Goal: Task Accomplishment & Management: Use online tool/utility

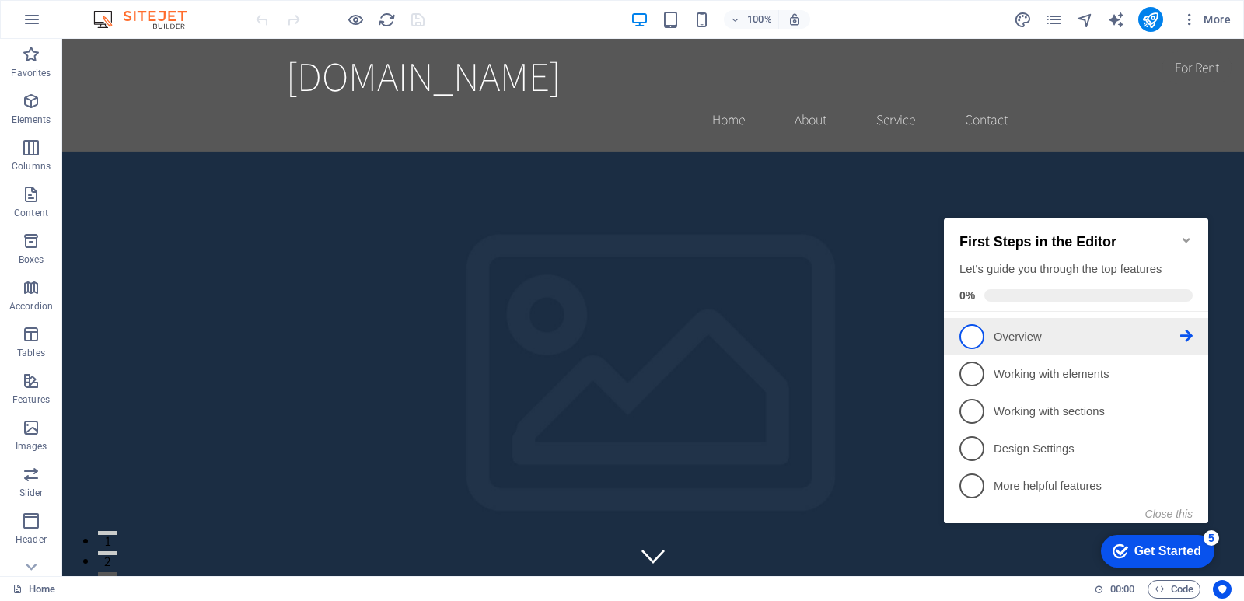
click at [1011, 343] on link "1 Overview - incomplete" at bounding box center [1075, 336] width 233 height 25
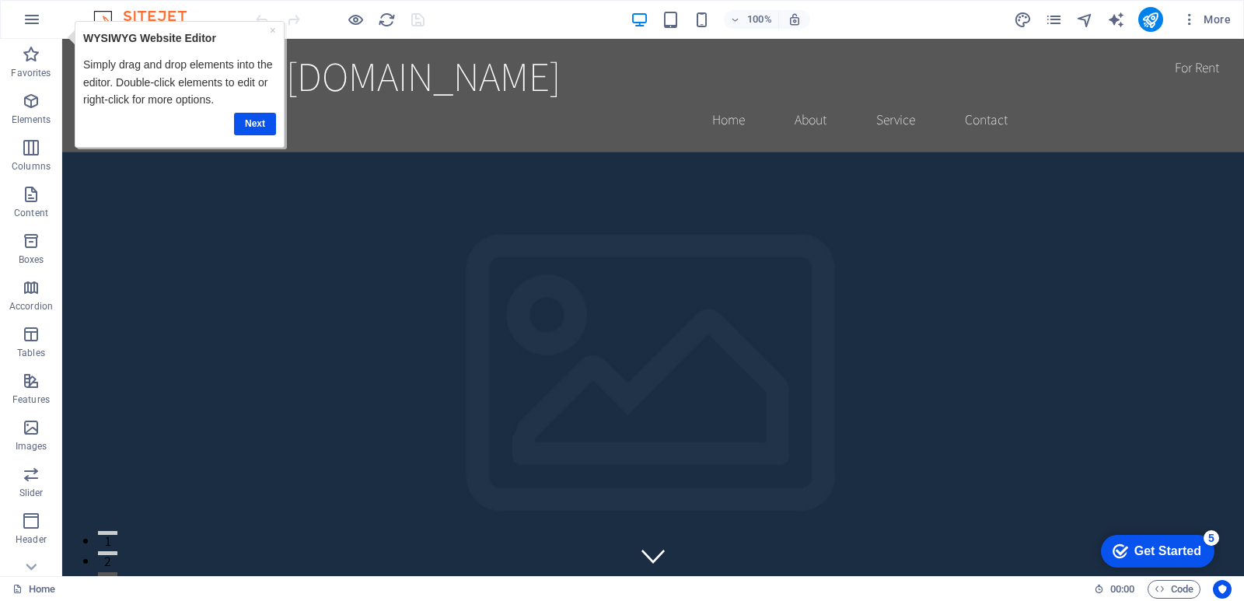
click at [1197, 555] on div "Get Started" at bounding box center [1167, 551] width 67 height 14
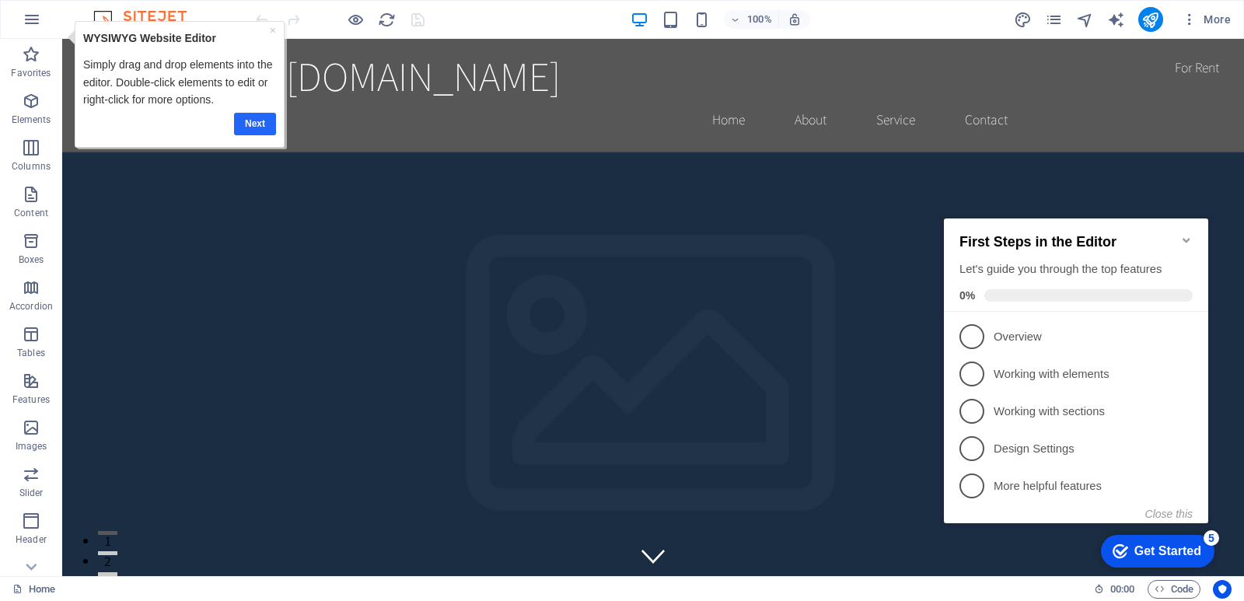
click at [253, 120] on link "Next" at bounding box center [254, 124] width 42 height 23
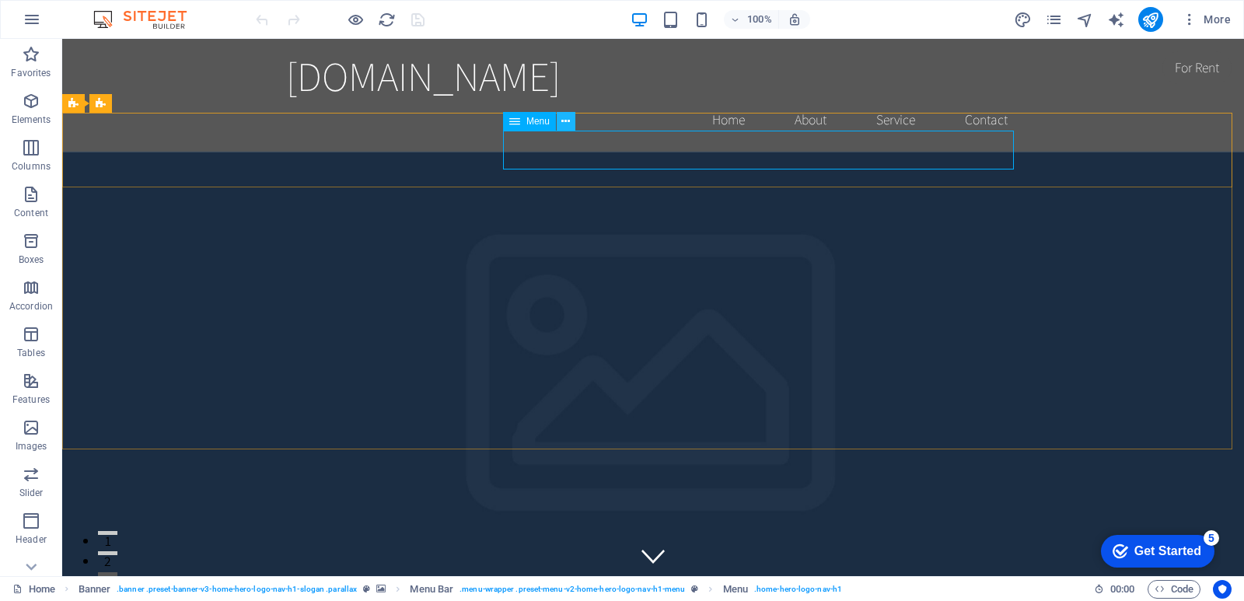
click at [563, 121] on icon at bounding box center [565, 121] width 9 height 16
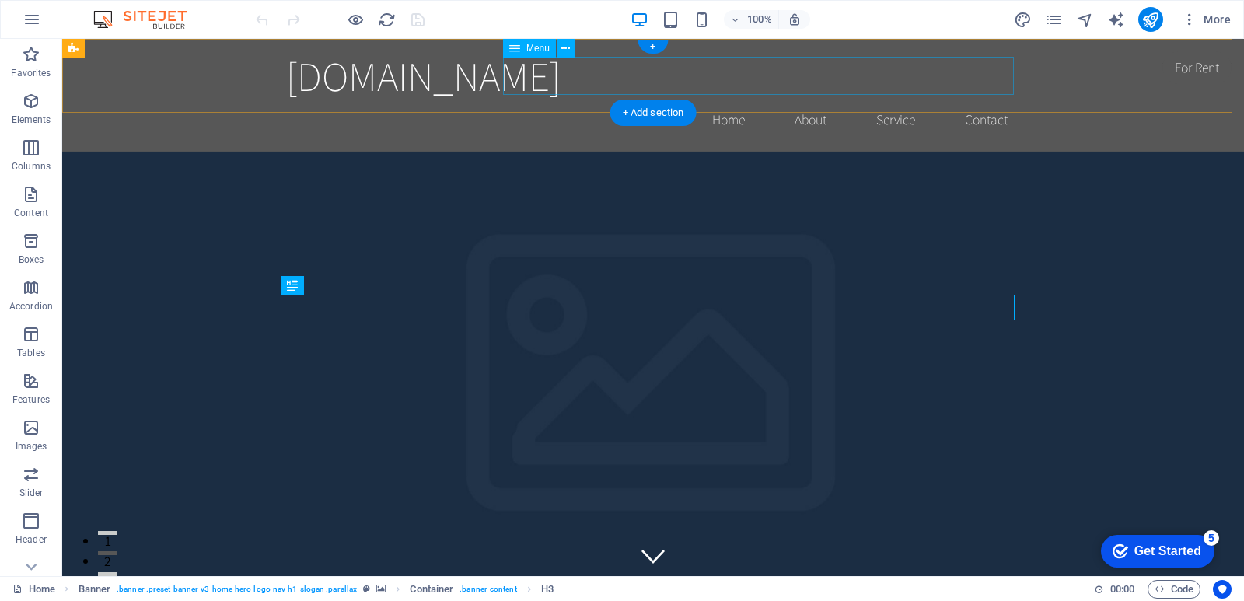
click at [720, 100] on nav "Home About Service Contact" at bounding box center [653, 119] width 734 height 39
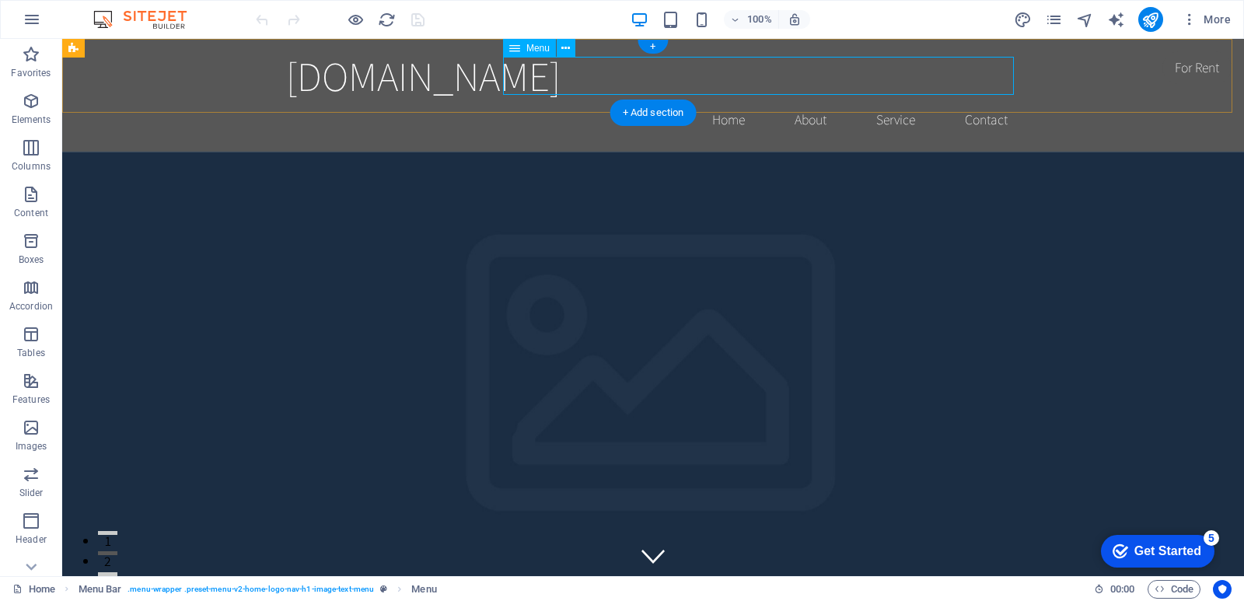
click at [804, 100] on nav "Home About Service Contact" at bounding box center [653, 119] width 734 height 39
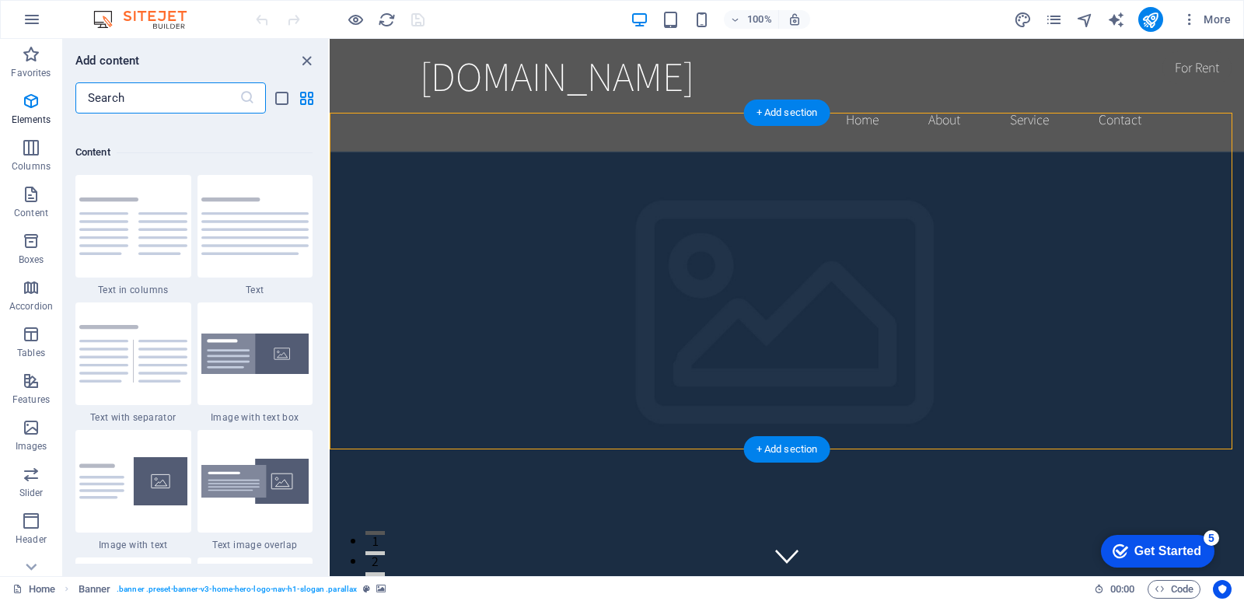
scroll to position [2720, 0]
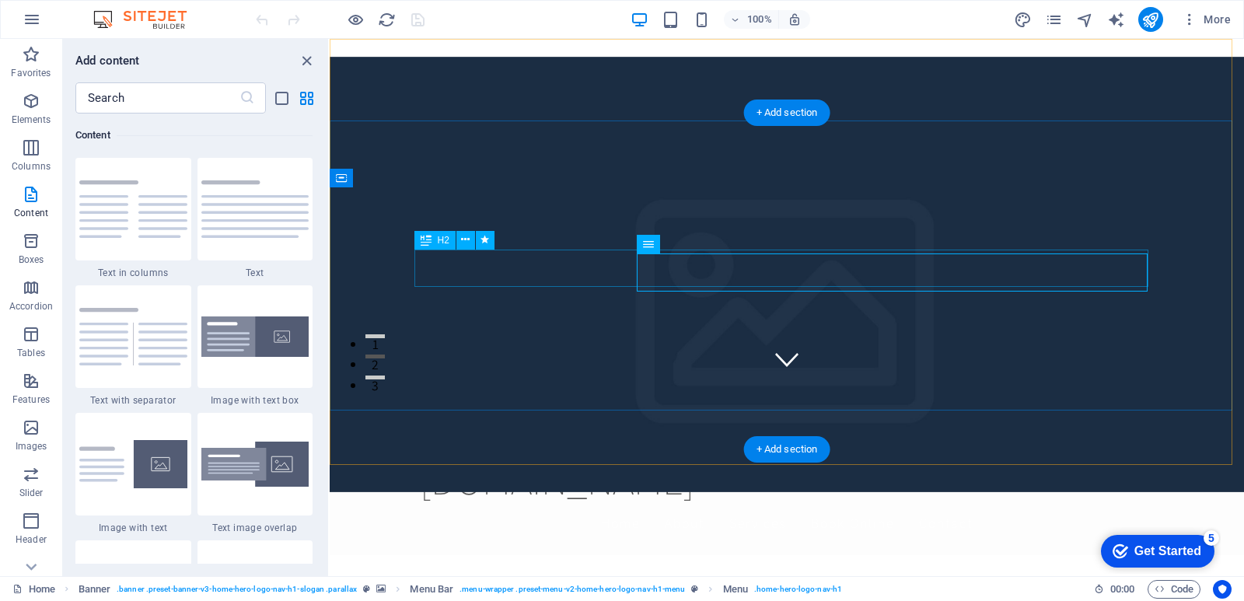
scroll to position [0, 0]
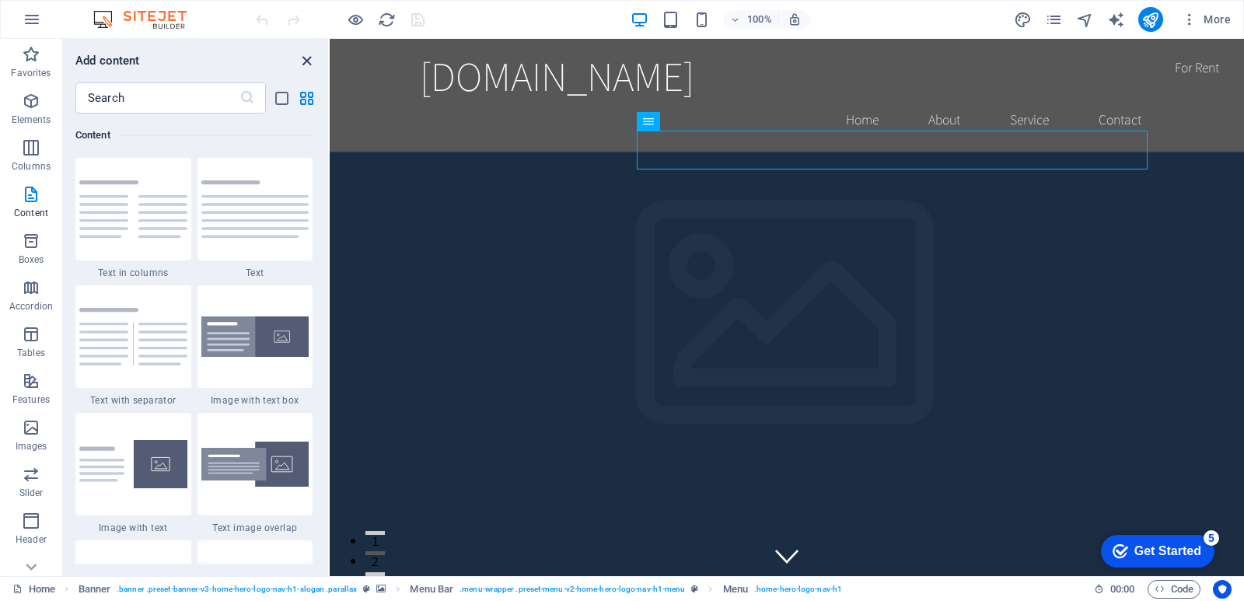
click at [306, 66] on icon "close panel" at bounding box center [307, 61] width 18 height 18
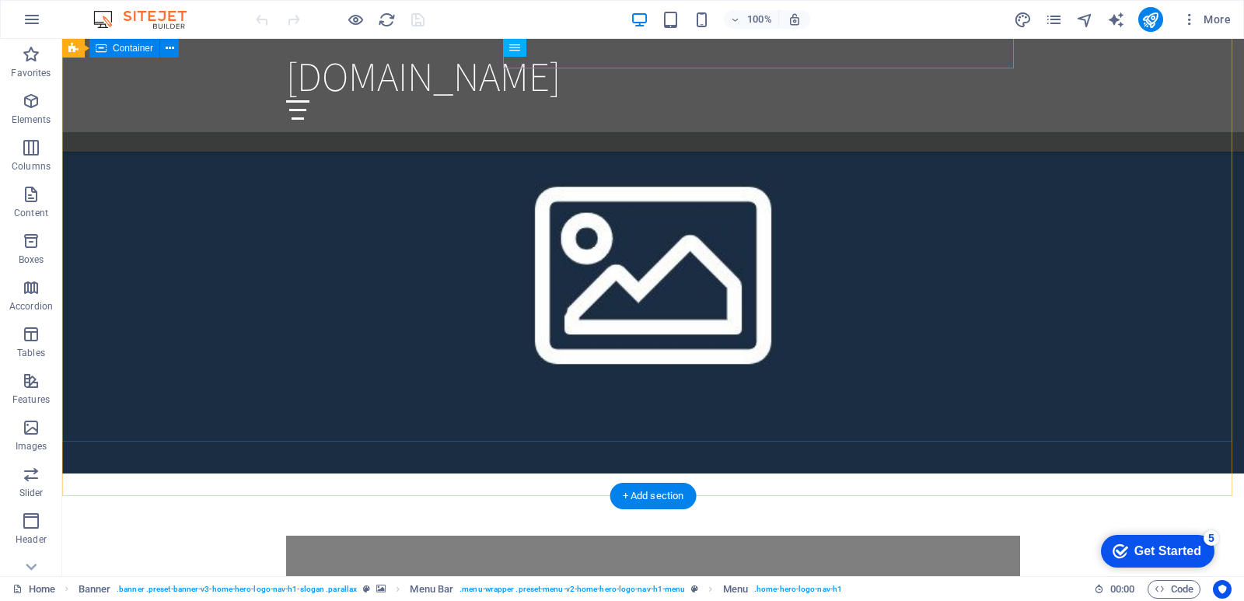
scroll to position [923, 0]
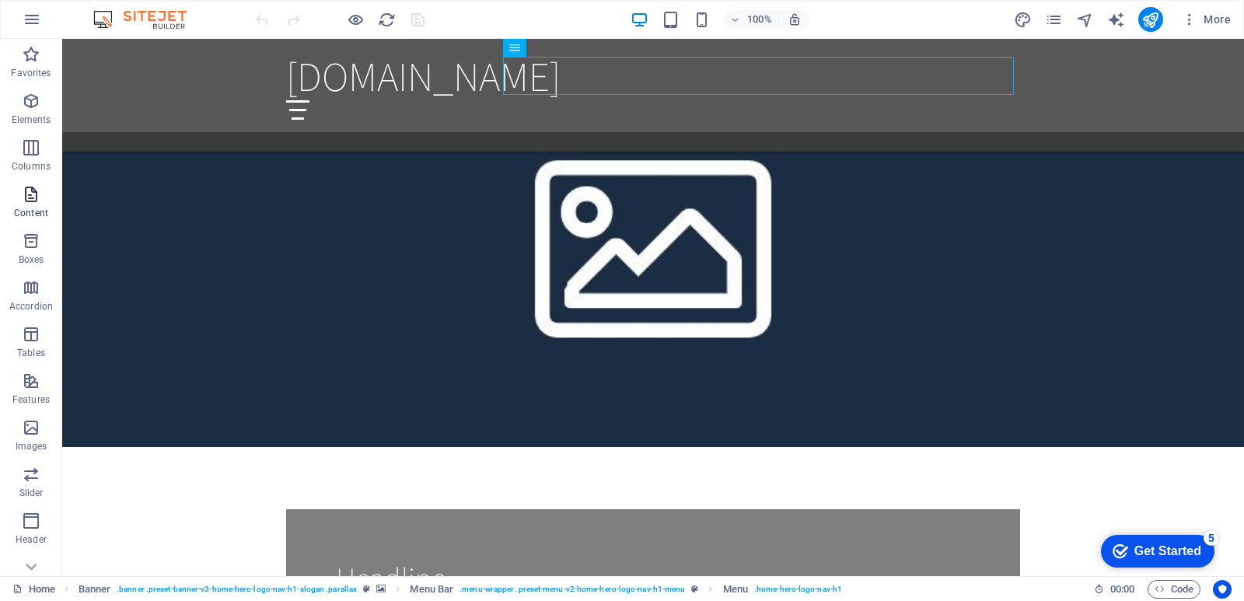
click at [31, 201] on icon "button" at bounding box center [31, 194] width 19 height 19
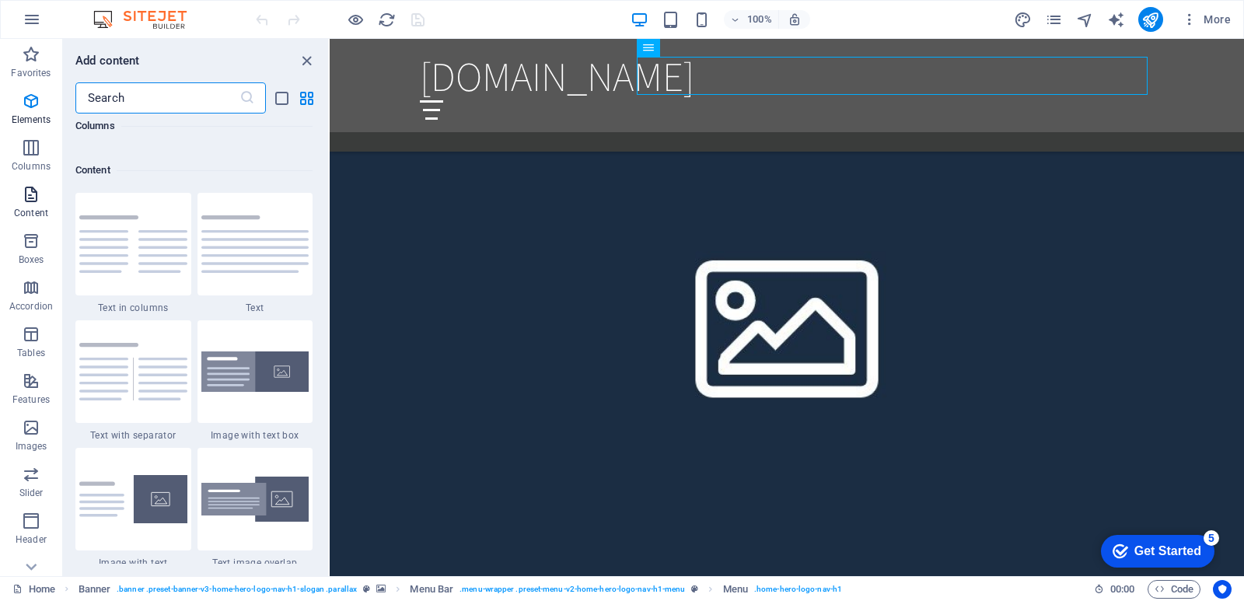
scroll to position [2720, 0]
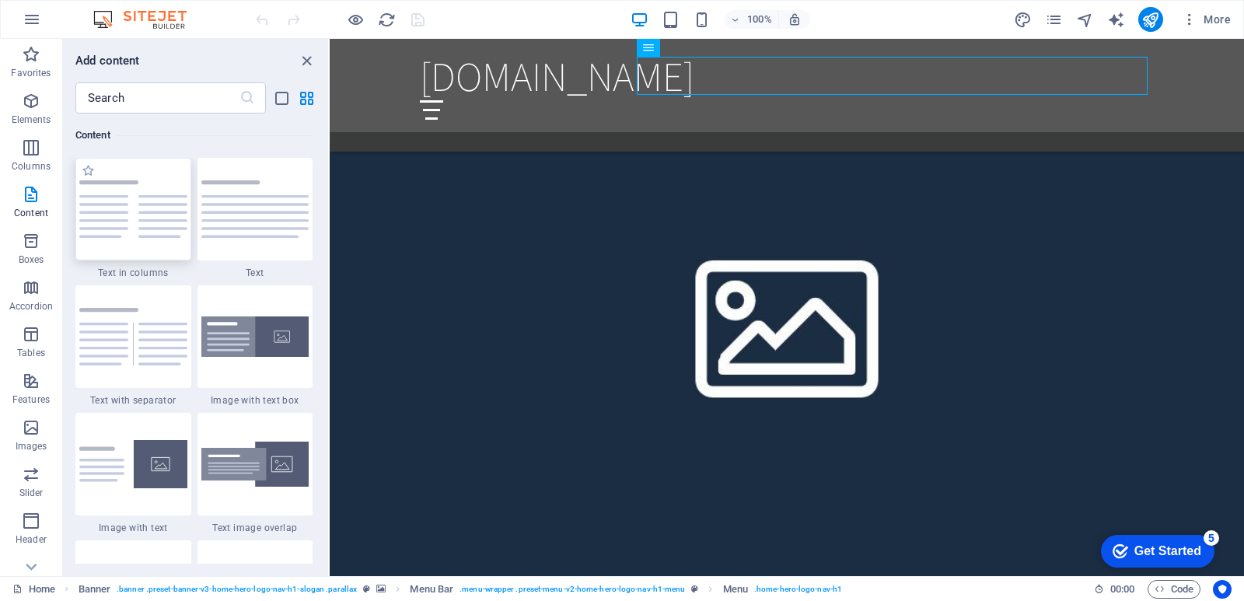
click at [166, 242] on div at bounding box center [133, 209] width 116 height 103
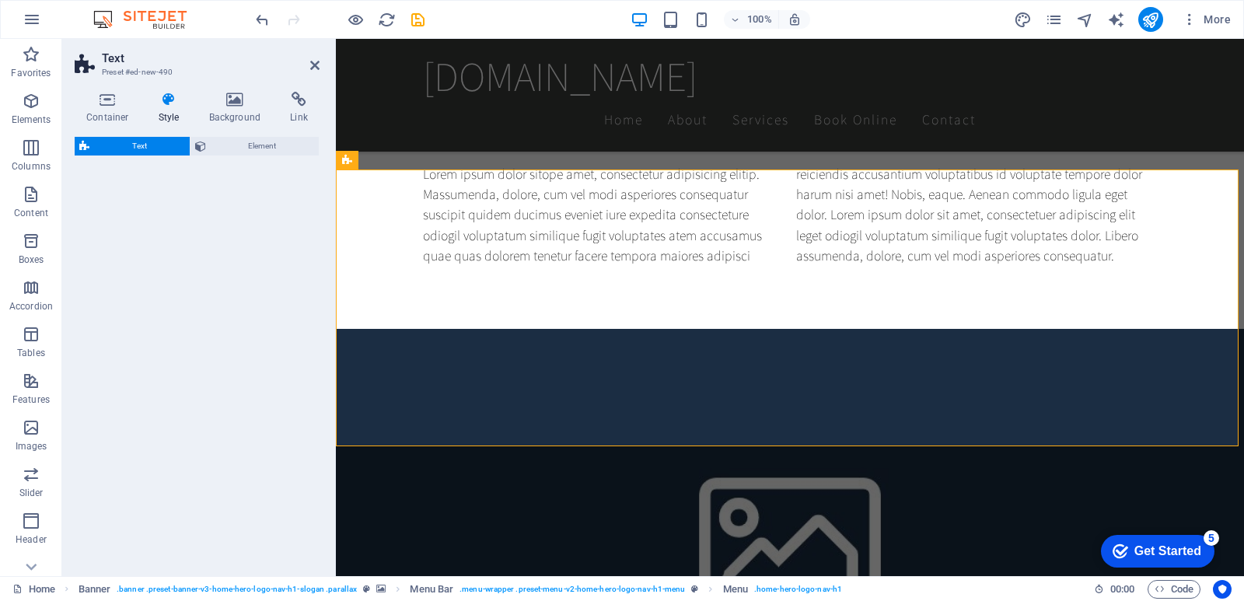
scroll to position [295, 0]
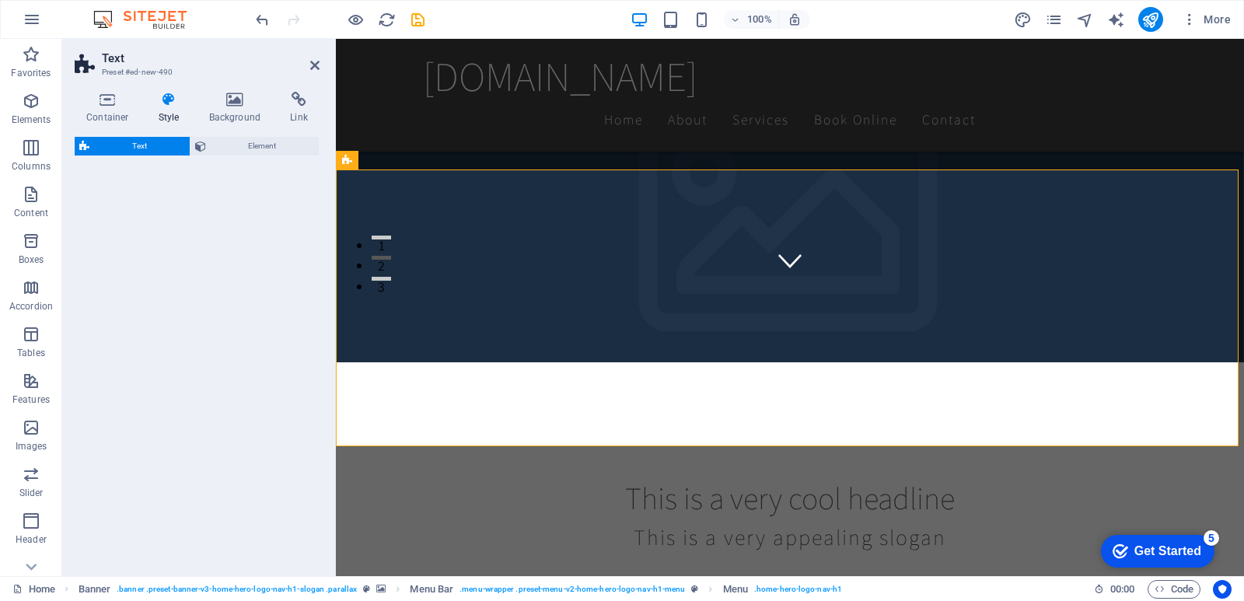
select select "rem"
select select "px"
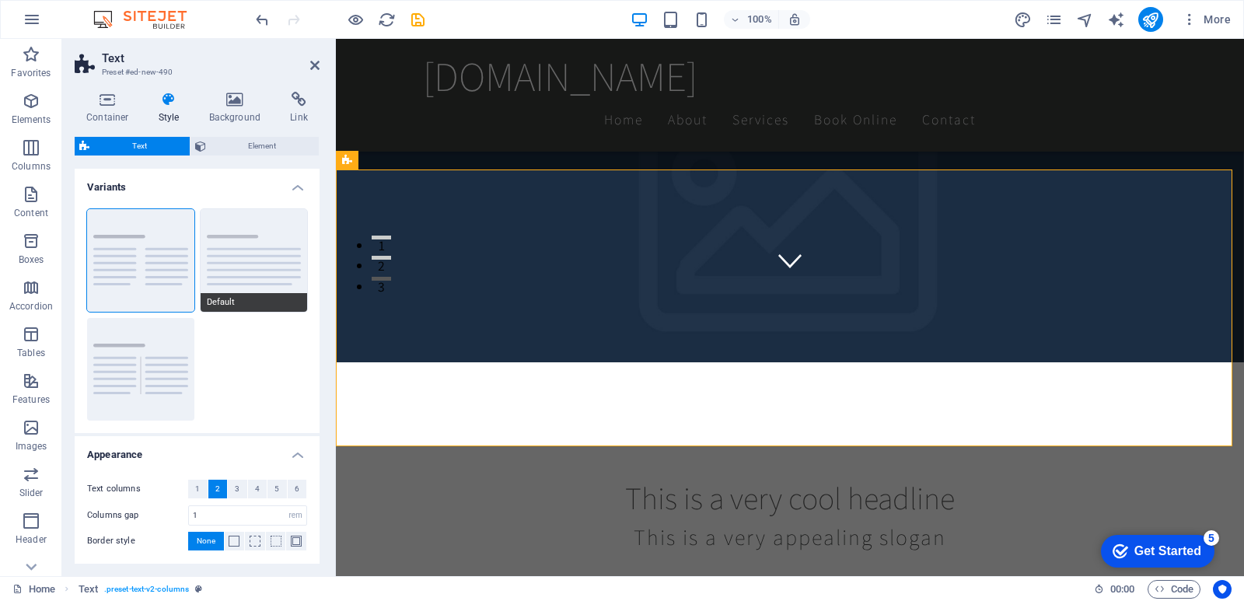
click at [233, 238] on button "Default" at bounding box center [254, 260] width 107 height 103
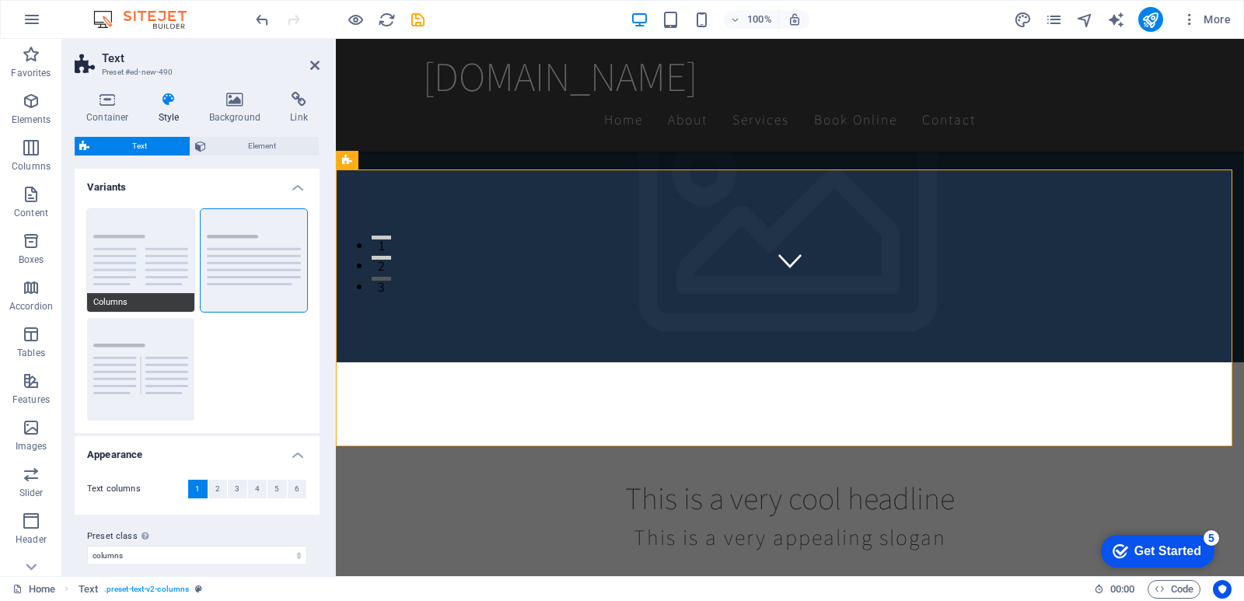
click at [123, 258] on button "Columns" at bounding box center [140, 260] width 107 height 103
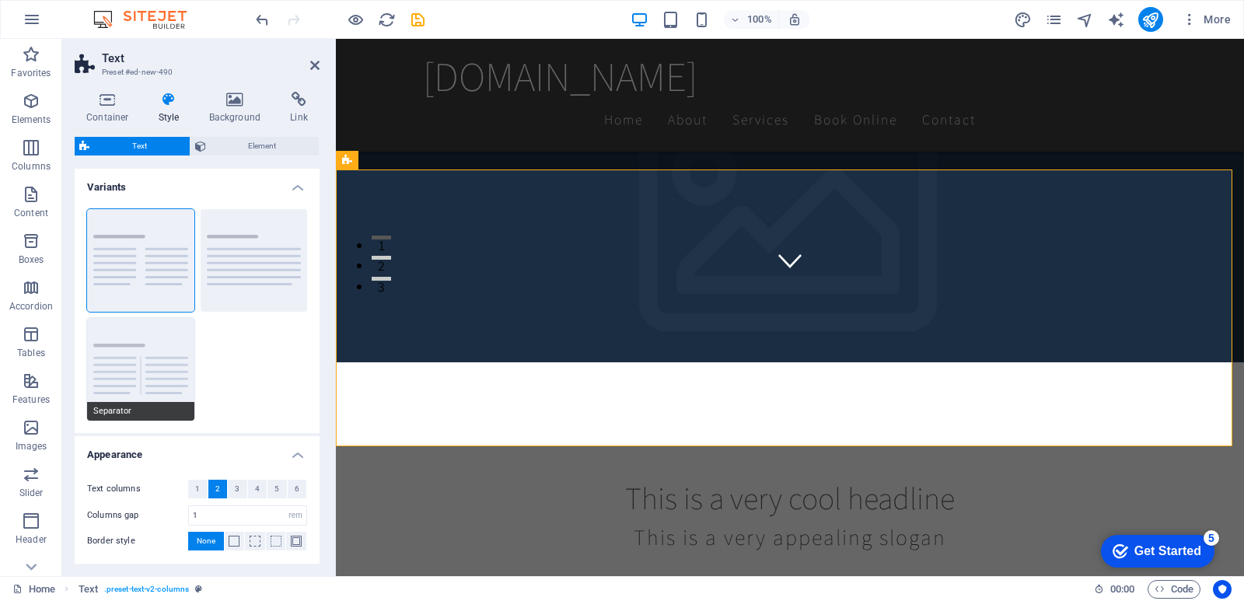
click at [140, 375] on button "Separator" at bounding box center [140, 369] width 107 height 103
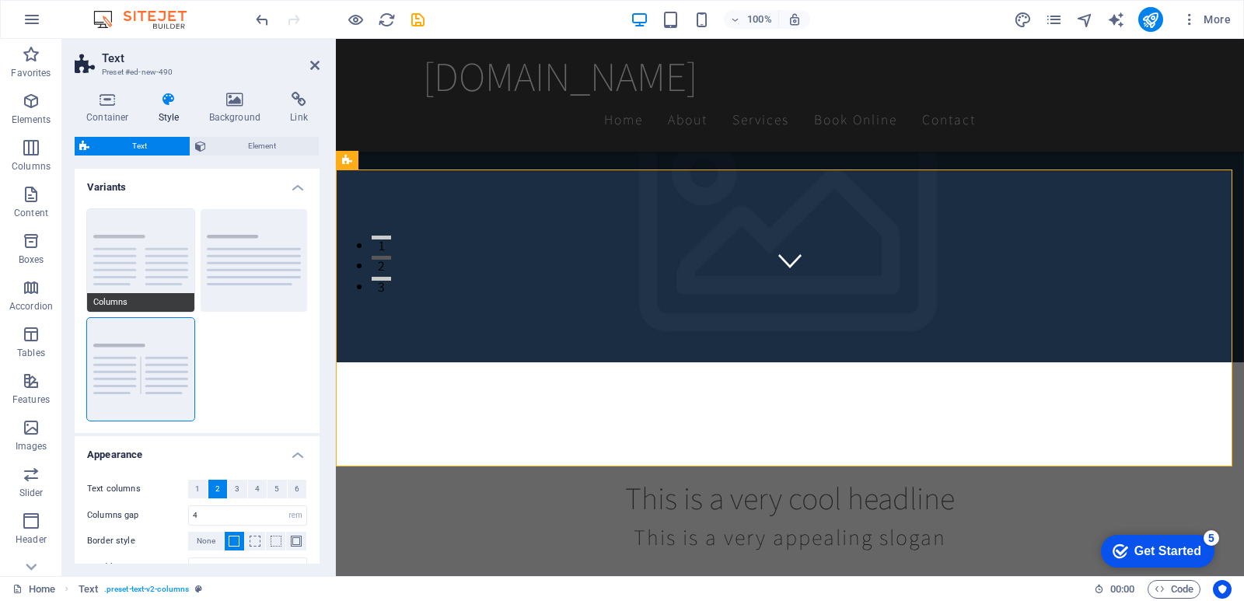
click at [147, 258] on button "Columns" at bounding box center [140, 260] width 107 height 103
type input "1"
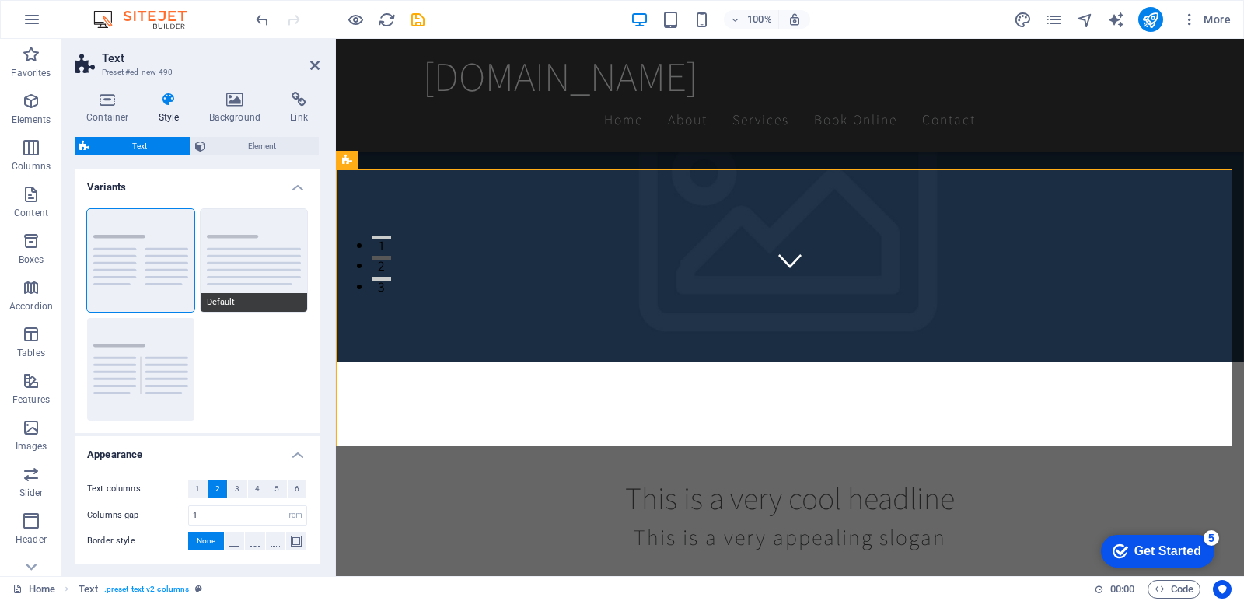
click at [256, 241] on button "Default" at bounding box center [254, 260] width 107 height 103
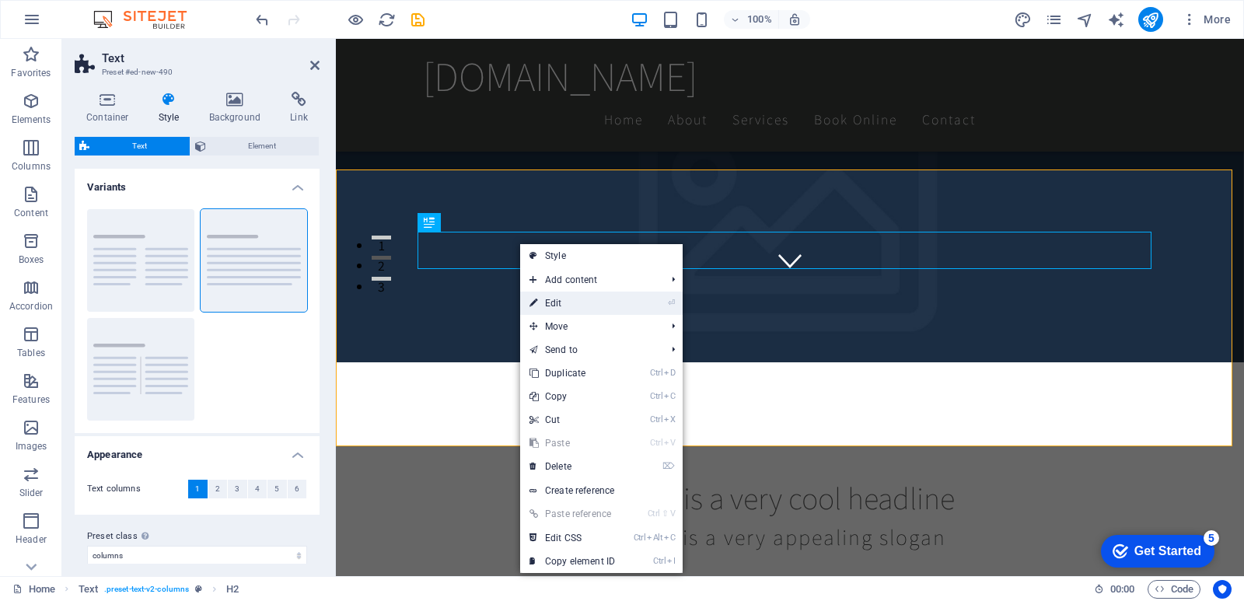
click at [568, 295] on link "⏎ Edit" at bounding box center [572, 303] width 104 height 23
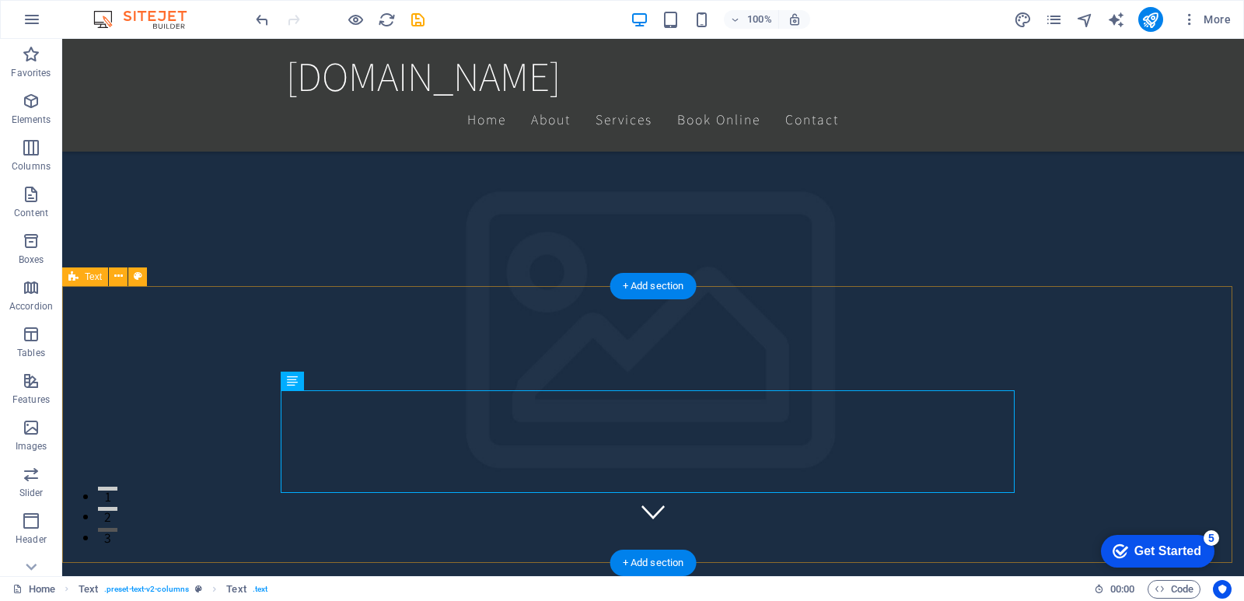
scroll to position [294, 0]
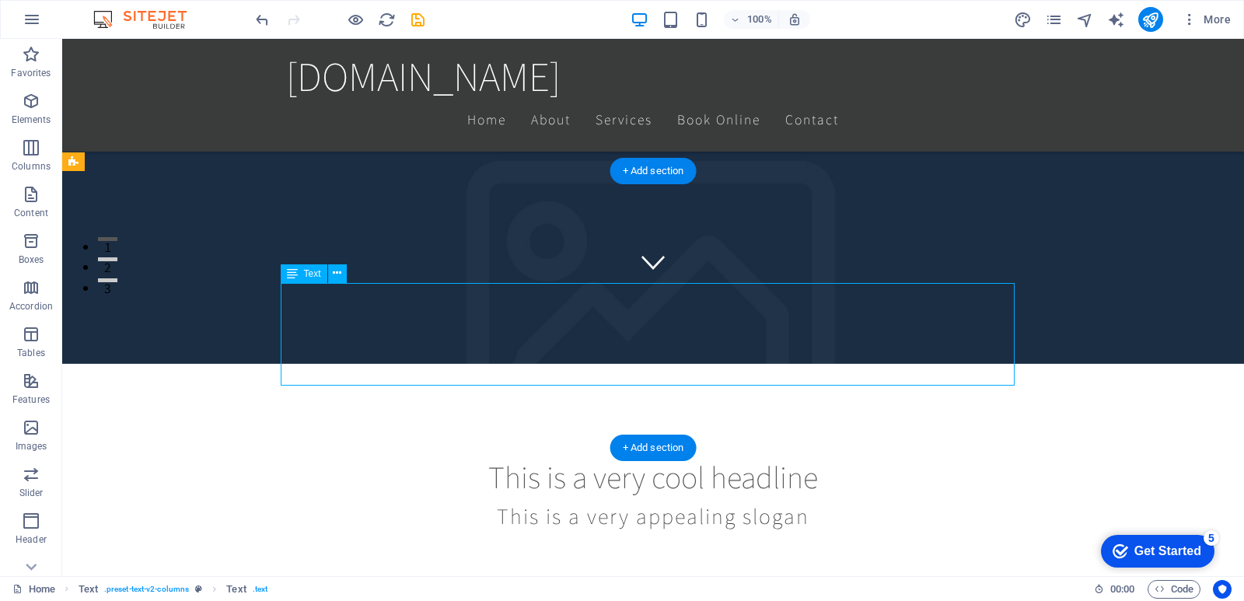
drag, startPoint x: 767, startPoint y: 375, endPoint x: 689, endPoint y: 365, distance: 79.2
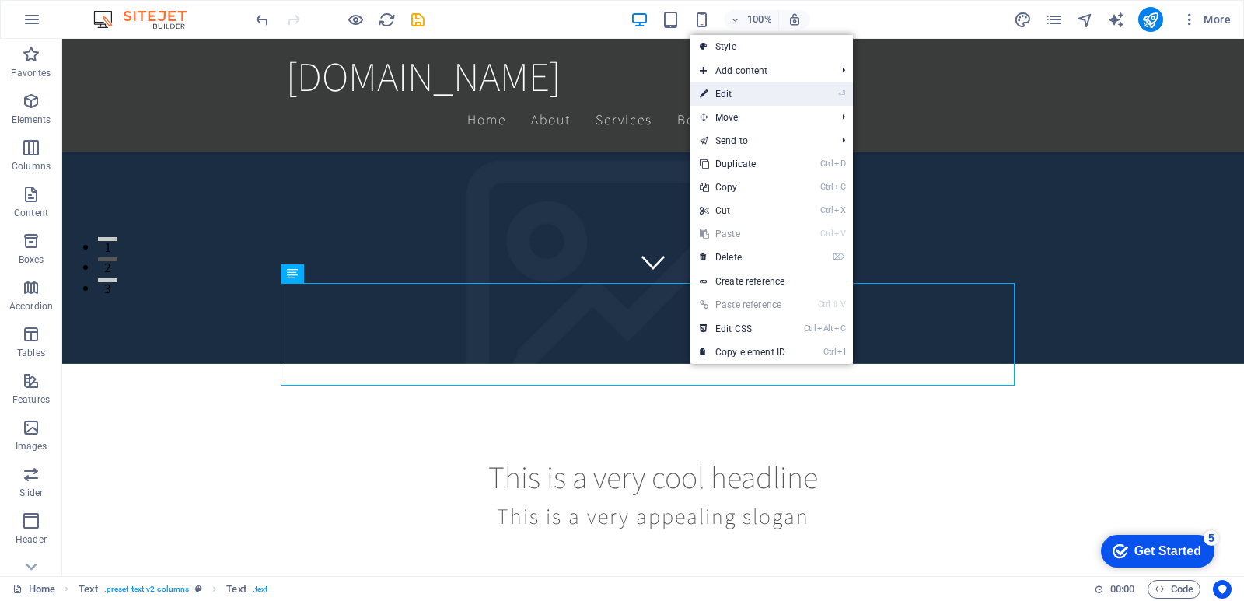
click at [759, 99] on link "⏎ Edit" at bounding box center [742, 93] width 104 height 23
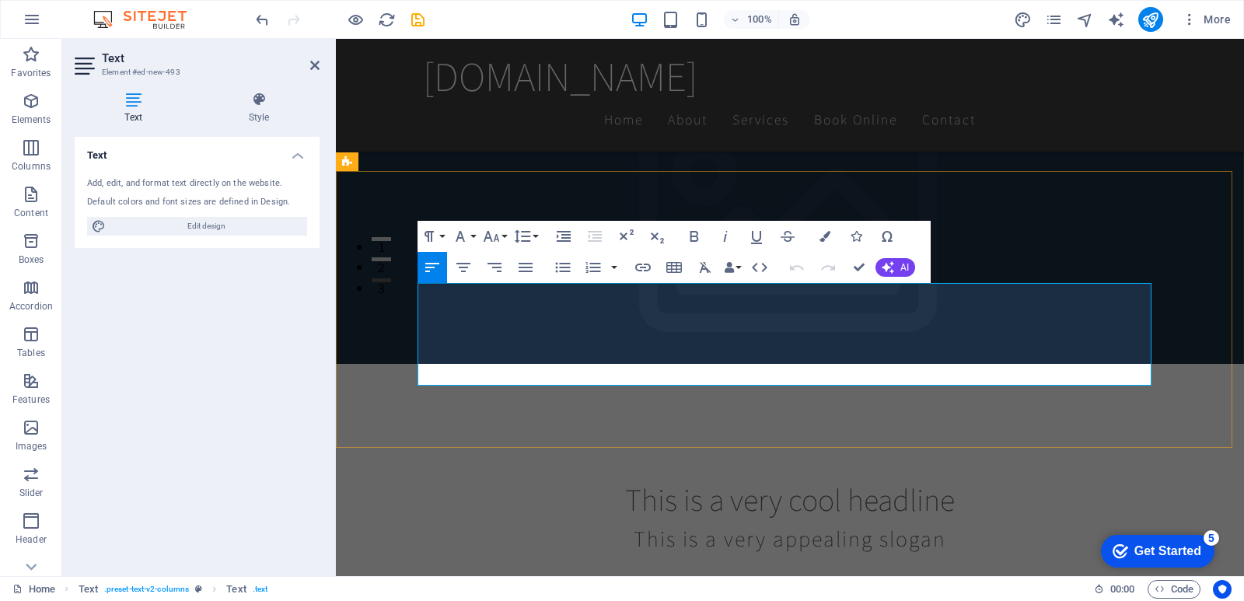
drag, startPoint x: 910, startPoint y: 375, endPoint x: 417, endPoint y: 293, distance: 498.9
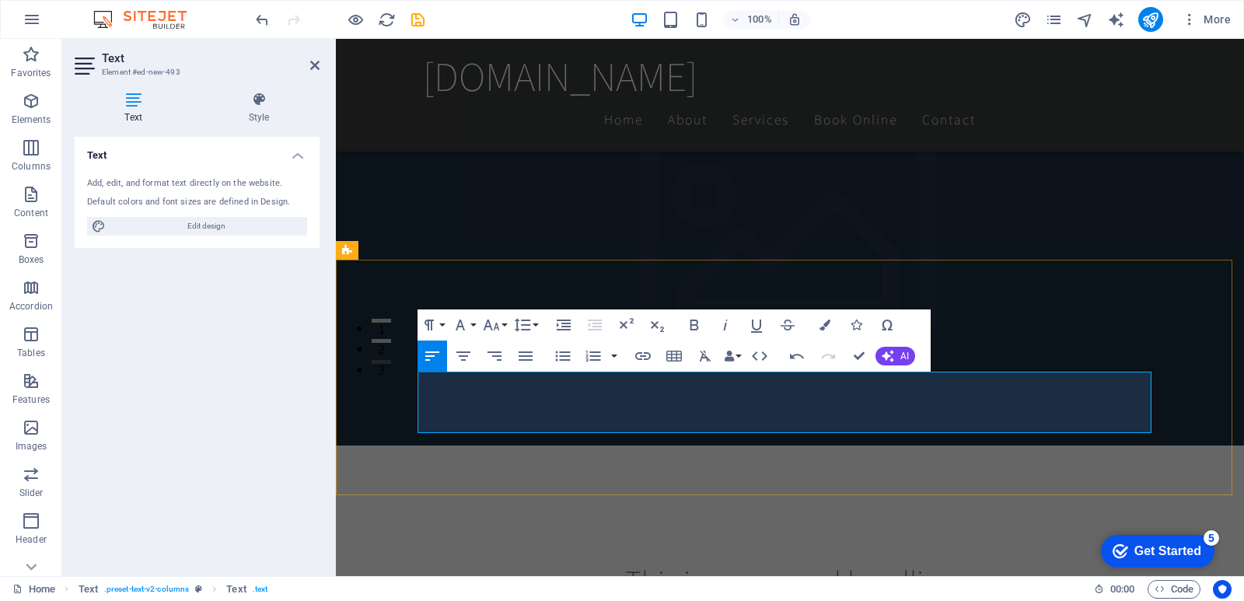
scroll to position [205, 0]
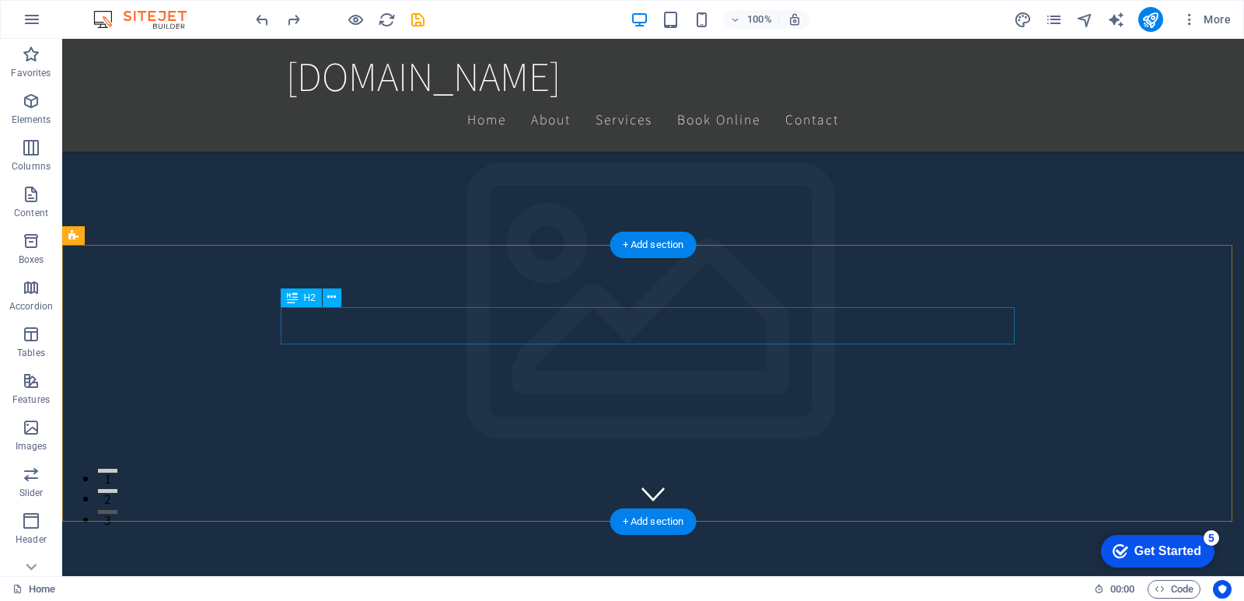
scroll to position [212, 0]
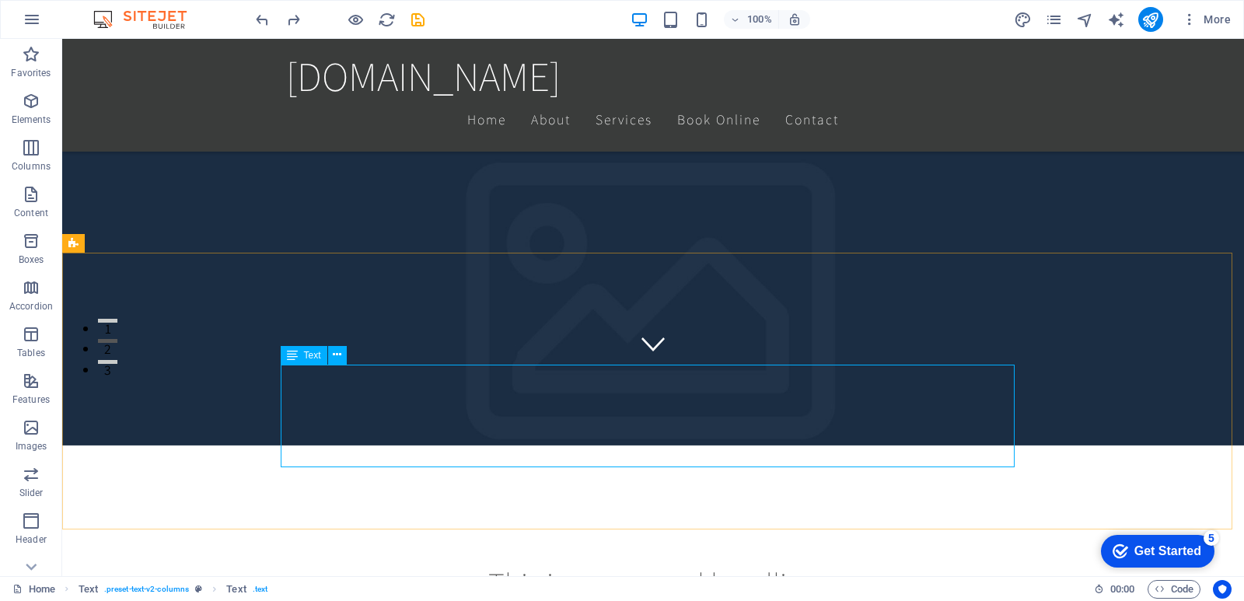
click at [309, 353] on span "Text" at bounding box center [312, 355] width 17 height 9
click at [335, 354] on icon at bounding box center [337, 355] width 9 height 16
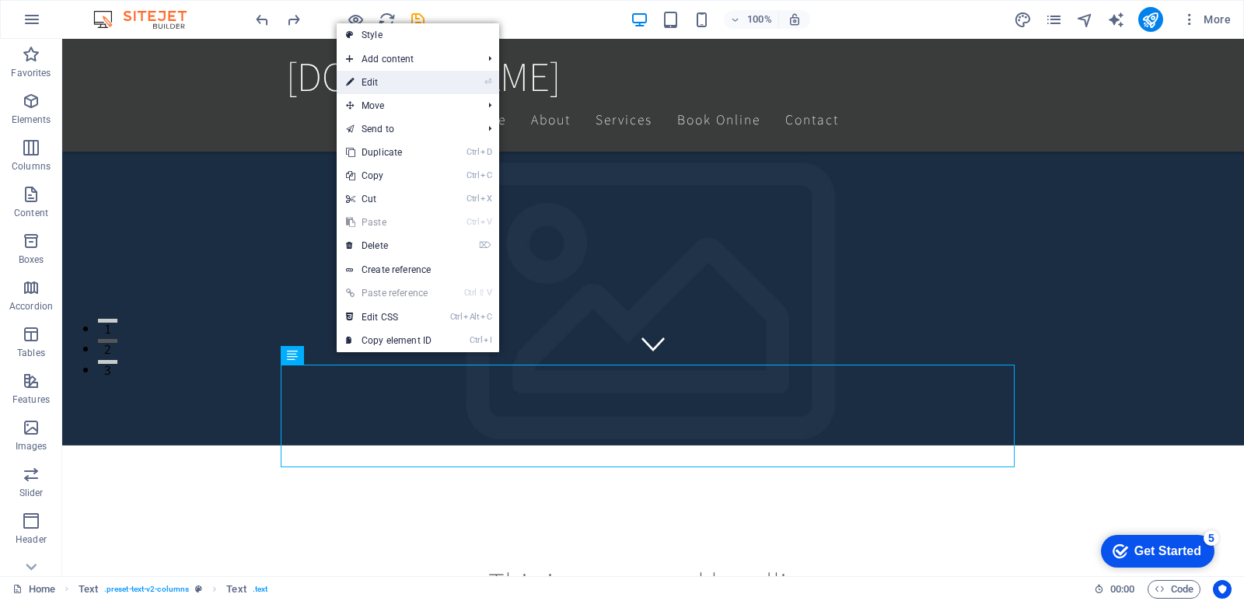
click at [407, 87] on link "⏎ Edit" at bounding box center [389, 82] width 104 height 23
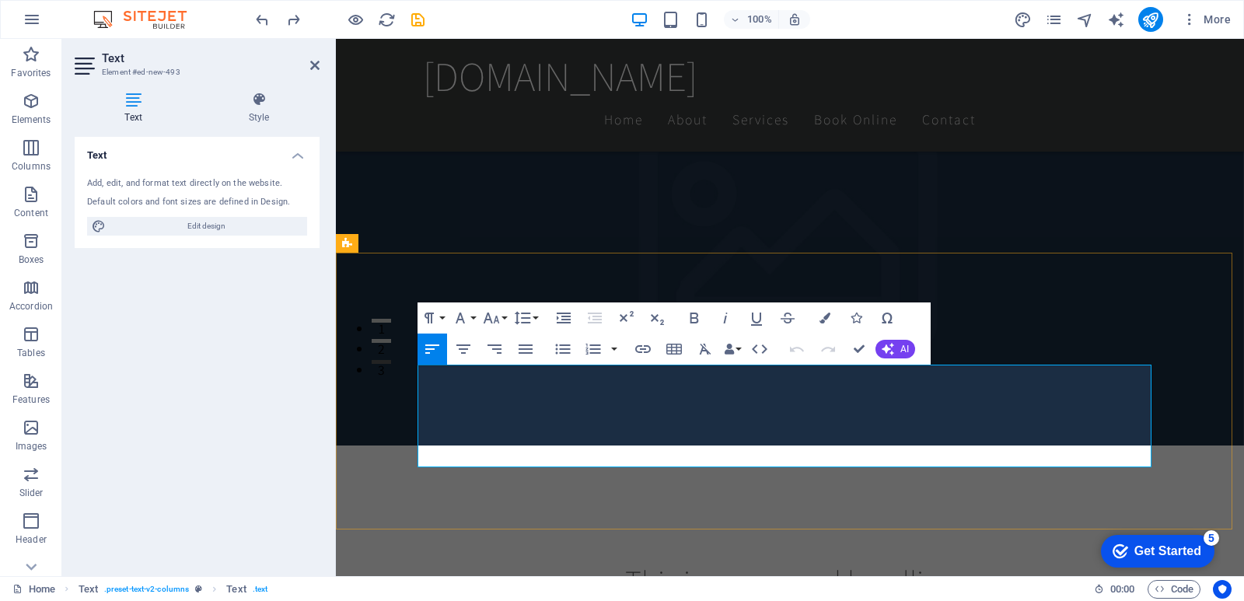
drag, startPoint x: 905, startPoint y: 456, endPoint x: 418, endPoint y: 379, distance: 492.7
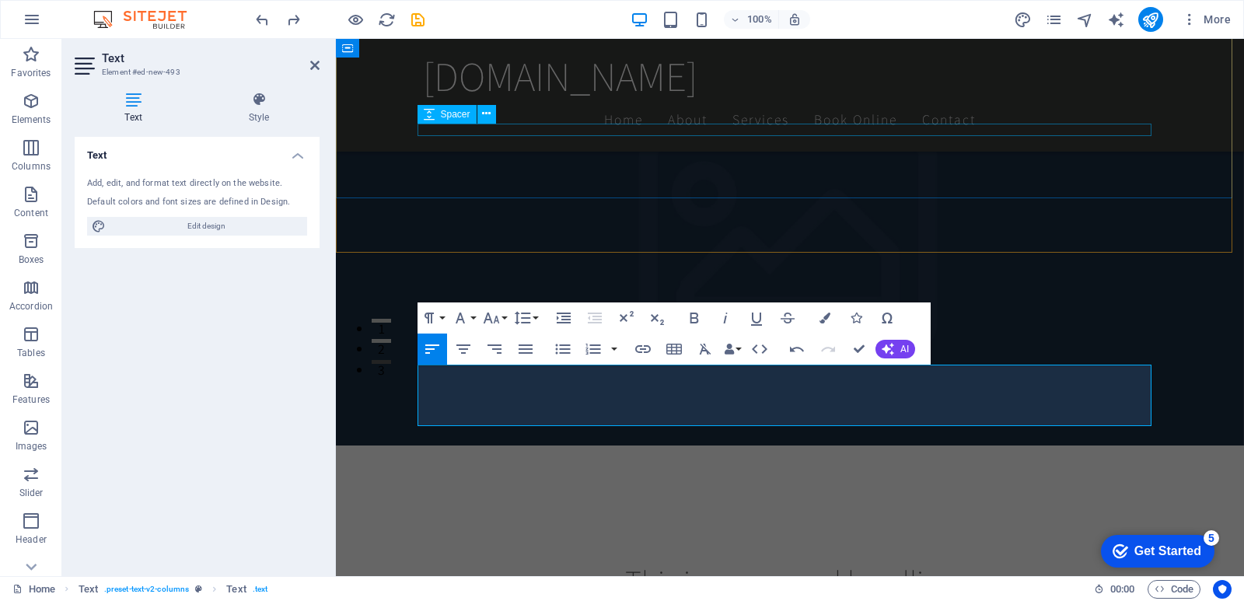
scroll to position [4481, 2]
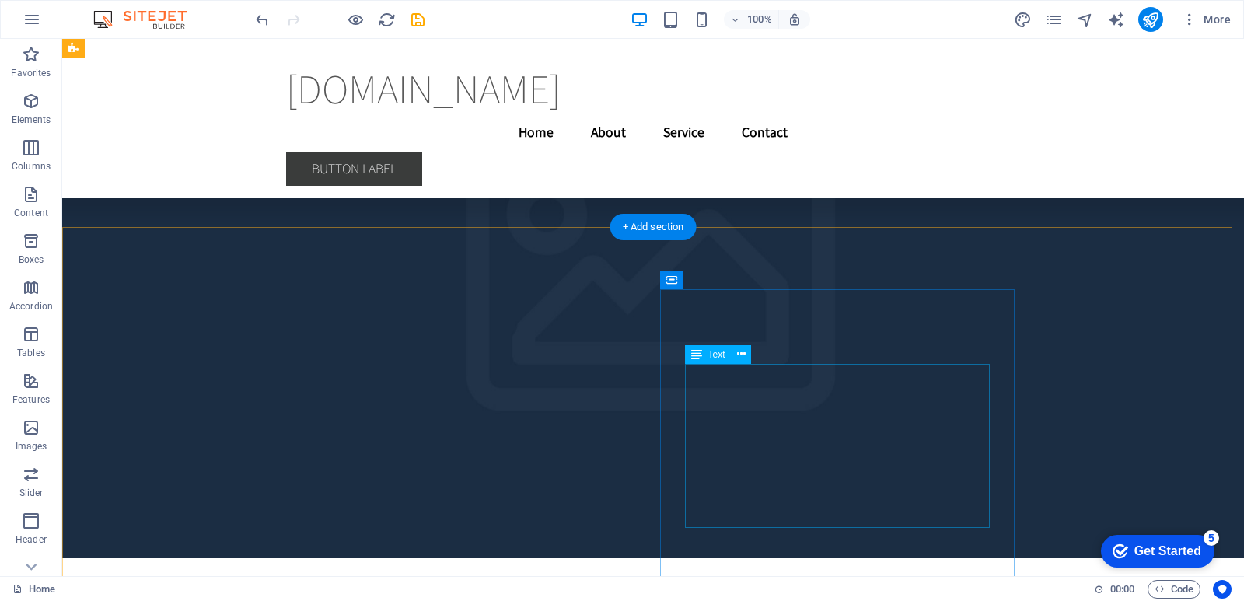
scroll to position [3530, 0]
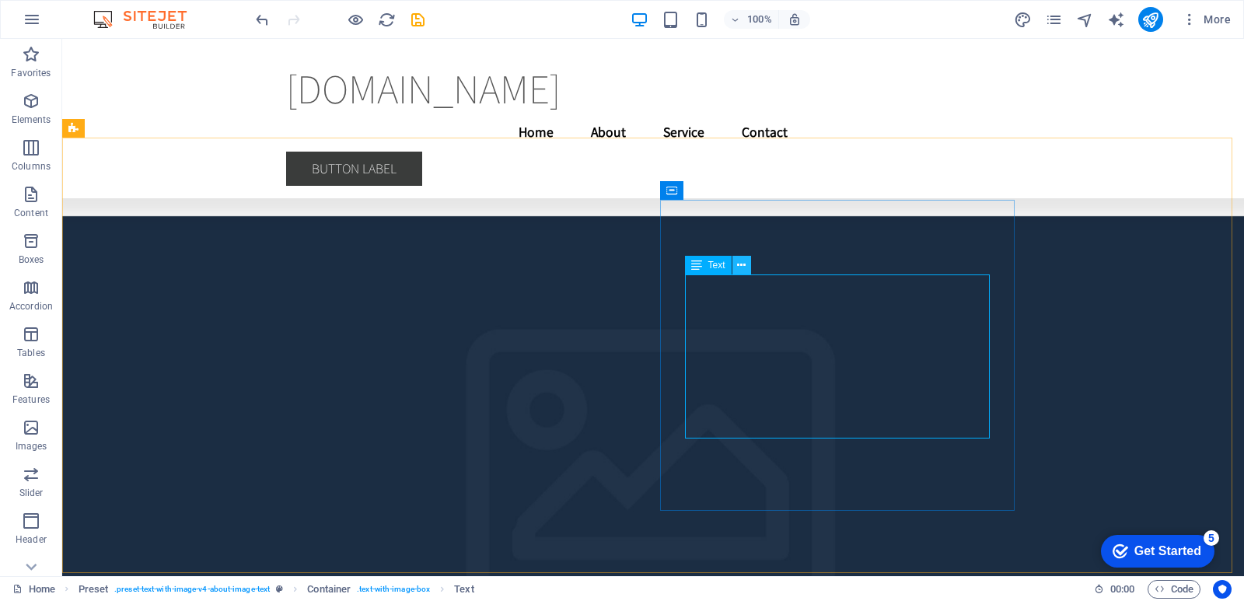
click at [740, 259] on icon at bounding box center [741, 265] width 9 height 16
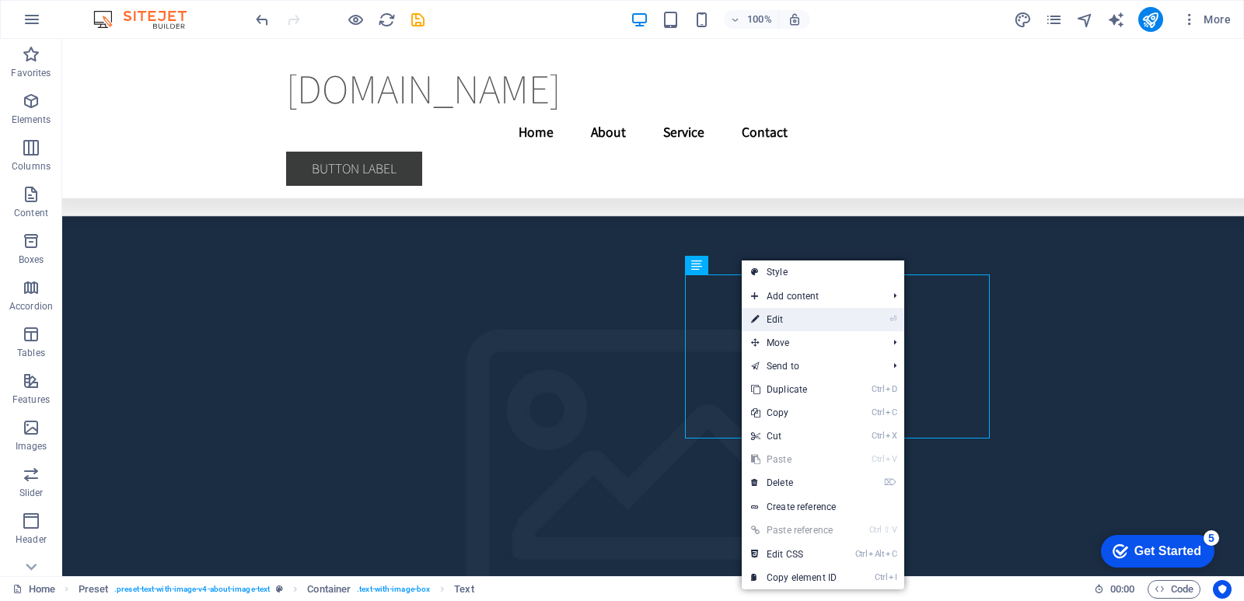
click at [774, 317] on link "⏎ Edit" at bounding box center [794, 319] width 104 height 23
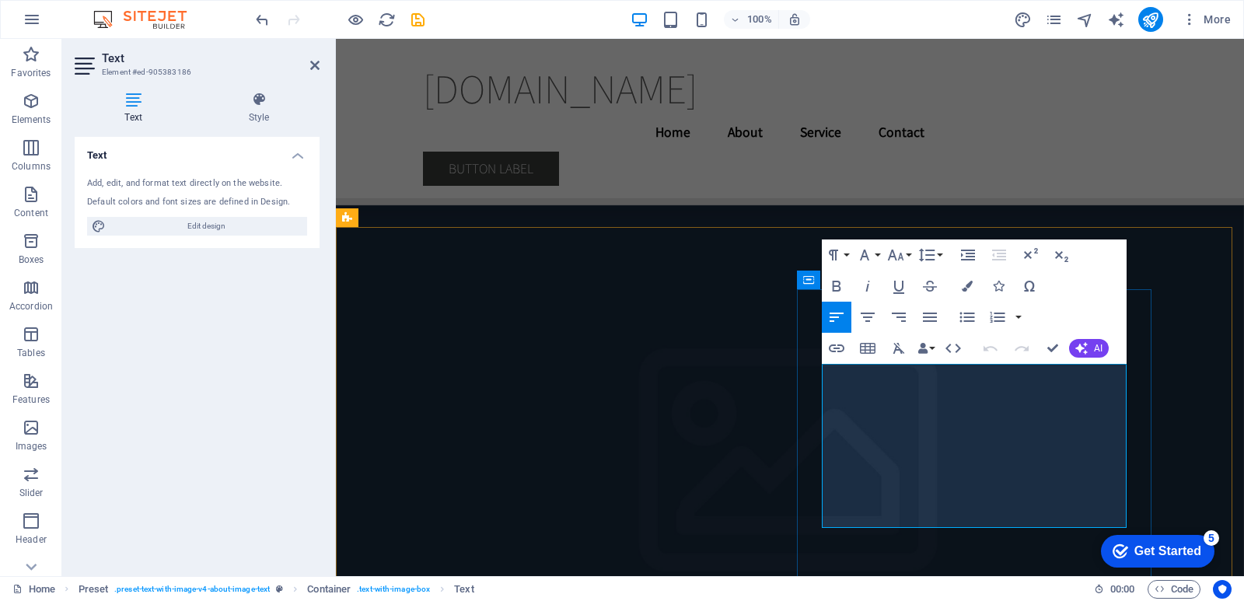
drag, startPoint x: 1039, startPoint y: 522, endPoint x: 821, endPoint y: 371, distance: 265.4
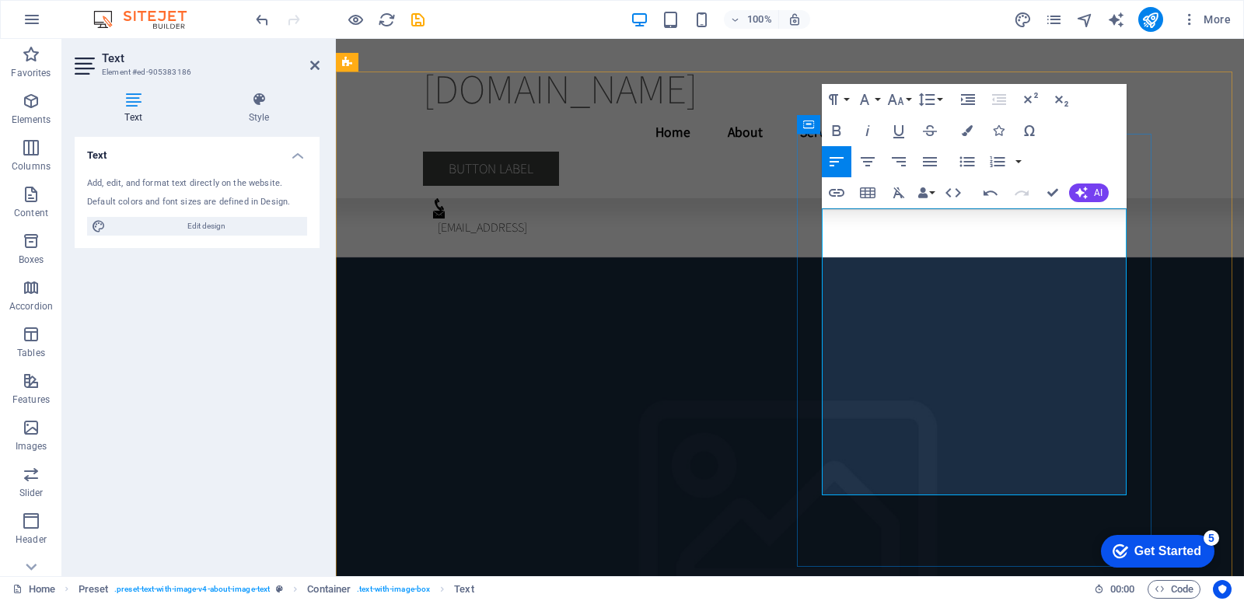
scroll to position [3685, 0]
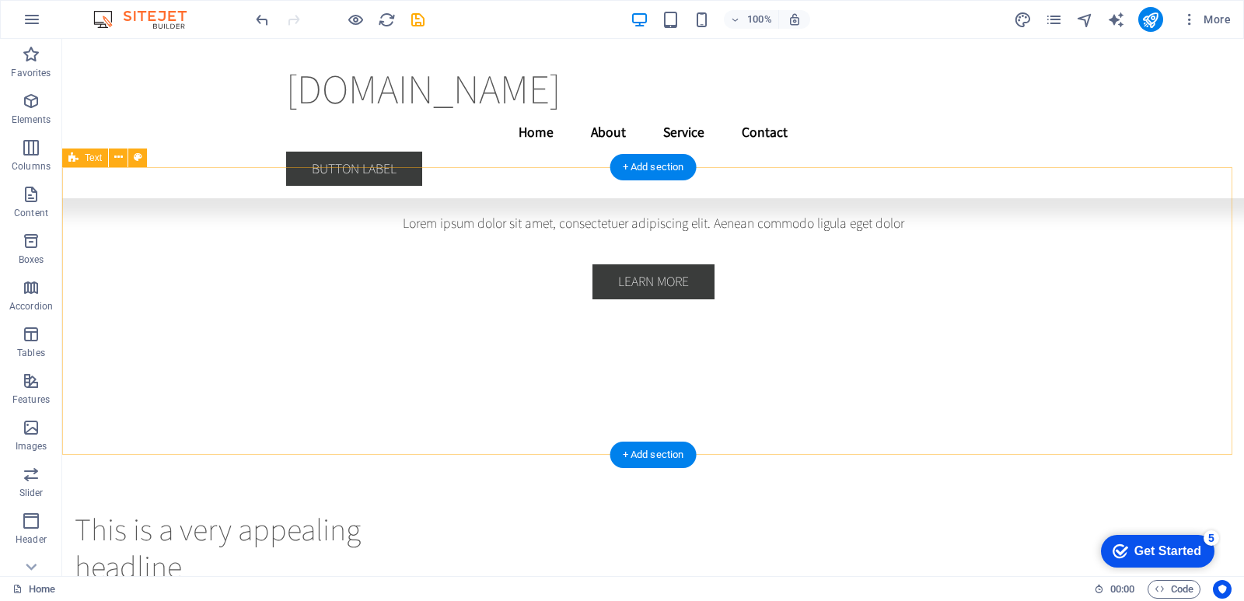
scroll to position [4100, 0]
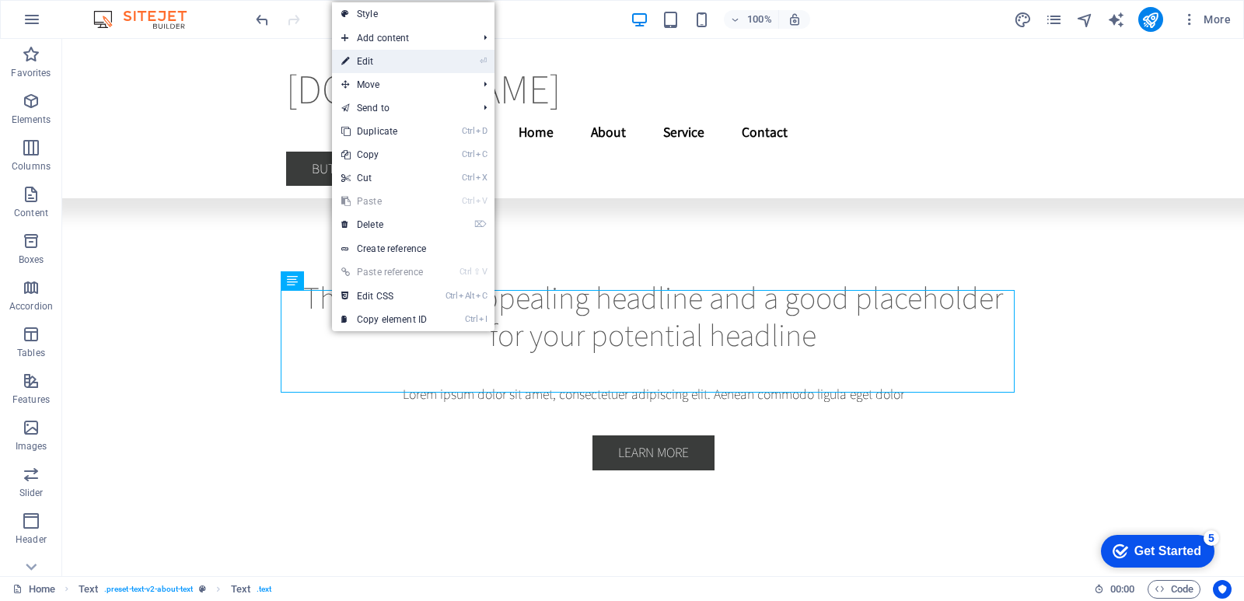
click at [398, 53] on link "⏎ Edit" at bounding box center [384, 61] width 104 height 23
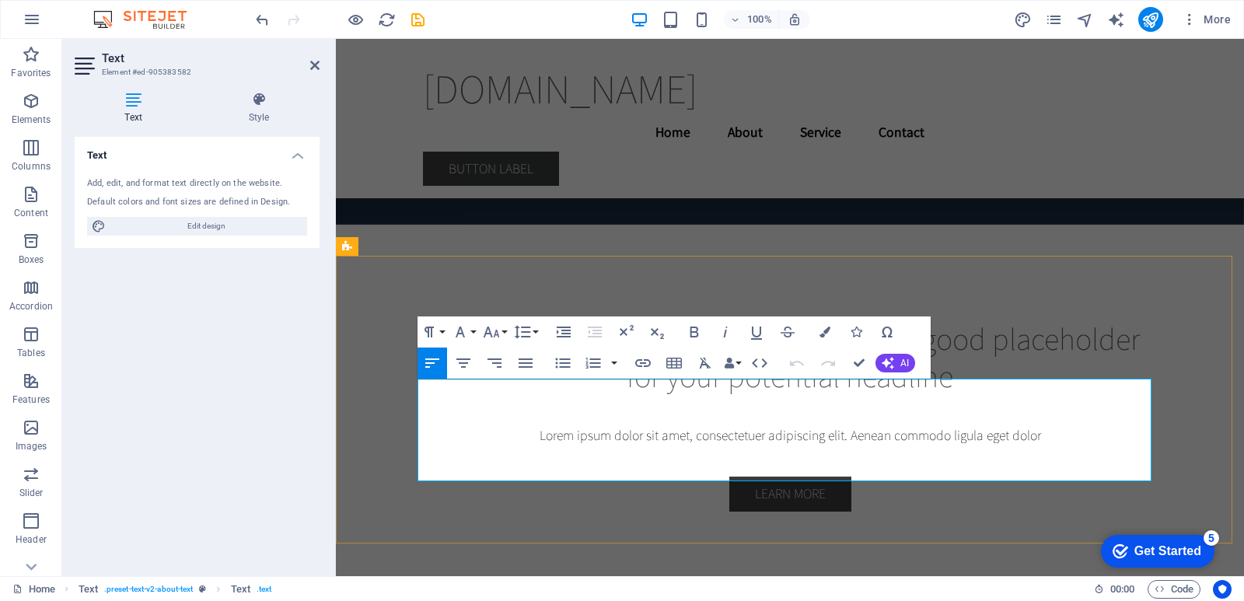
drag, startPoint x: 748, startPoint y: 472, endPoint x: 416, endPoint y: 395, distance: 340.7
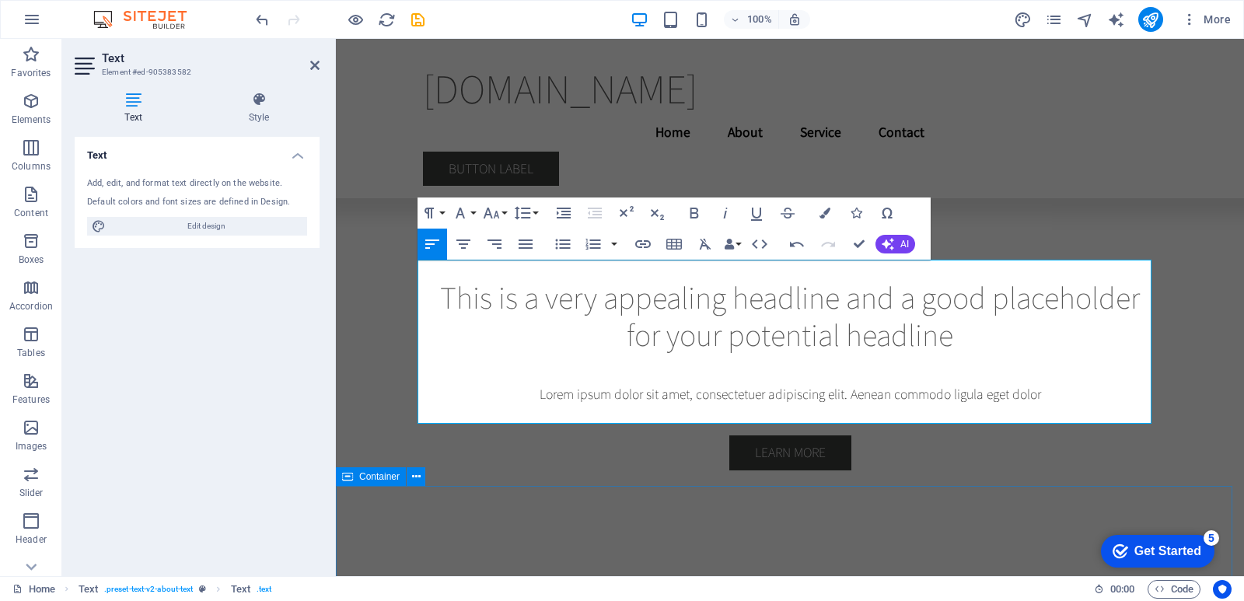
scroll to position [4219, 0]
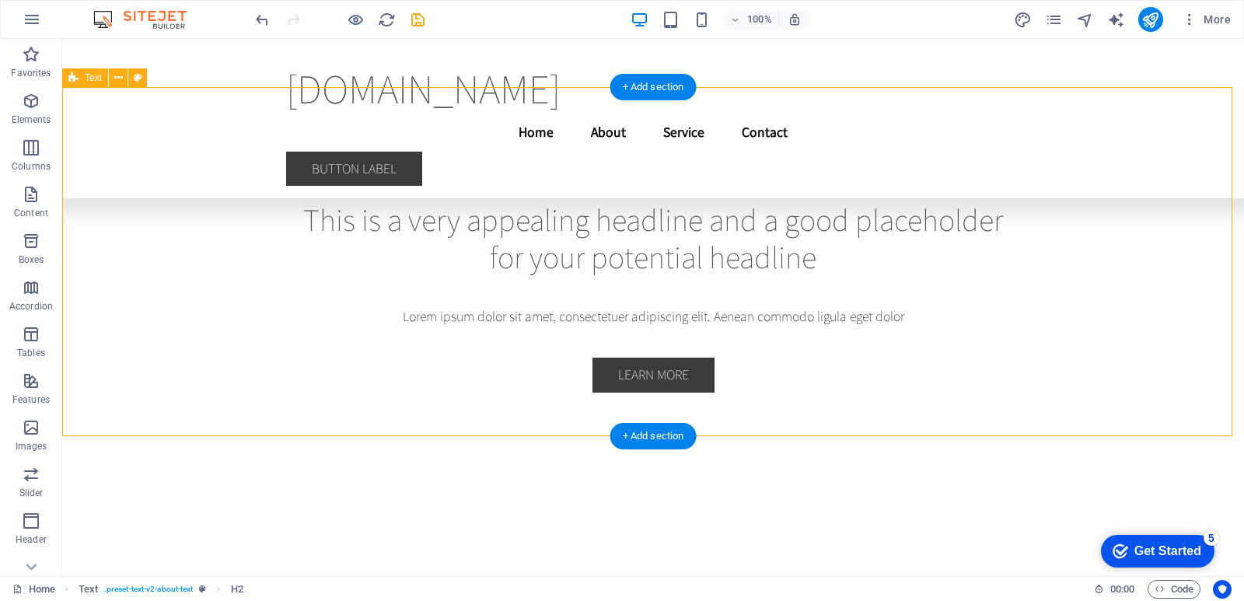
scroll to position [4268, 0]
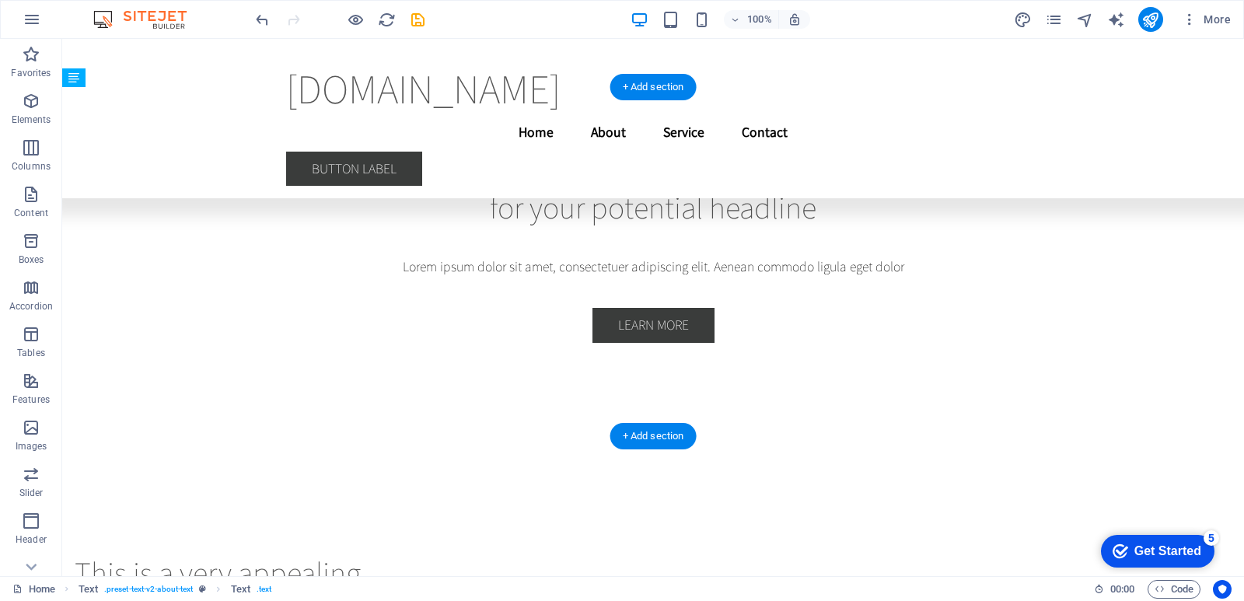
drag, startPoint x: 359, startPoint y: 239, endPoint x: 296, endPoint y: 182, distance: 84.8
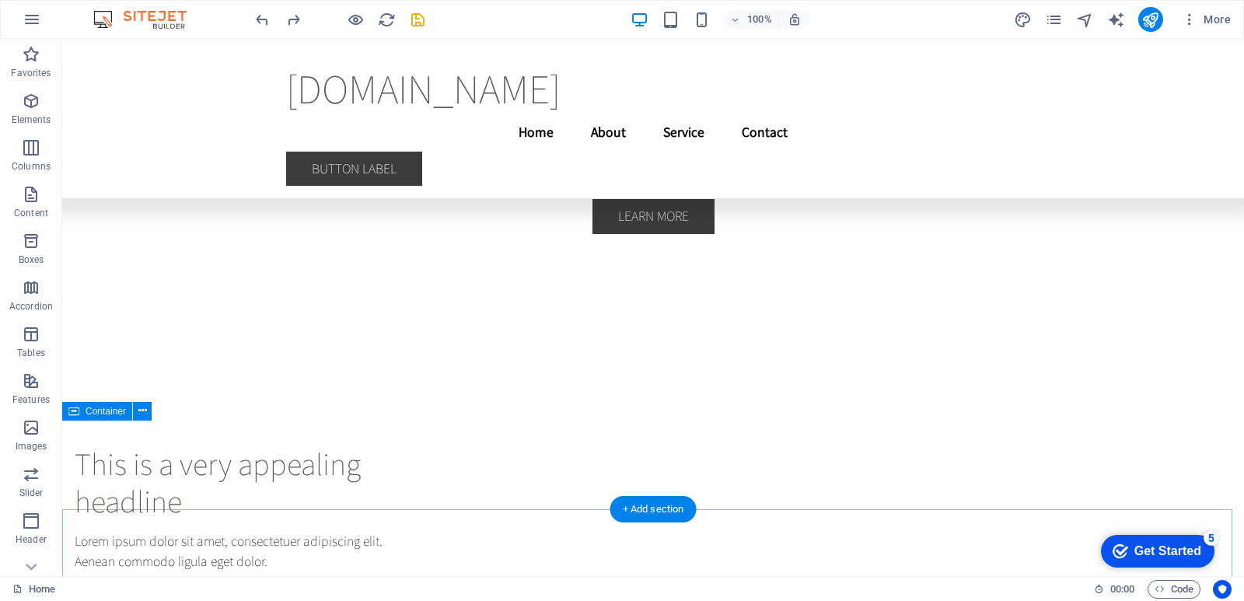
scroll to position [4195, 0]
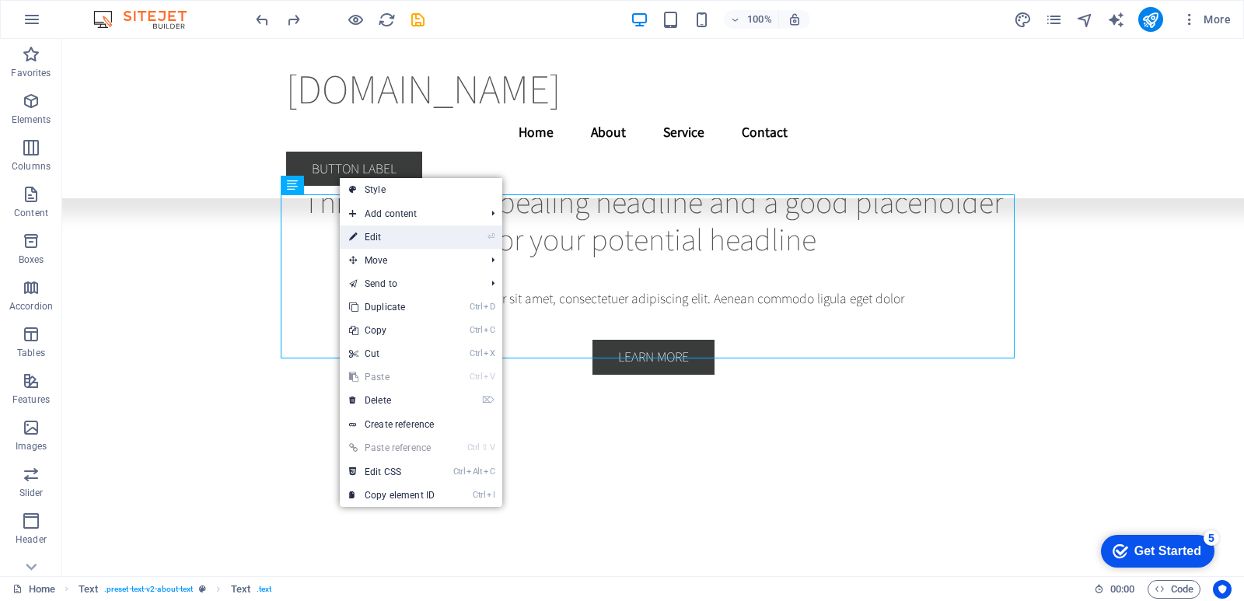
drag, startPoint x: 414, startPoint y: 237, endPoint x: 78, endPoint y: 200, distance: 337.9
click at [414, 237] on link "⏎ Edit" at bounding box center [392, 236] width 104 height 23
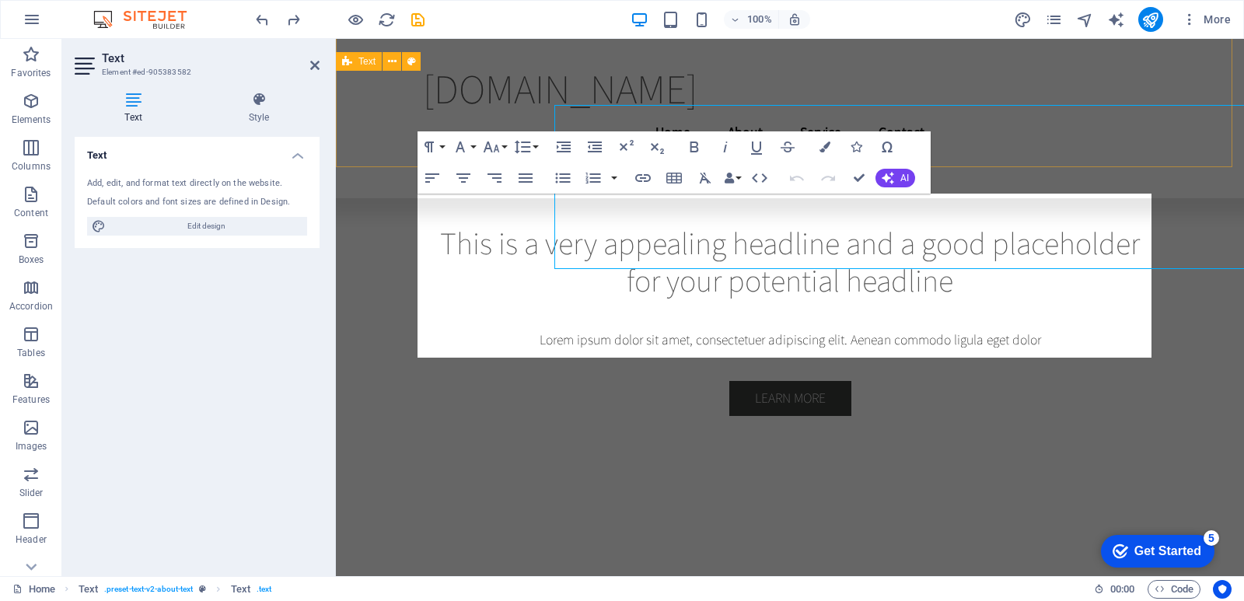
scroll to position [4285, 0]
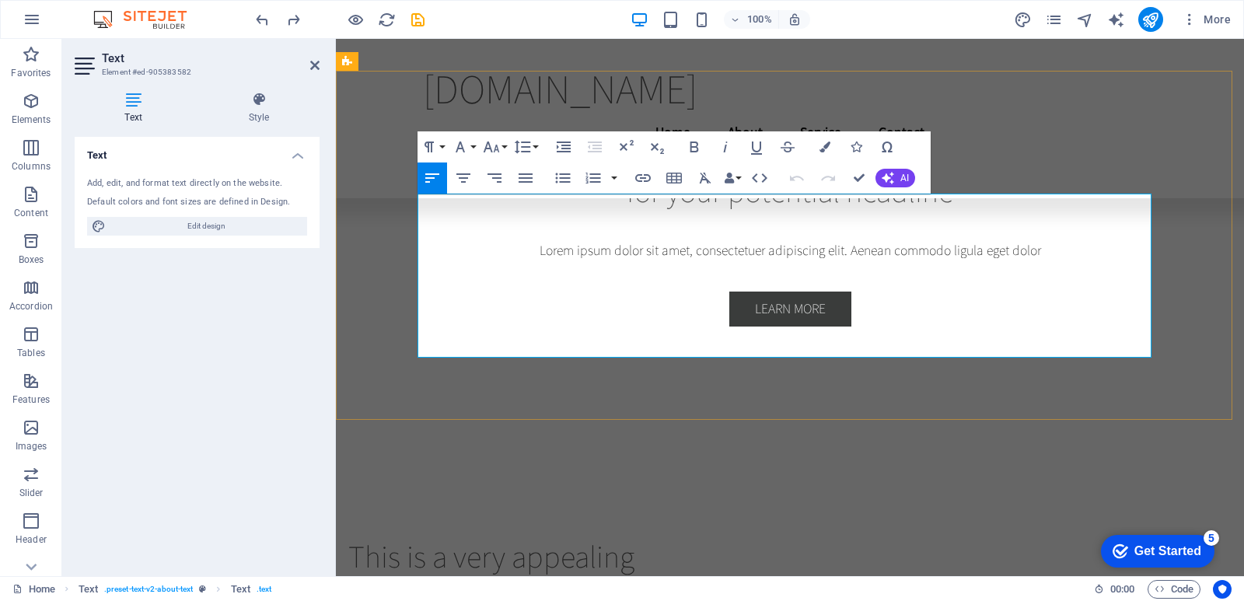
drag, startPoint x: 29, startPoint y: 251, endPoint x: 44, endPoint y: 247, distance: 16.0
click at [29, 251] on span "Boxes" at bounding box center [31, 250] width 62 height 37
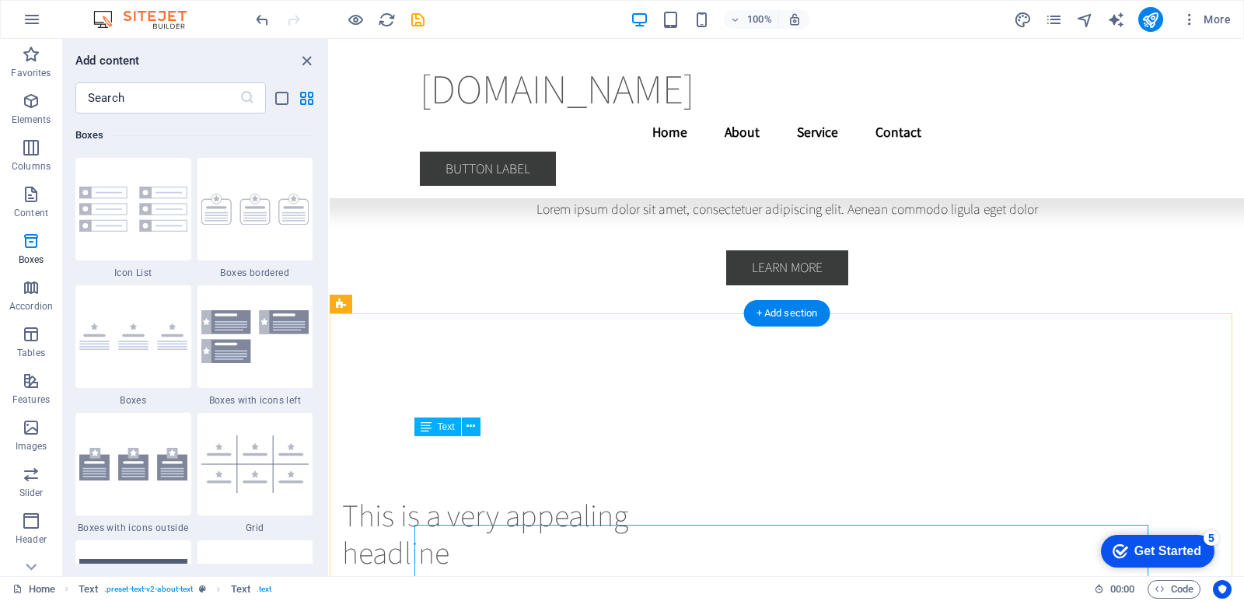
scroll to position [3890, 0]
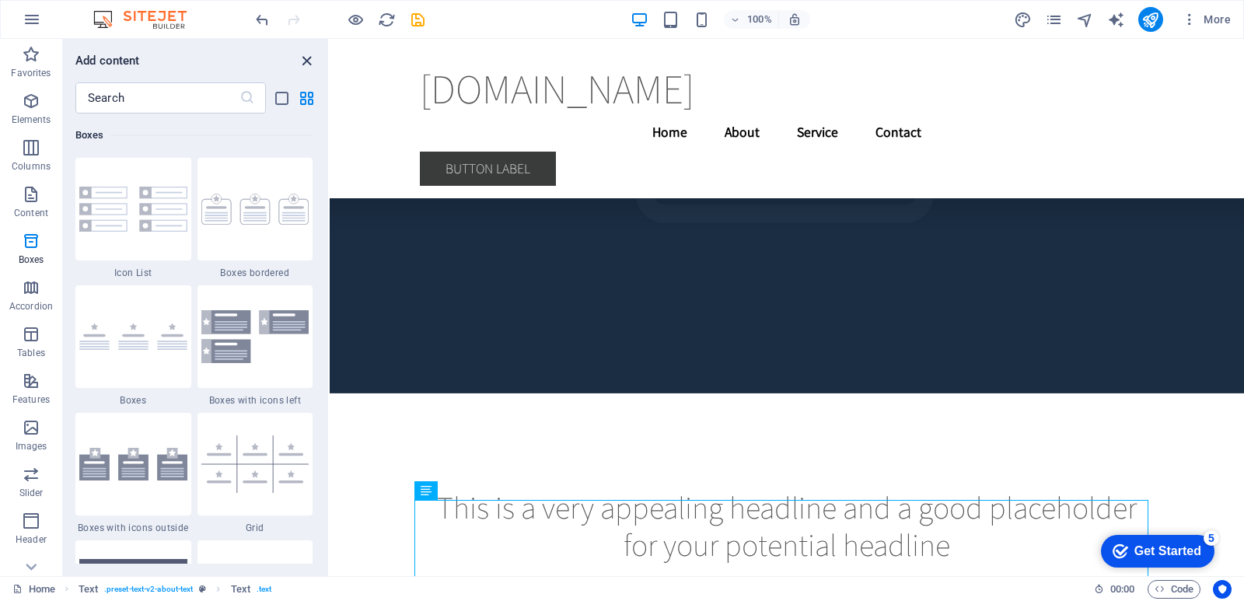
click at [309, 57] on icon "close panel" at bounding box center [307, 61] width 18 height 18
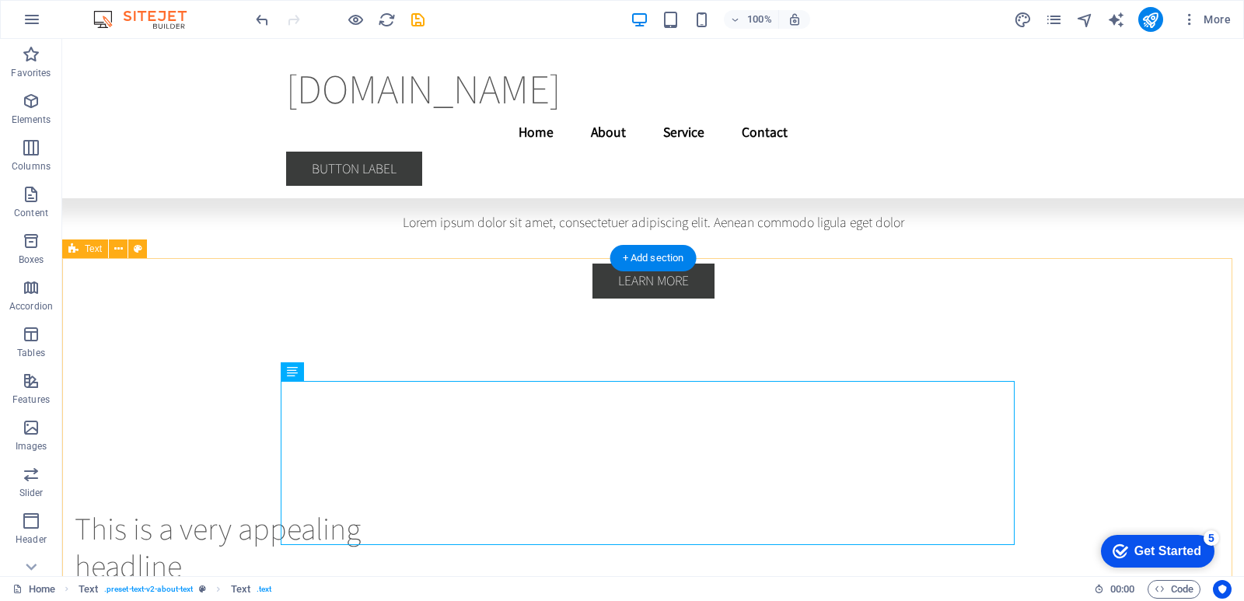
scroll to position [4097, 0]
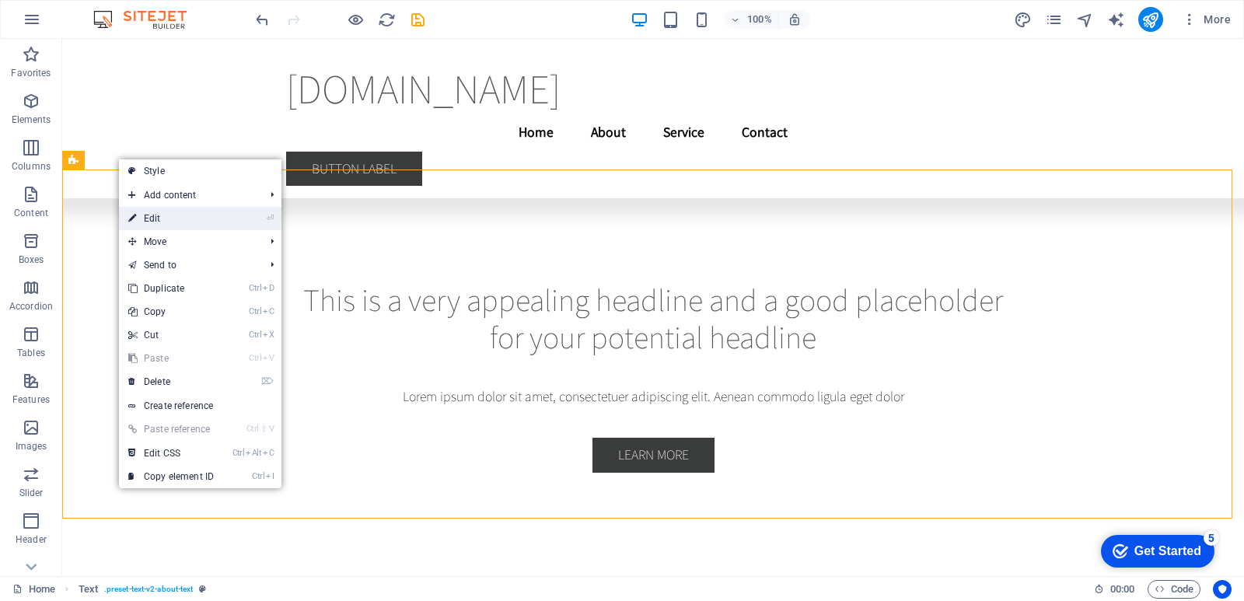
click at [173, 214] on link "⏎ Edit" at bounding box center [171, 218] width 104 height 23
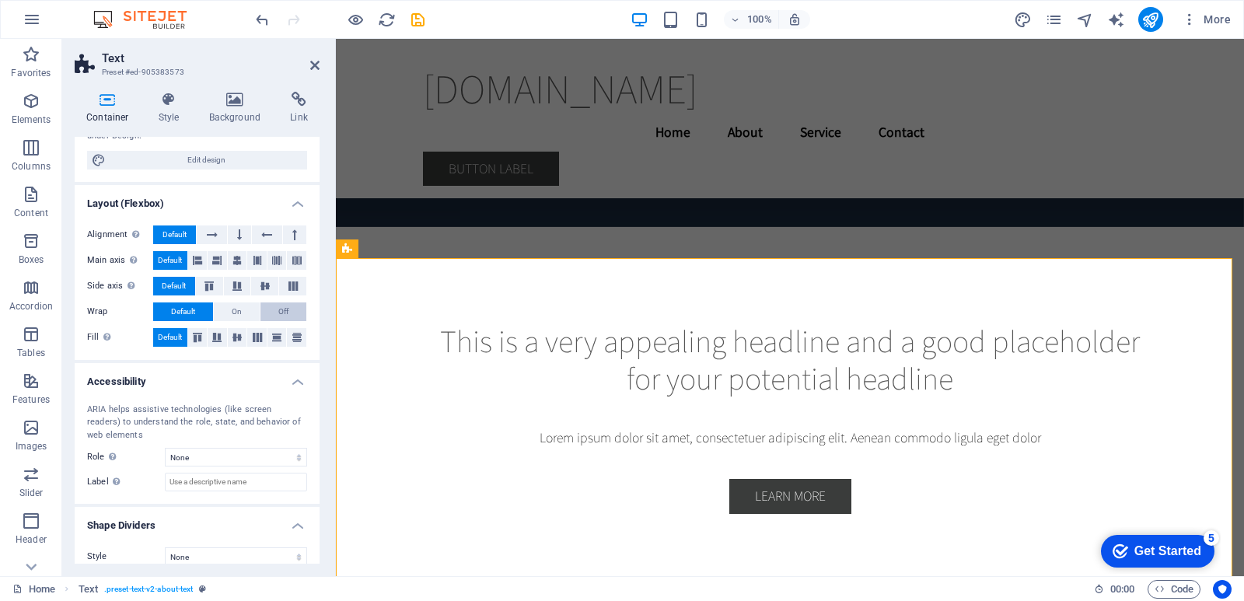
scroll to position [176, 0]
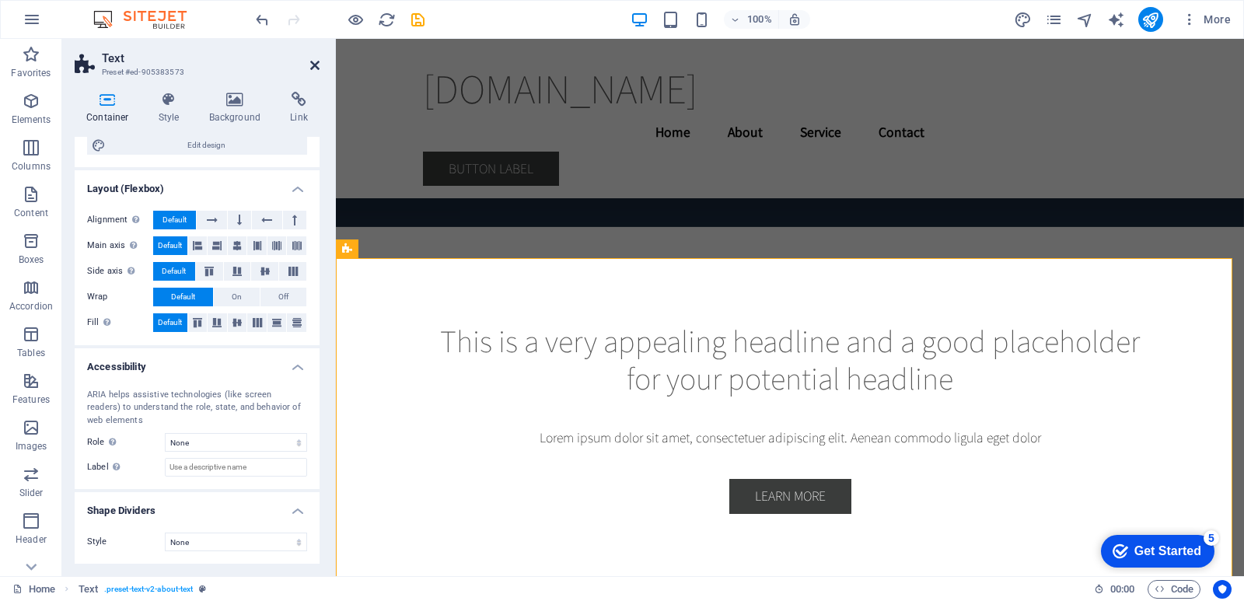
click at [316, 69] on icon at bounding box center [314, 65] width 9 height 12
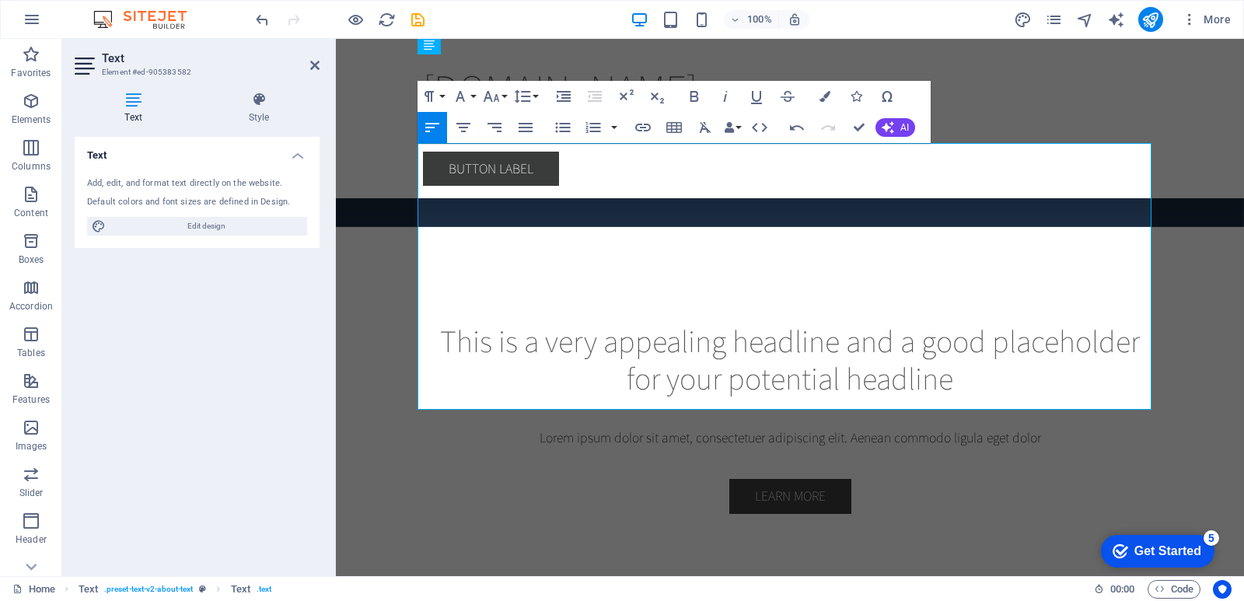
scroll to position [4335, 0]
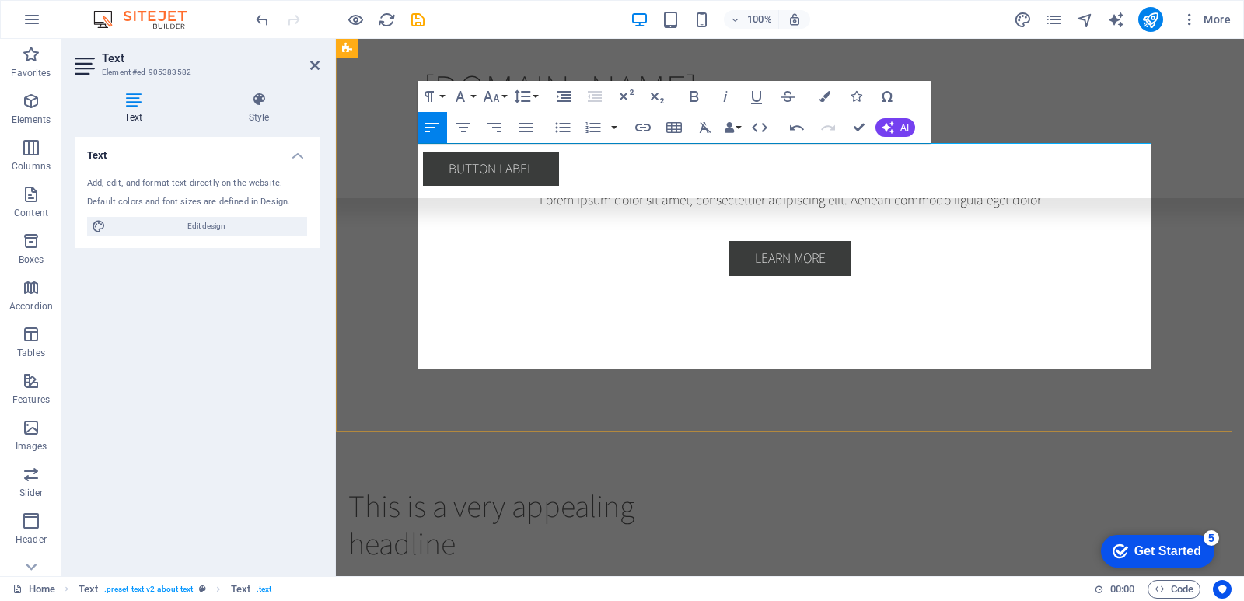
drag, startPoint x: 792, startPoint y: 268, endPoint x: 1114, endPoint y: 357, distance: 333.8
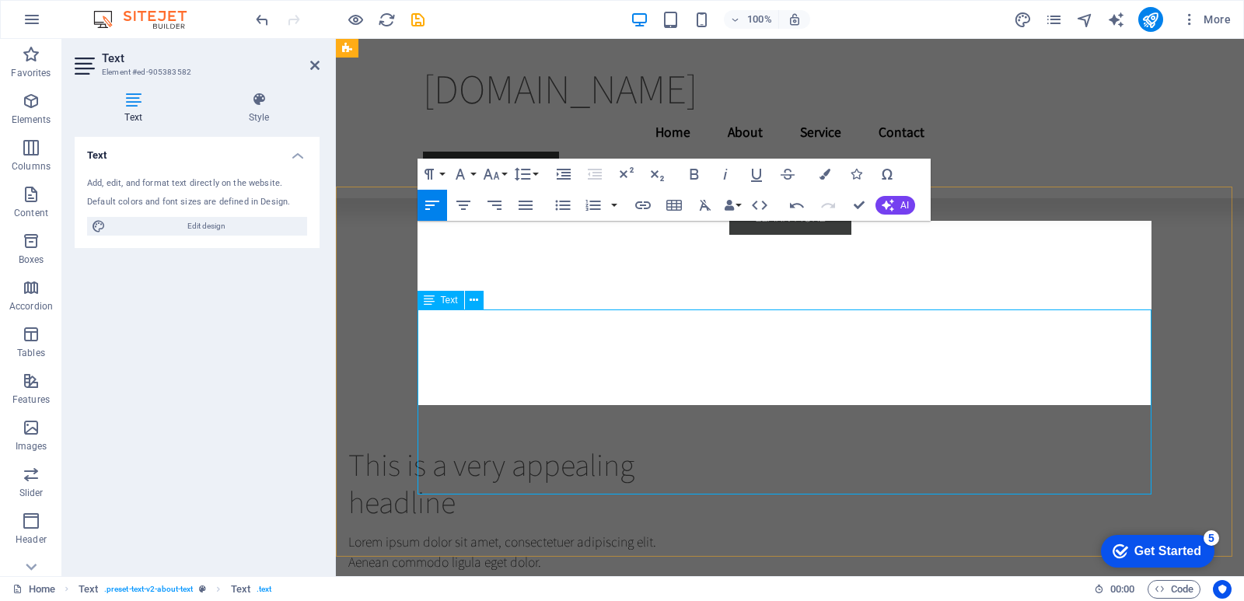
scroll to position [4169, 0]
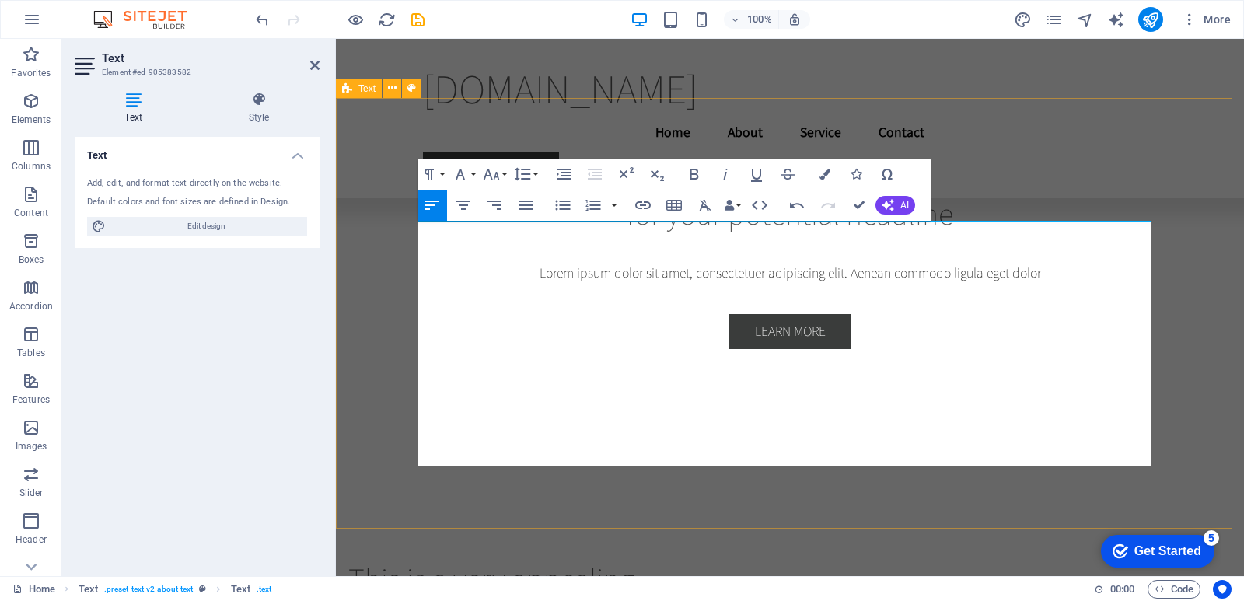
scroll to position [4519, 2]
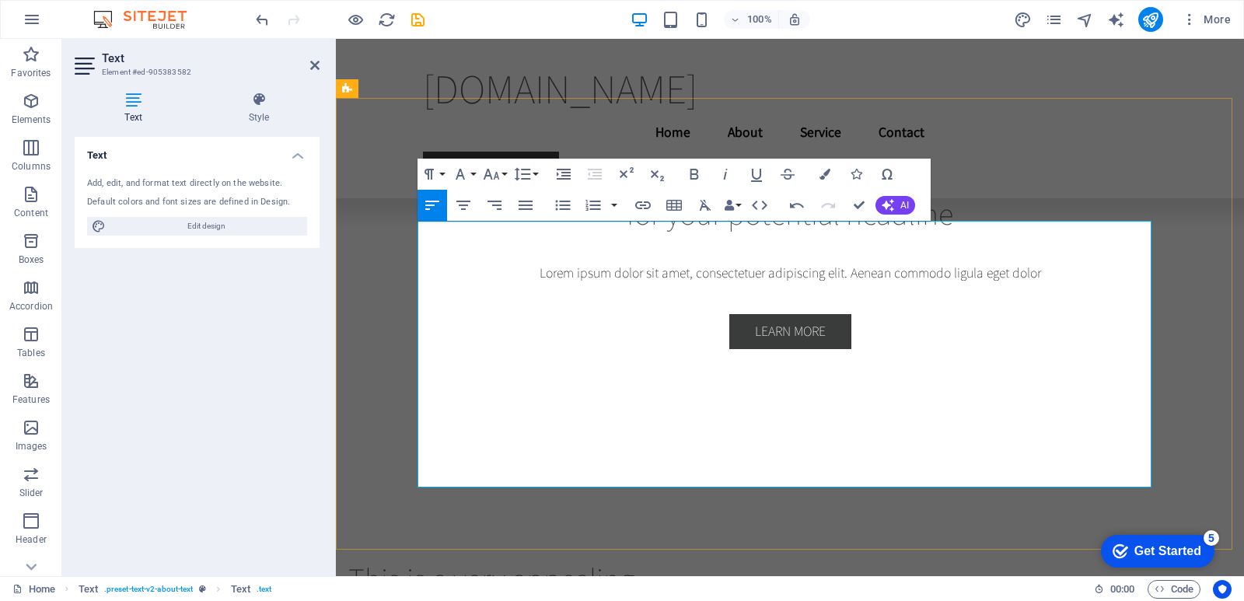
drag, startPoint x: 837, startPoint y: 236, endPoint x: 791, endPoint y: 233, distance: 45.9
click at [749, 175] on icon "button" at bounding box center [756, 174] width 19 height 19
drag, startPoint x: 461, startPoint y: 236, endPoint x: 419, endPoint y: 234, distance: 42.0
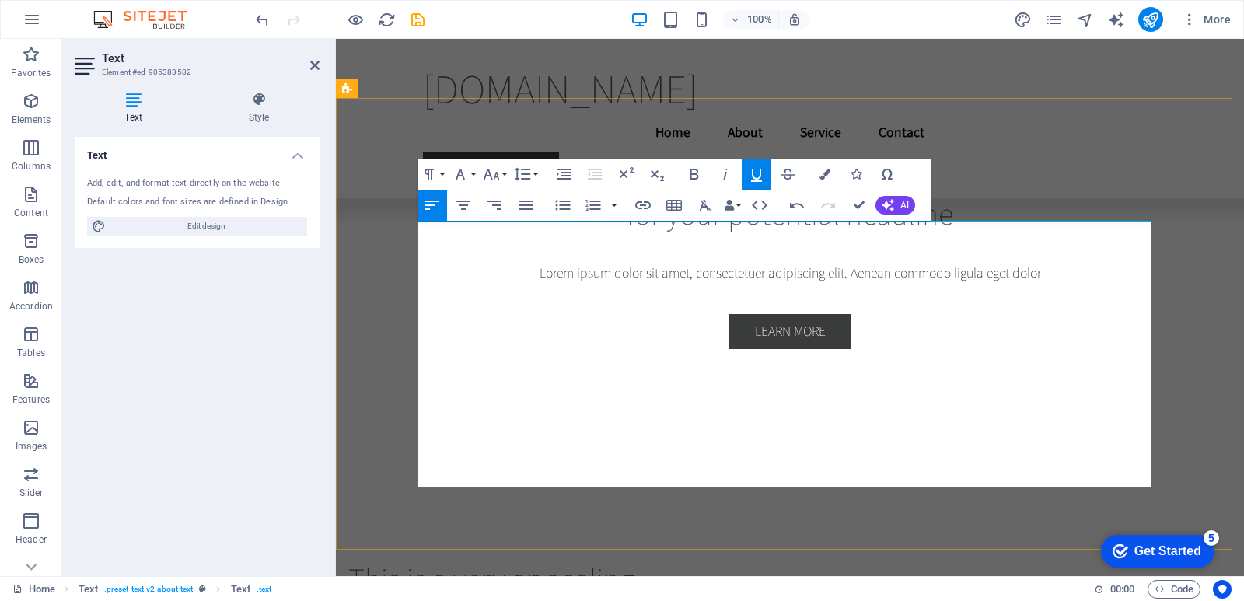
click at [749, 171] on icon "button" at bounding box center [756, 174] width 19 height 19
click at [701, 172] on icon "button" at bounding box center [694, 174] width 19 height 19
drag, startPoint x: 846, startPoint y: 237, endPoint x: 791, endPoint y: 239, distance: 55.2
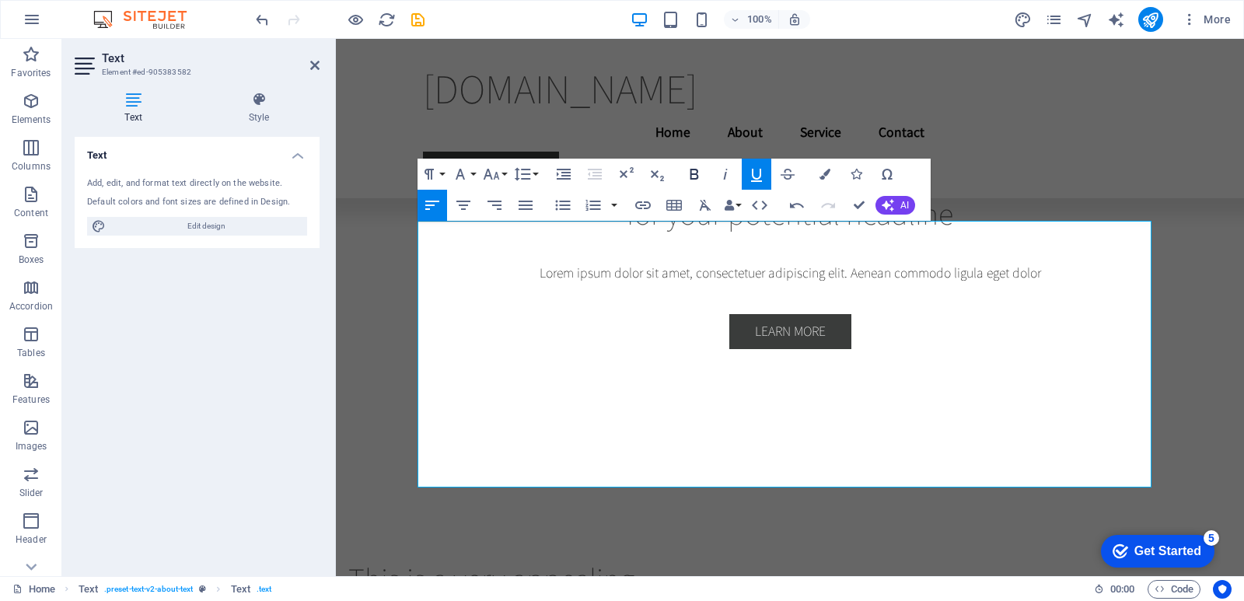
click at [686, 178] on icon "button" at bounding box center [694, 174] width 19 height 19
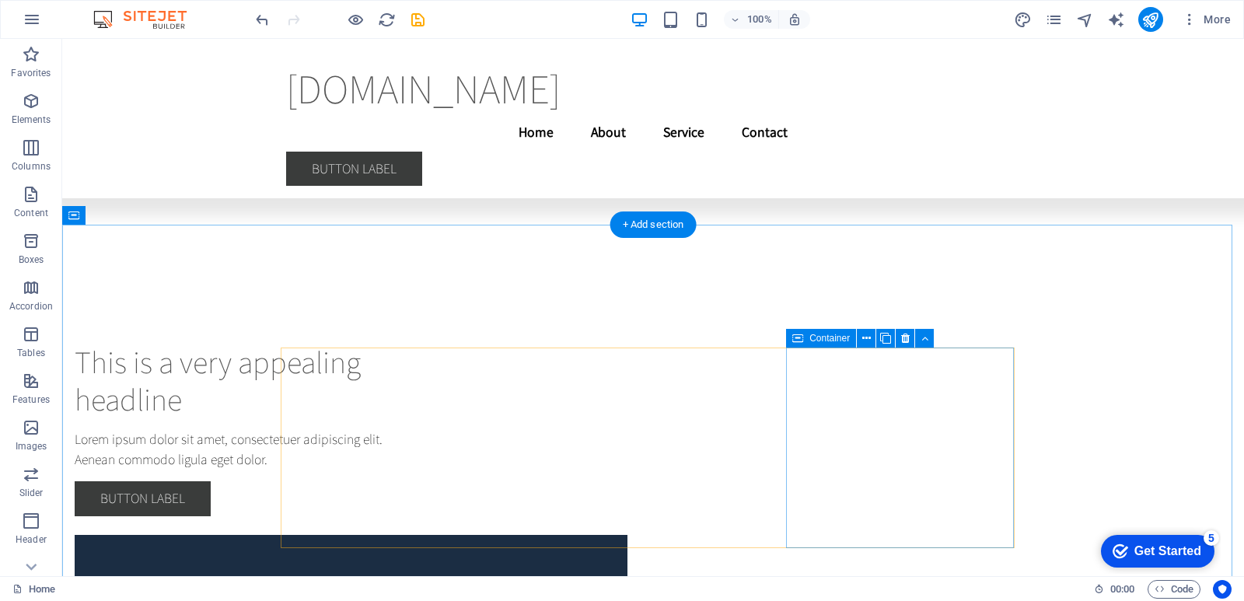
scroll to position [4583, 0]
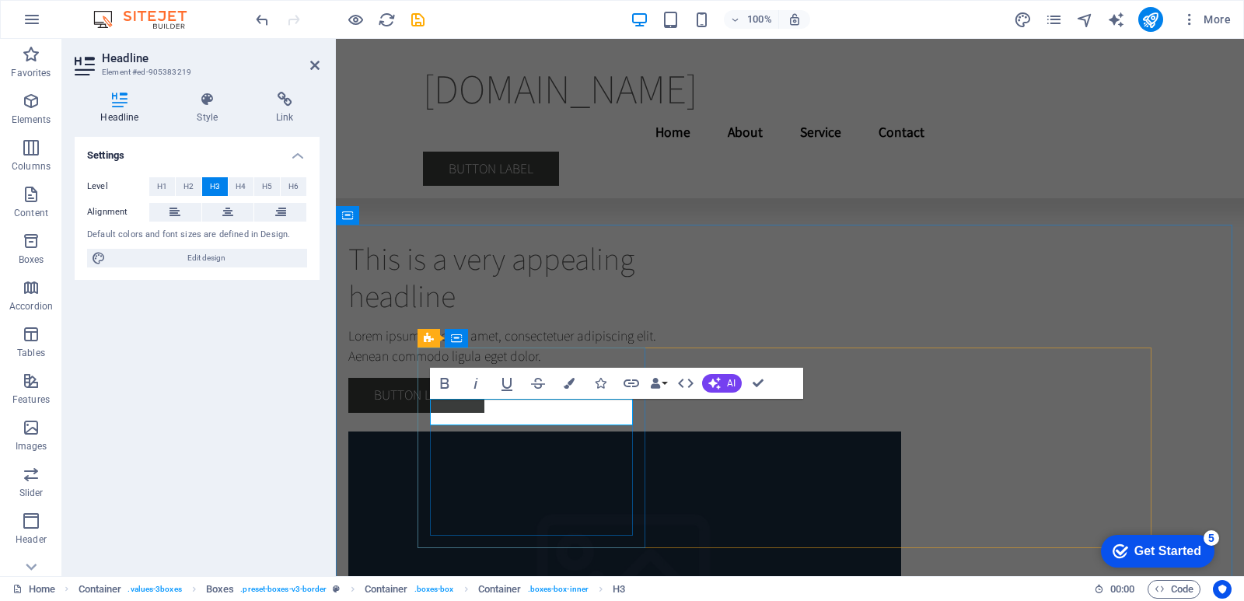
click at [479, 383] on icon "button" at bounding box center [475, 383] width 19 height 19
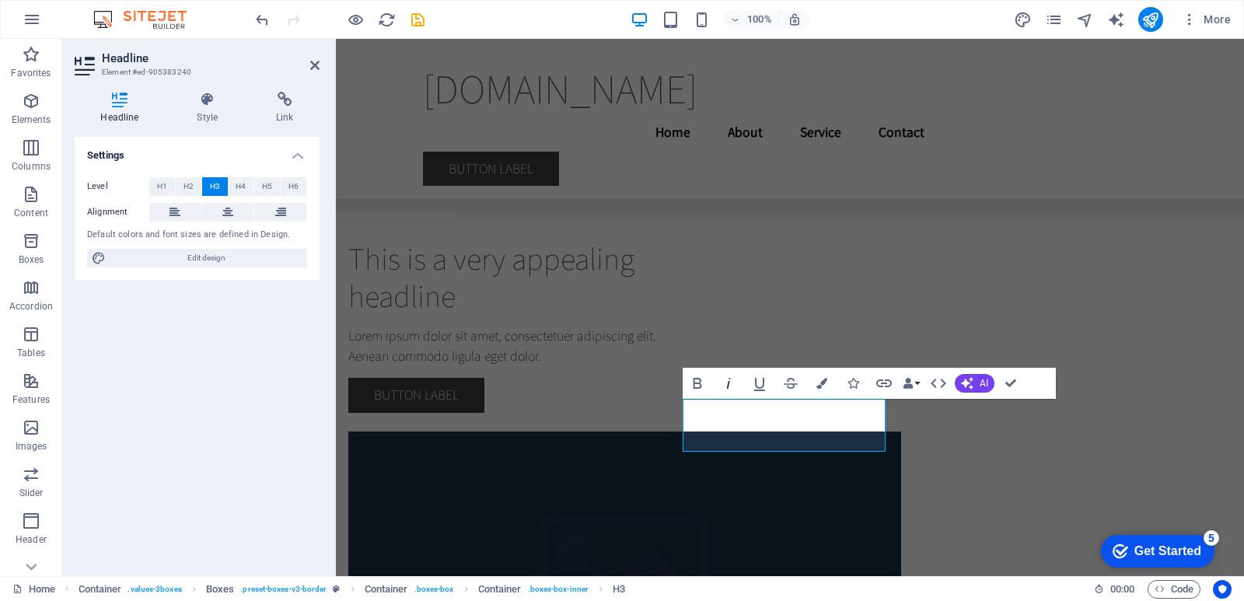
click at [729, 383] on icon "button" at bounding box center [728, 383] width 4 height 11
drag, startPoint x: 829, startPoint y: 440, endPoint x: 728, endPoint y: 414, distance: 105.2
click at [728, 382] on icon "button" at bounding box center [728, 383] width 4 height 11
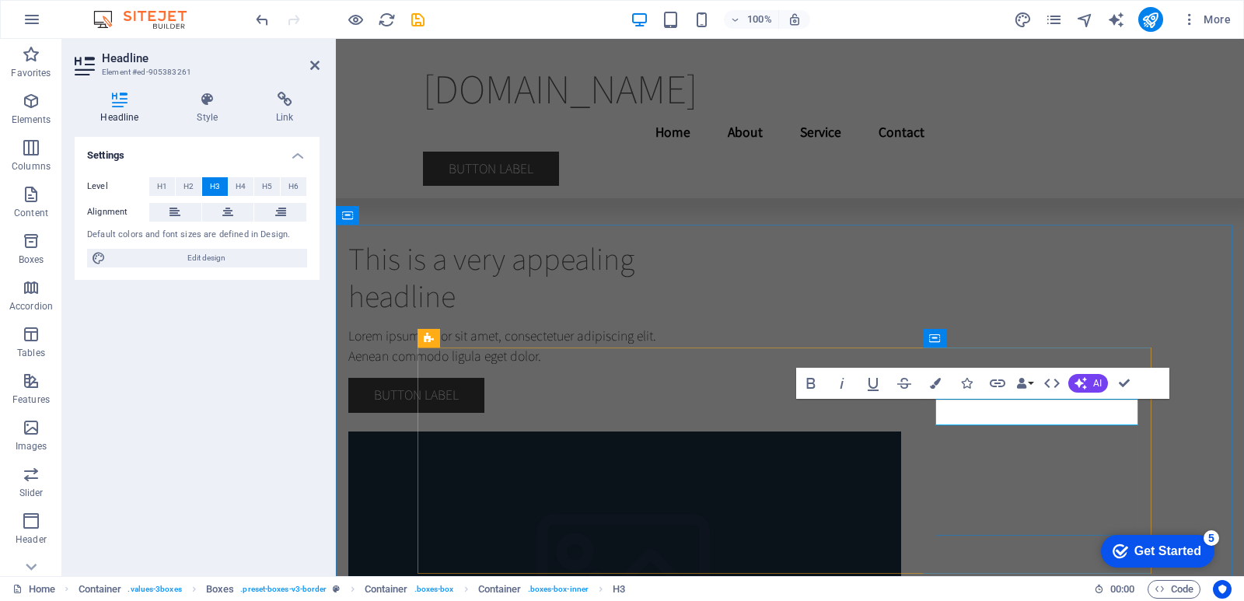
drag, startPoint x: 1130, startPoint y: 414, endPoint x: 945, endPoint y: 410, distance: 184.3
click at [840, 384] on icon "button" at bounding box center [842, 383] width 19 height 19
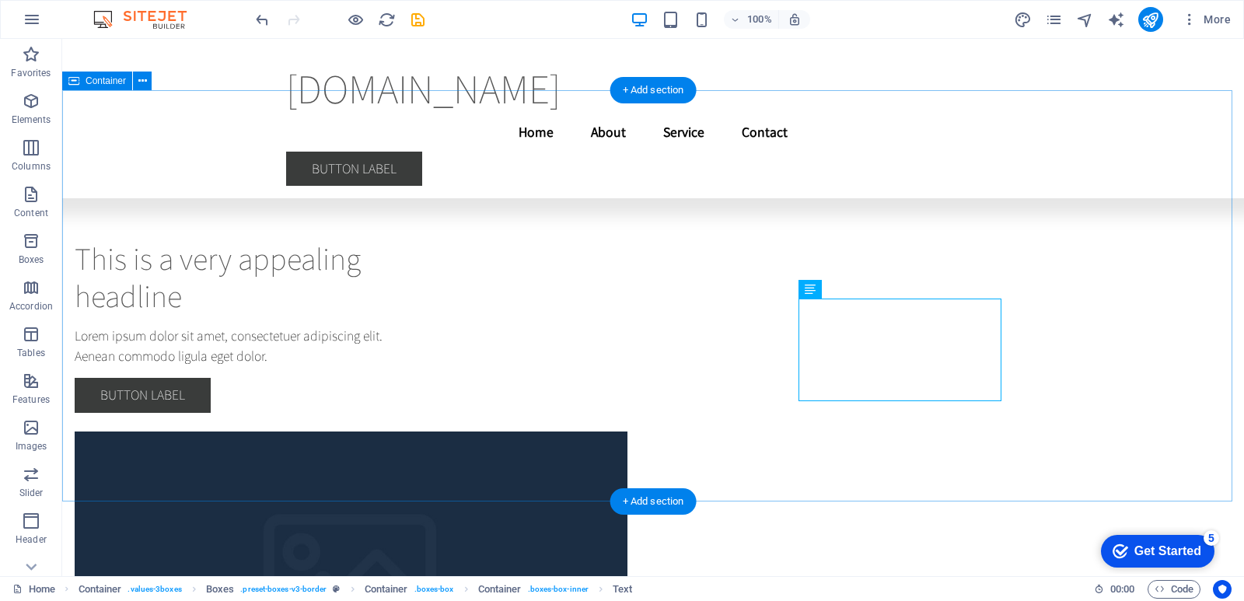
scroll to position [4717, 0]
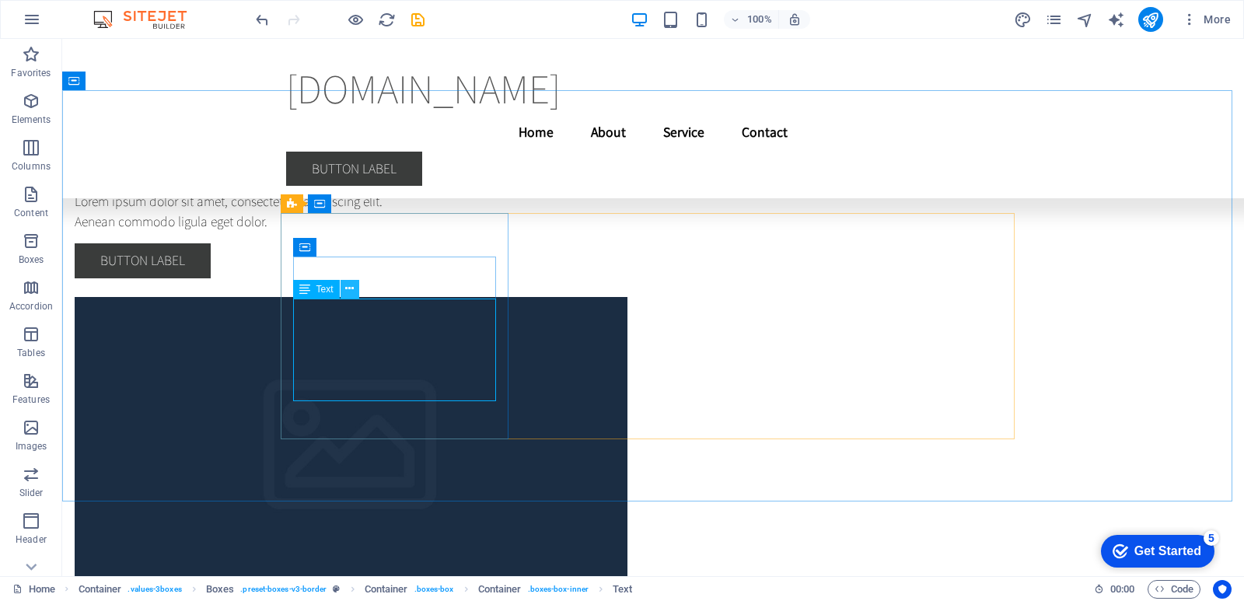
click at [344, 291] on button at bounding box center [349, 289] width 19 height 19
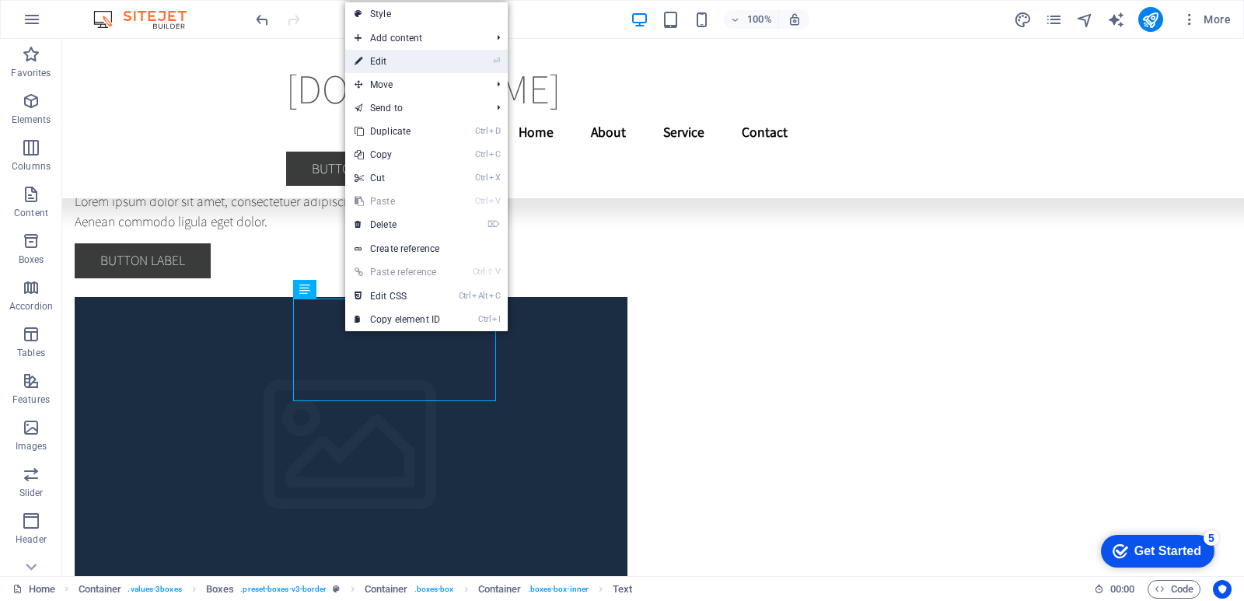
click at [388, 71] on link "⏎ Edit" at bounding box center [397, 61] width 104 height 23
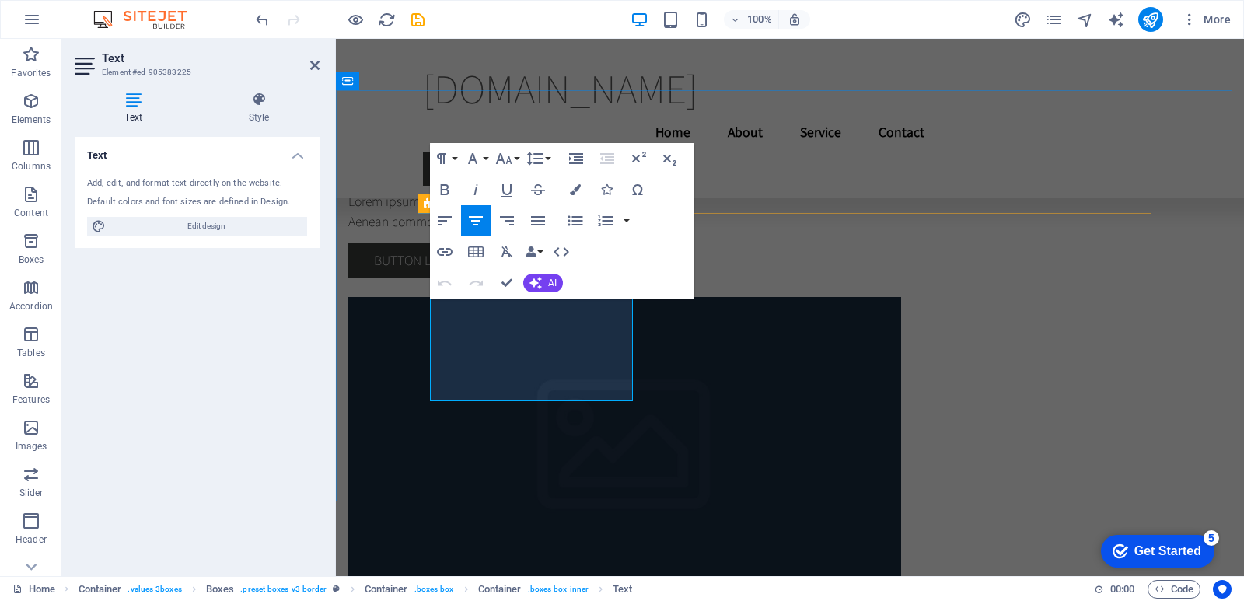
drag, startPoint x: 621, startPoint y: 392, endPoint x: 455, endPoint y: 309, distance: 185.6
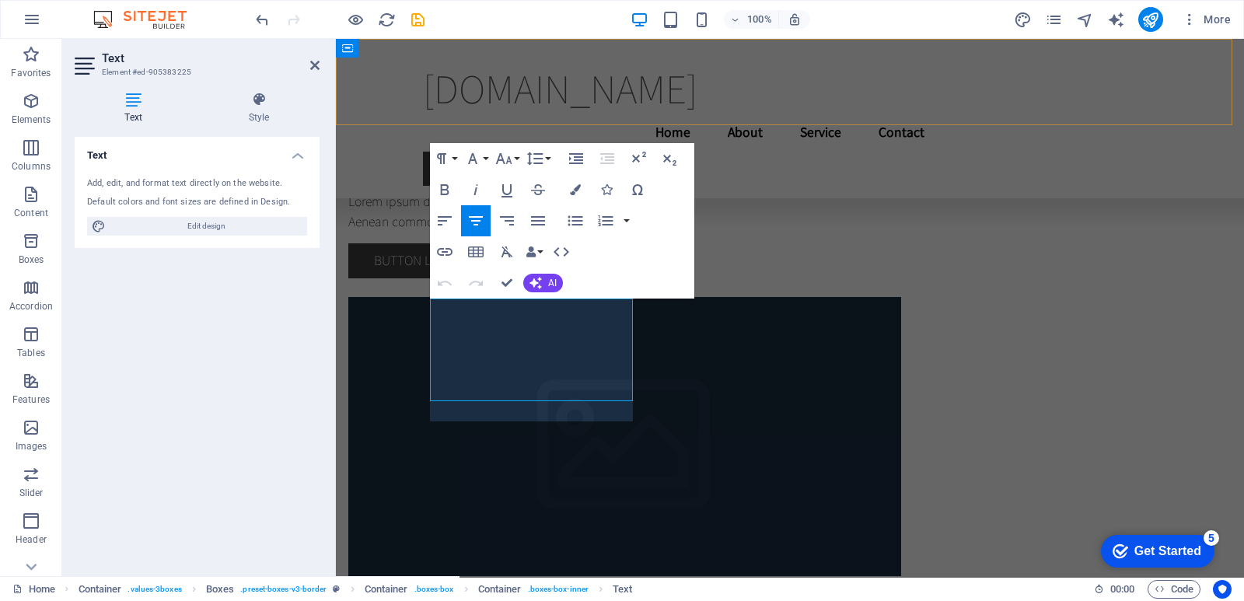
scroll to position [2297, 2]
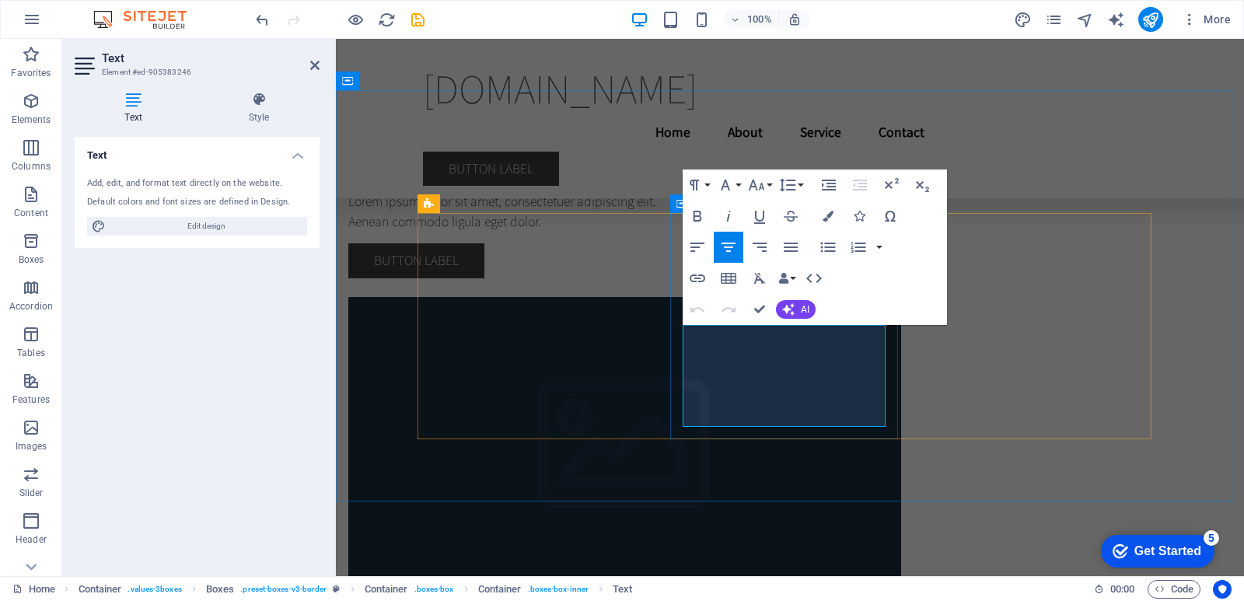
drag, startPoint x: 857, startPoint y: 417, endPoint x: 704, endPoint y: 331, distance: 175.4
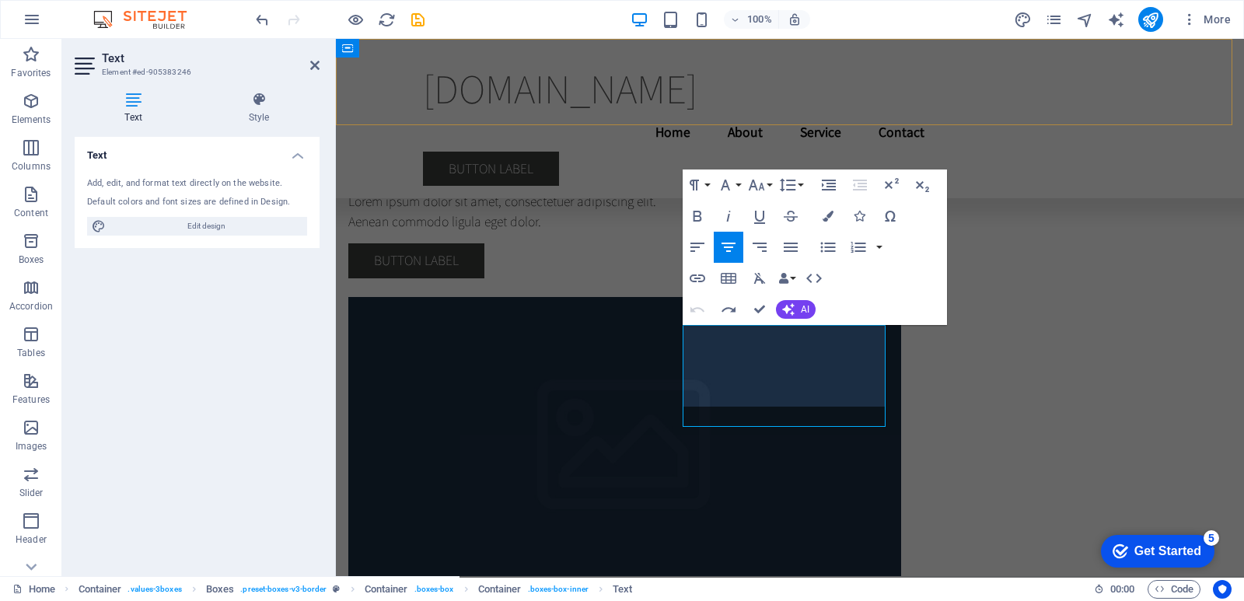
scroll to position [1339, 2]
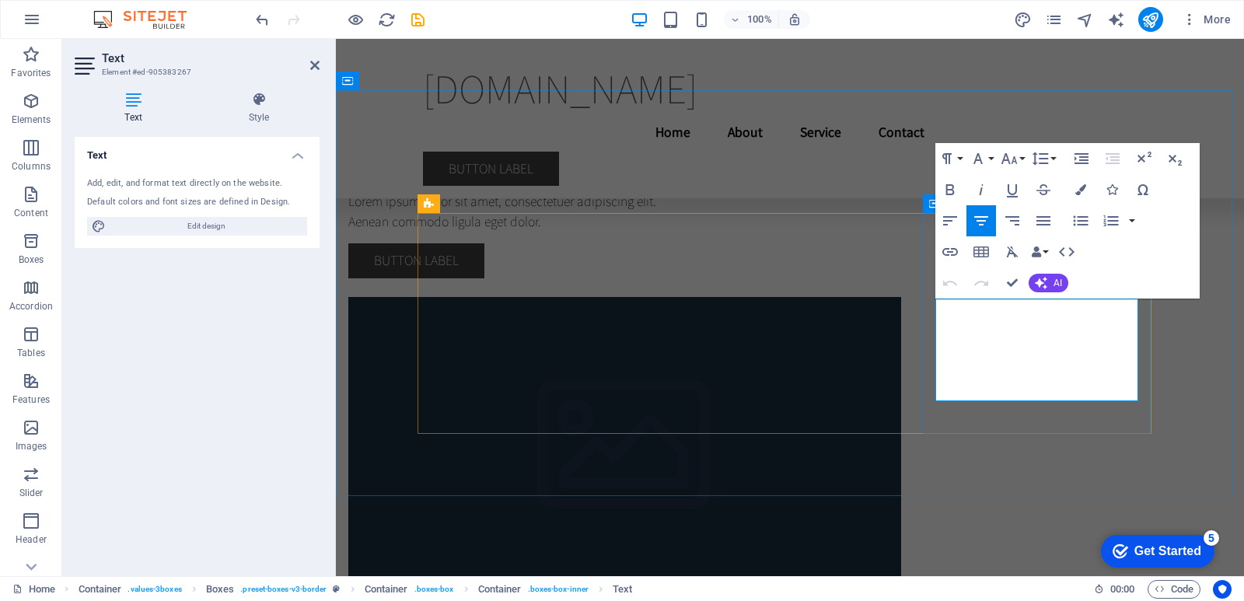
drag, startPoint x: 950, startPoint y: 311, endPoint x: 1134, endPoint y: 387, distance: 199.4
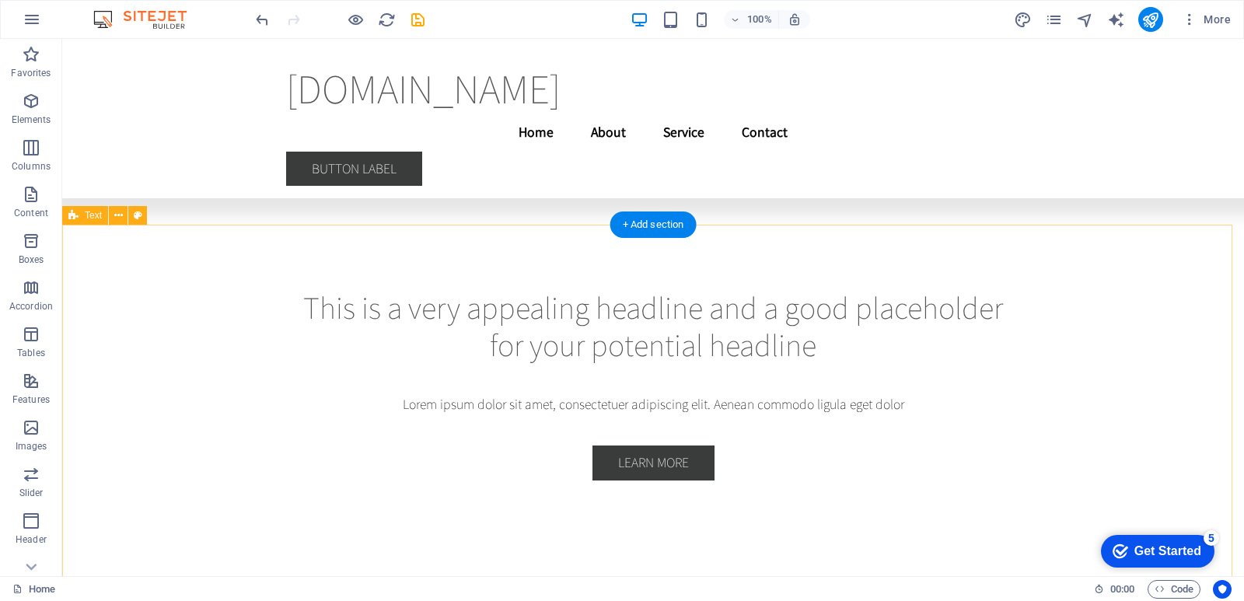
scroll to position [4400, 0]
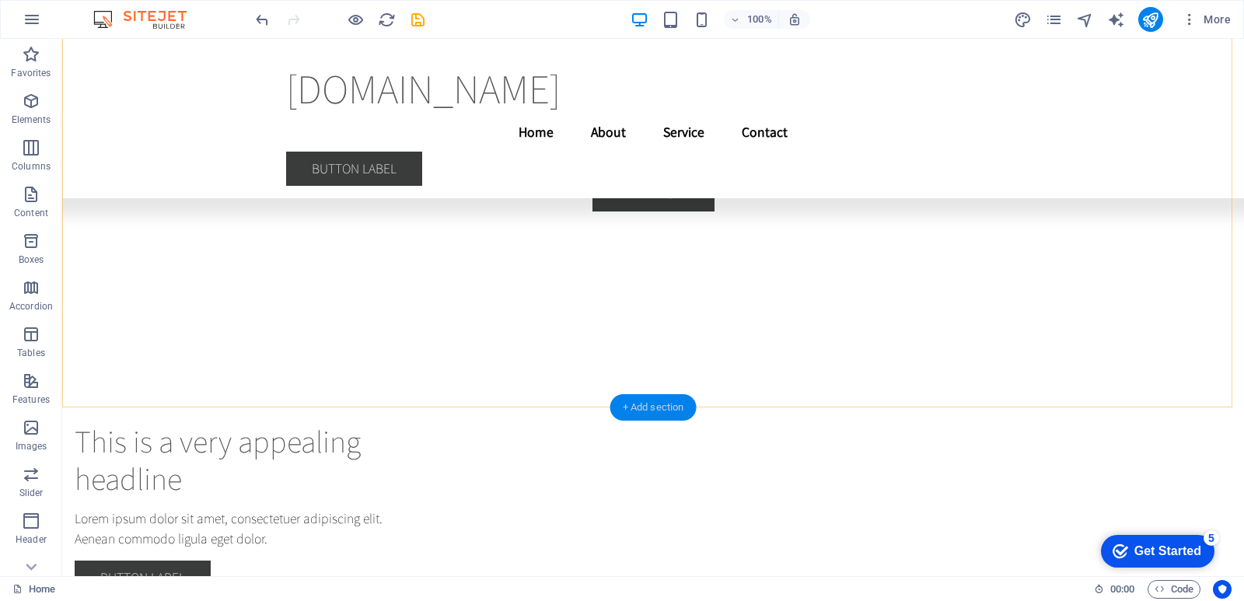
click at [645, 406] on div "+ Add section" at bounding box center [653, 407] width 86 height 26
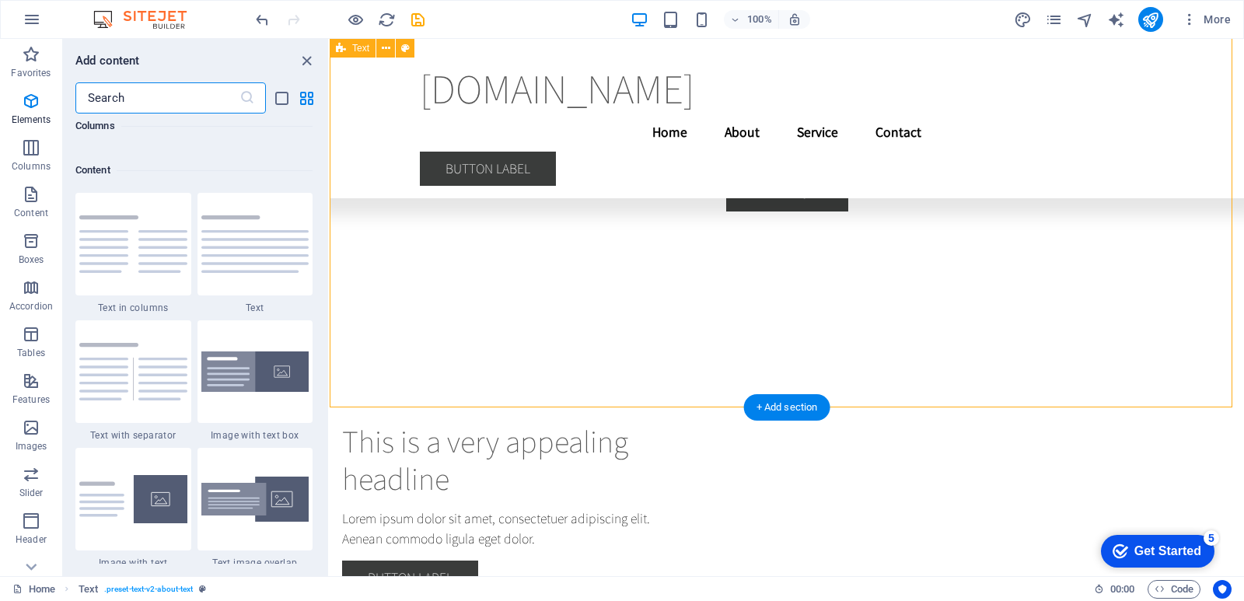
scroll to position [2720, 0]
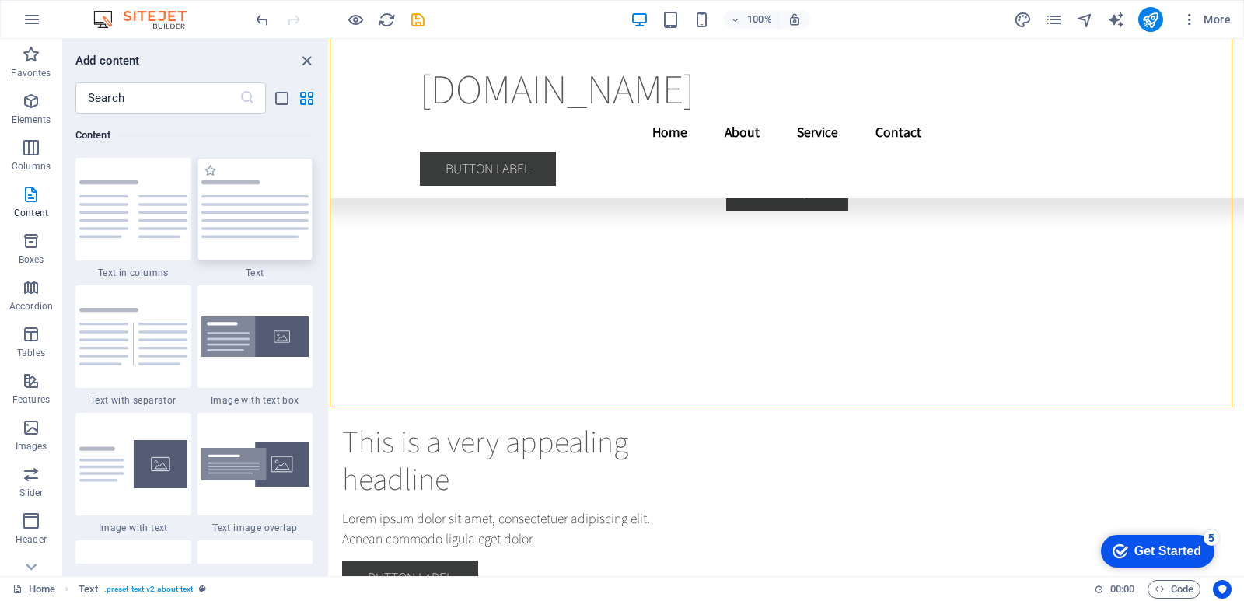
click at [222, 217] on img at bounding box center [255, 209] width 108 height 58
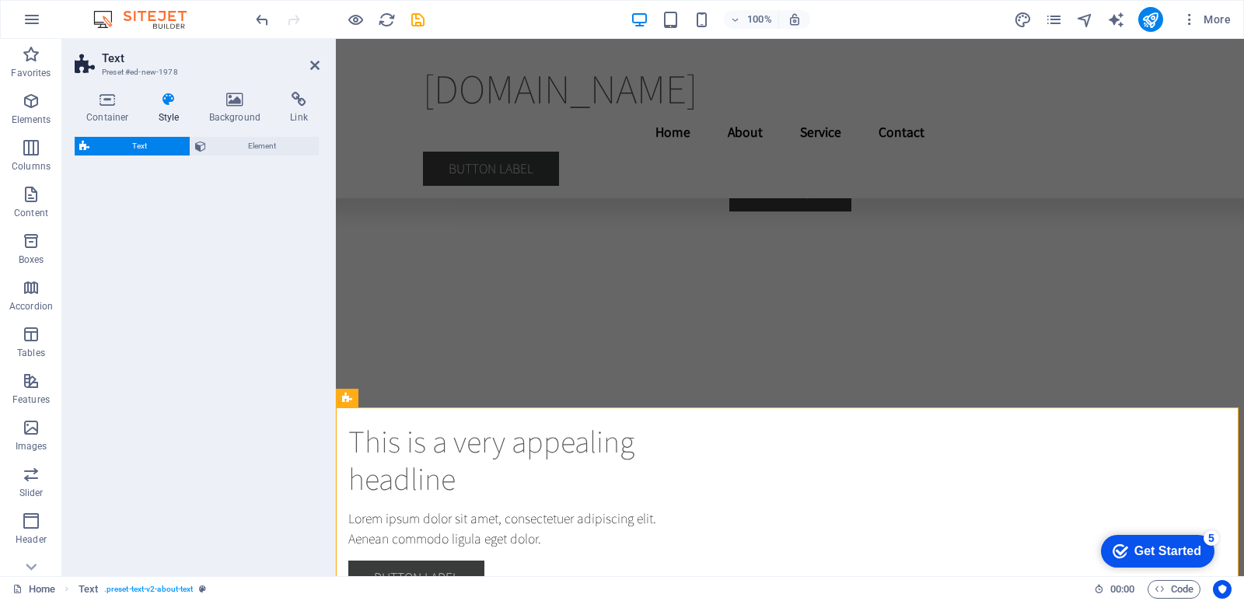
select select "preset-text-v2-default"
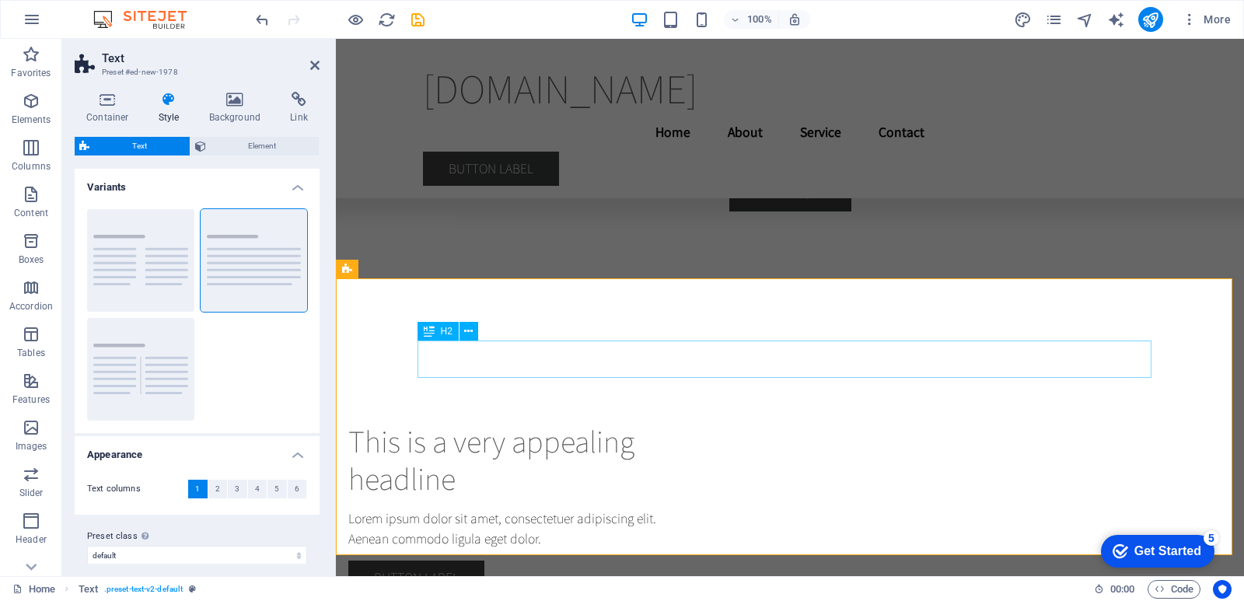
scroll to position [4534, 0]
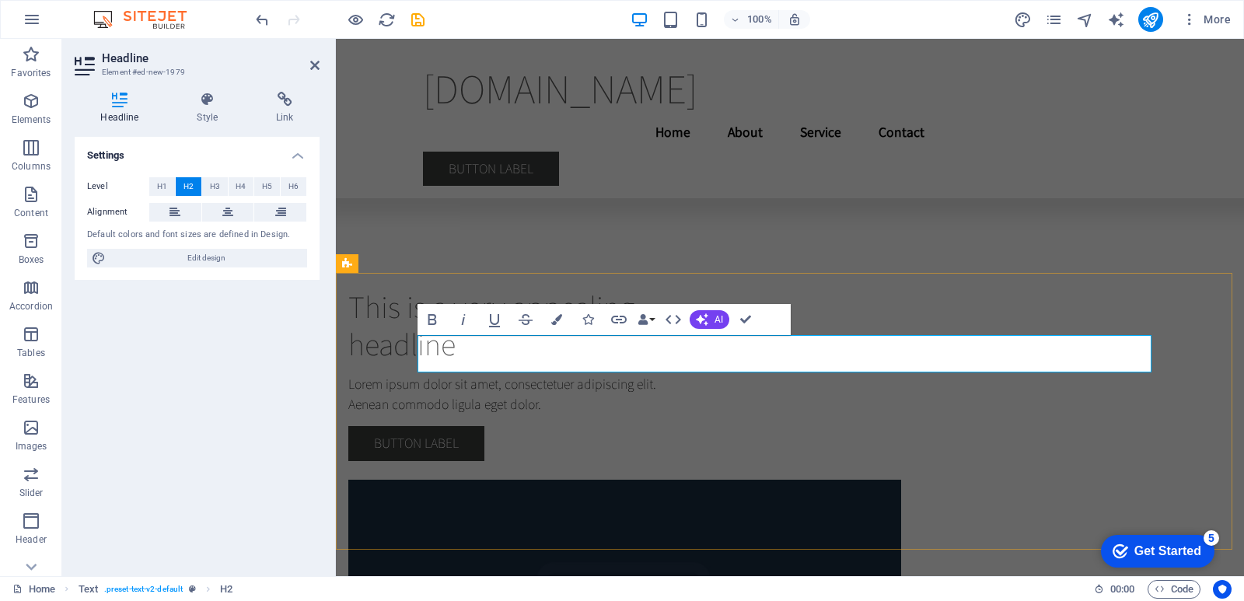
drag, startPoint x: 777, startPoint y: 362, endPoint x: 425, endPoint y: 356, distance: 352.2
click at [463, 319] on icon "button" at bounding box center [463, 319] width 4 height 11
click at [436, 319] on icon "button" at bounding box center [432, 319] width 19 height 19
click at [491, 316] on icon "button" at bounding box center [494, 320] width 11 height 13
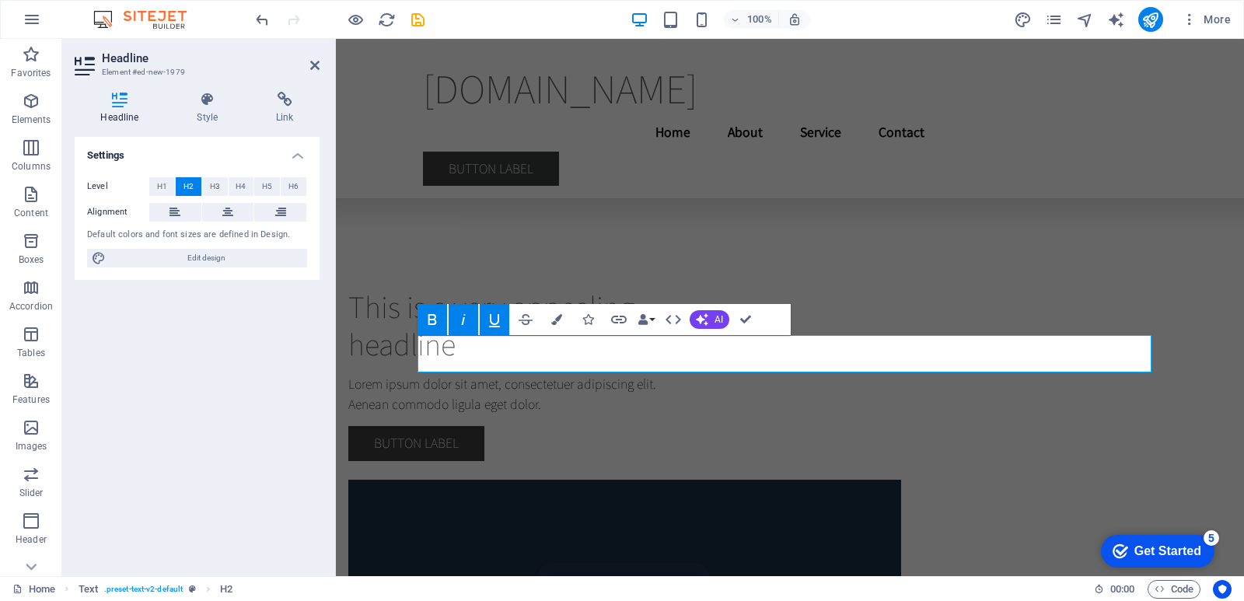
click at [465, 320] on icon "button" at bounding box center [463, 319] width 19 height 19
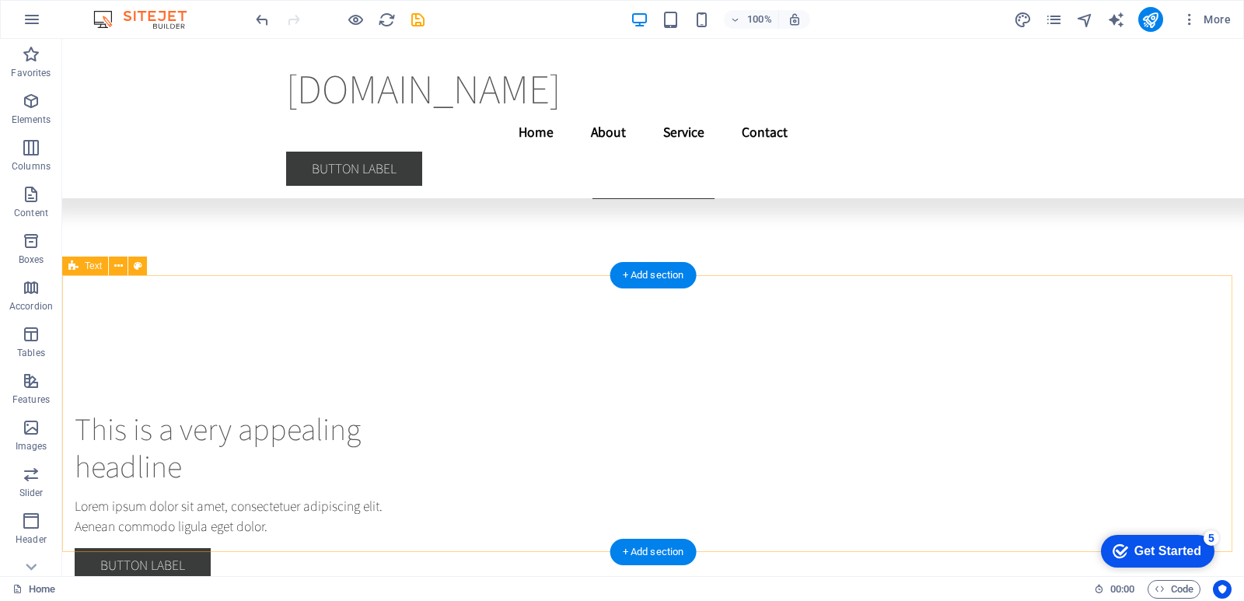
scroll to position [4532, 0]
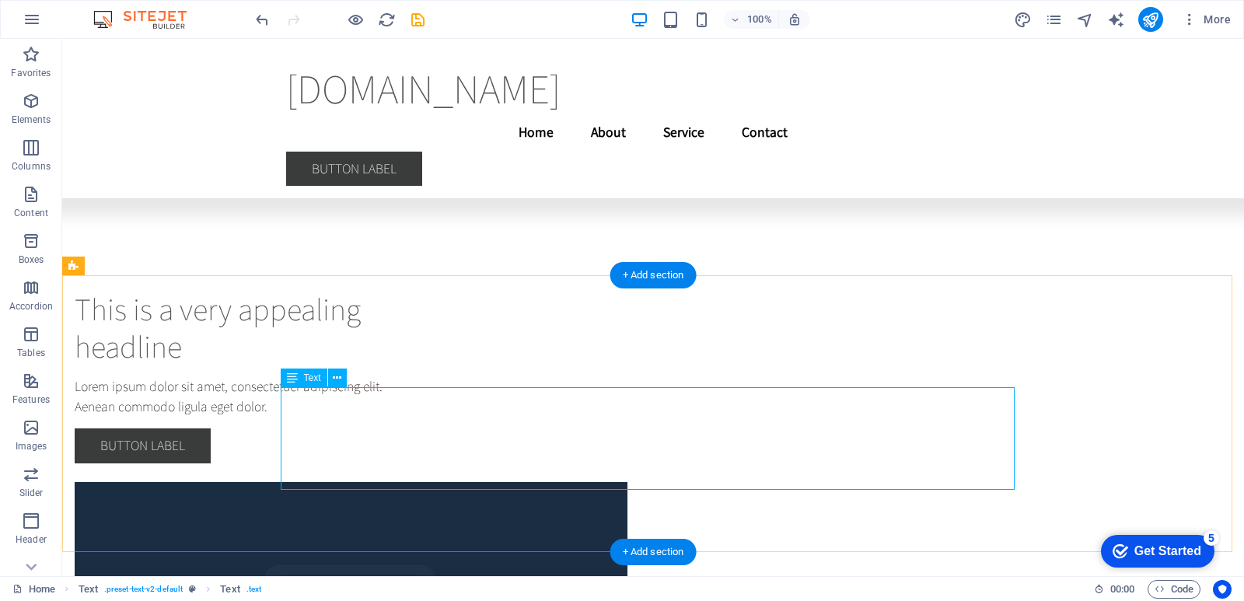
drag, startPoint x: 756, startPoint y: 481, endPoint x: 688, endPoint y: 470, distance: 69.3
click at [337, 381] on icon at bounding box center [337, 378] width 9 height 16
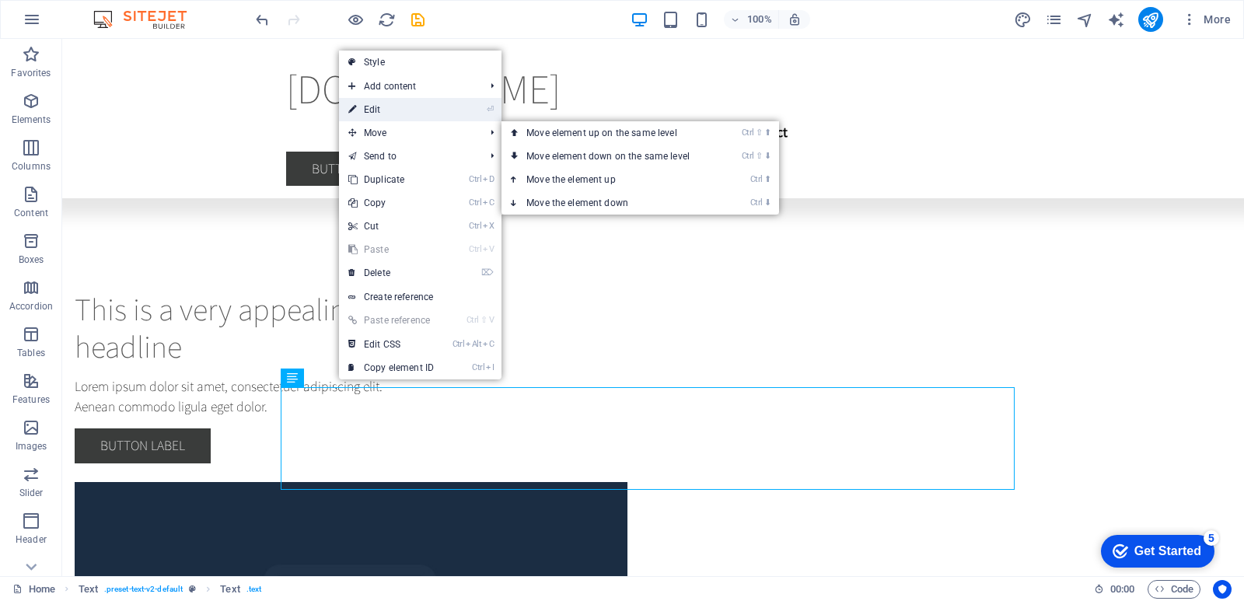
click at [410, 117] on link "⏎ Edit" at bounding box center [391, 109] width 104 height 23
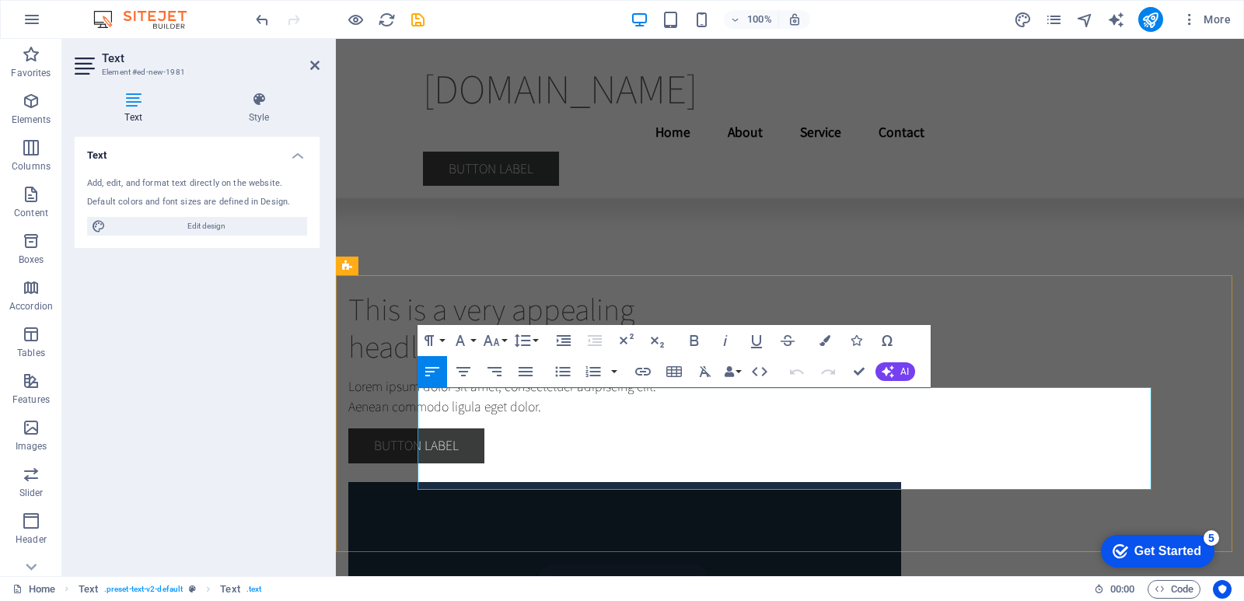
drag, startPoint x: 903, startPoint y: 487, endPoint x: 417, endPoint y: 398, distance: 493.2
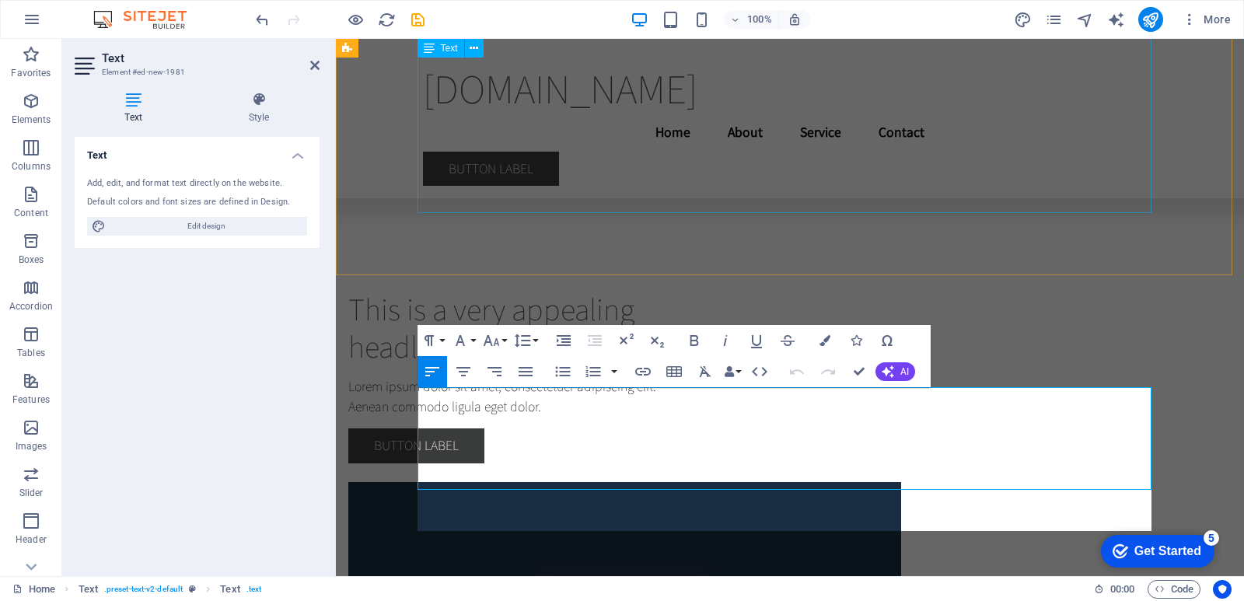
scroll to position [7928, 2]
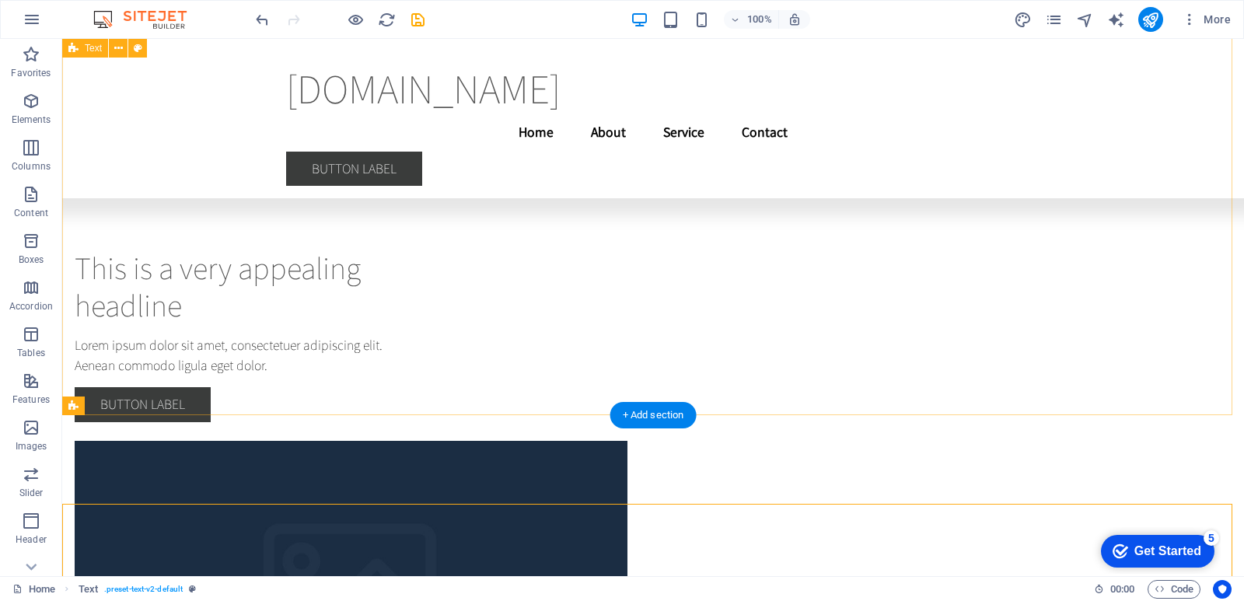
scroll to position [4303, 0]
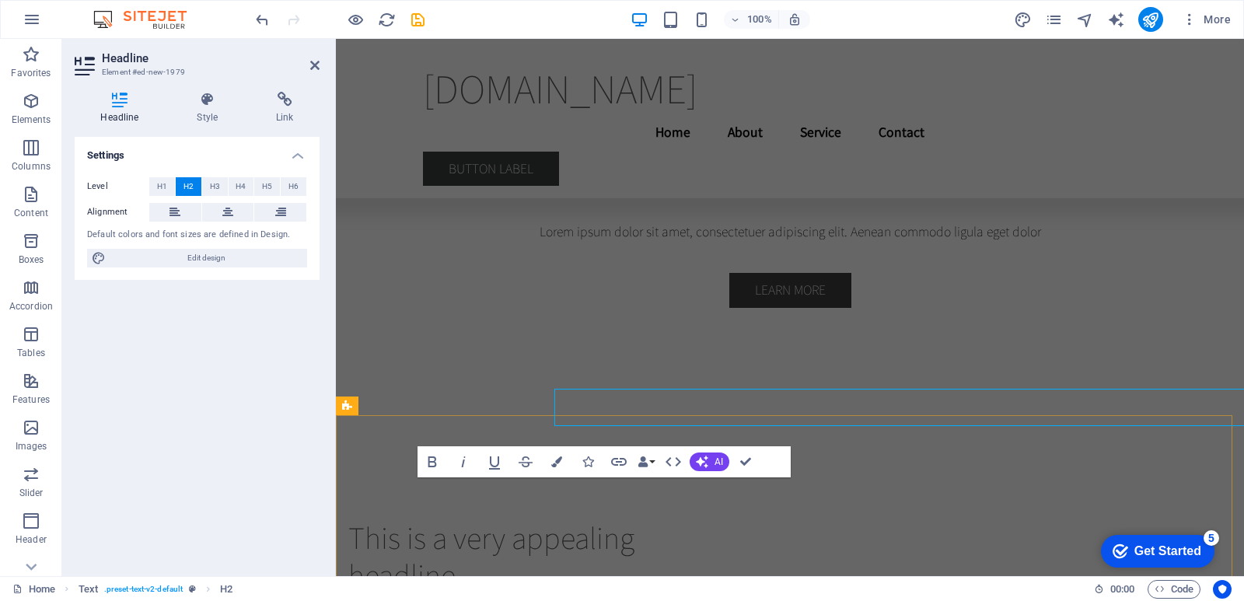
scroll to position [4392, 0]
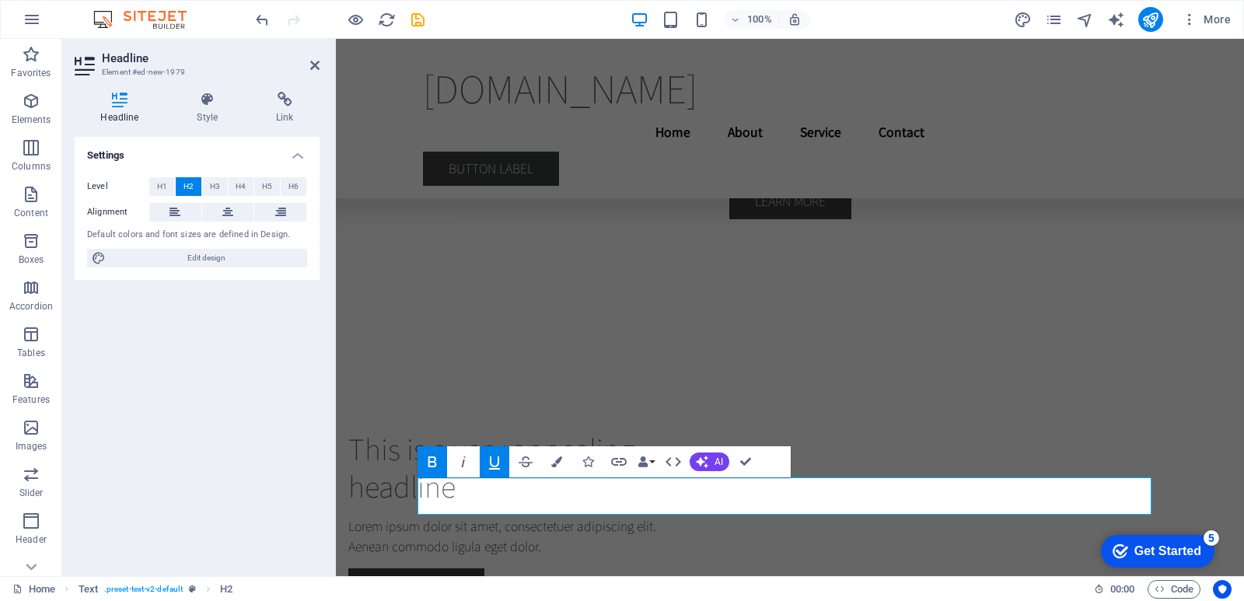
click at [494, 463] on icon "button" at bounding box center [494, 461] width 19 height 19
click at [439, 461] on icon "button" at bounding box center [432, 461] width 19 height 19
click at [669, 462] on icon "button" at bounding box center [673, 461] width 19 height 19
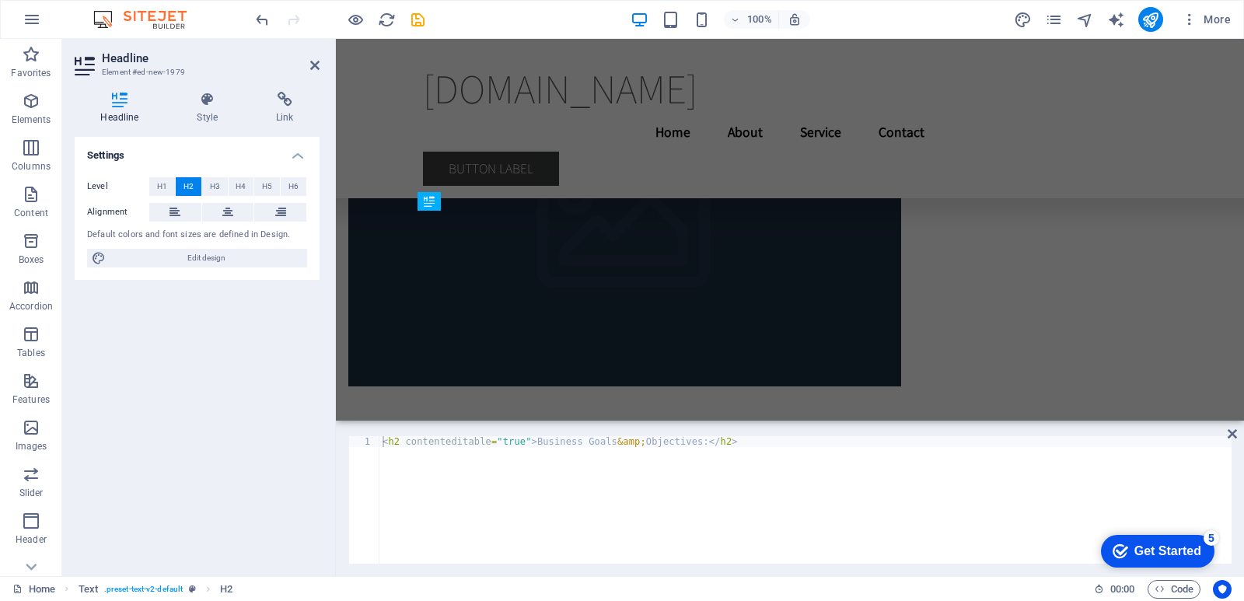
scroll to position [4290, 0]
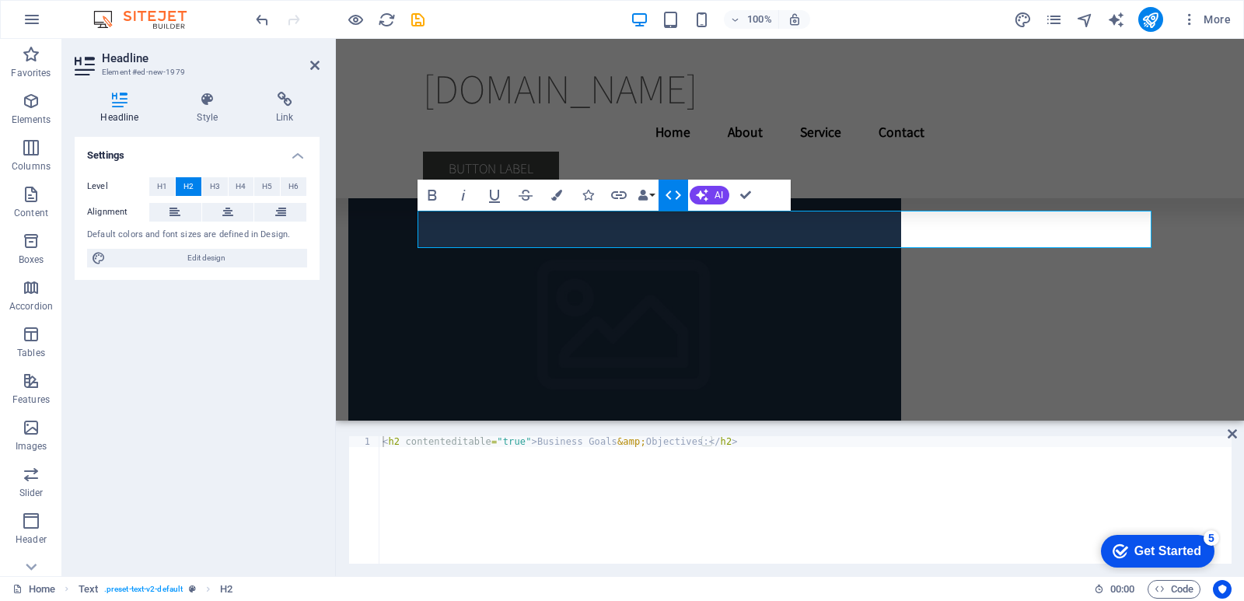
click at [680, 199] on icon "button" at bounding box center [673, 195] width 19 height 19
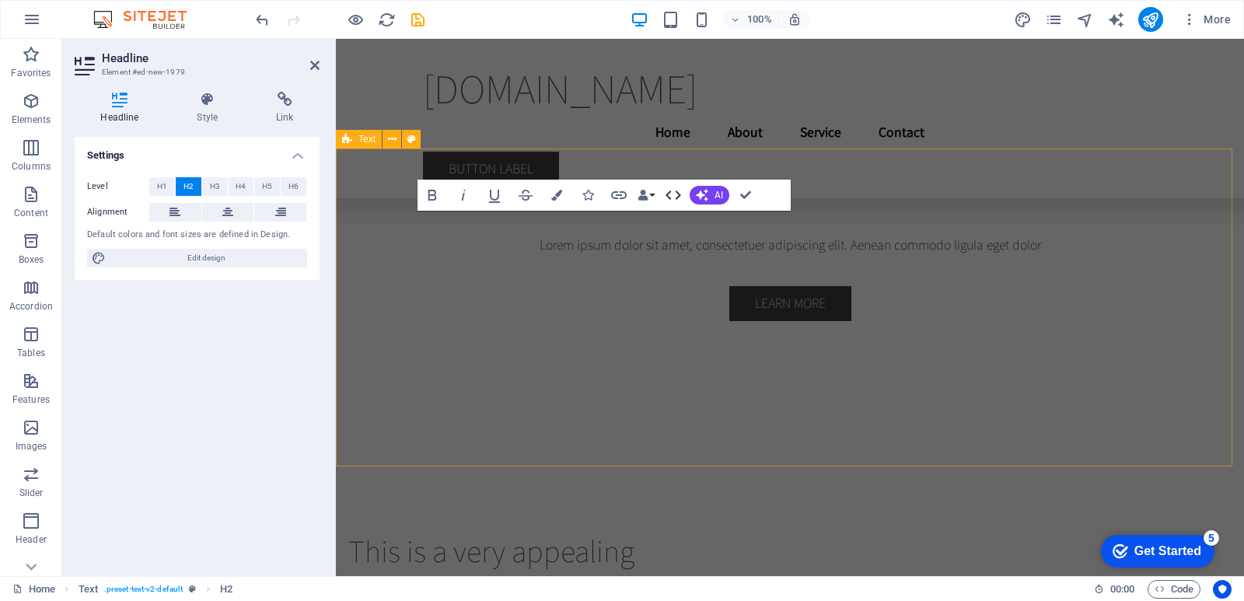
scroll to position [4659, 0]
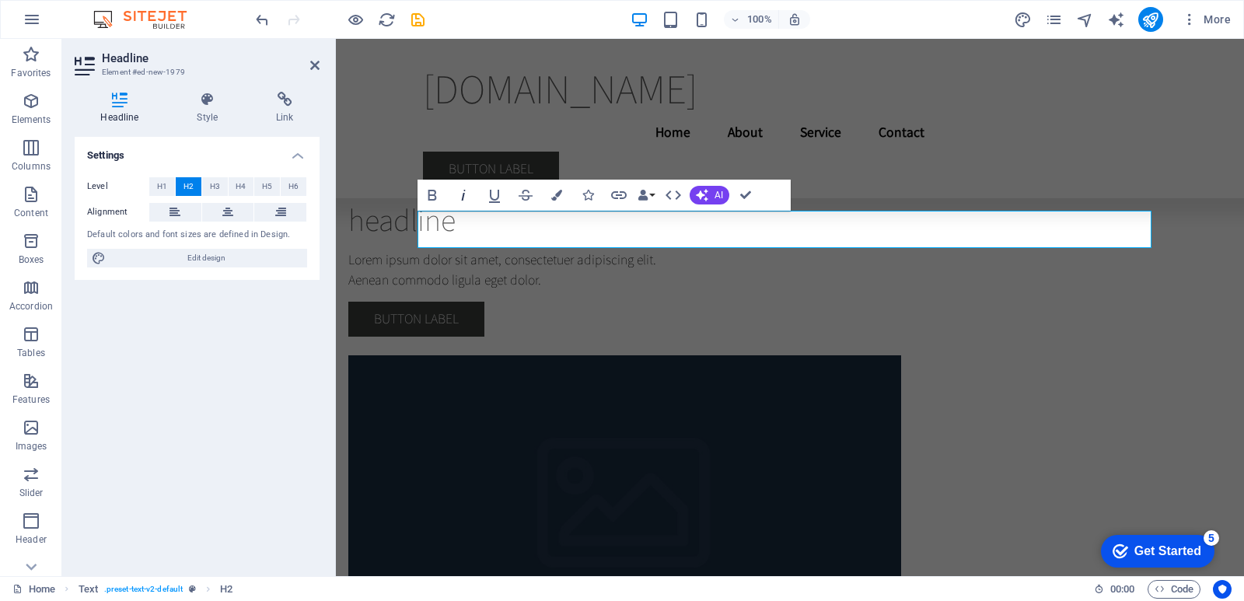
click at [468, 197] on icon "button" at bounding box center [463, 195] width 19 height 19
click at [432, 194] on icon "button" at bounding box center [432, 195] width 19 height 19
click at [500, 197] on icon "button" at bounding box center [494, 195] width 19 height 19
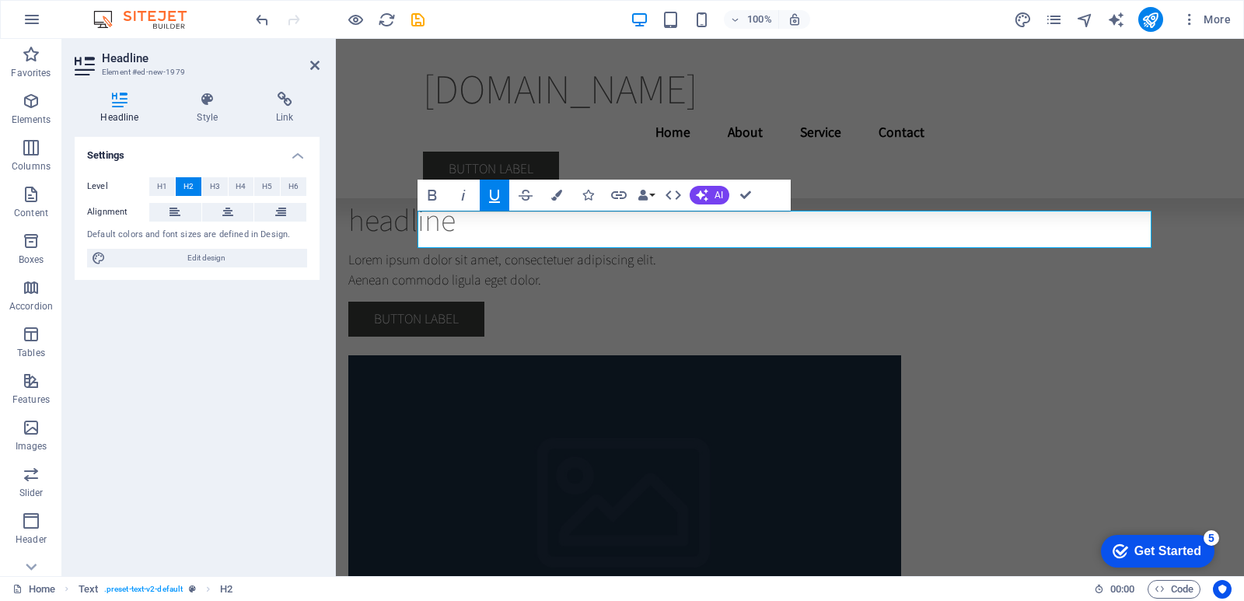
click at [497, 190] on icon "button" at bounding box center [494, 195] width 19 height 19
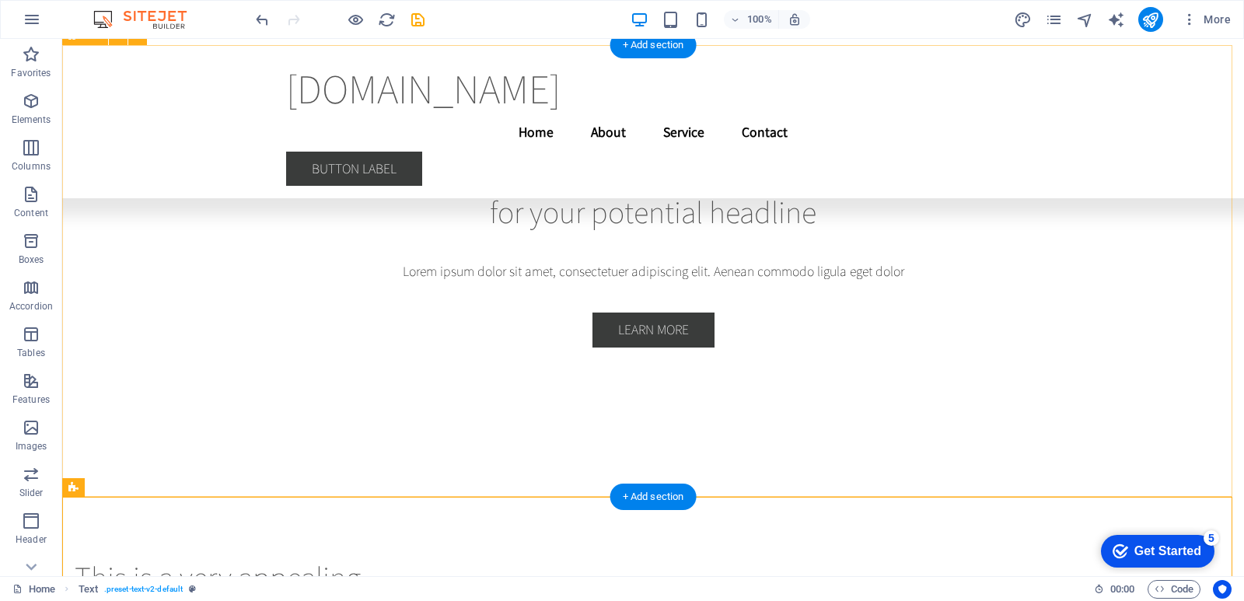
scroll to position [4062, 0]
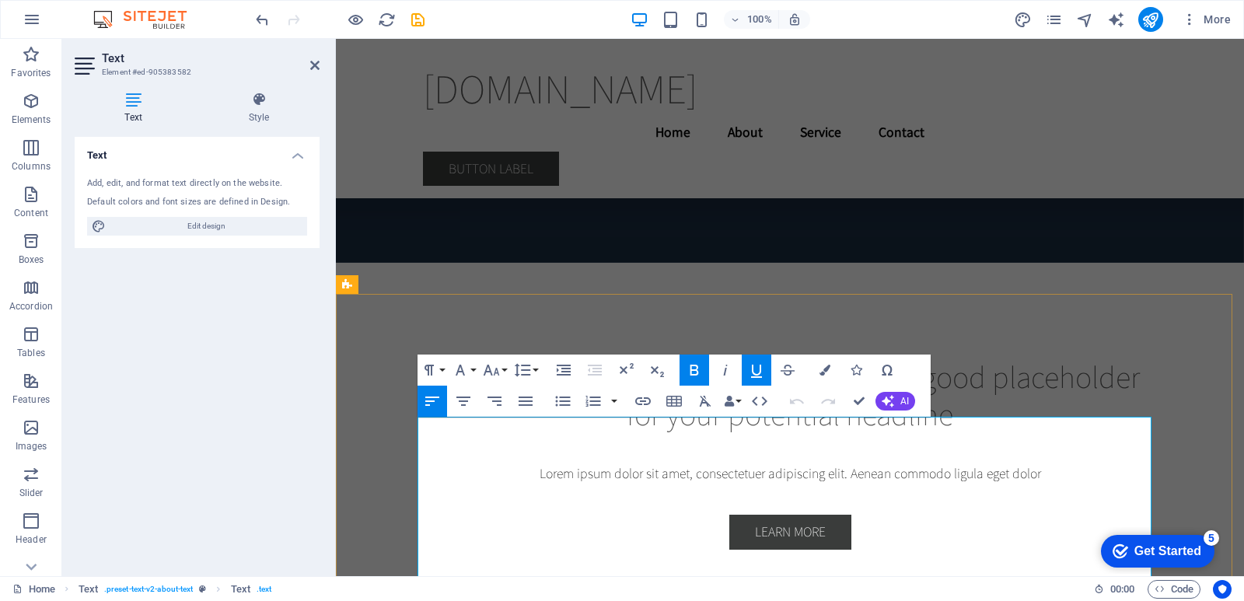
drag, startPoint x: 466, startPoint y: 428, endPoint x: 417, endPoint y: 428, distance: 49.8
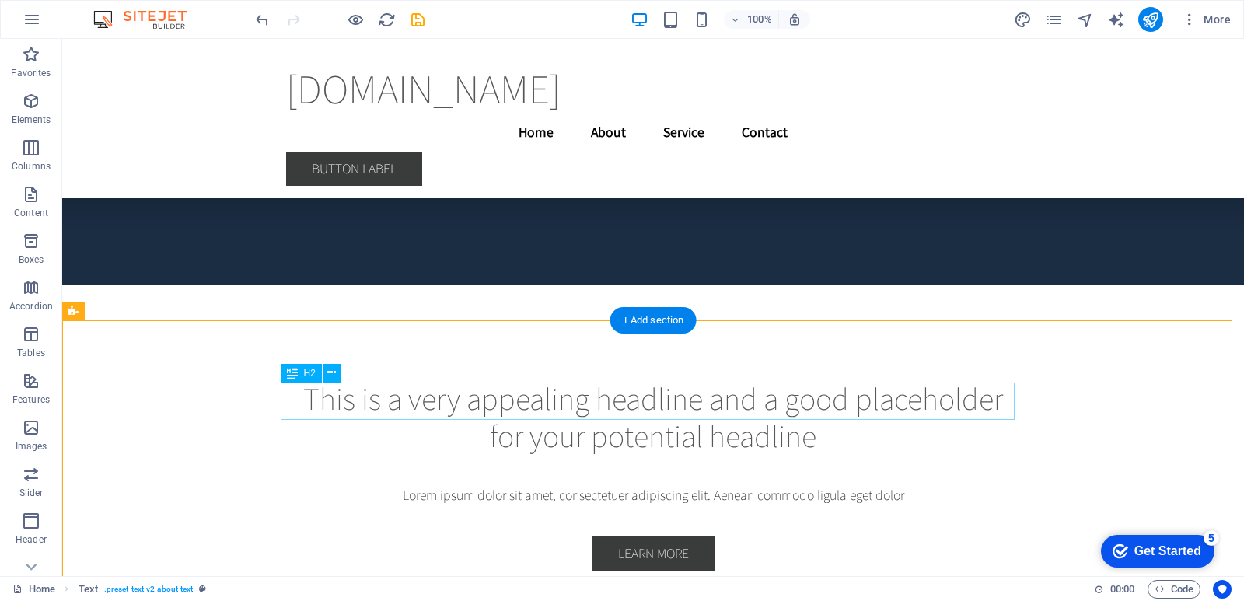
scroll to position [3947, 0]
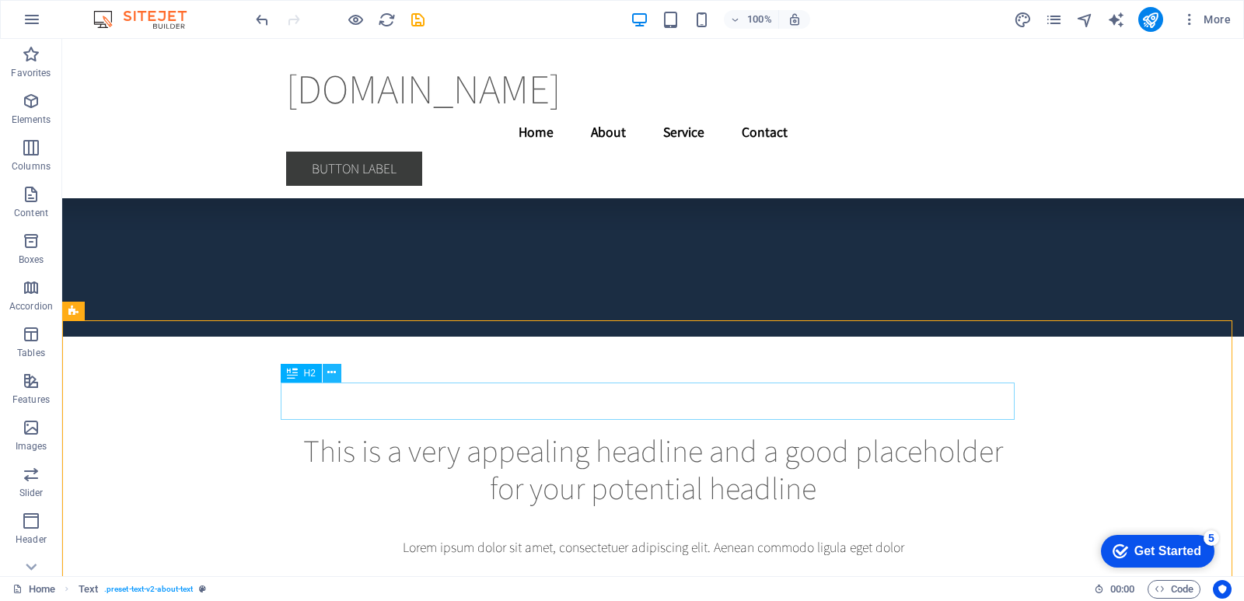
click at [329, 372] on icon at bounding box center [331, 373] width 9 height 16
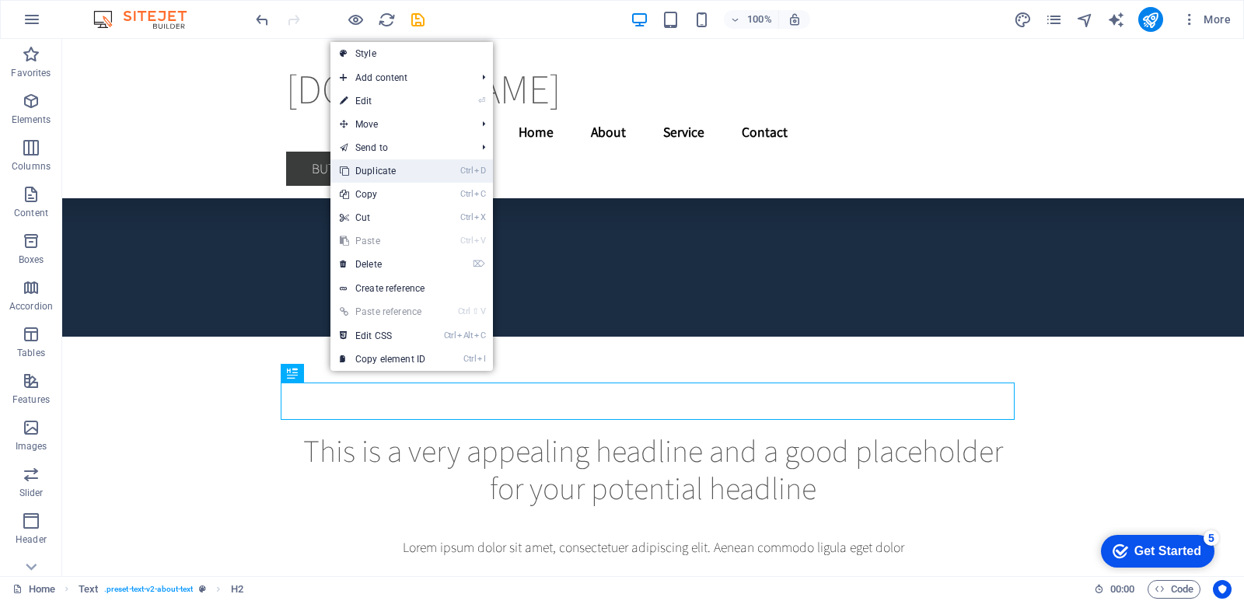
click at [425, 179] on link "Ctrl D Duplicate" at bounding box center [382, 170] width 104 height 23
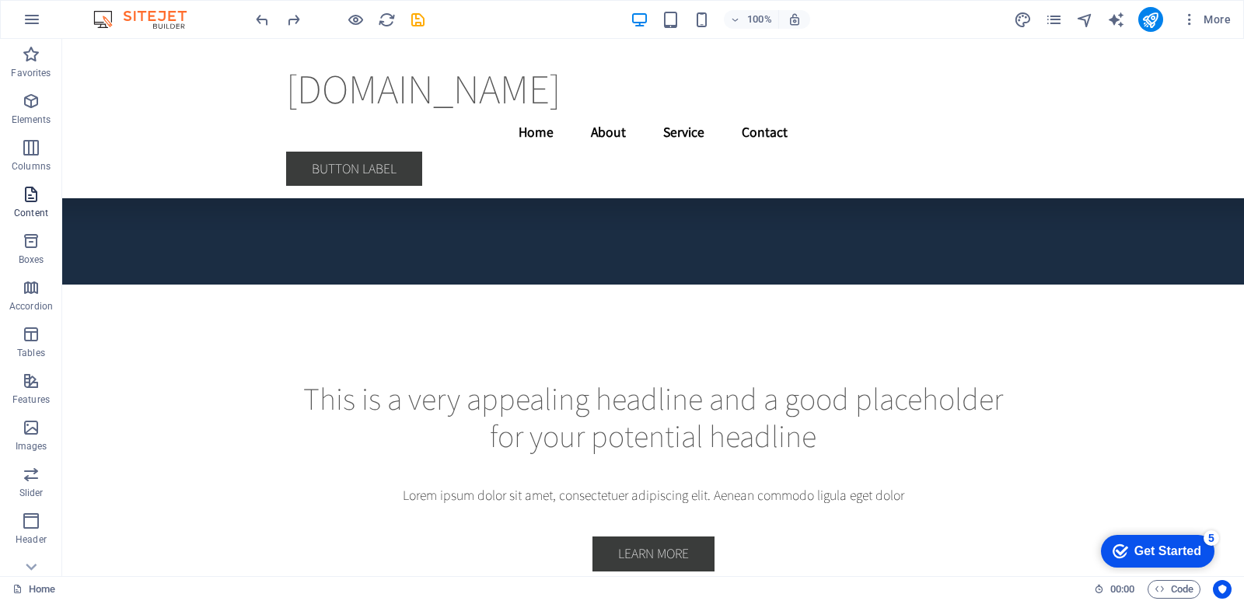
click at [23, 202] on icon "button" at bounding box center [31, 194] width 19 height 19
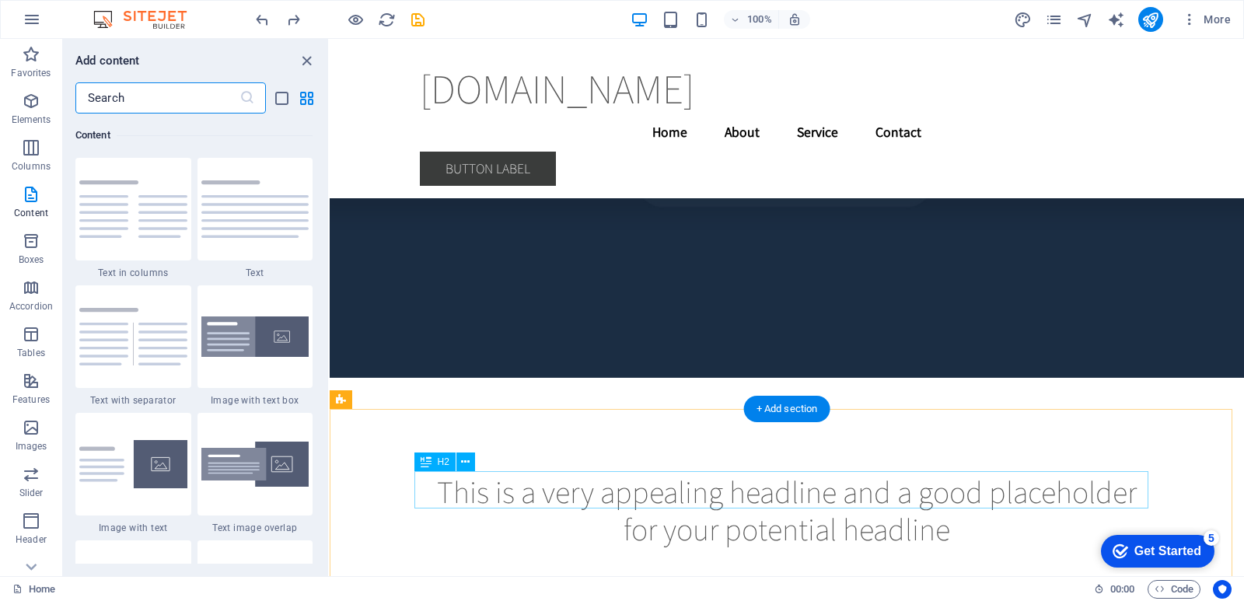
scroll to position [4018, 0]
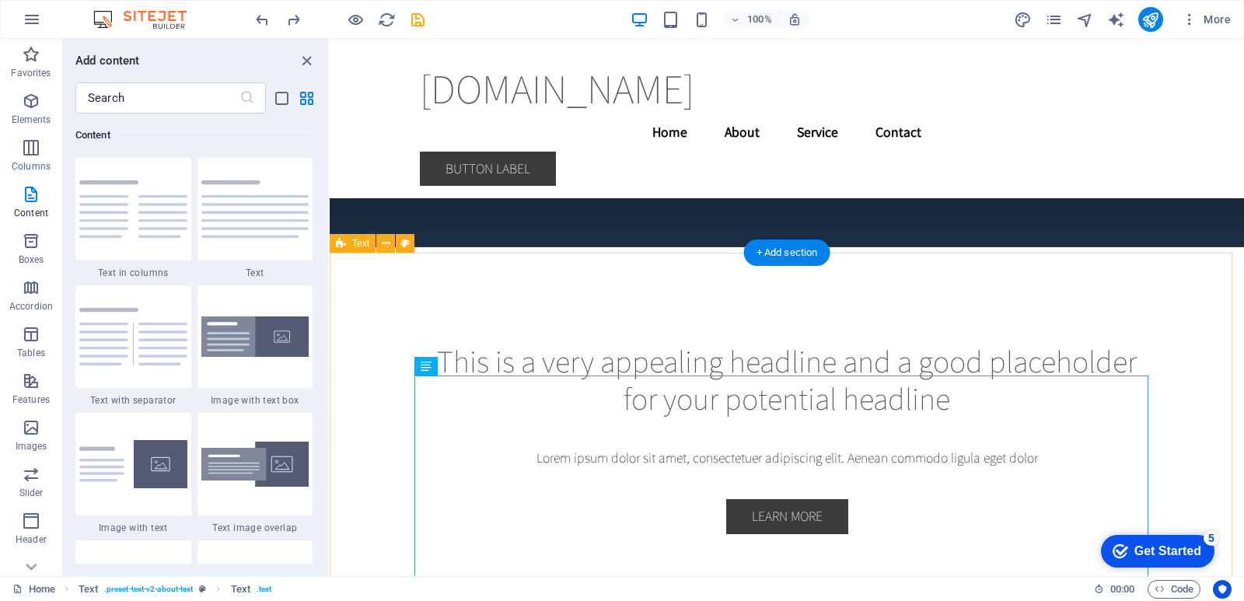
scroll to position [4103, 0]
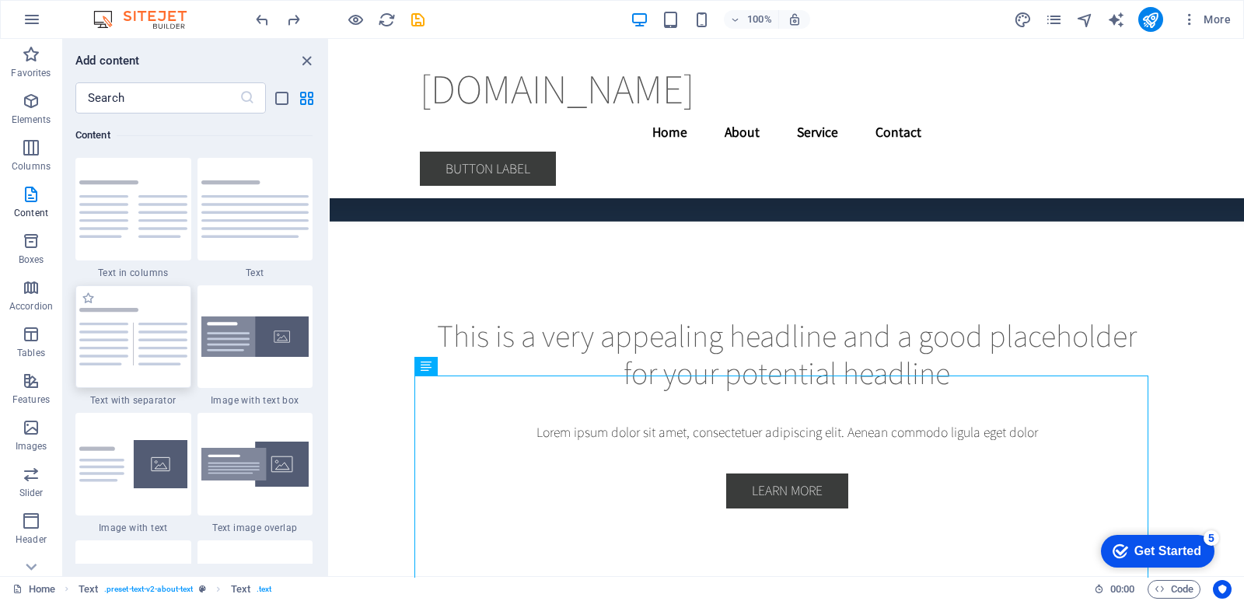
click at [140, 342] on img at bounding box center [133, 337] width 108 height 58
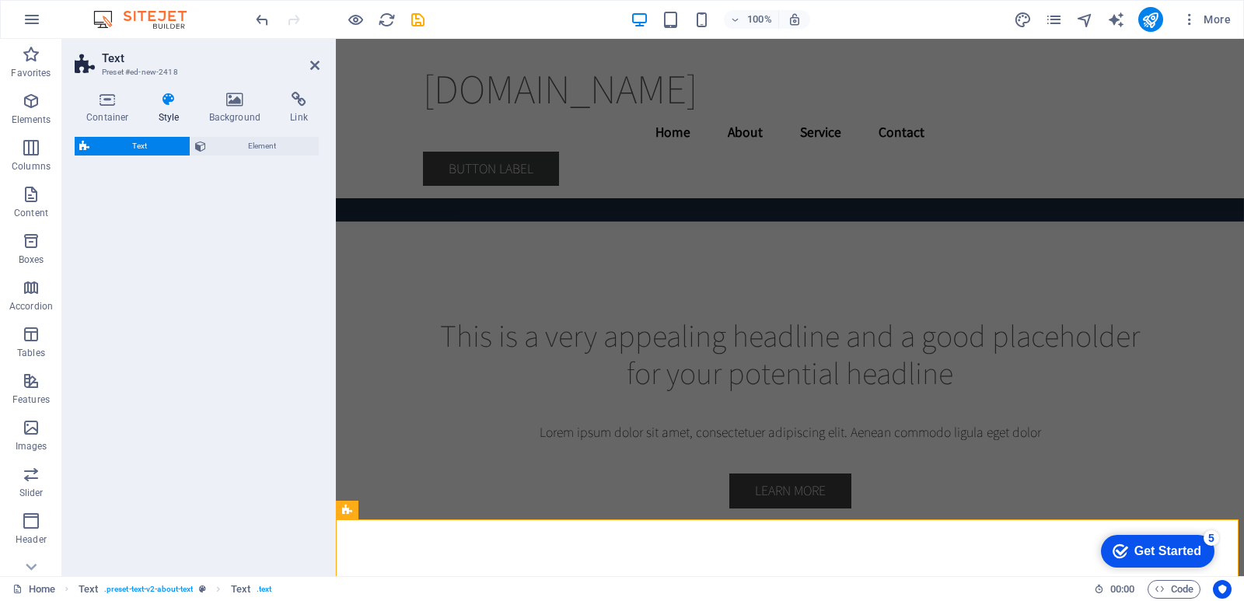
select select "rem"
select select "px"
select select "preset-text-v2-separator"
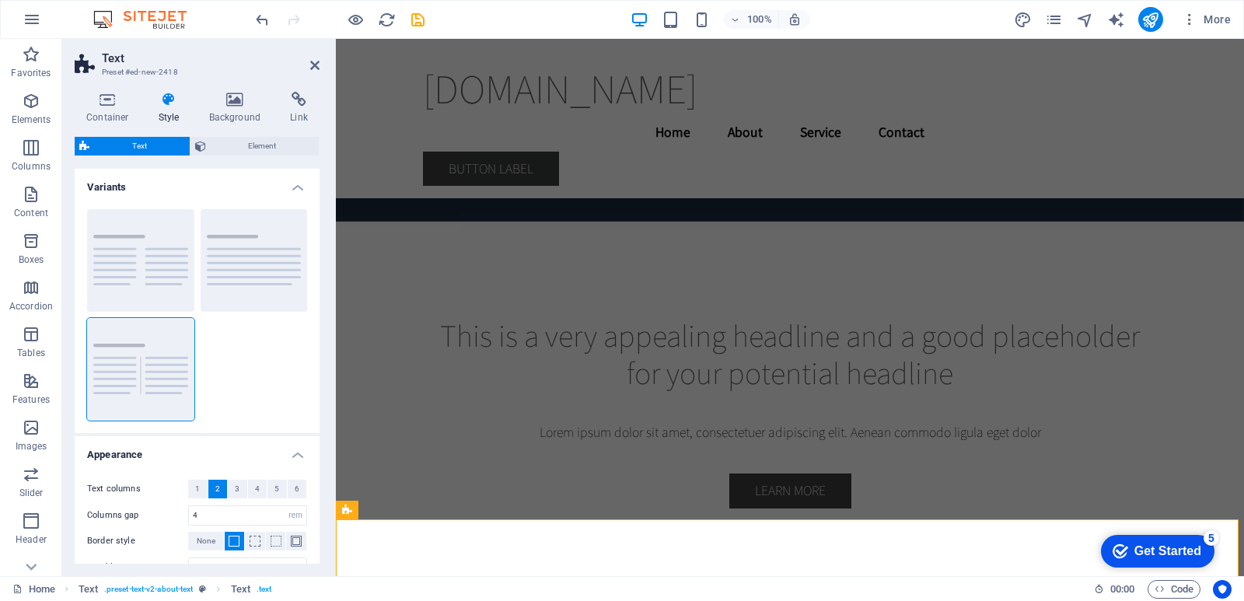
scroll to position [4288, 0]
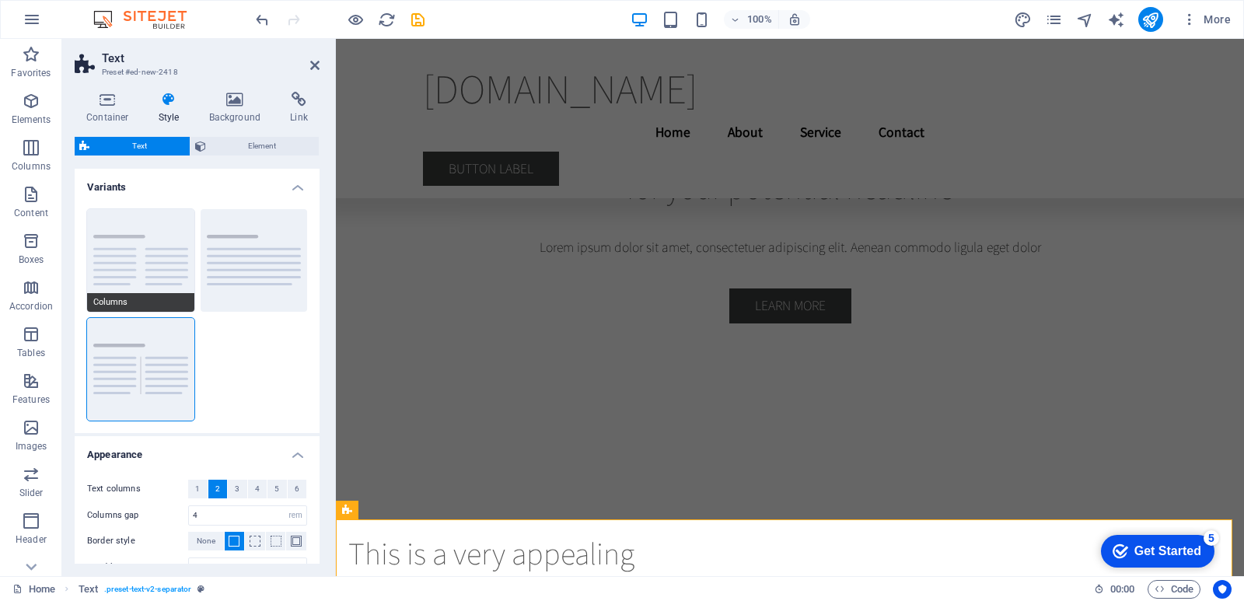
click at [143, 238] on button "Columns" at bounding box center [140, 260] width 107 height 103
type input "1"
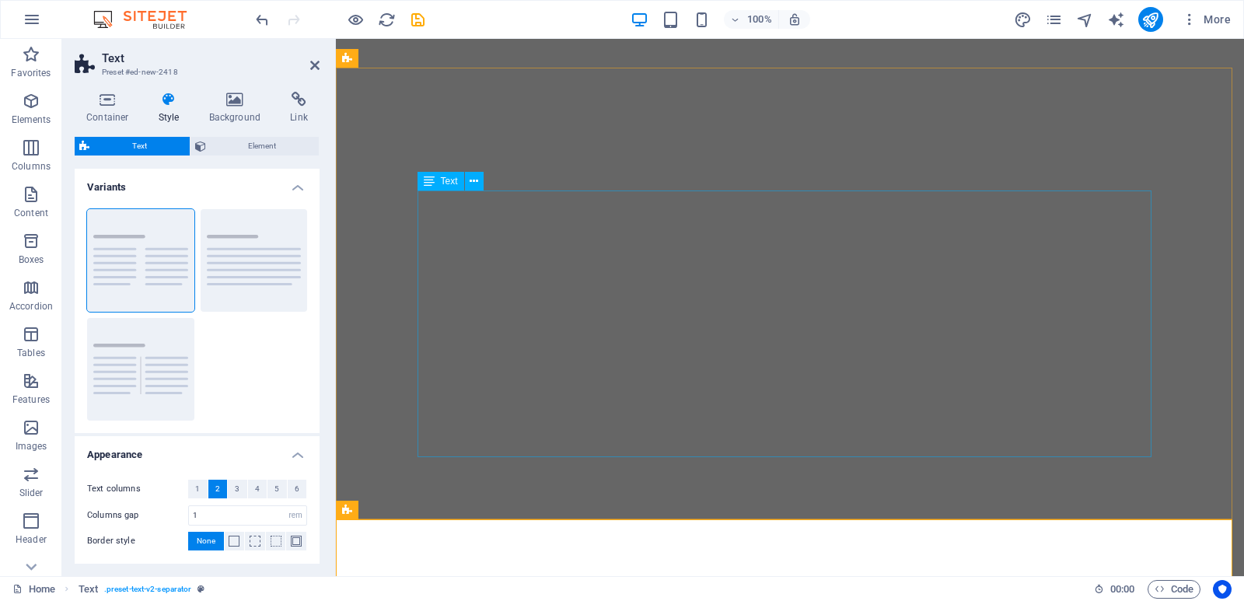
select select "rem"
select select "preset-text-v2-separator"
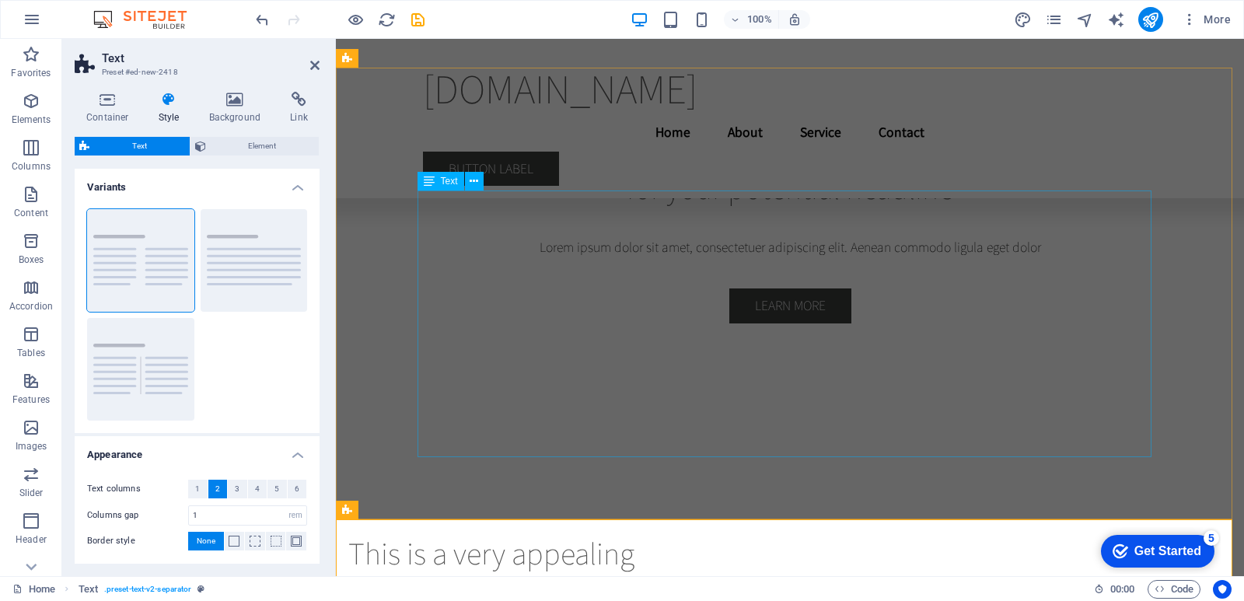
type input "4"
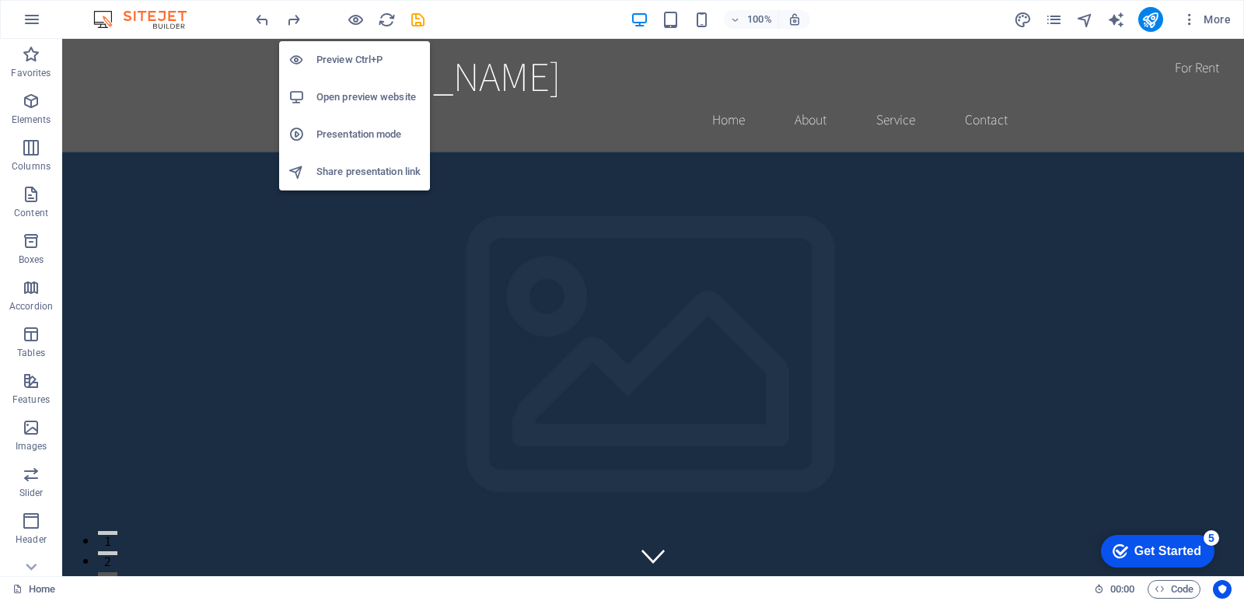
click at [364, 65] on h6 "Preview Ctrl+P" at bounding box center [368, 60] width 104 height 19
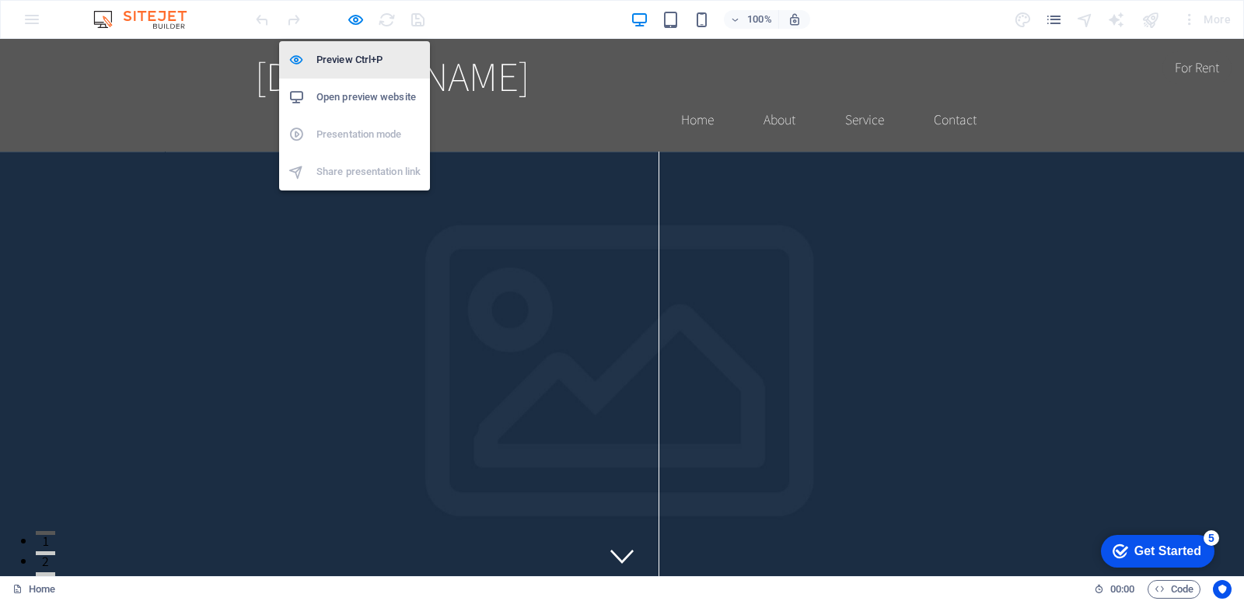
click at [358, 59] on h6 "Preview Ctrl+P" at bounding box center [368, 60] width 104 height 19
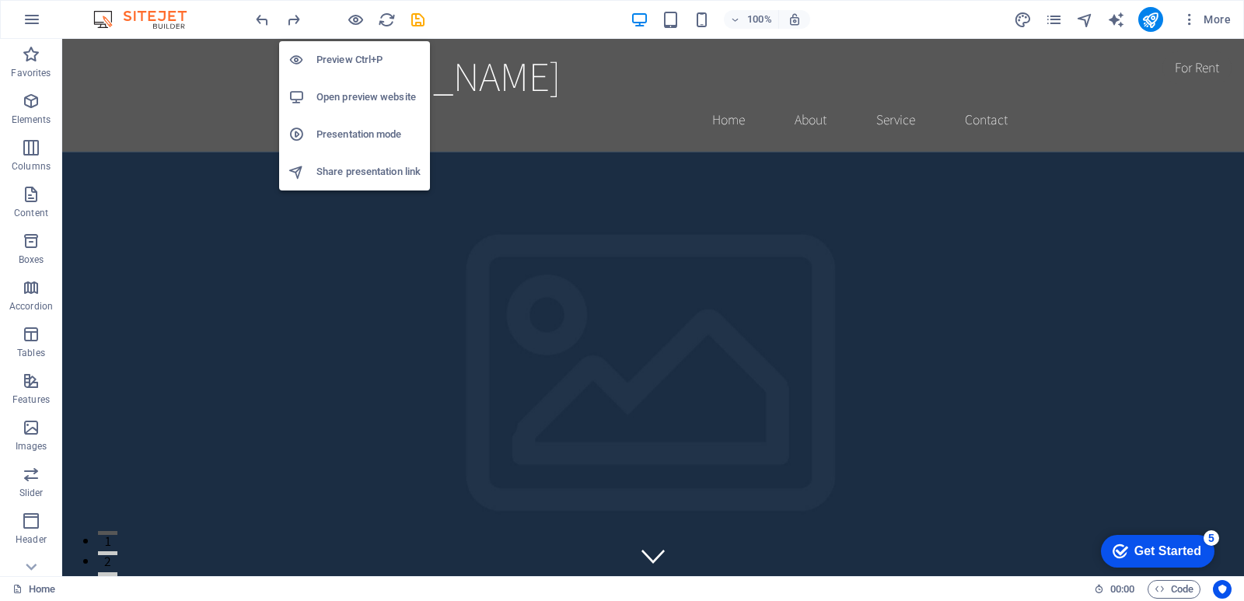
click at [391, 106] on li "Open preview website" at bounding box center [354, 97] width 151 height 37
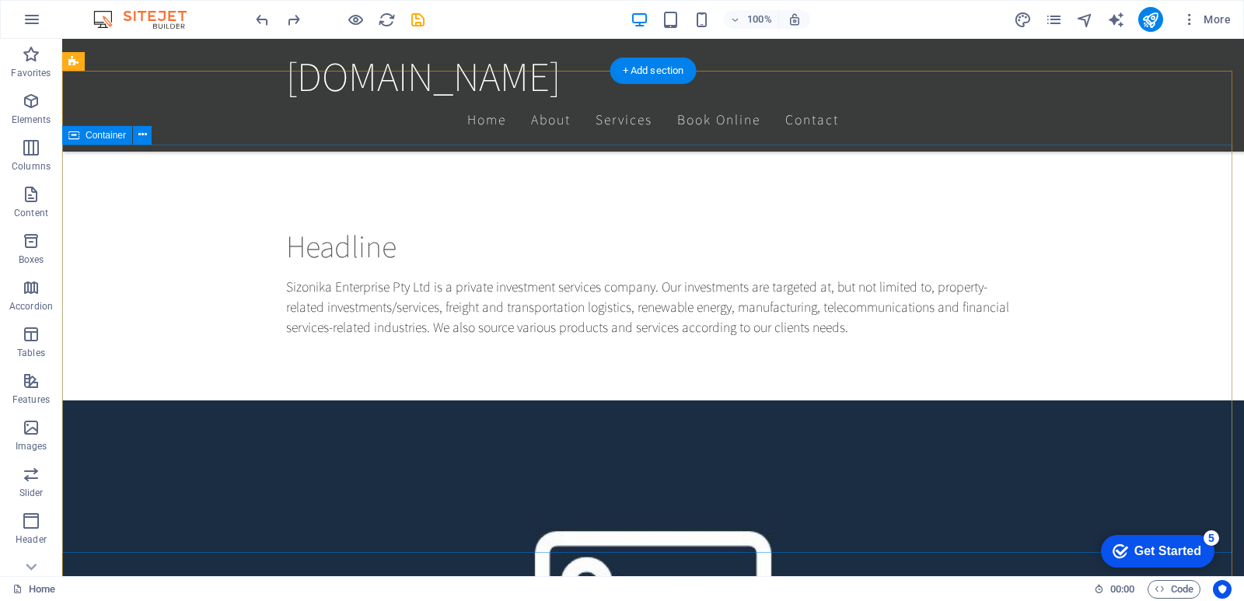
scroll to position [1047, 0]
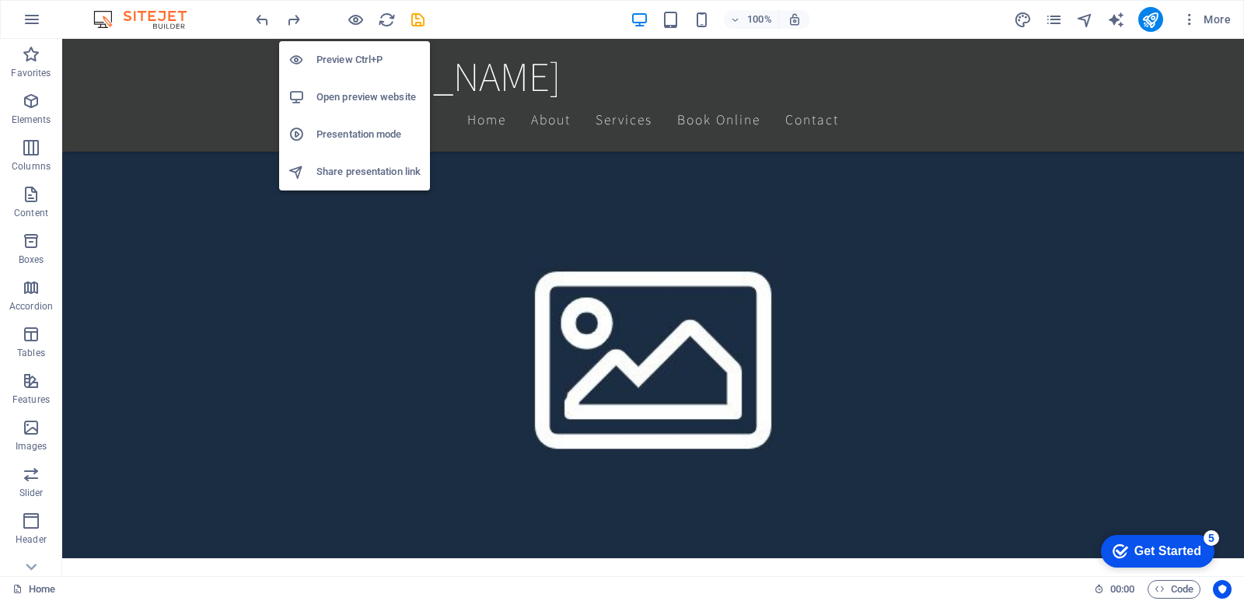
click at [358, 71] on li "Preview Ctrl+P" at bounding box center [354, 59] width 151 height 37
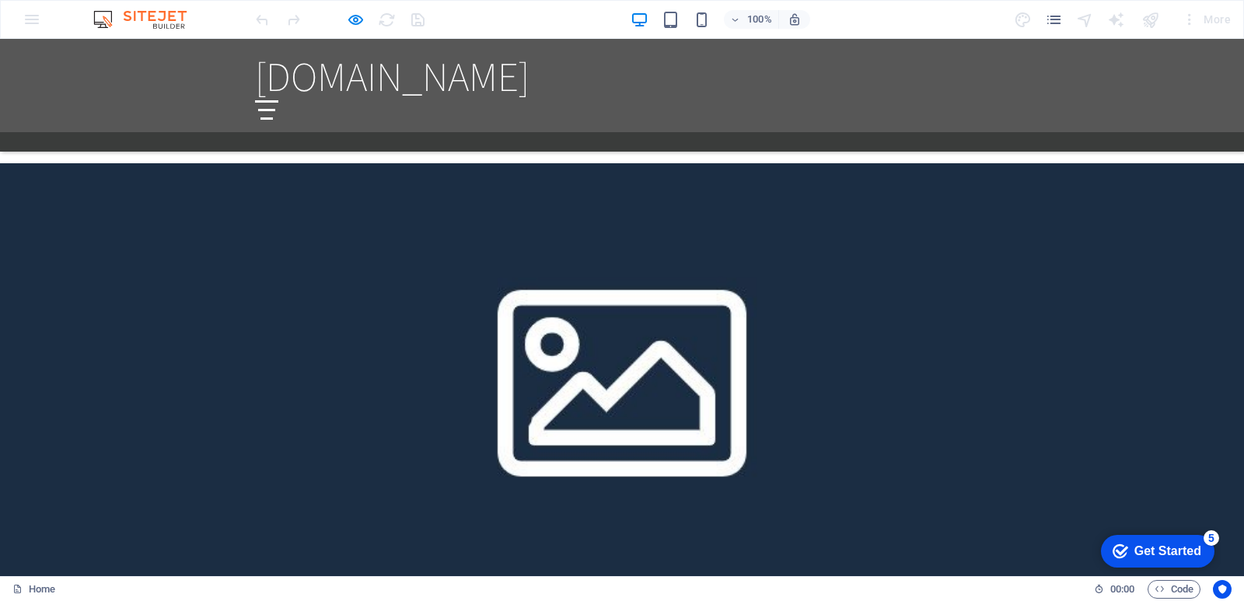
scroll to position [1798, 0]
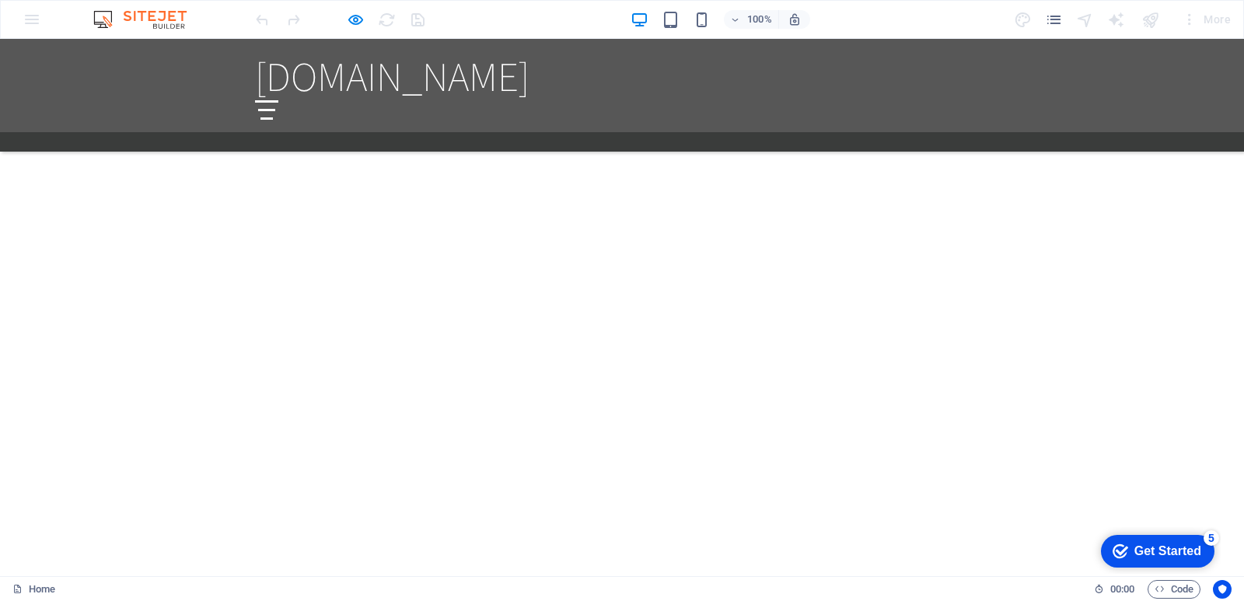
click at [276, 109] on div at bounding box center [267, 110] width 18 height 2
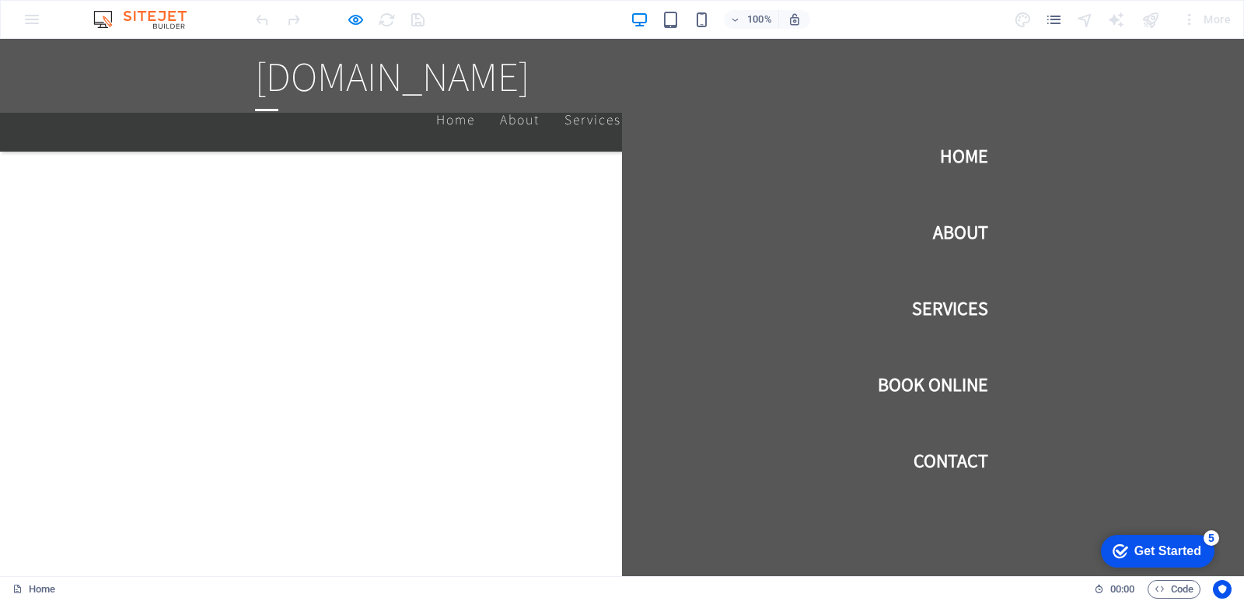
click at [278, 109] on div at bounding box center [266, 110] width 23 height 2
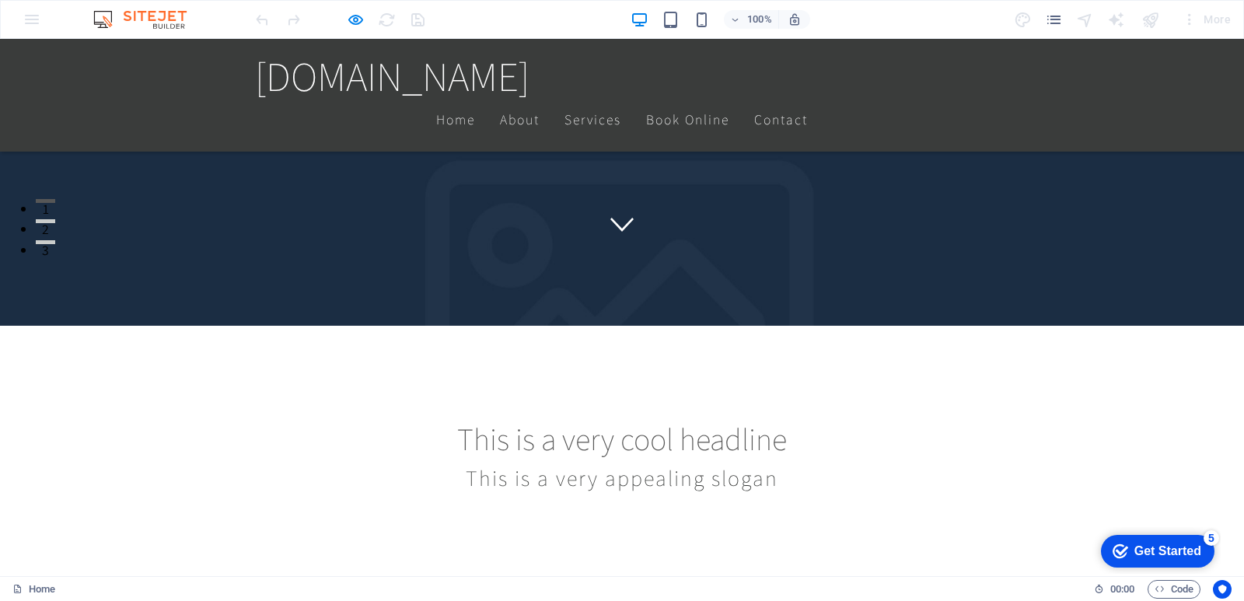
scroll to position [0, 0]
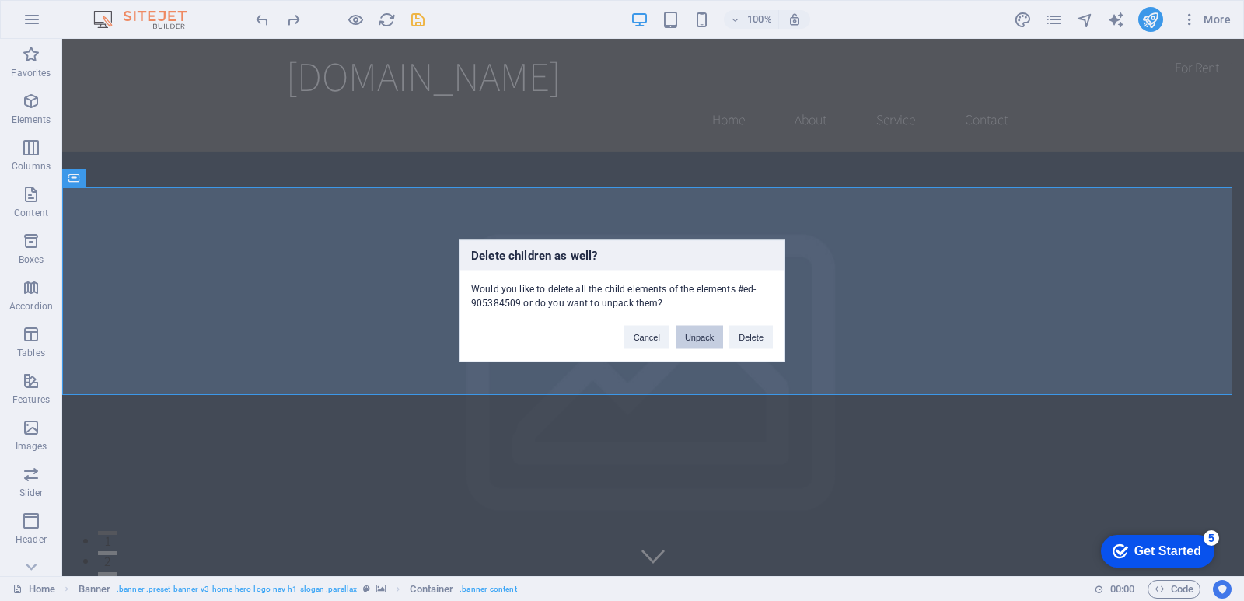
click at [693, 340] on button "Unpack" at bounding box center [699, 336] width 47 height 23
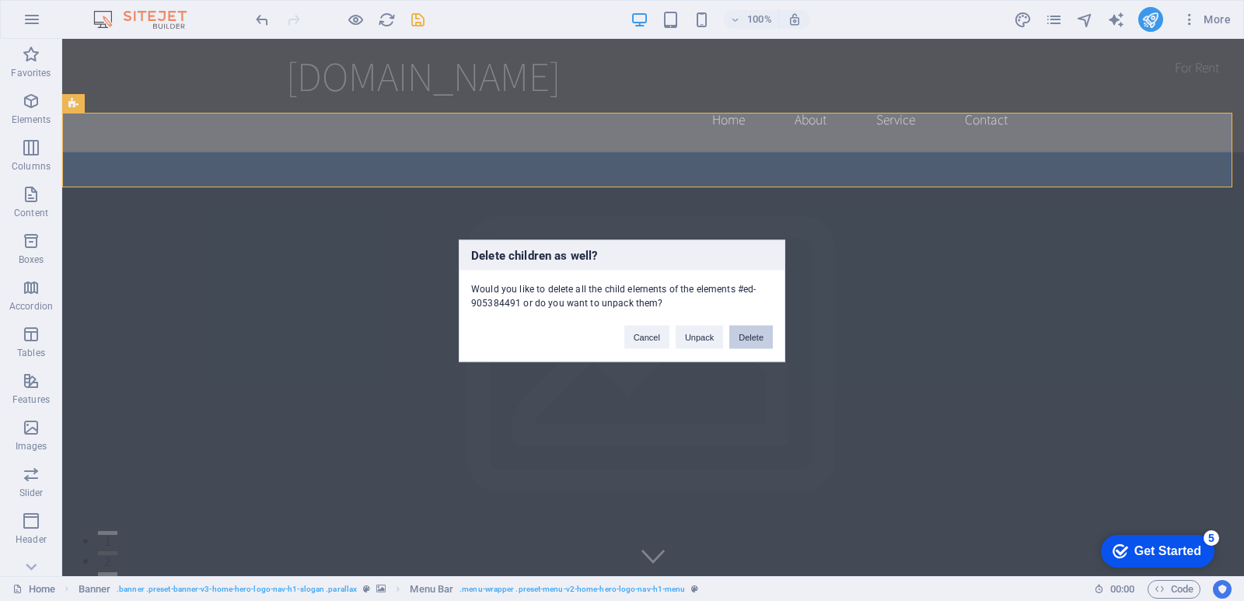
click at [742, 338] on button "Delete" at bounding box center [751, 336] width 44 height 23
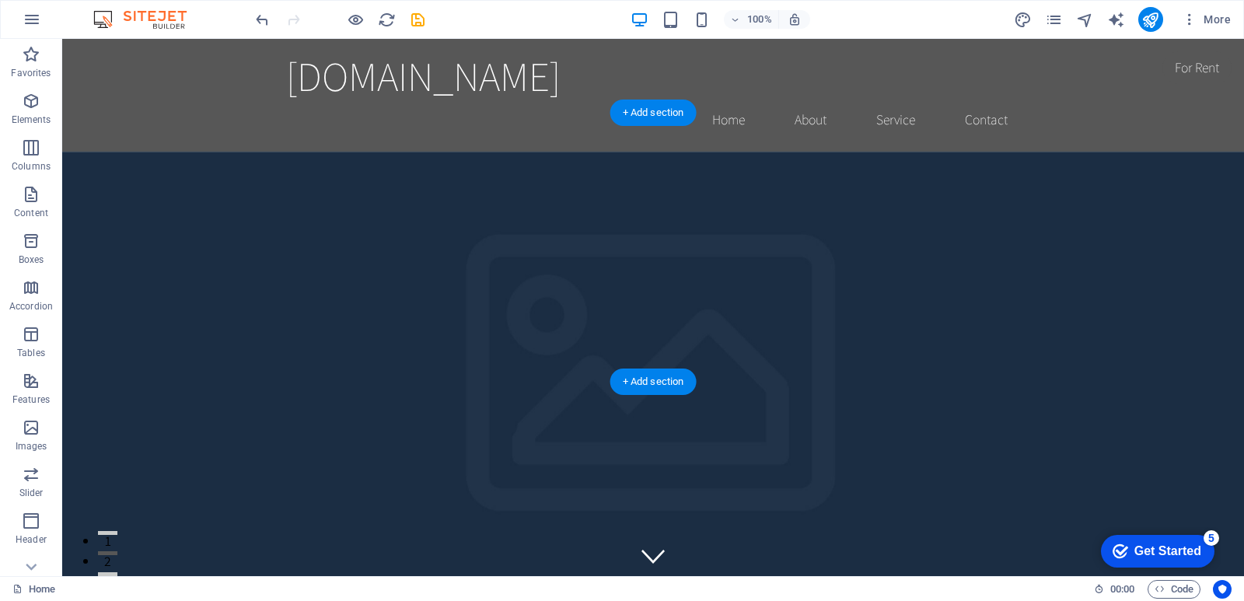
click at [521, 285] on figure at bounding box center [653, 420] width 1182 height 537
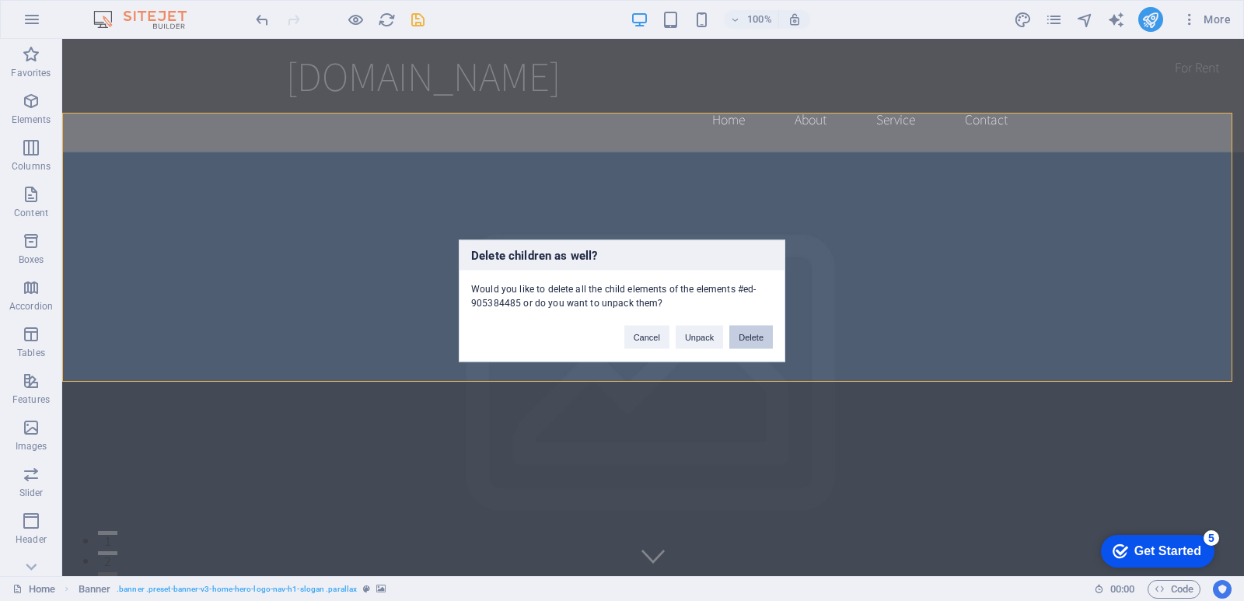
click at [750, 339] on button "Delete" at bounding box center [751, 336] width 44 height 23
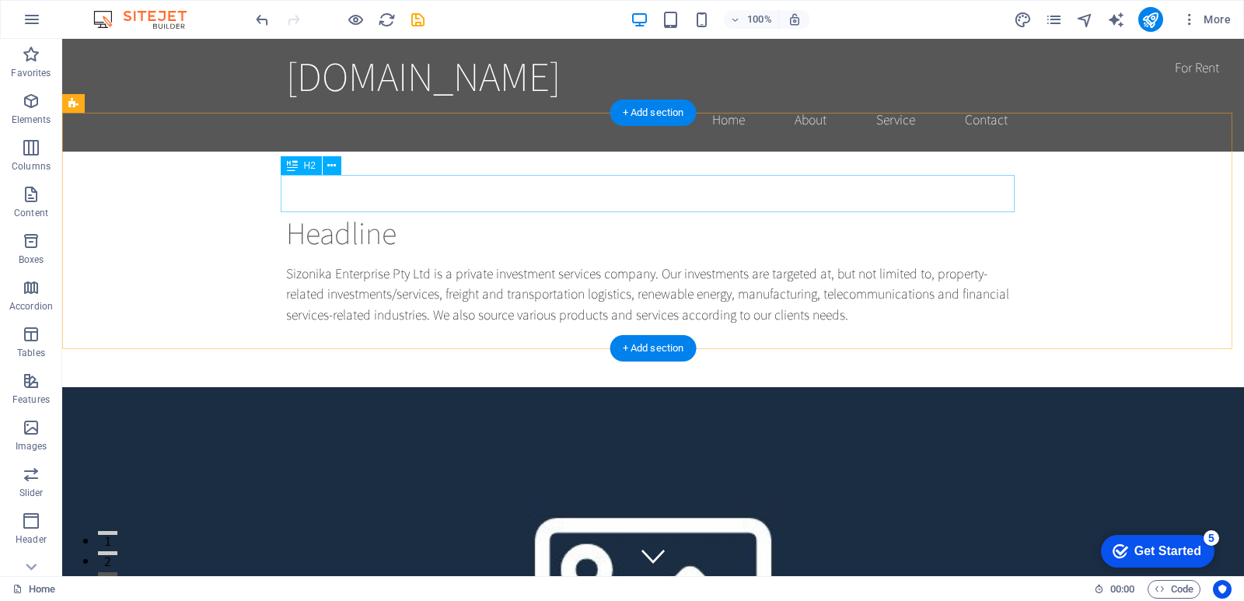
click at [494, 214] on div "Headline" at bounding box center [653, 232] width 734 height 37
click at [376, 152] on div "Headline Sizonika Enterprise Pty Ltd is a private investment services company. …" at bounding box center [653, 270] width 1182 height 236
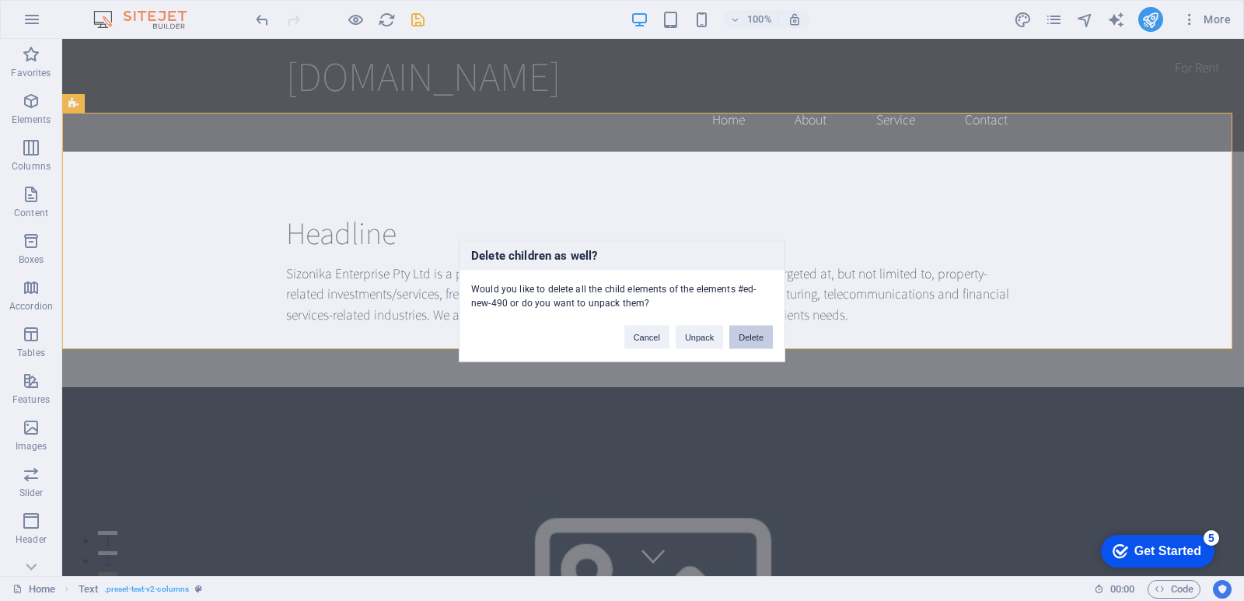
click at [739, 336] on button "Delete" at bounding box center [751, 336] width 44 height 23
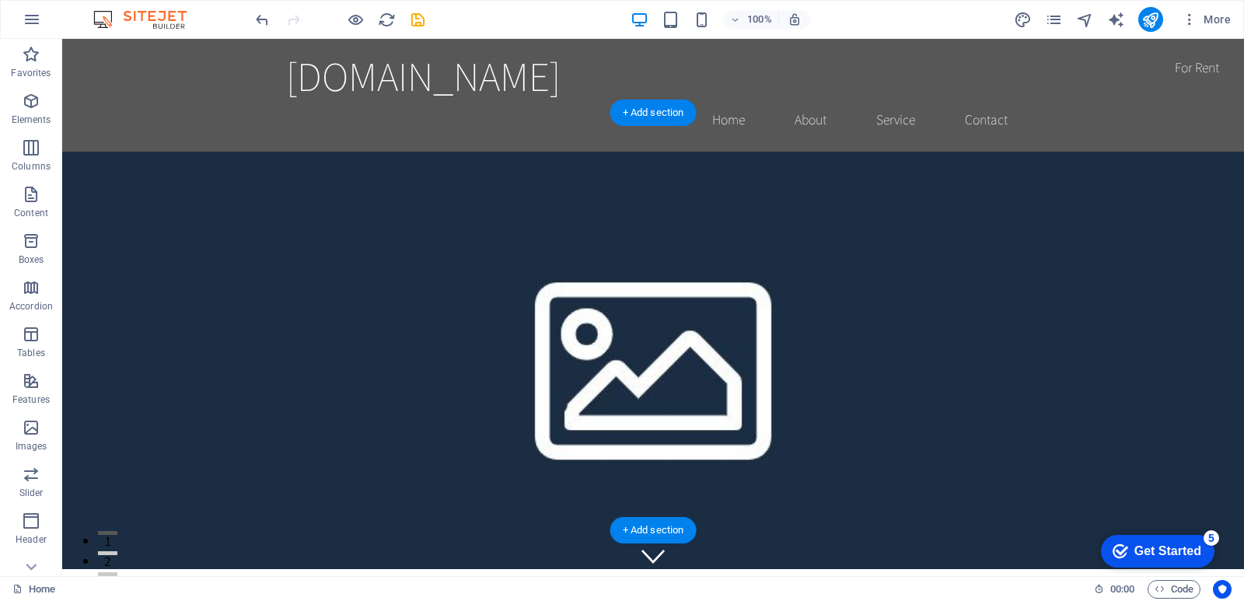
click at [786, 173] on figure at bounding box center [653, 360] width 1182 height 417
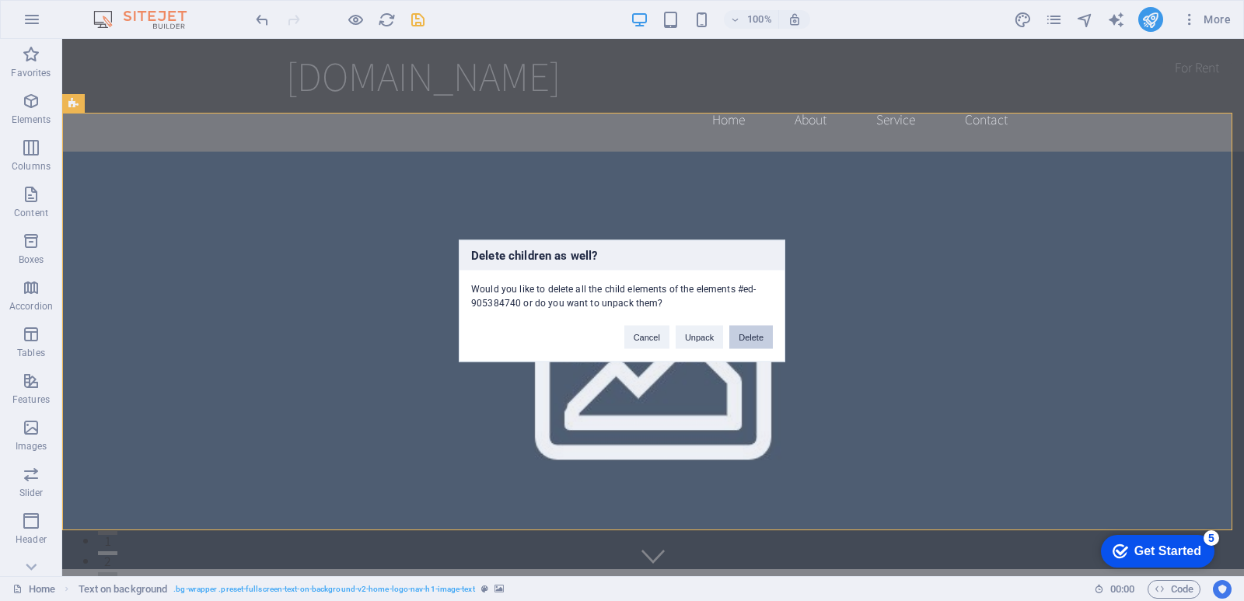
click at [756, 330] on button "Delete" at bounding box center [751, 336] width 44 height 23
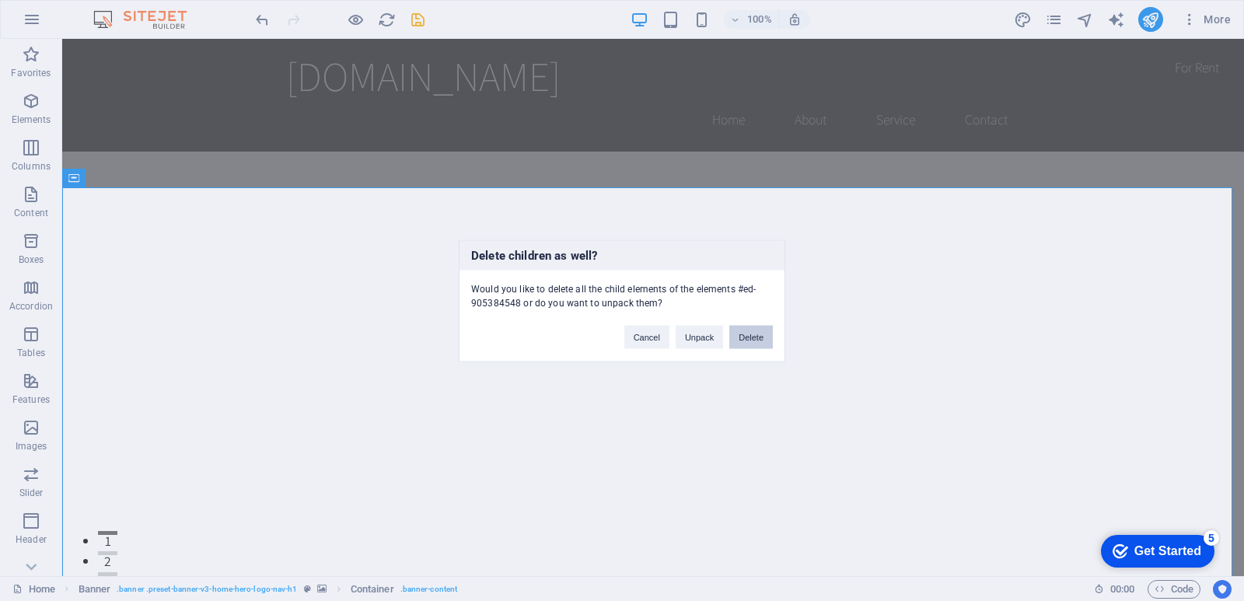
click at [760, 340] on button "Delete" at bounding box center [751, 336] width 44 height 23
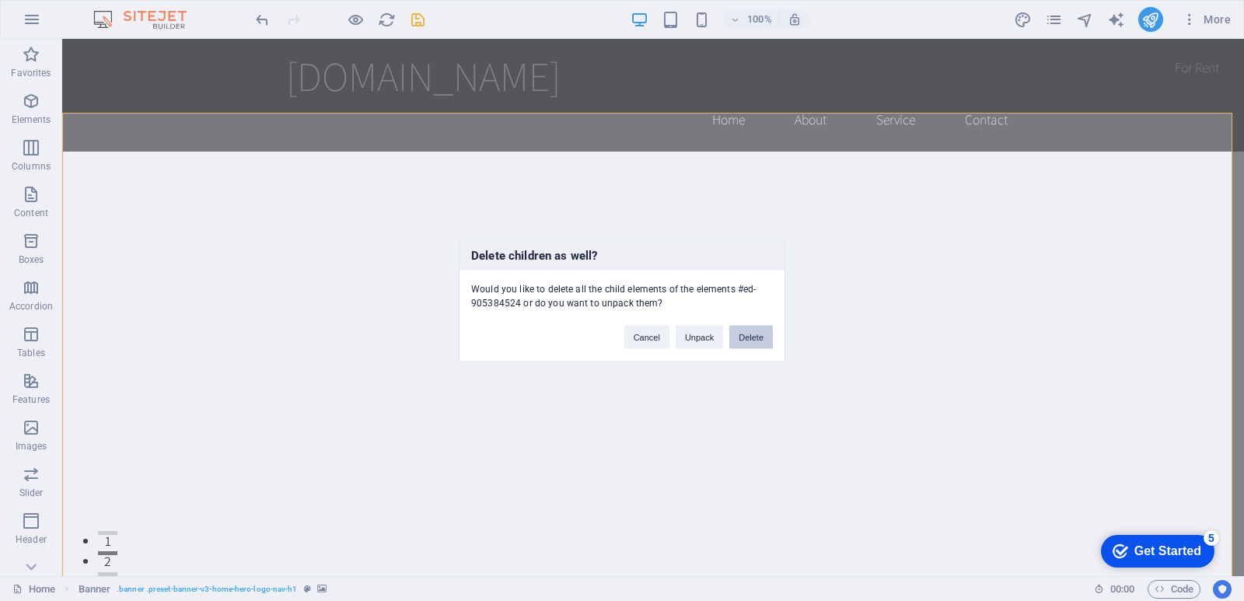
click at [739, 338] on button "Delete" at bounding box center [751, 336] width 44 height 23
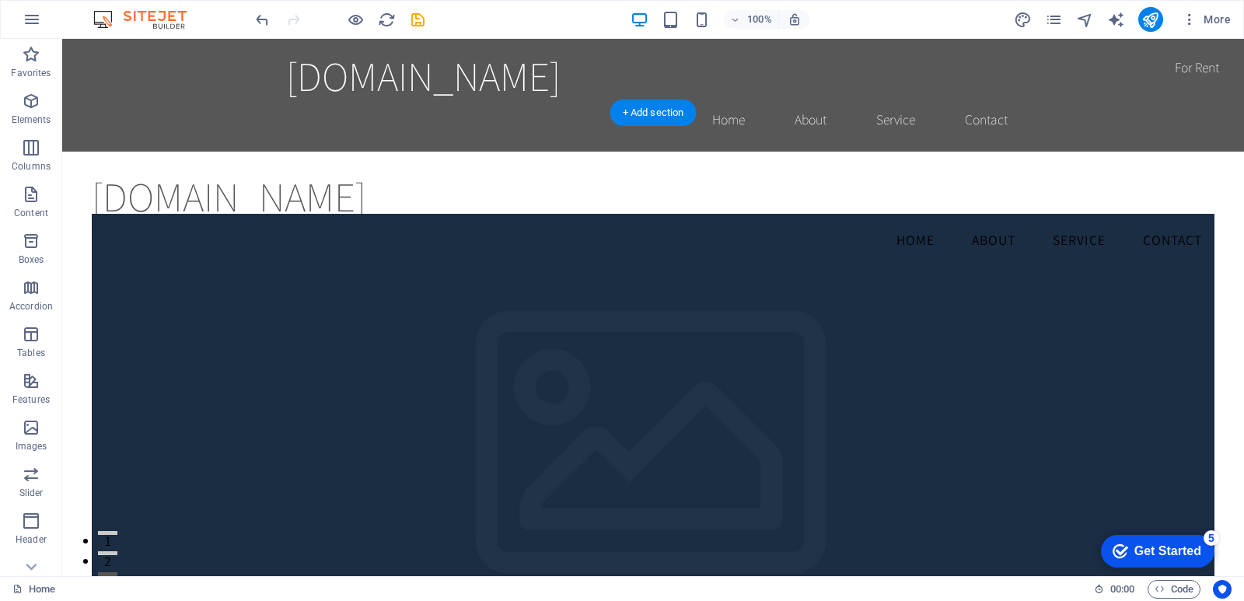
click at [808, 339] on figure at bounding box center [653, 458] width 1123 height 489
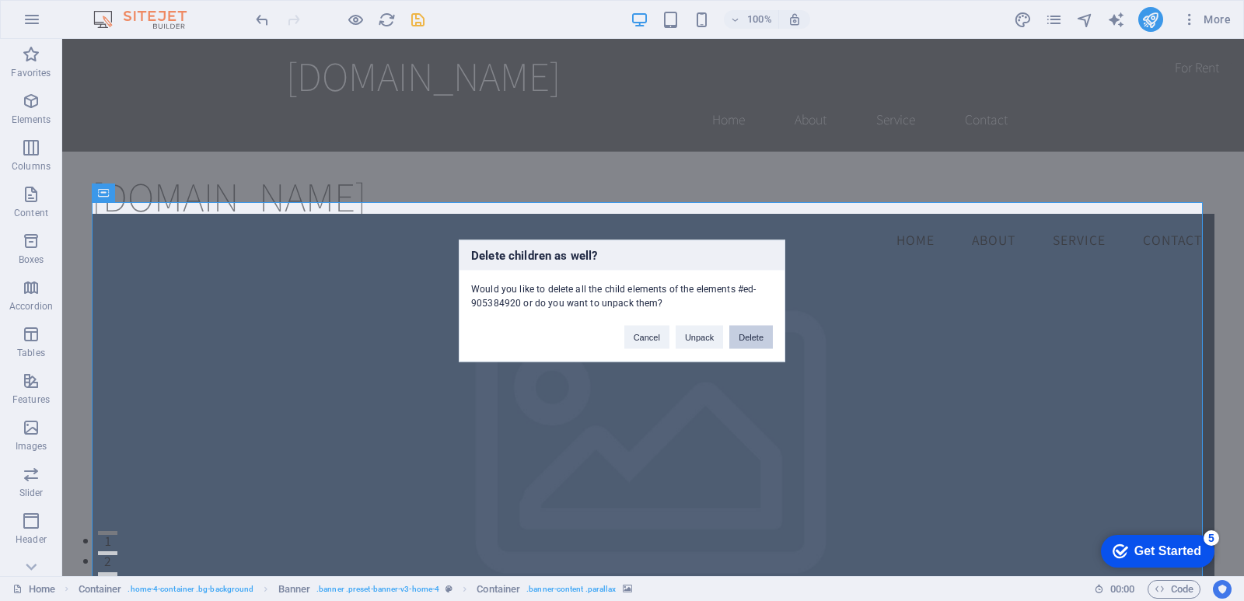
click at [761, 331] on button "Delete" at bounding box center [751, 336] width 44 height 23
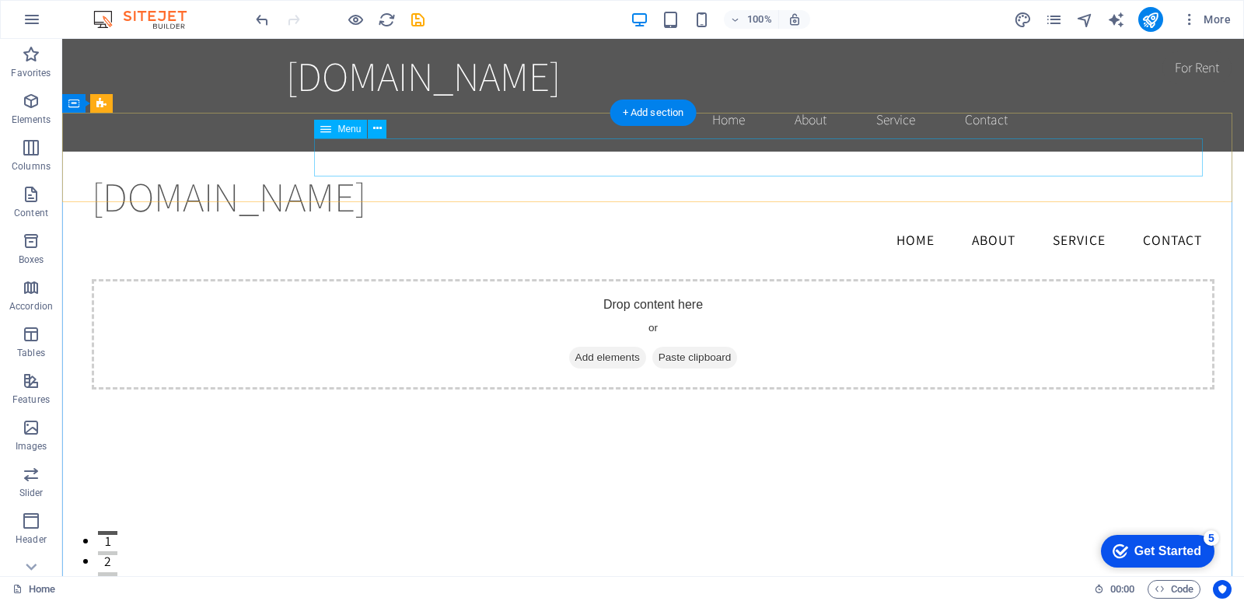
click at [745, 221] on nav "Home About Service Contact" at bounding box center [653, 240] width 1123 height 39
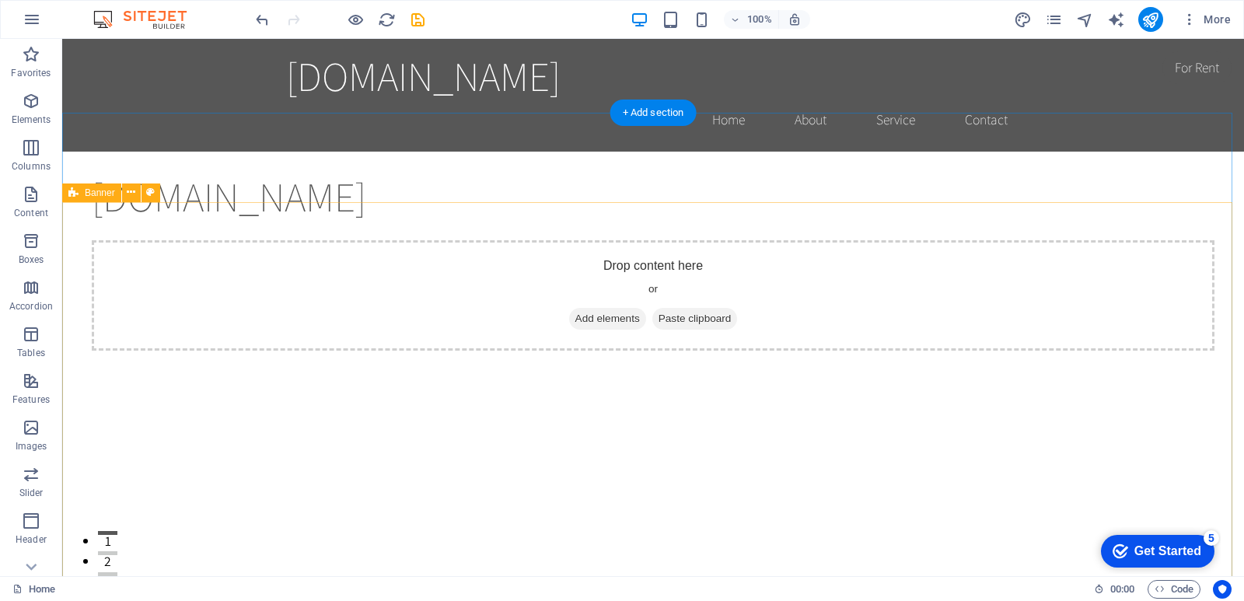
click at [703, 240] on div "Drop content here or Add elements Paste clipboard" at bounding box center [653, 468] width 1182 height 456
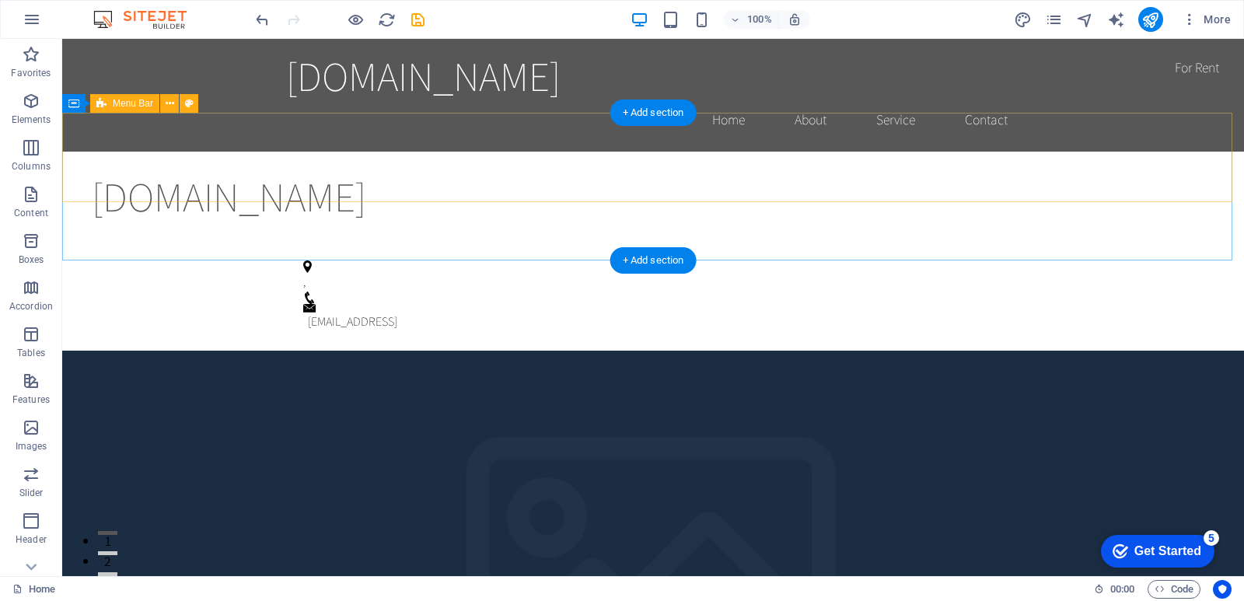
click at [629, 181] on div "sizonika.co.za Menu" at bounding box center [653, 196] width 1182 height 89
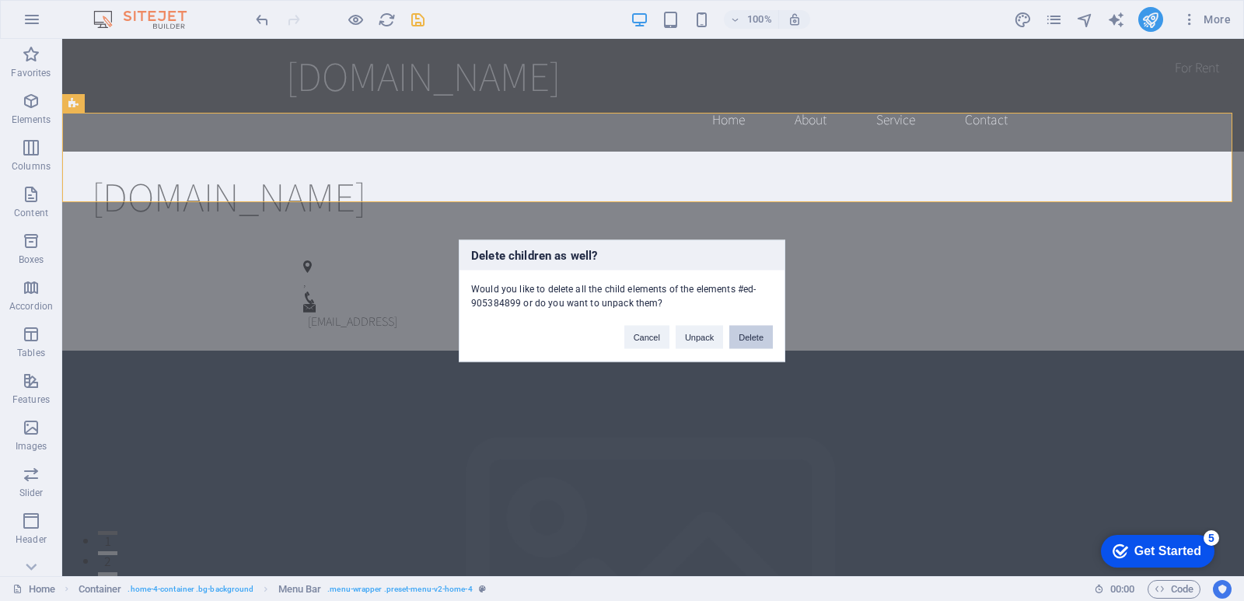
click at [756, 332] on button "Delete" at bounding box center [751, 336] width 44 height 23
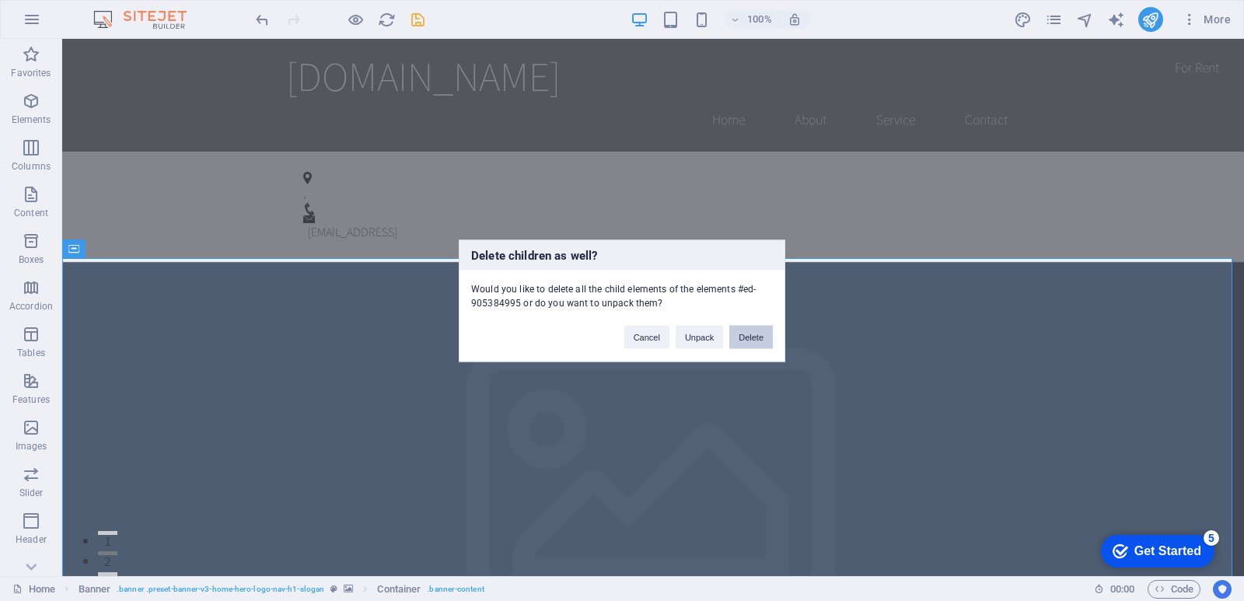
click at [752, 333] on button "Delete" at bounding box center [751, 336] width 44 height 23
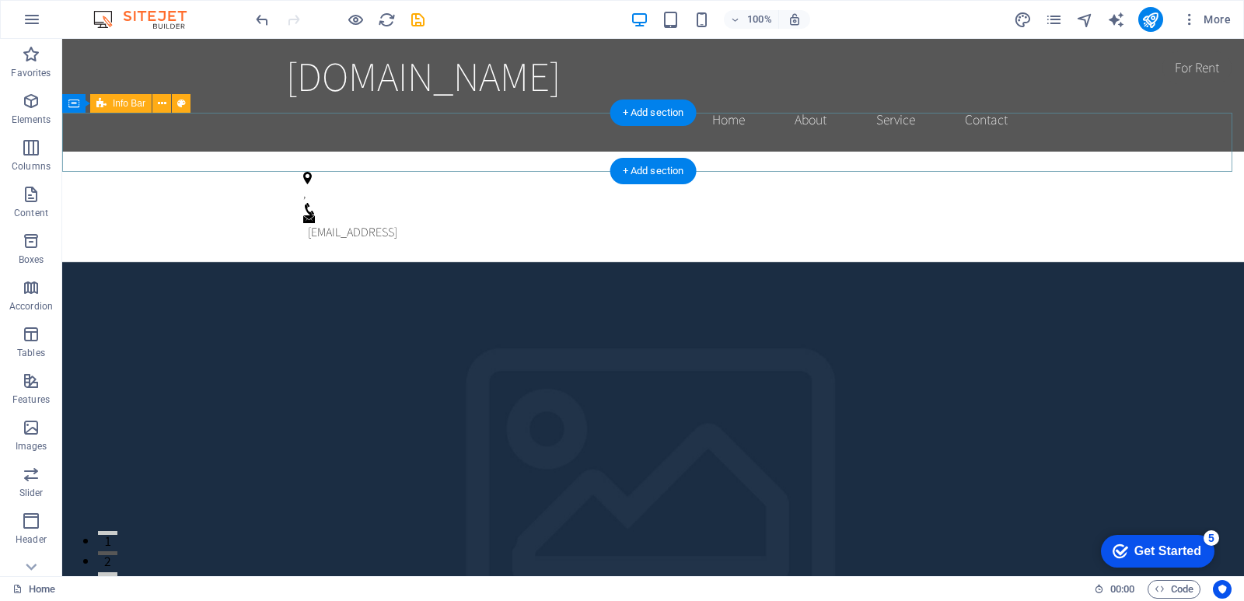
click at [658, 152] on div ", e206ae1bcff4aa52ea7776daf22aaf@cpanel.local" at bounding box center [653, 207] width 1182 height 110
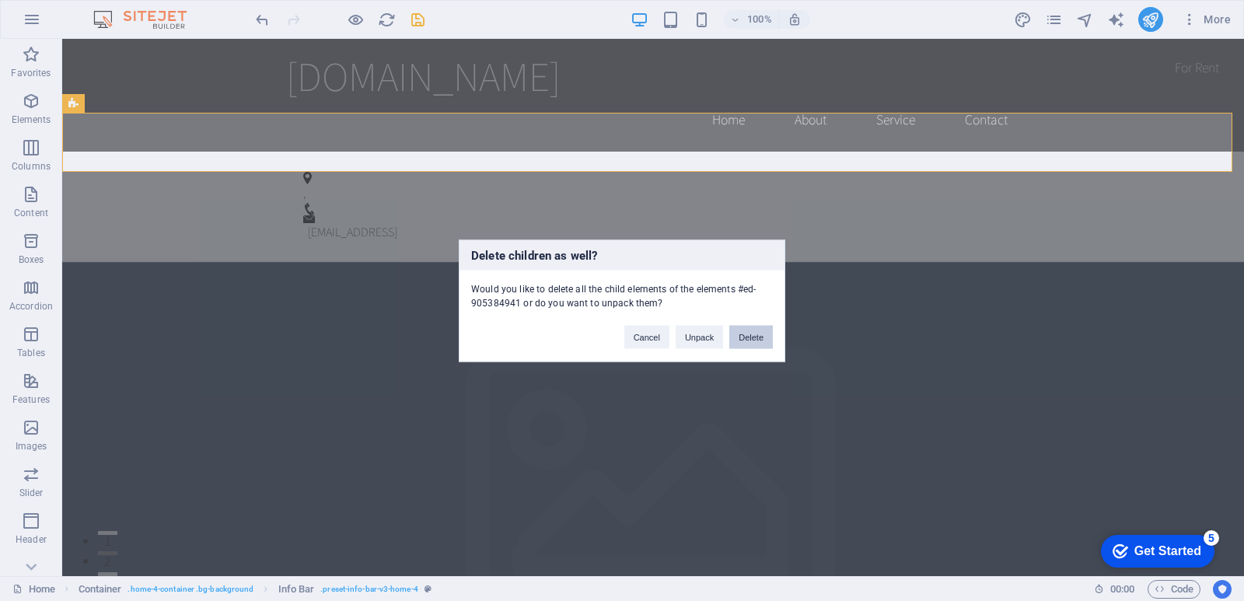
click at [755, 335] on button "Delete" at bounding box center [751, 336] width 44 height 23
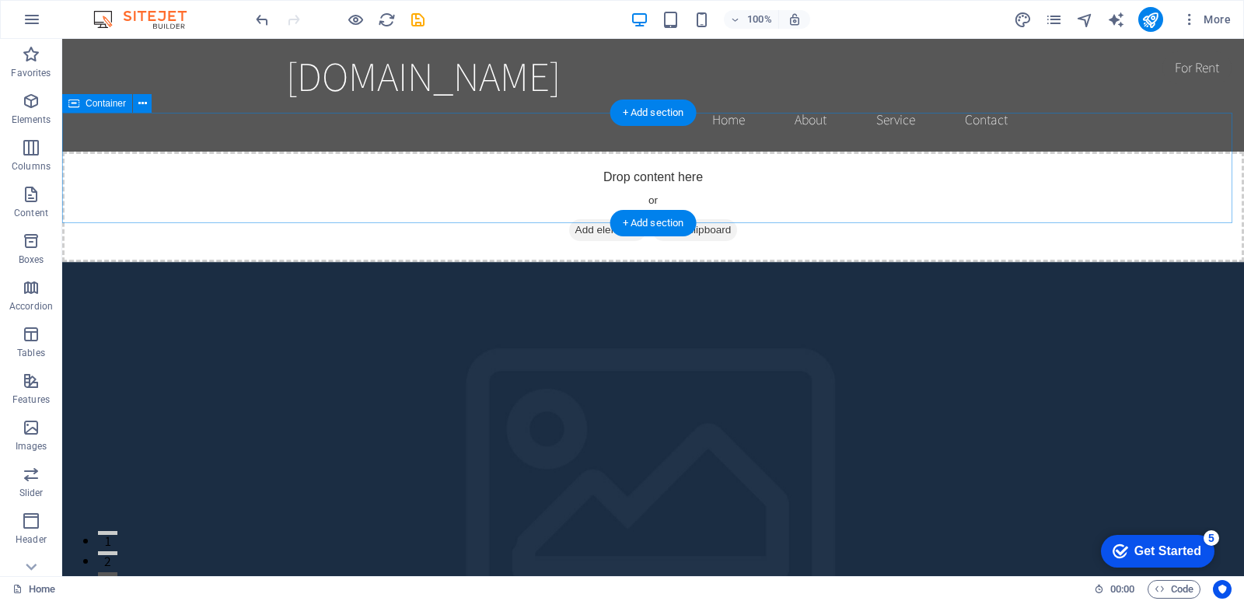
click at [787, 160] on div "Drop content here or Add elements Paste clipboard" at bounding box center [653, 207] width 1182 height 110
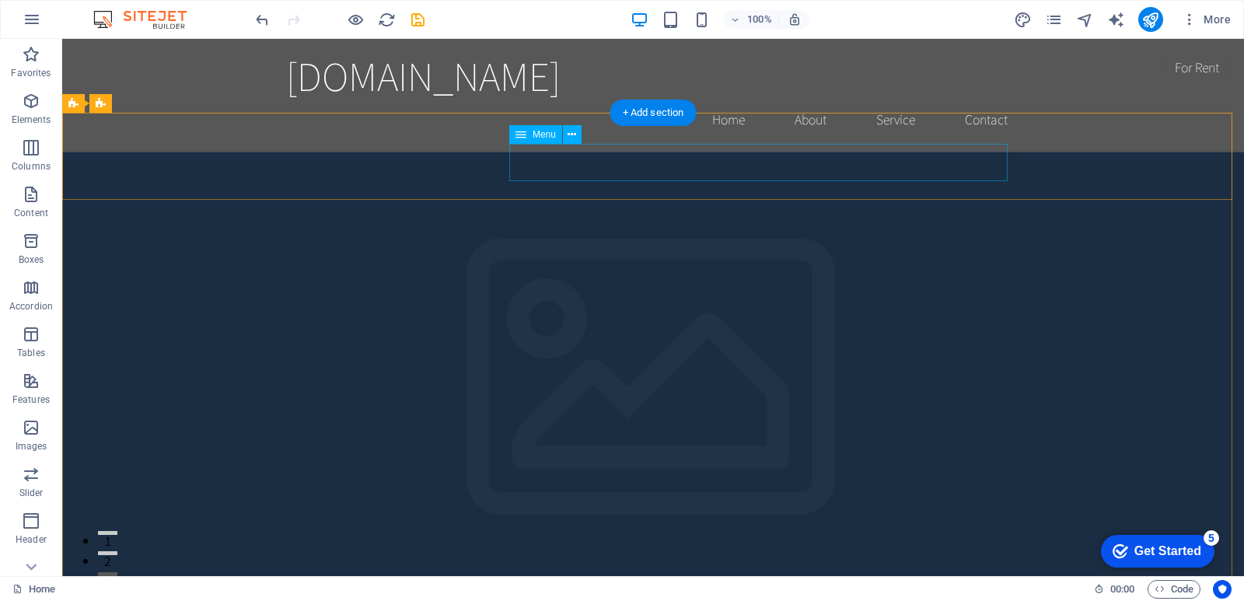
click at [726, 260] on figure at bounding box center [653, 394] width 1182 height 484
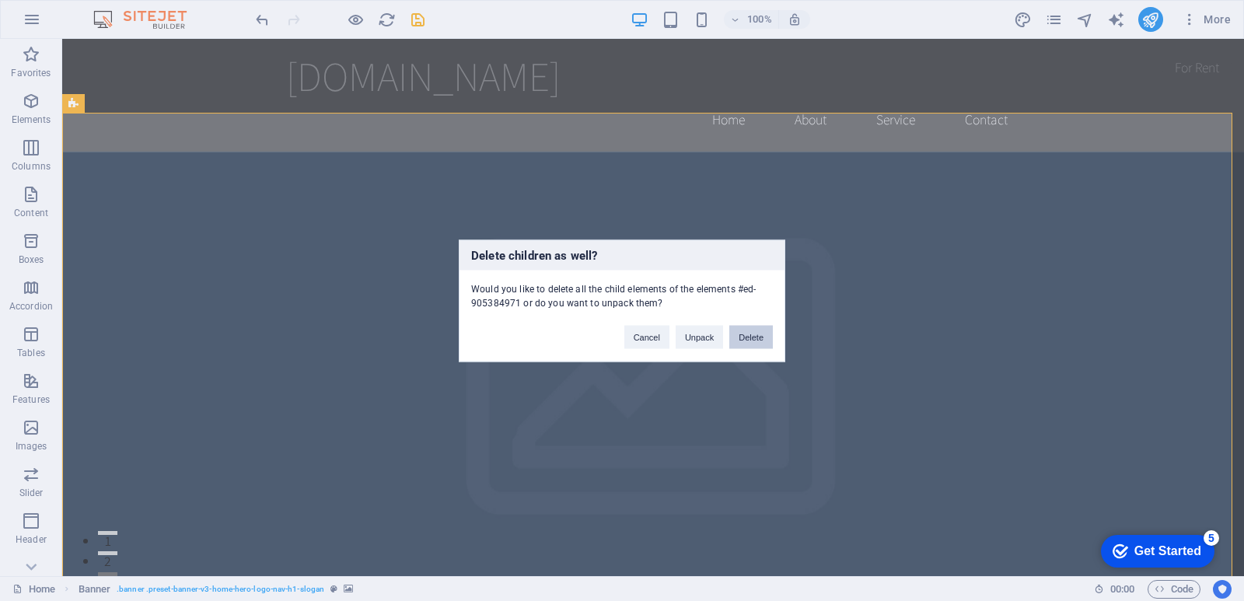
click at [763, 330] on button "Delete" at bounding box center [751, 336] width 44 height 23
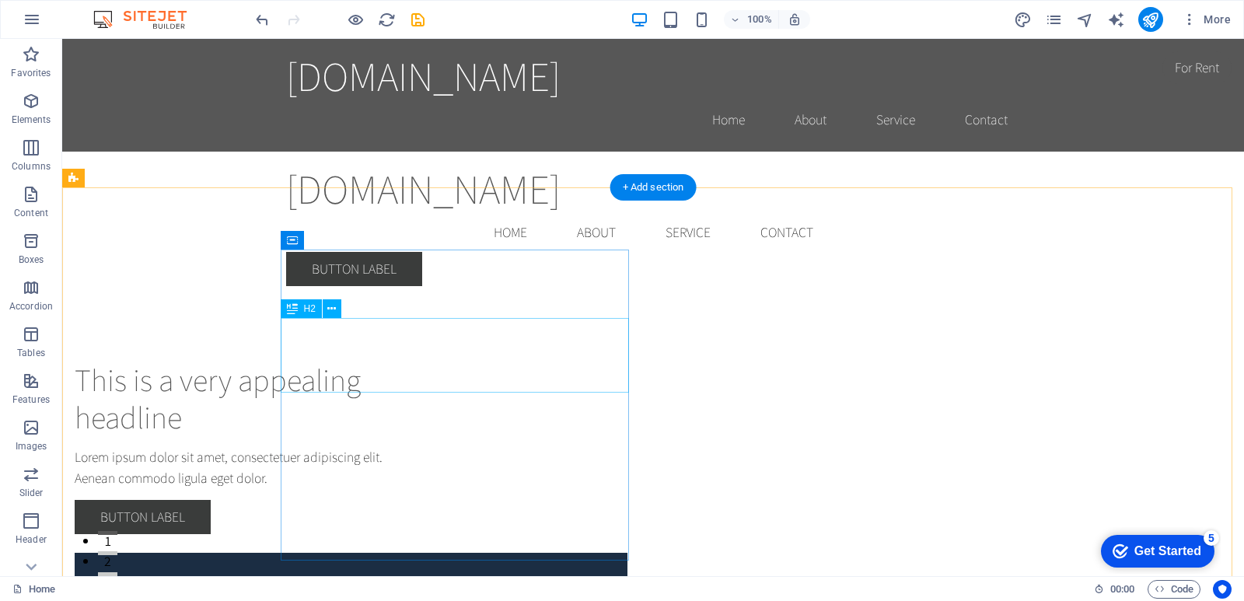
click at [423, 361] on div "This is a very appealing headline" at bounding box center [249, 398] width 348 height 75
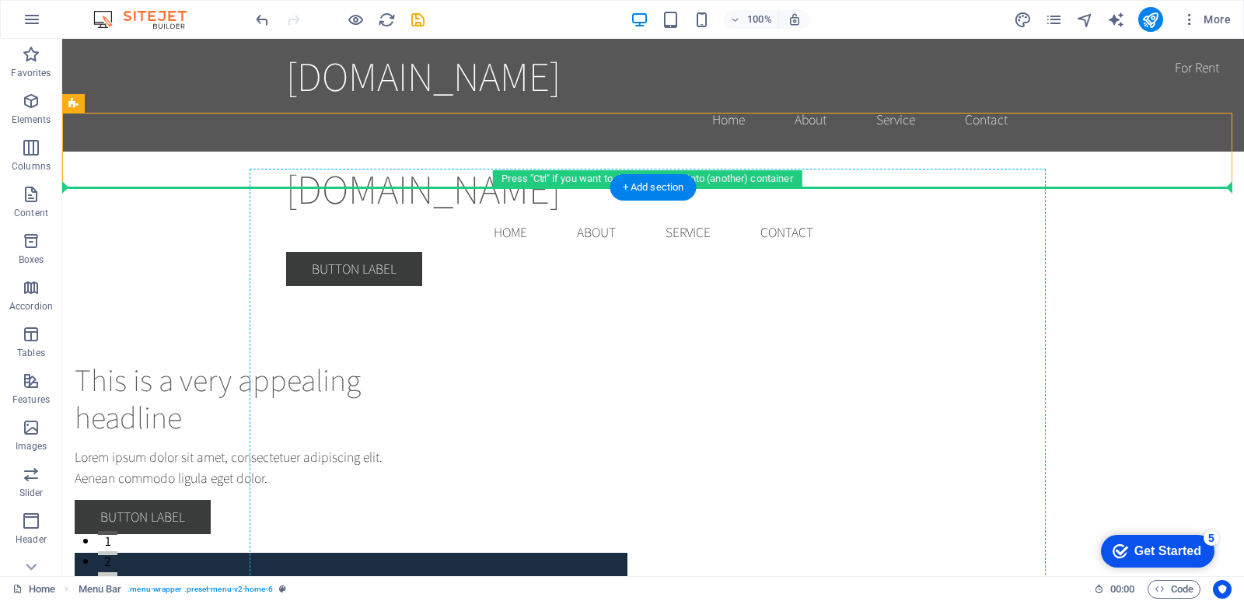
drag, startPoint x: 225, startPoint y: 141, endPoint x: 396, endPoint y: 292, distance: 228.5
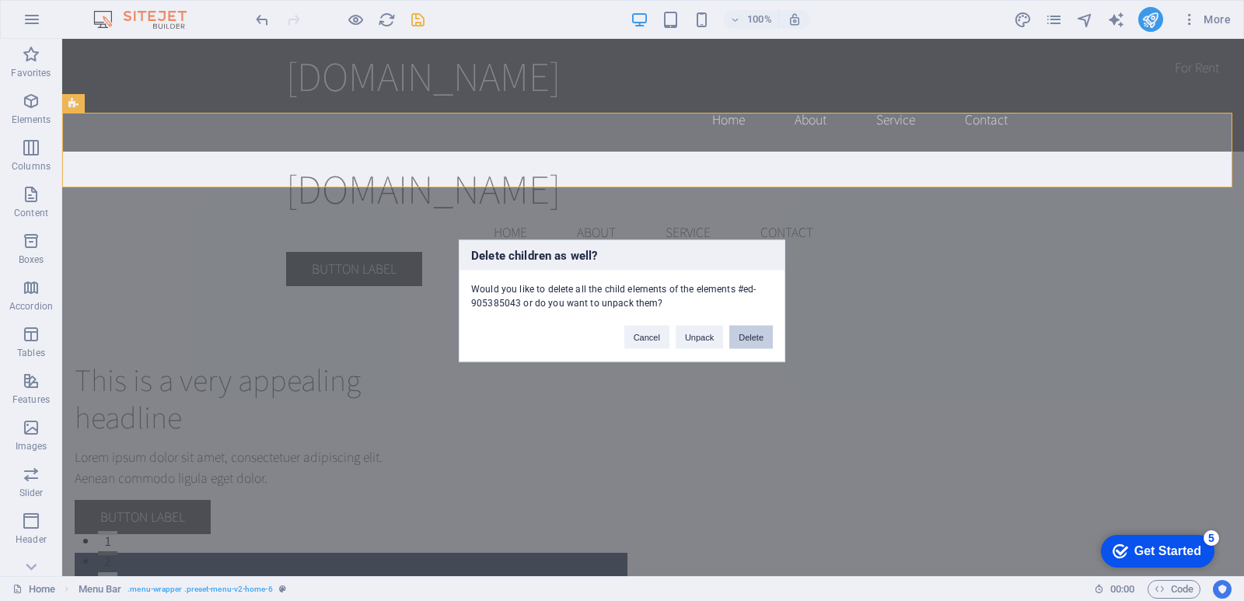
click at [748, 337] on button "Delete" at bounding box center [751, 336] width 44 height 23
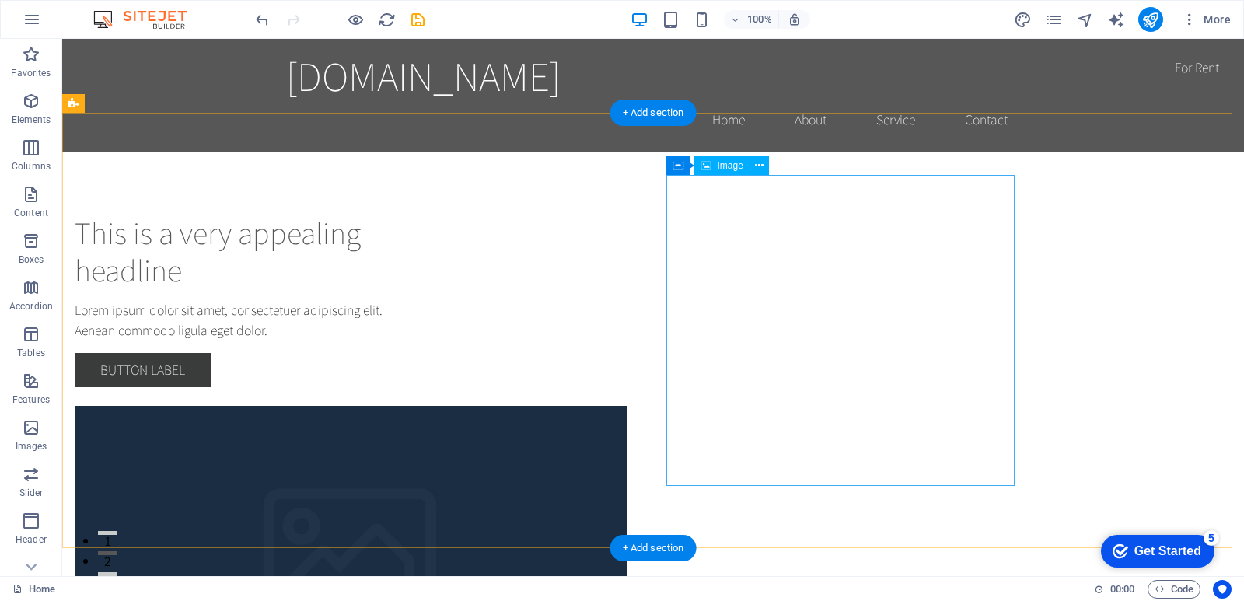
click at [423, 406] on figure at bounding box center [249, 561] width 348 height 311
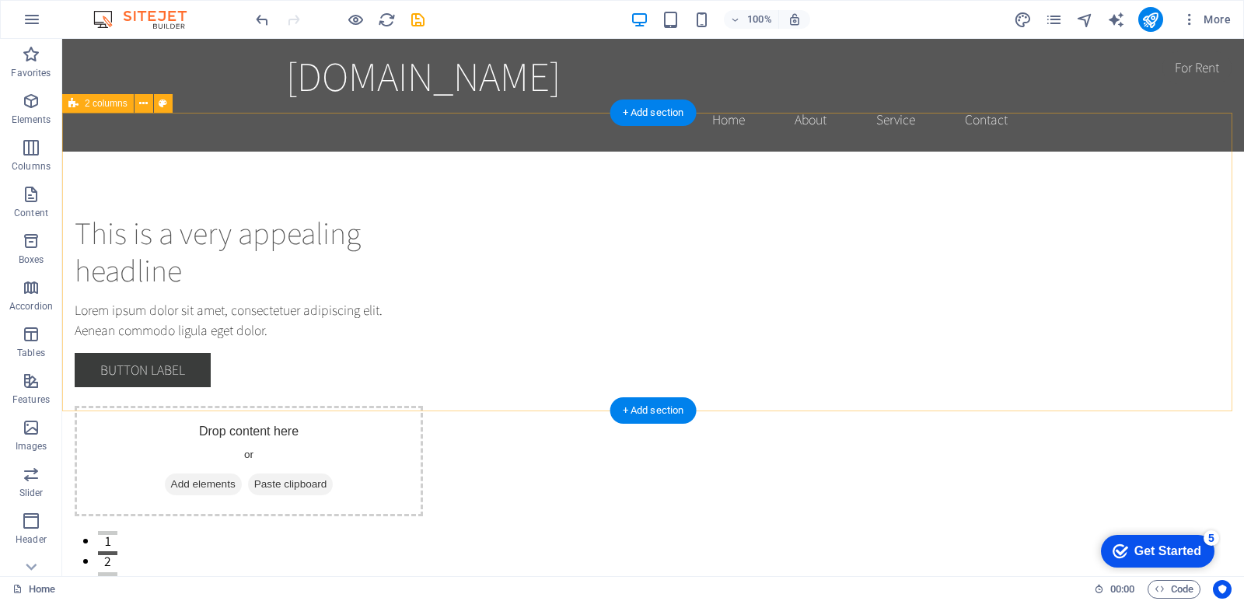
click at [223, 168] on div "This is a very appealing headline Lorem ipsum dolor sit amet, consectetuer adip…" at bounding box center [653, 365] width 1182 height 427
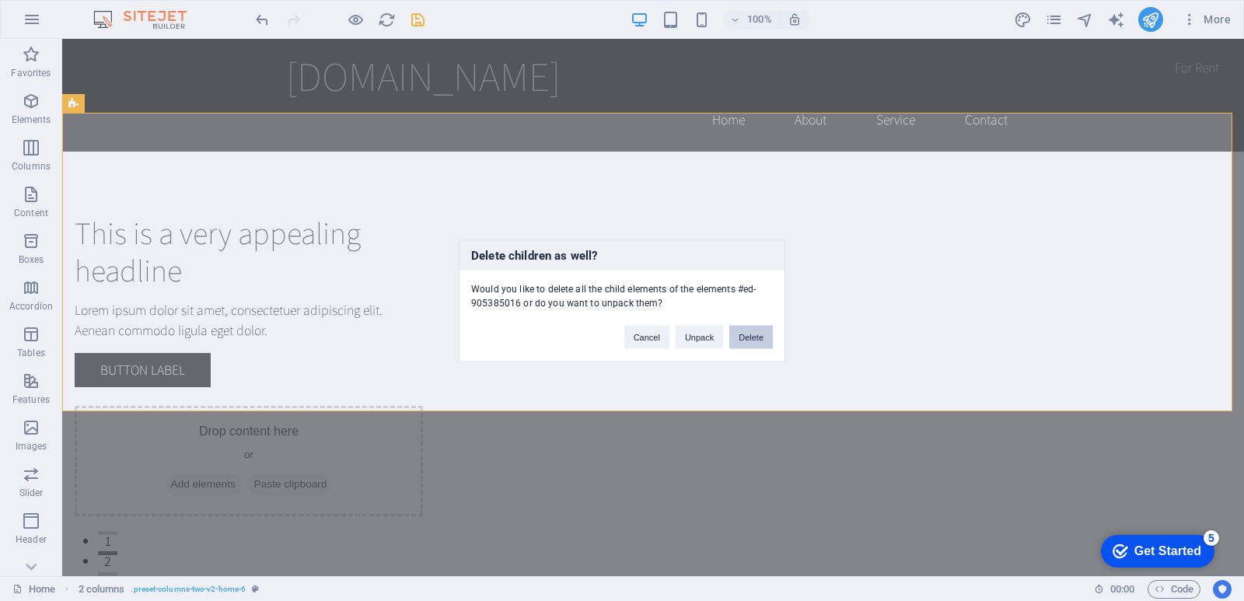
click at [758, 343] on button "Delete" at bounding box center [751, 336] width 44 height 23
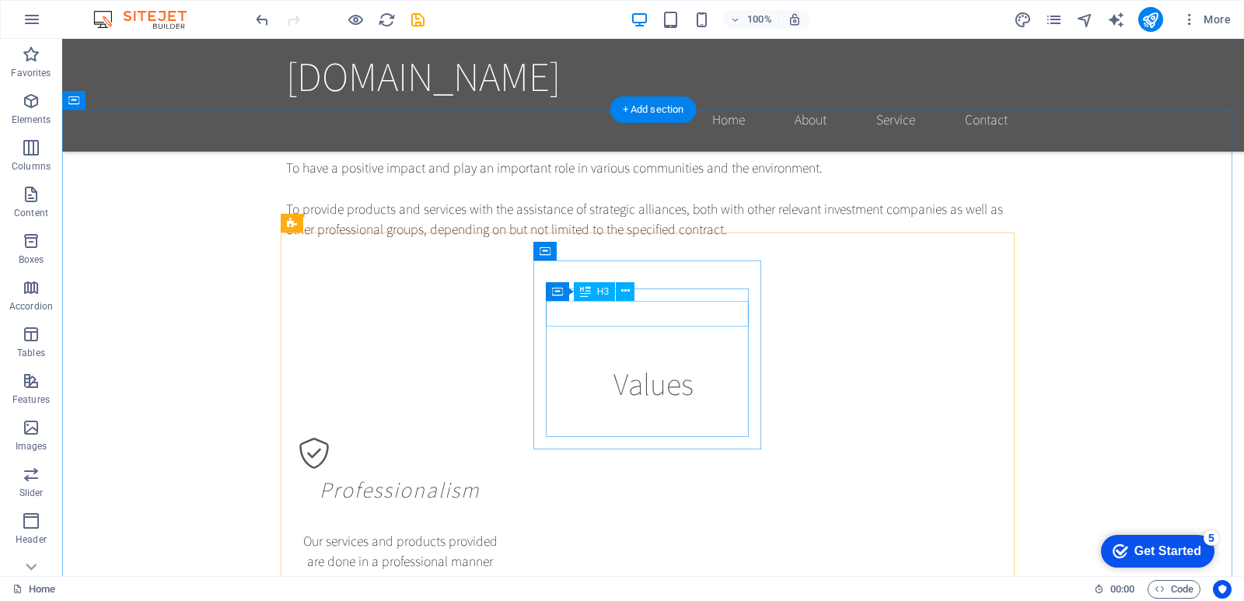
scroll to position [2458, 0]
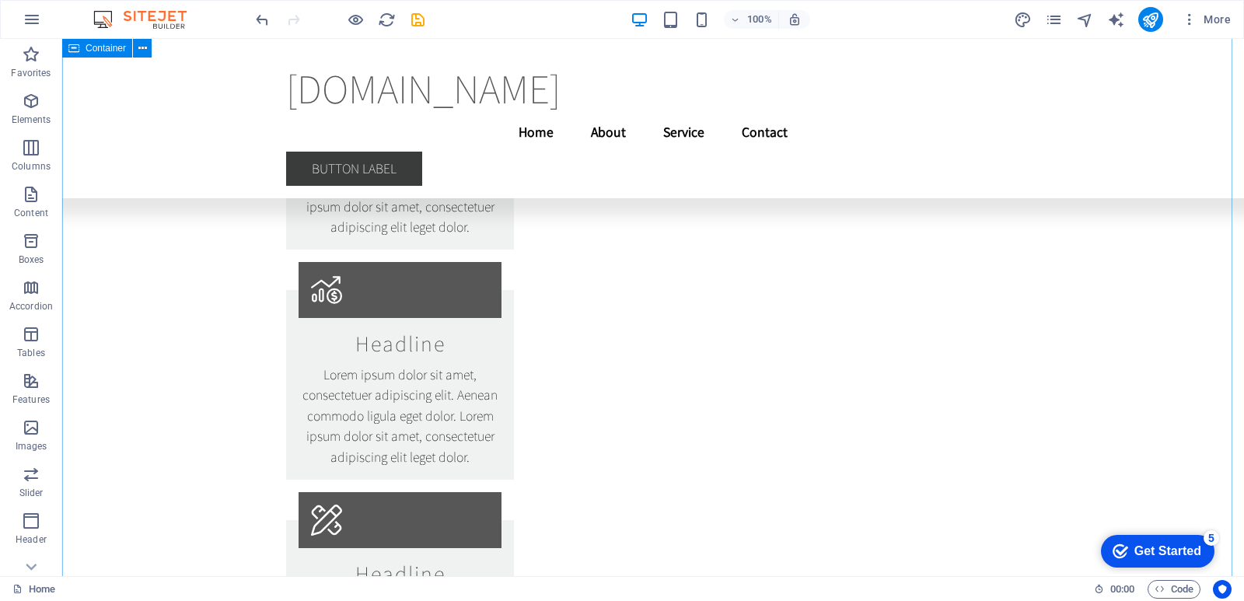
scroll to position [3437, 0]
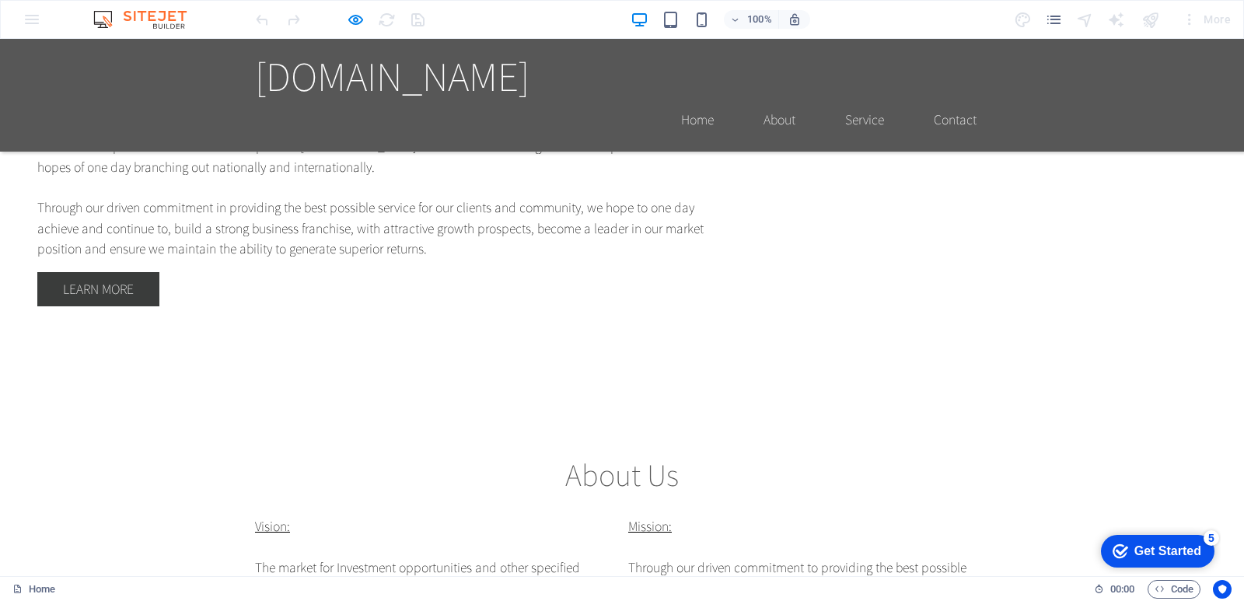
scroll to position [1482, 0]
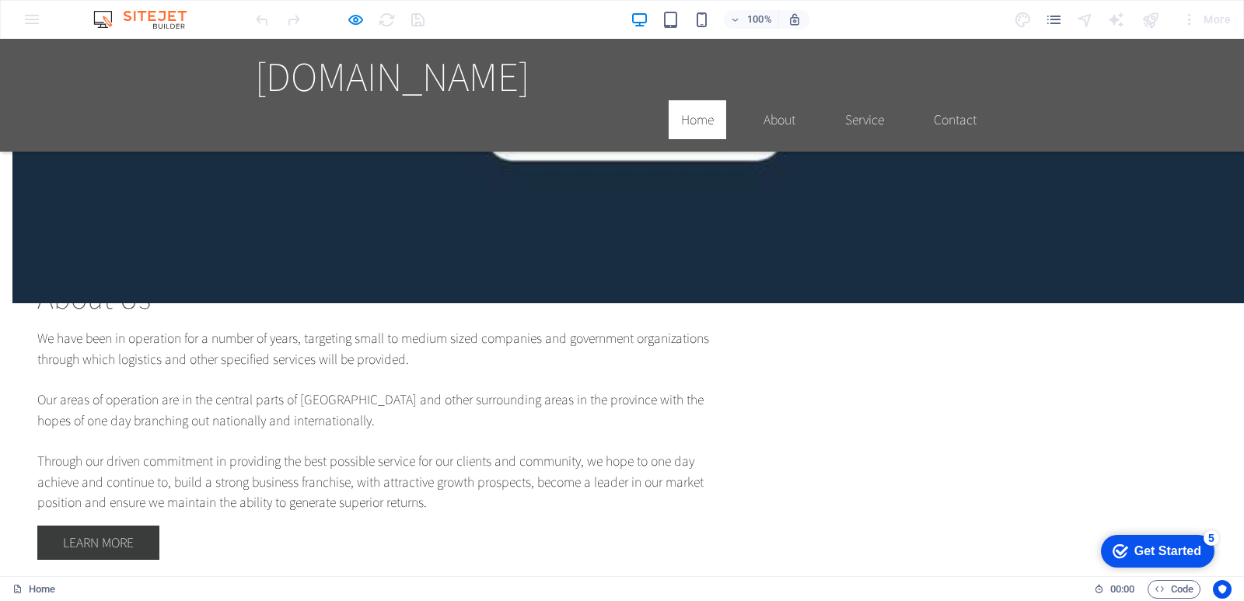
click at [687, 100] on link "Home" at bounding box center [698, 119] width 58 height 39
click at [784, 100] on link "About" at bounding box center [779, 119] width 57 height 39
click at [836, 100] on link "Service" at bounding box center [865, 119] width 64 height 39
click at [941, 100] on link "Contact" at bounding box center [955, 119] width 68 height 39
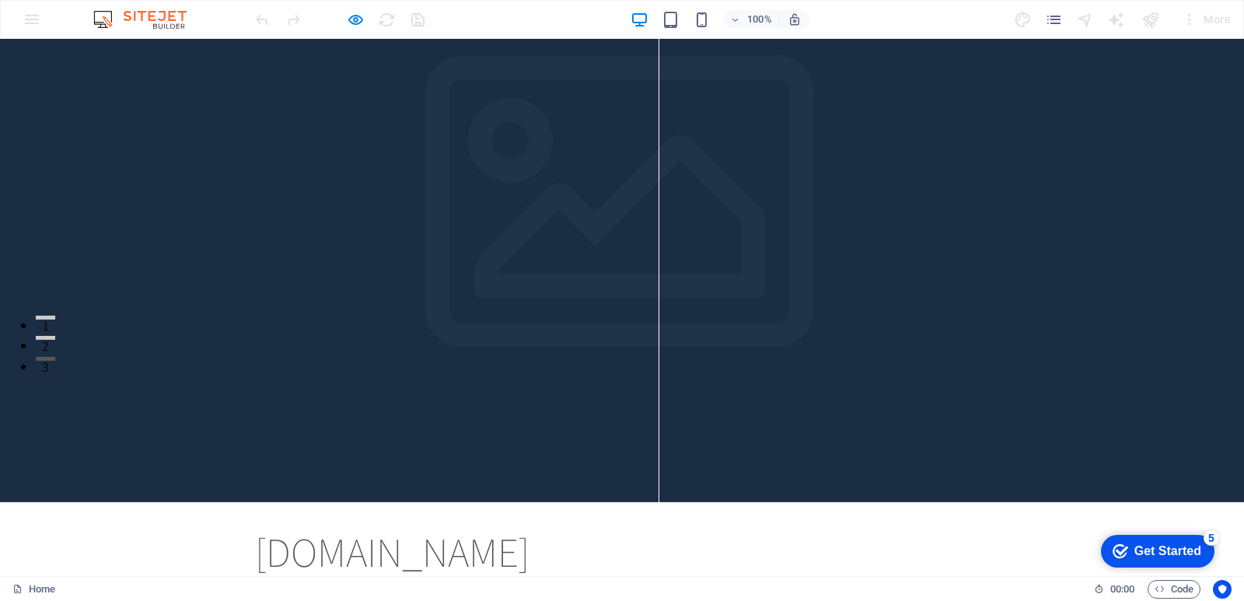
scroll to position [0, 0]
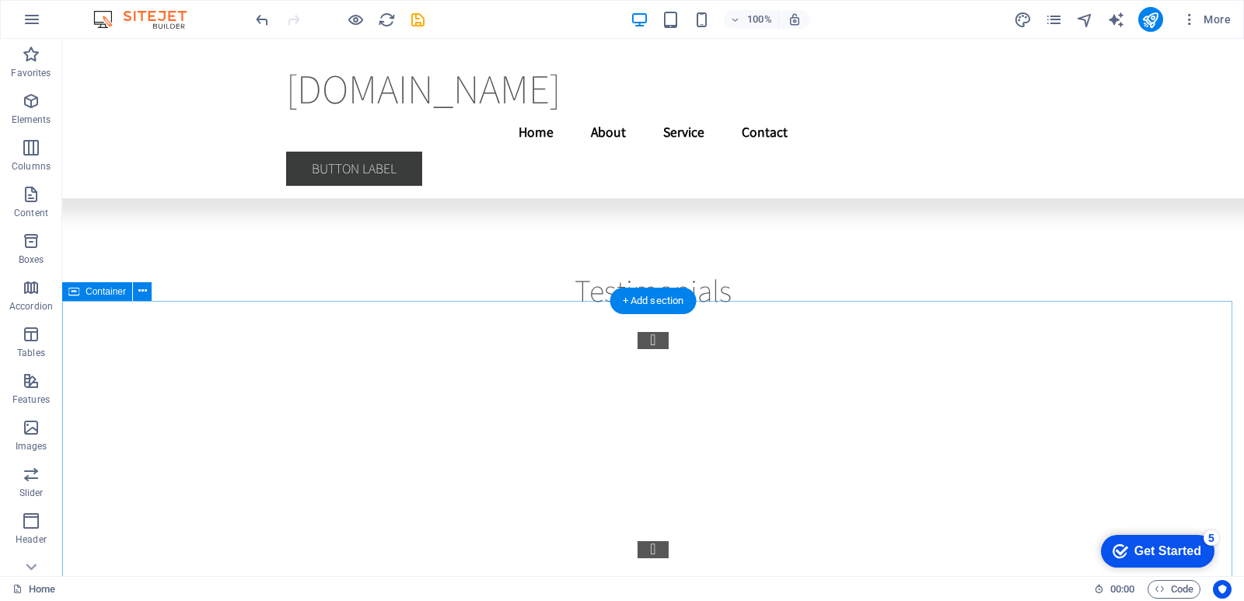
scroll to position [19261, 0]
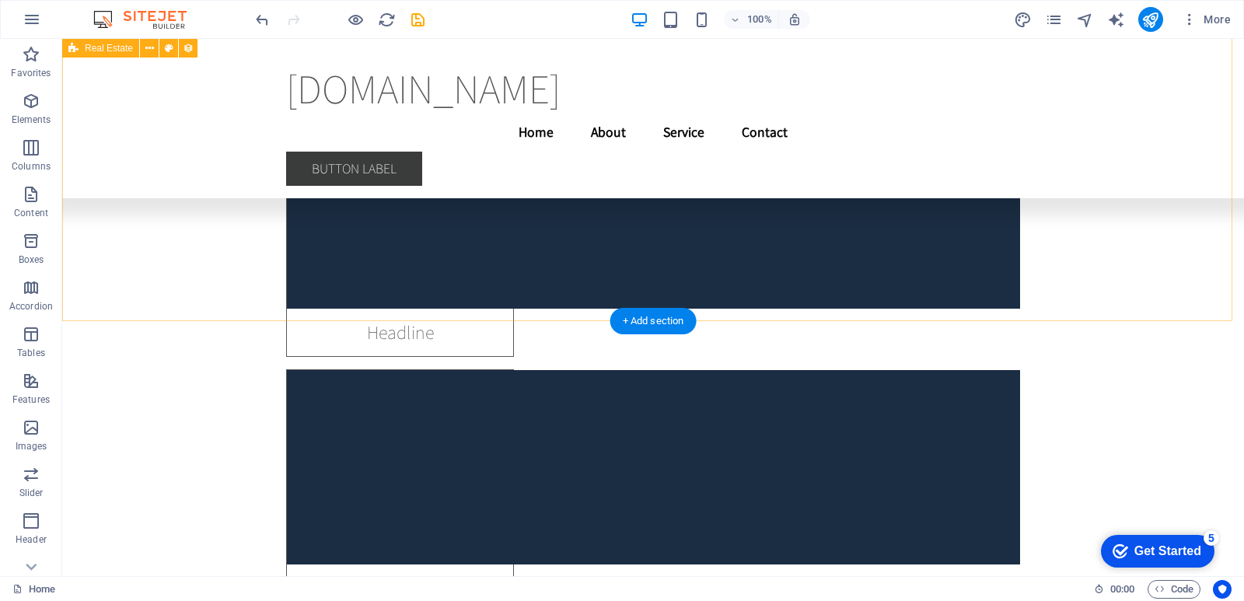
scroll to position [17687, 0]
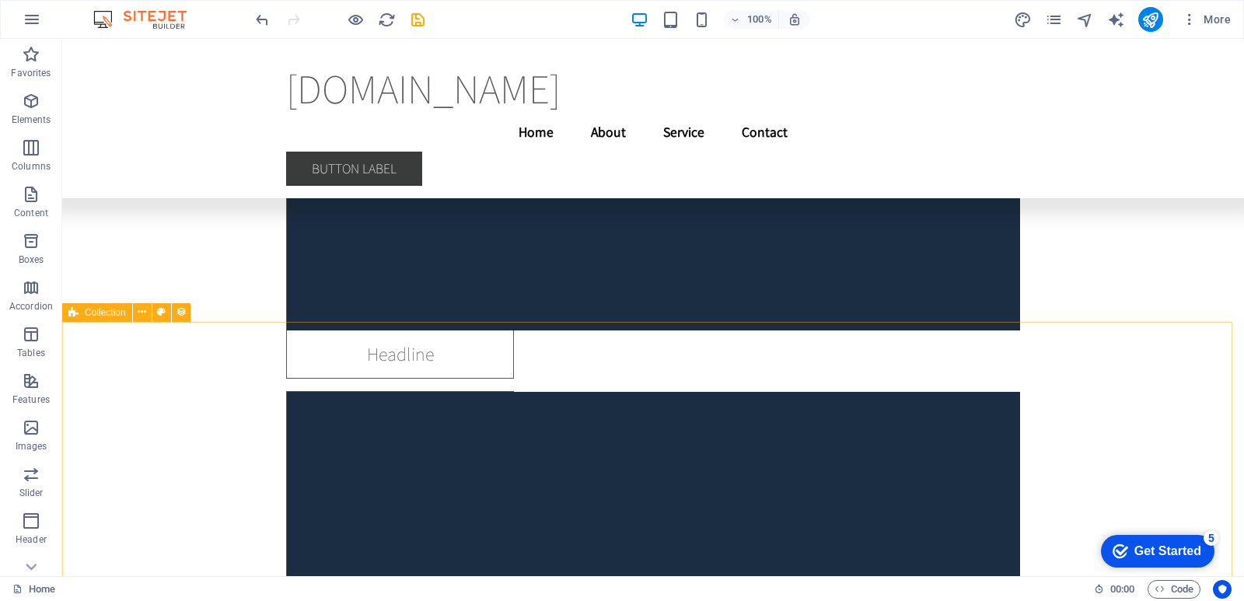
click at [103, 313] on span "Collection" at bounding box center [105, 312] width 41 height 9
click at [141, 315] on icon at bounding box center [142, 312] width 9 height 16
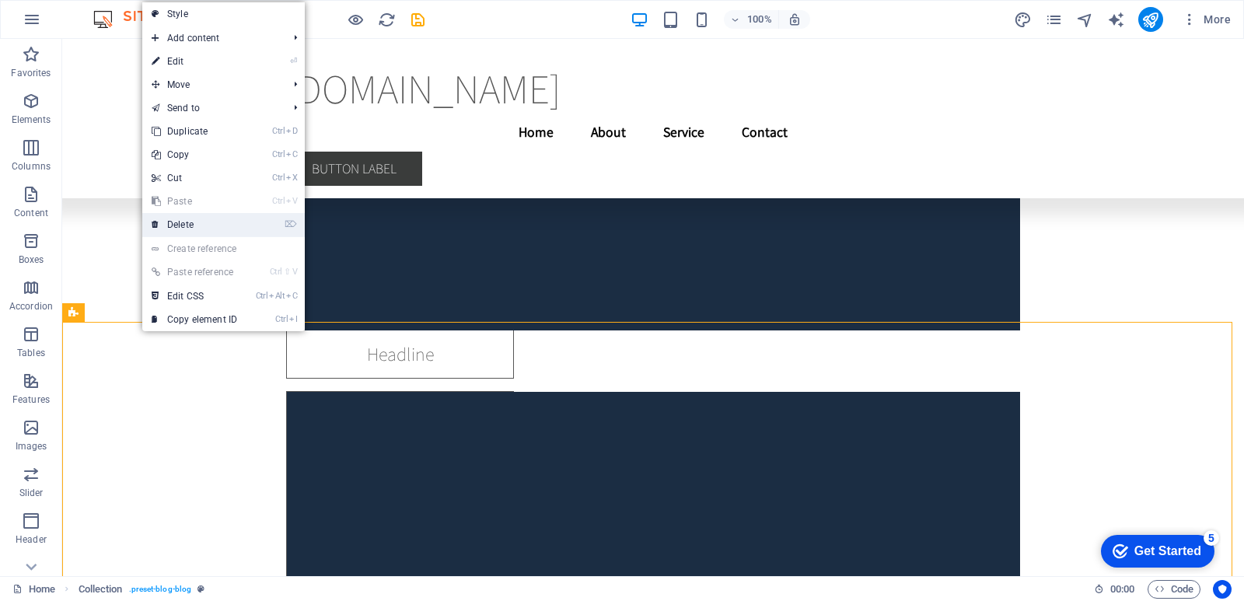
click at [257, 226] on li "⌦ Delete" at bounding box center [223, 225] width 162 height 24
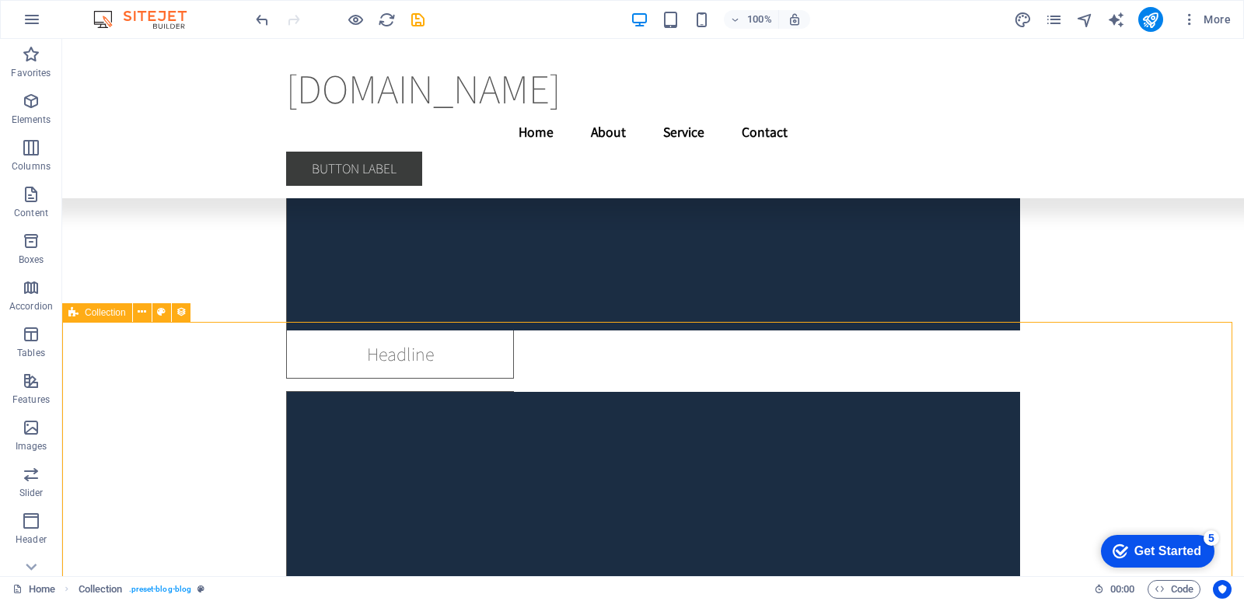
click at [74, 312] on icon at bounding box center [73, 312] width 10 height 19
click at [138, 312] on icon at bounding box center [142, 312] width 9 height 16
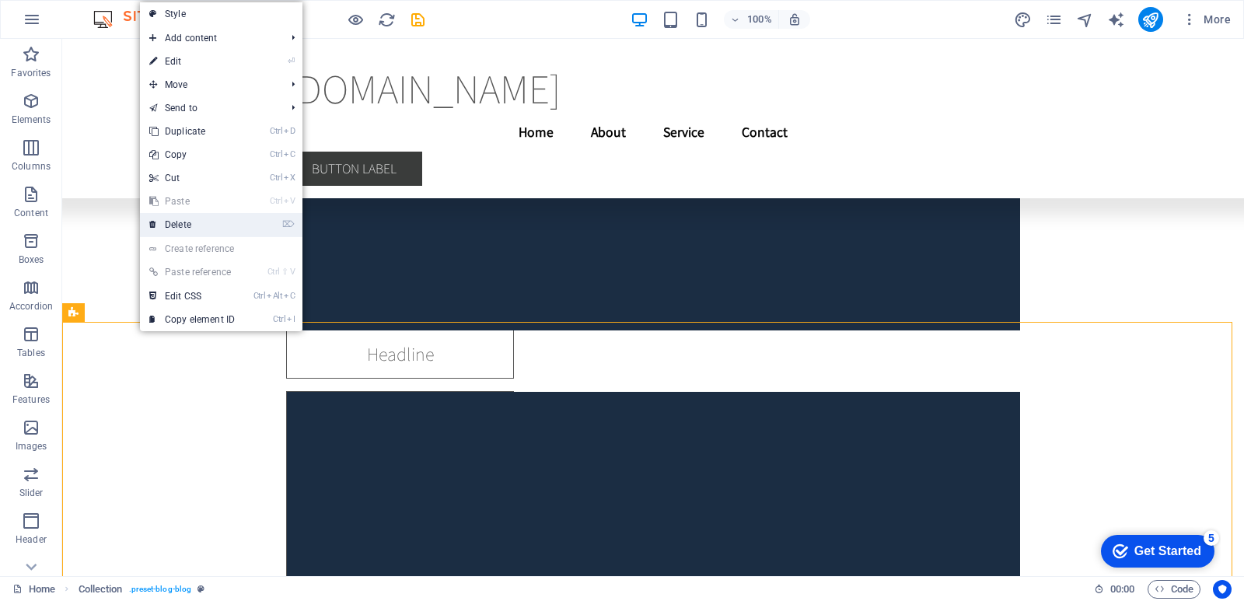
click at [191, 229] on link "⌦ Delete" at bounding box center [192, 224] width 104 height 23
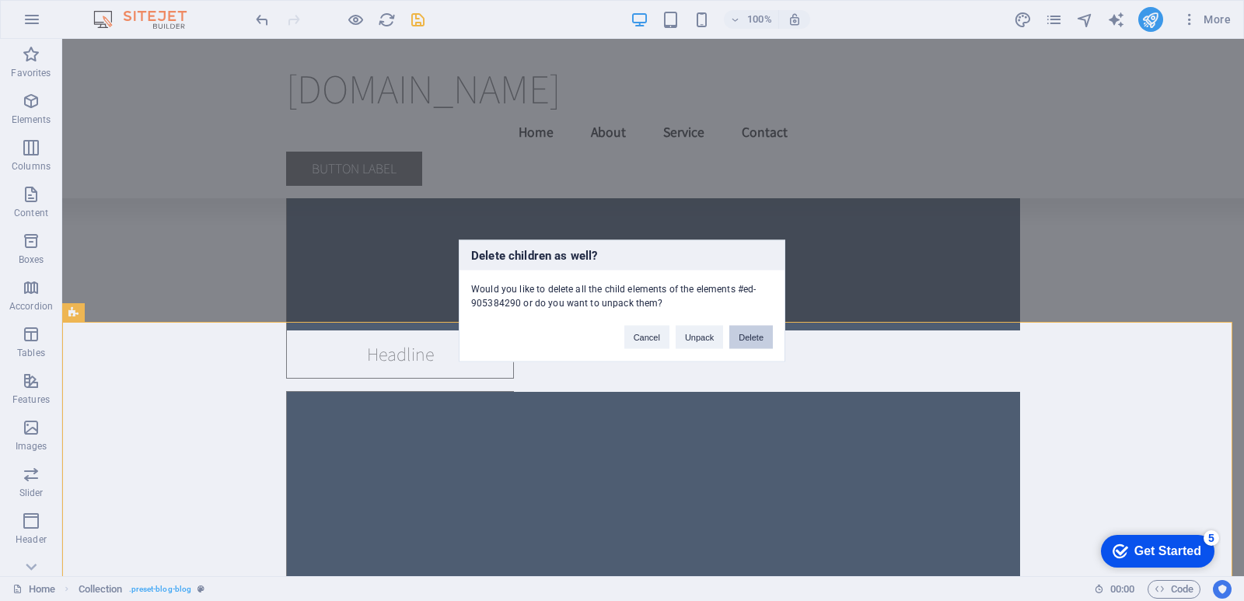
click at [743, 333] on button "Delete" at bounding box center [751, 336] width 44 height 23
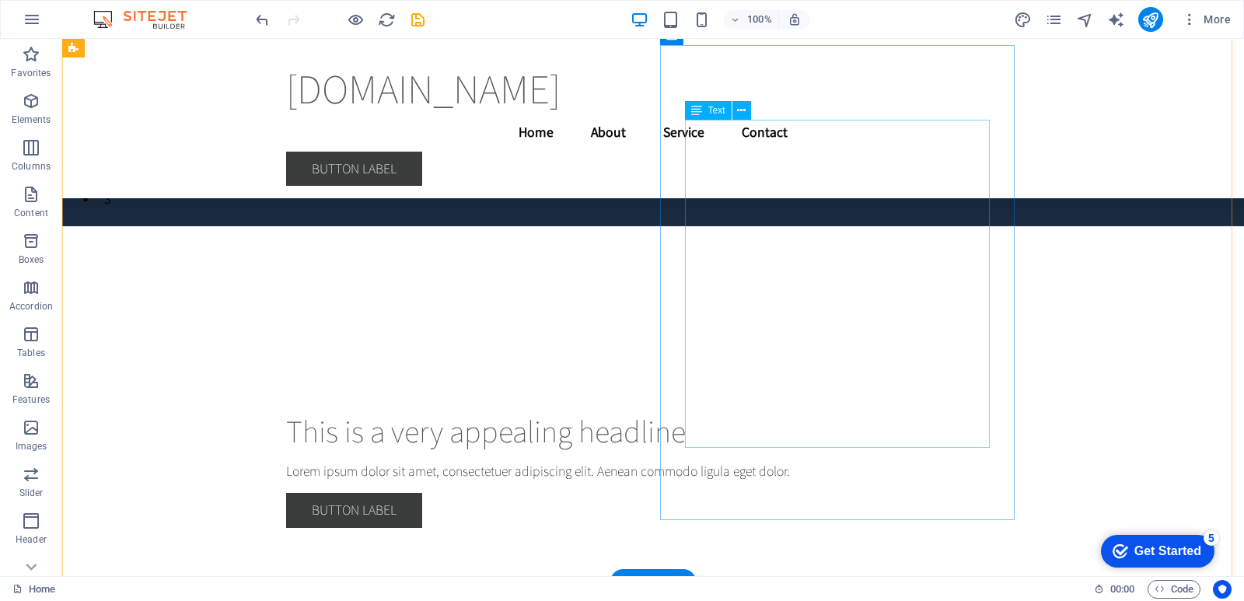
scroll to position [0, 0]
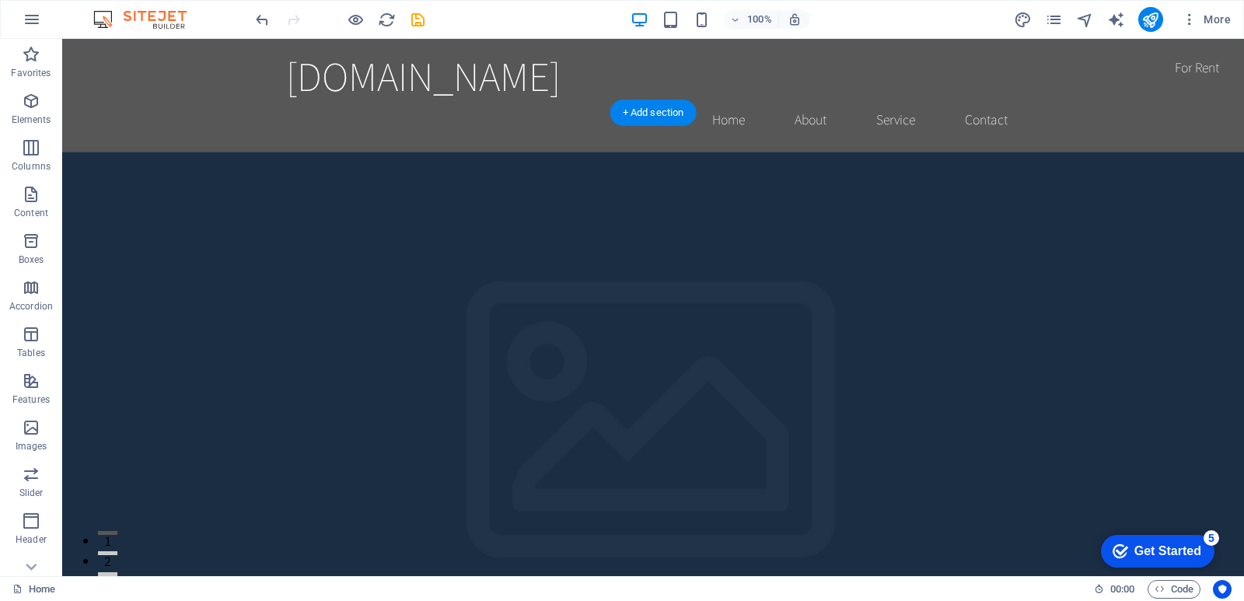
click at [744, 435] on figure at bounding box center [653, 437] width 1182 height 570
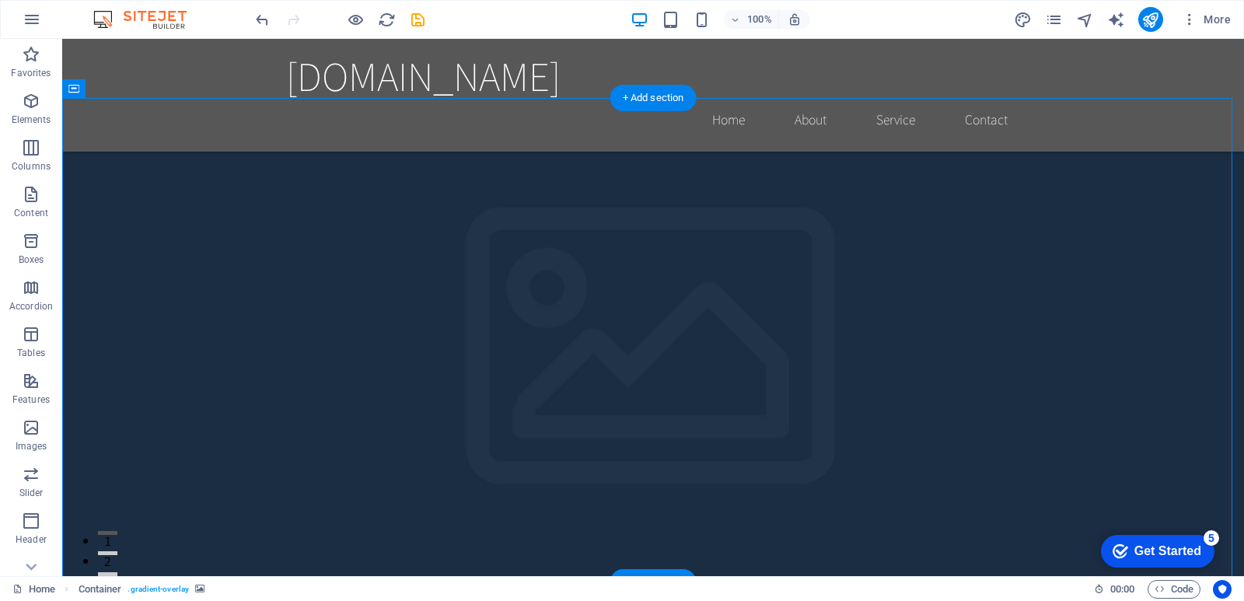
scroll to position [451, 0]
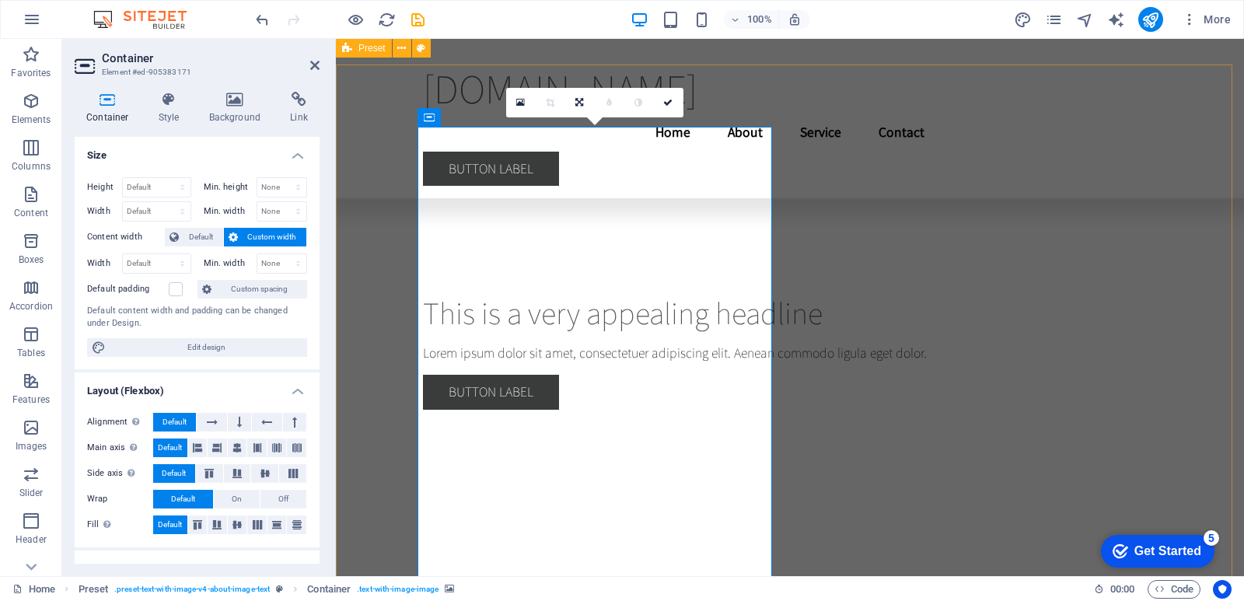
scroll to position [544, 0]
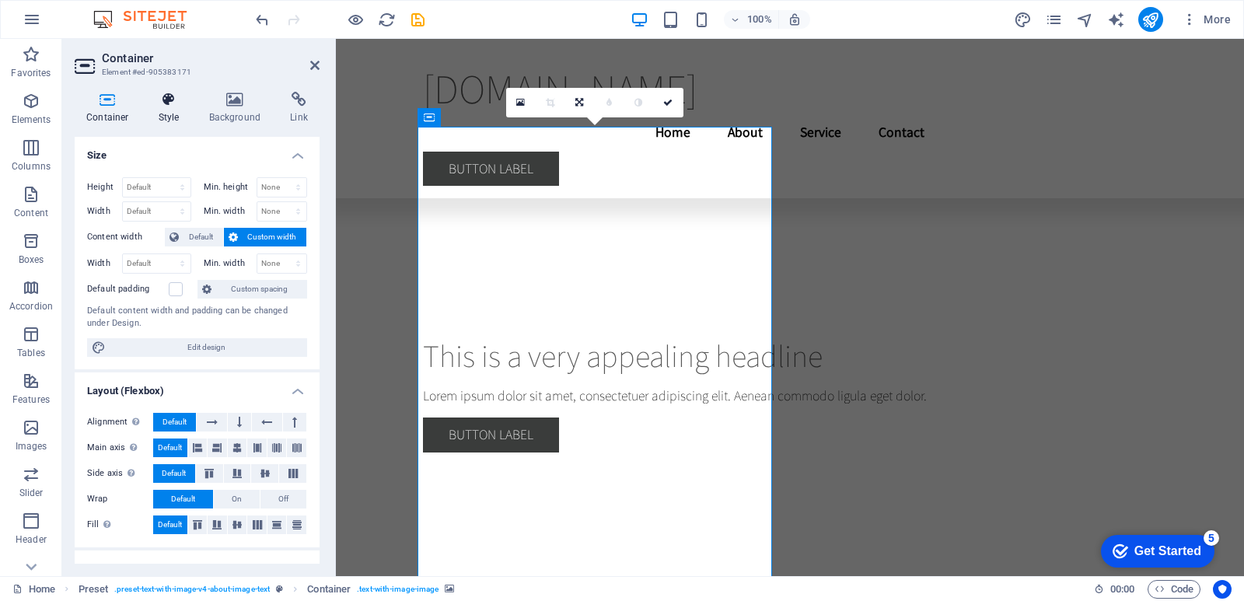
click at [162, 116] on h4 "Style" at bounding box center [172, 108] width 51 height 33
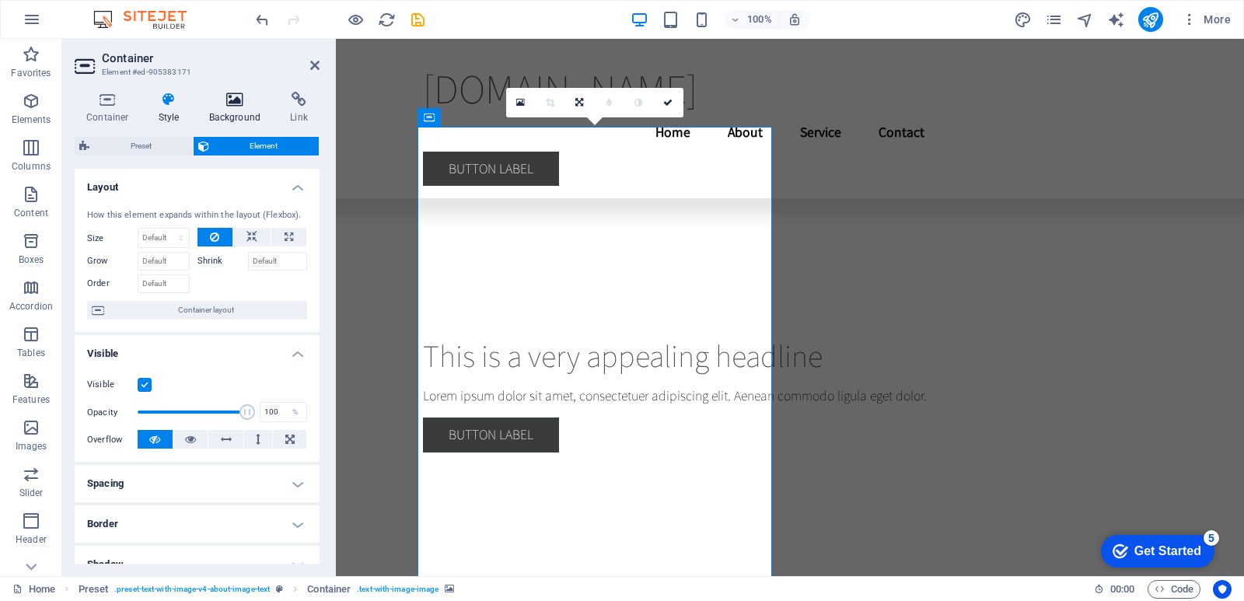
click at [223, 110] on h4 "Background" at bounding box center [238, 108] width 82 height 33
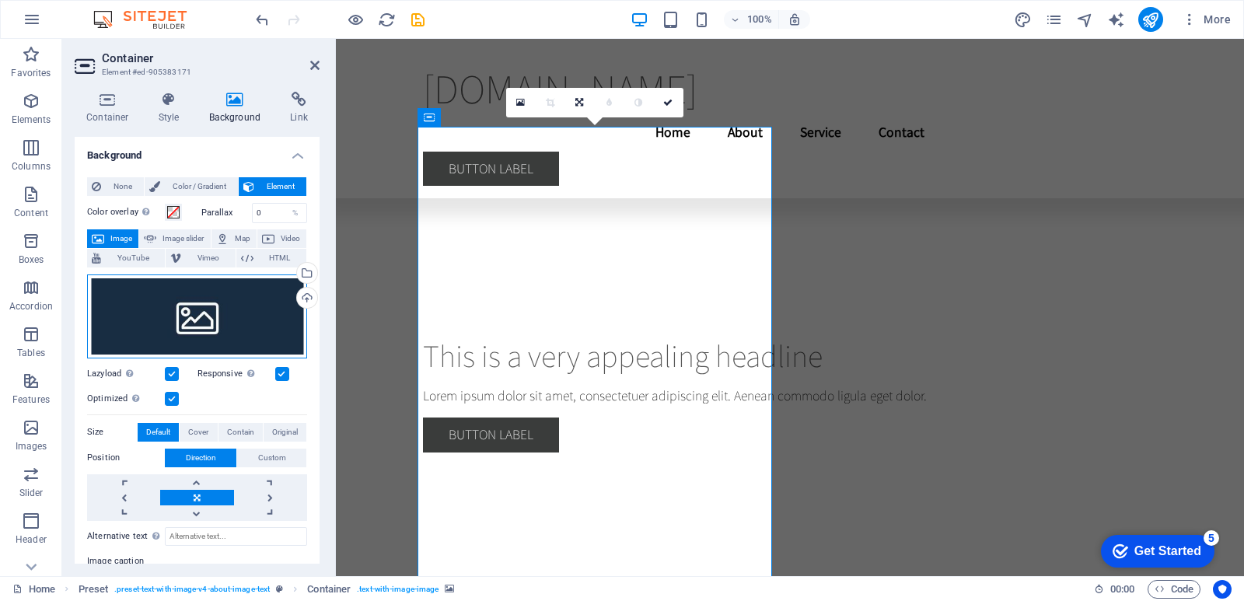
click at [246, 322] on div "Drag files here, click to choose files or select files from Files or our free s…" at bounding box center [197, 316] width 220 height 84
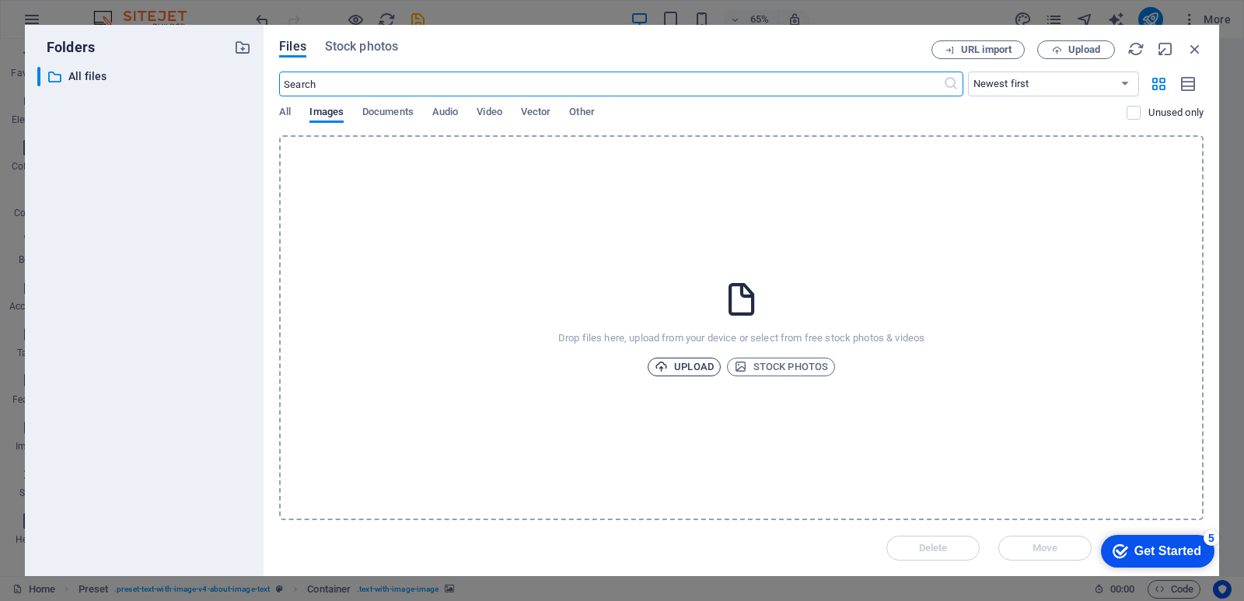
click at [701, 365] on span "Upload" at bounding box center [684, 367] width 59 height 19
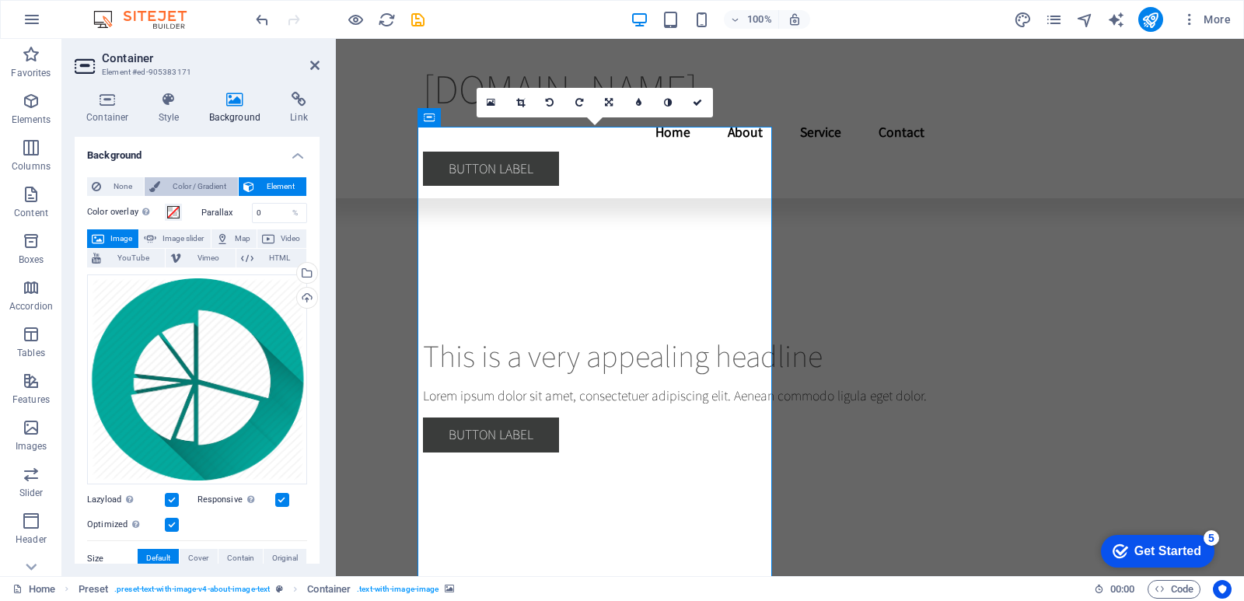
click at [211, 187] on span "Color / Gradient" at bounding box center [199, 186] width 68 height 19
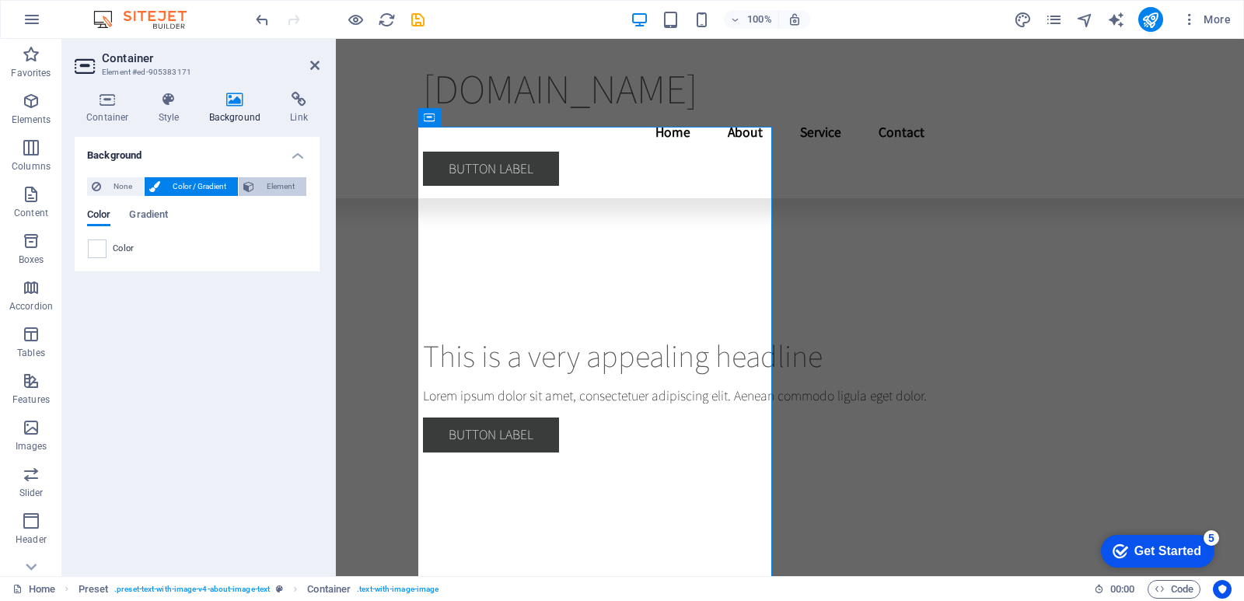
click at [278, 189] on span "Element" at bounding box center [280, 186] width 43 height 19
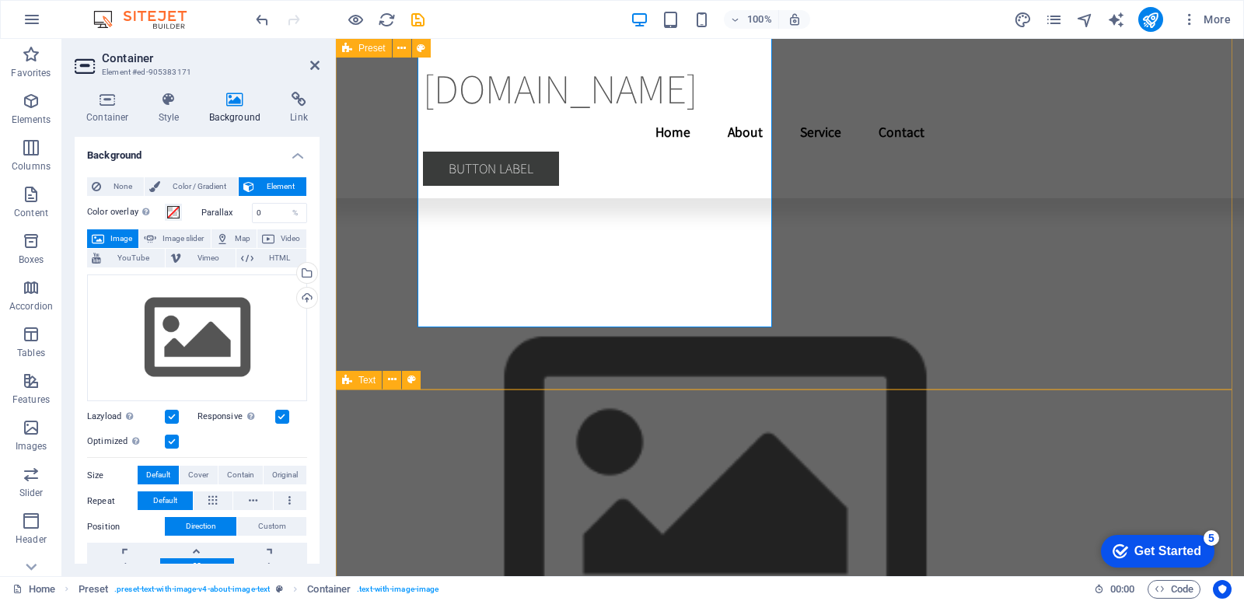
scroll to position [539, 0]
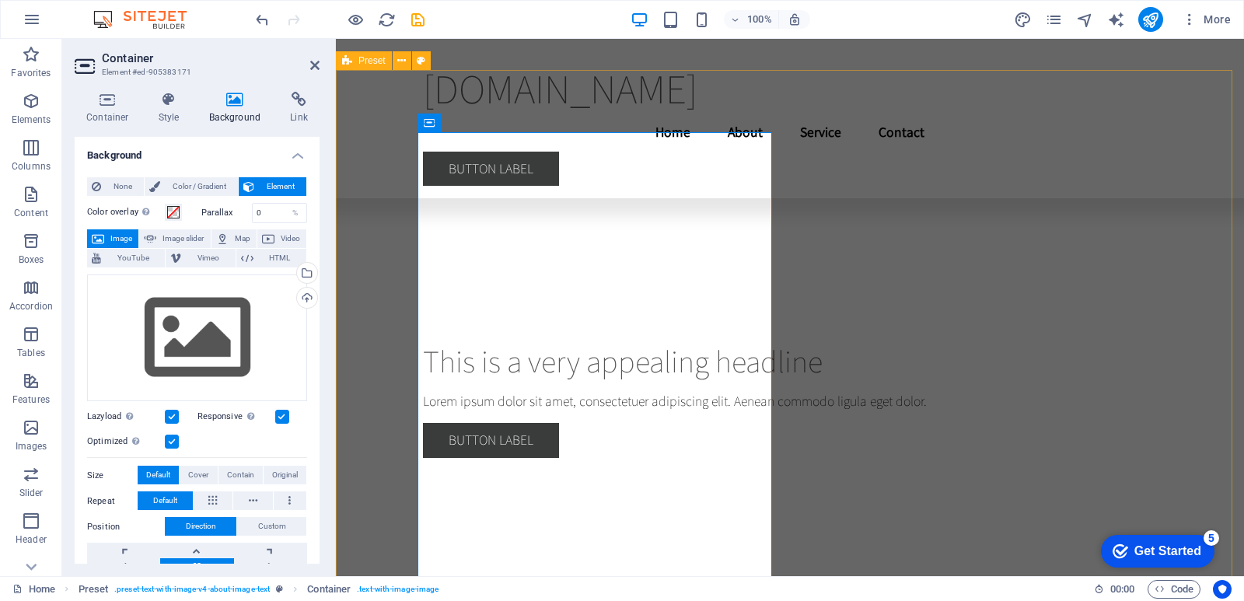
click at [256, 337] on div "Drag files here, click to choose files or select files from Files or our free s…" at bounding box center [197, 337] width 220 height 127
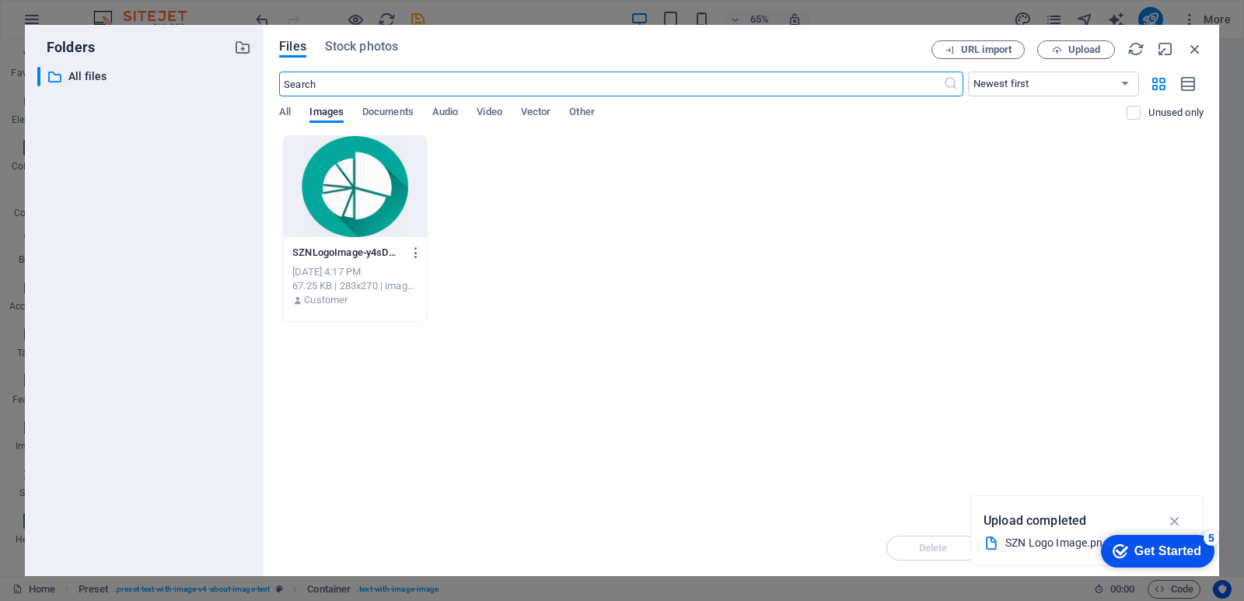
click at [361, 201] on div at bounding box center [355, 186] width 144 height 101
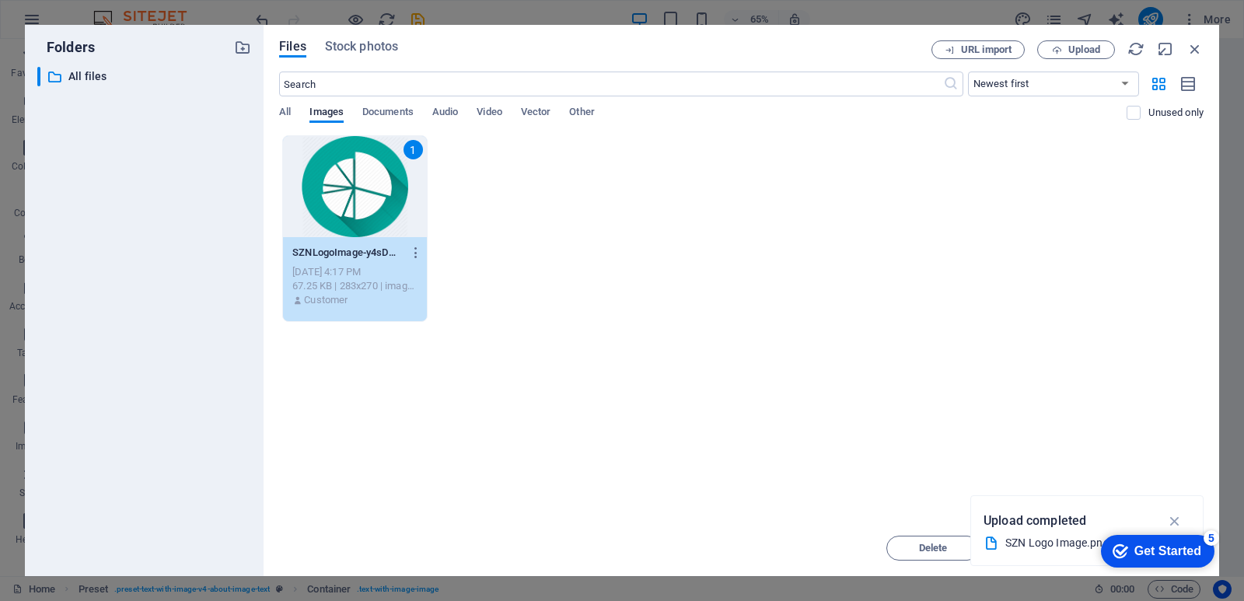
click at [375, 190] on div "1" at bounding box center [355, 186] width 144 height 101
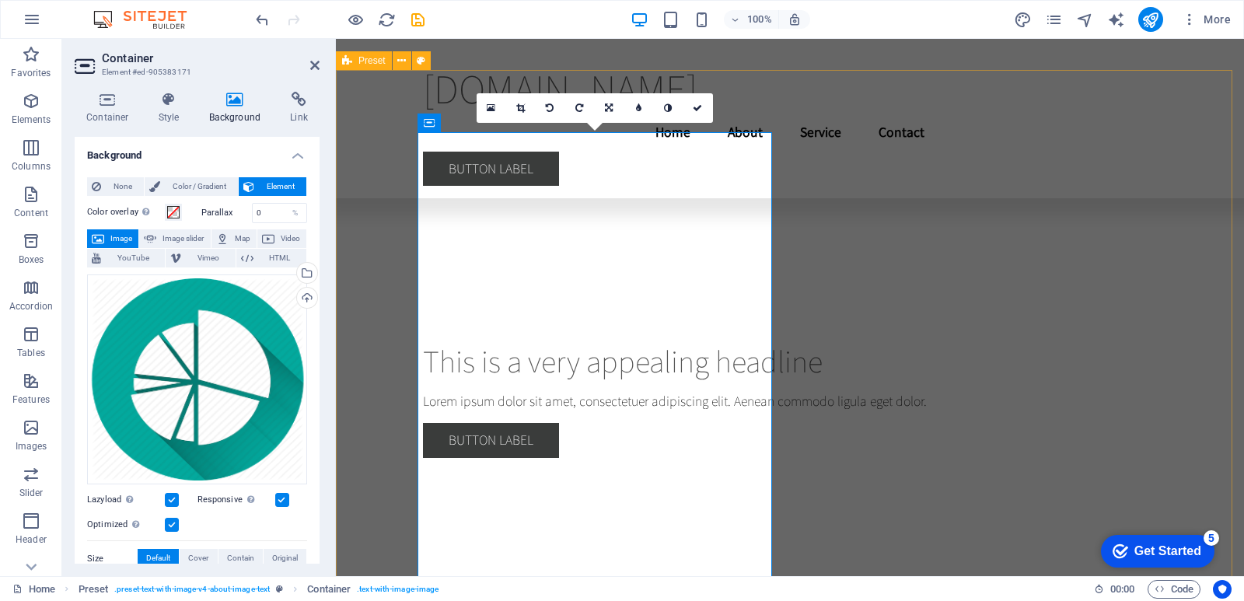
click at [211, 347] on div "Drag files here, click to choose files or select files from Files or our free s…" at bounding box center [197, 379] width 220 height 210
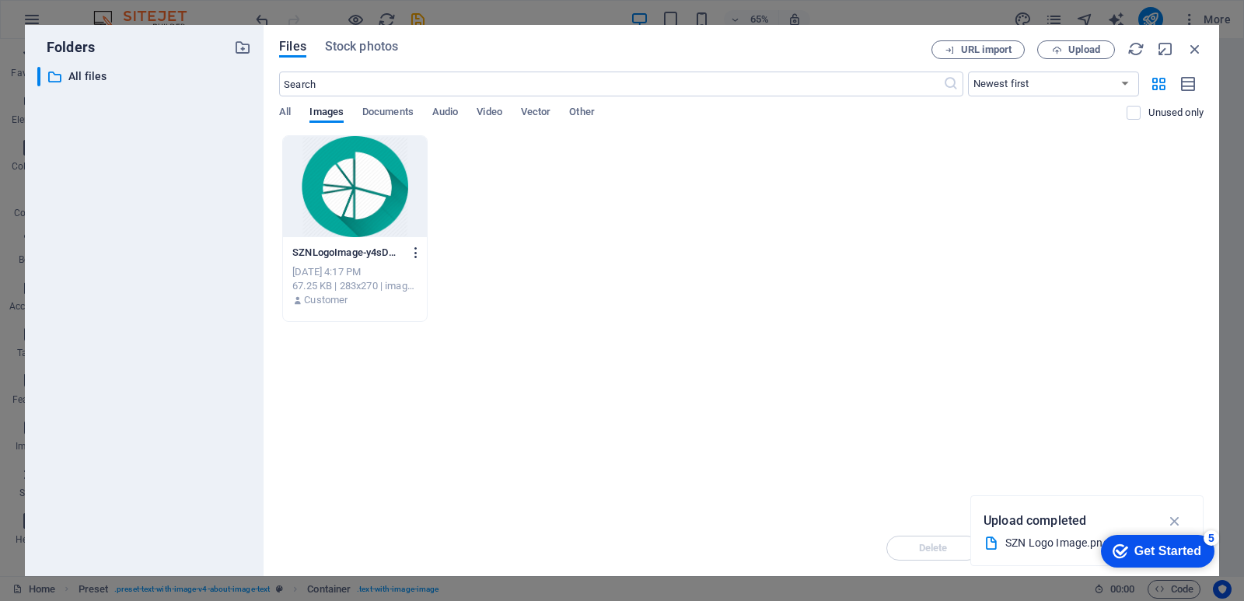
click at [414, 261] on button "button" at bounding box center [413, 252] width 21 height 25
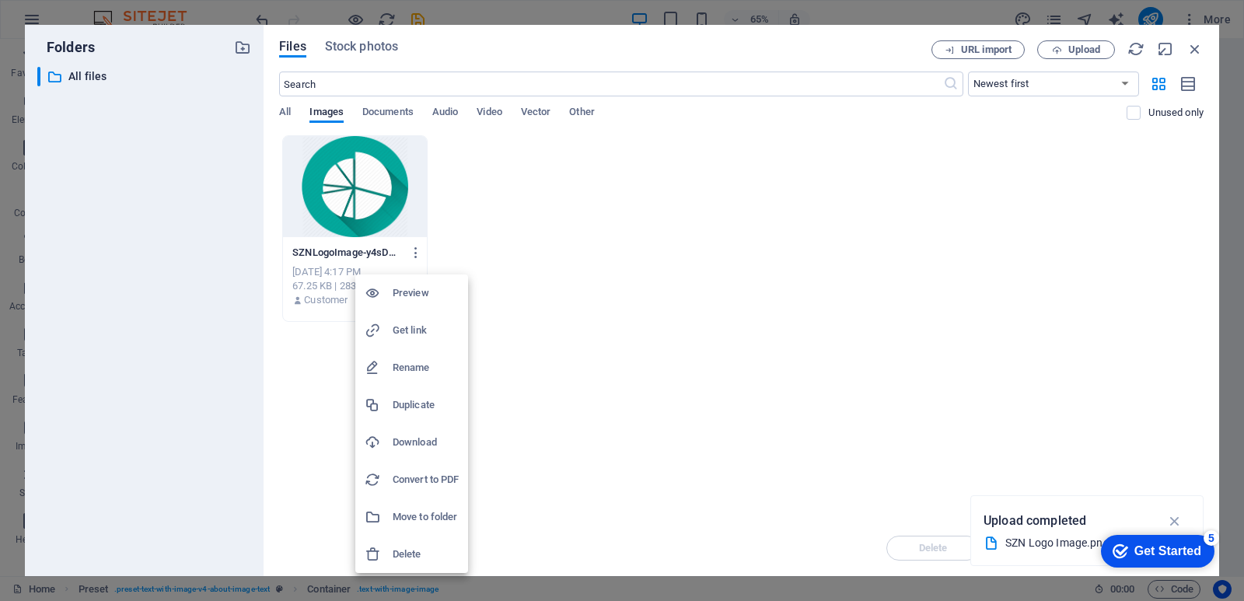
click at [938, 250] on div at bounding box center [622, 300] width 1244 height 601
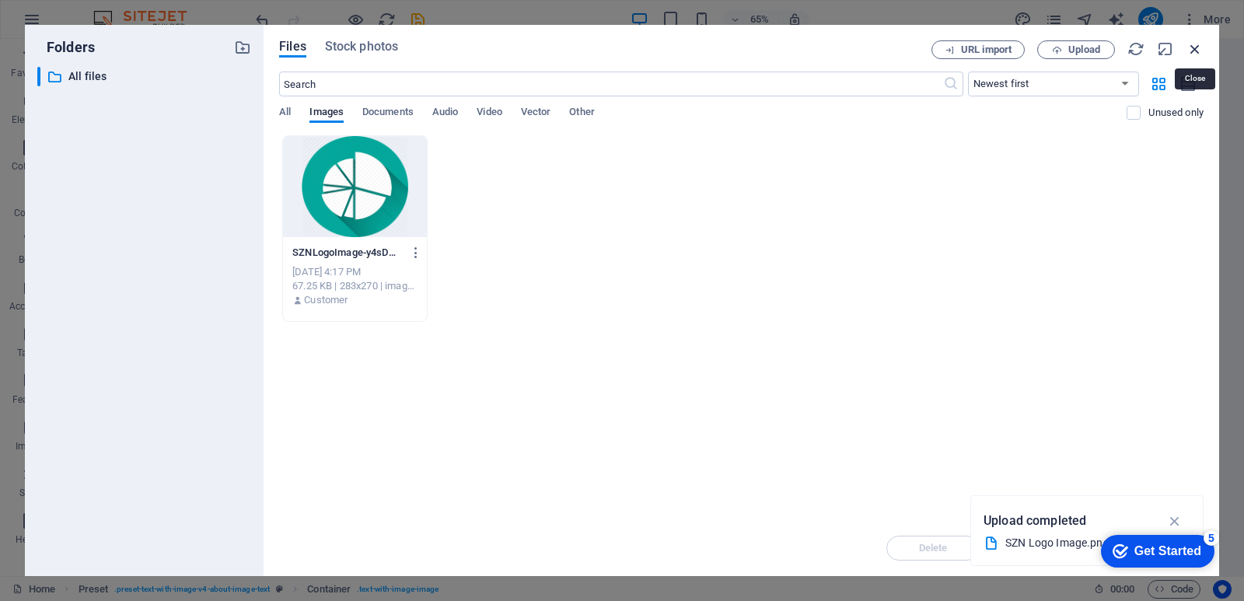
click at [1191, 54] on icon "button" at bounding box center [1194, 48] width 17 height 17
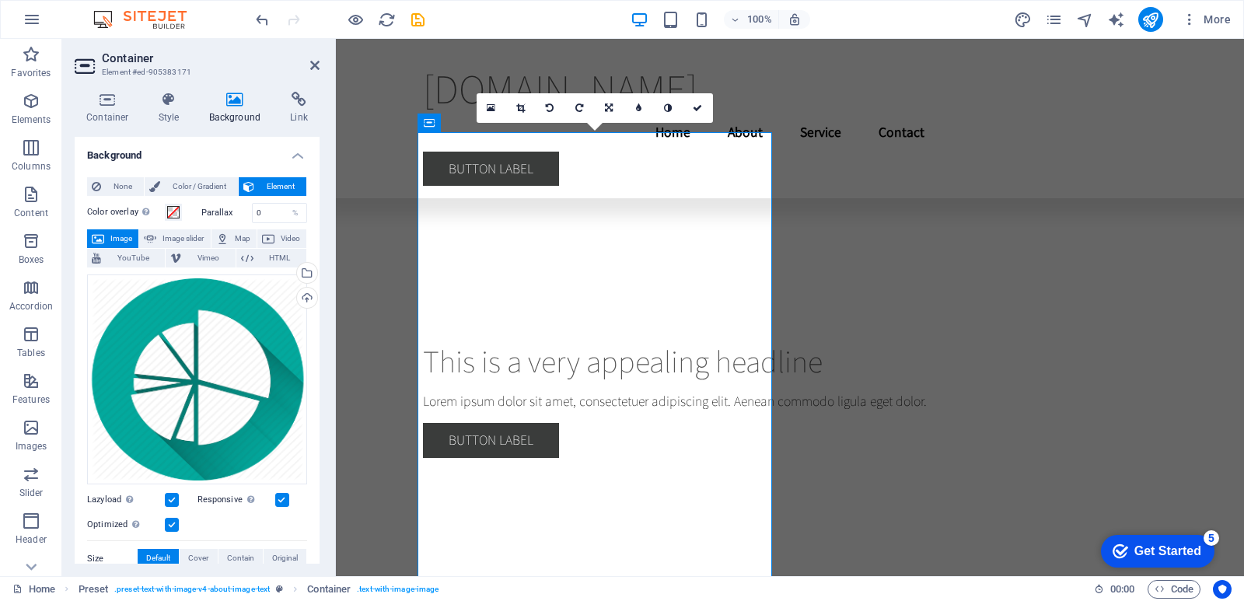
click at [169, 495] on label at bounding box center [172, 500] width 14 height 14
click at [0, 0] on input "Lazyload Loading images after the page loads improves page speed." at bounding box center [0, 0] width 0 height 0
click at [169, 495] on label at bounding box center [172, 500] width 14 height 14
click at [0, 0] on input "Lazyload Loading images after the page loads improves page speed." at bounding box center [0, 0] width 0 height 0
click at [173, 521] on label at bounding box center [172, 525] width 14 height 14
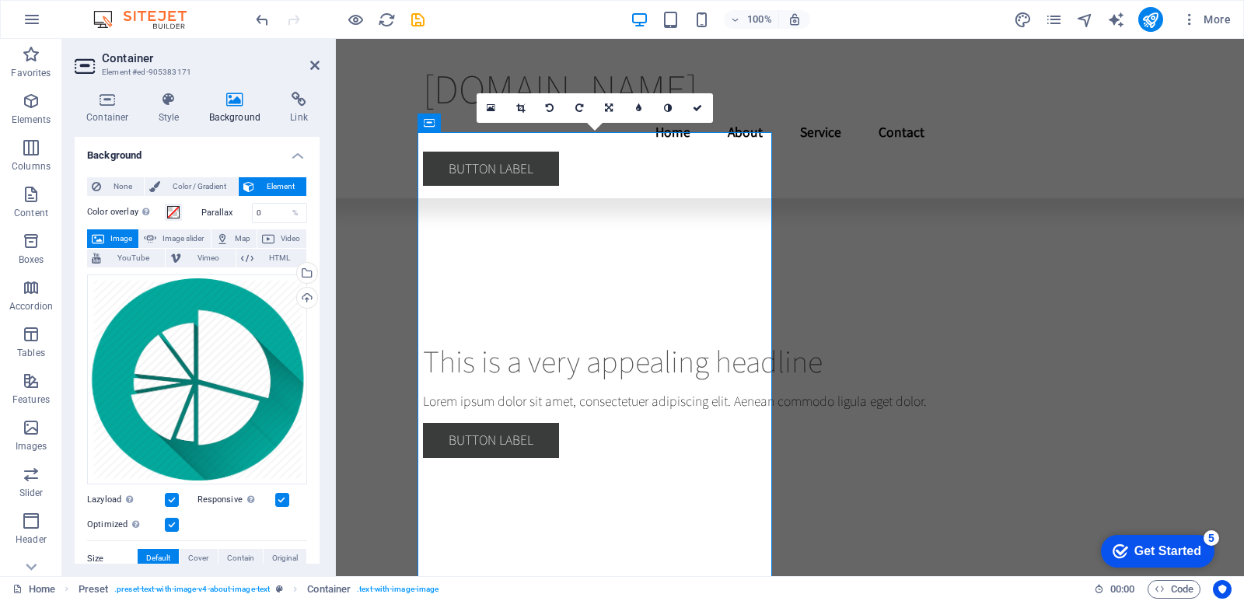
click at [0, 0] on input "Optimized Images are compressed to improve page speed." at bounding box center [0, 0] width 0 height 0
click at [173, 521] on label at bounding box center [172, 525] width 14 height 14
click at [0, 0] on input "Optimized Images are compressed to improve page speed." at bounding box center [0, 0] width 0 height 0
click at [279, 499] on label at bounding box center [282, 500] width 14 height 14
click at [0, 0] on input "Responsive Automatically load retina image and smartphone optimized sizes." at bounding box center [0, 0] width 0 height 0
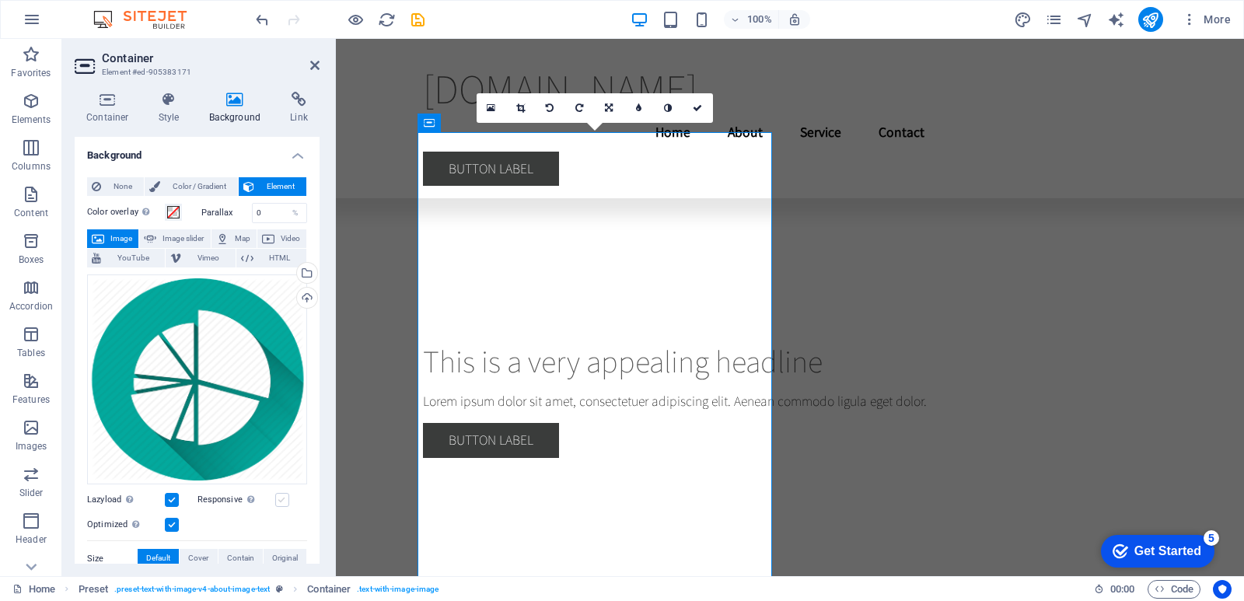
click at [279, 499] on label at bounding box center [282, 500] width 14 height 14
click at [0, 0] on input "Responsive Automatically load retina image and smartphone optimized sizes." at bounding box center [0, 0] width 0 height 0
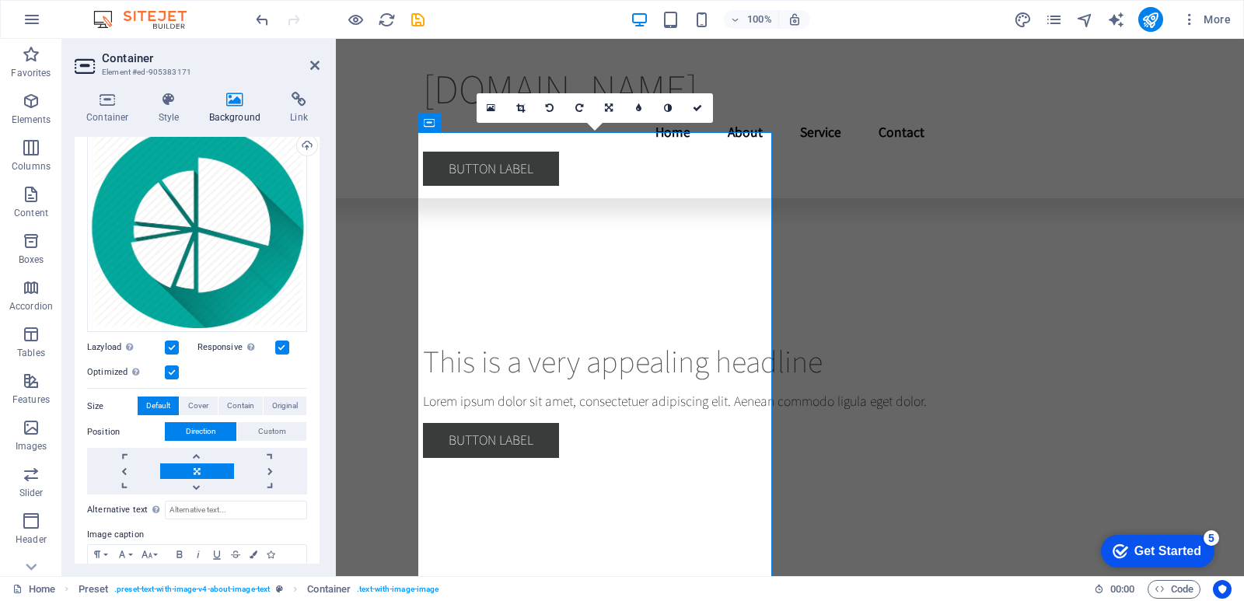
scroll to position [159, 0]
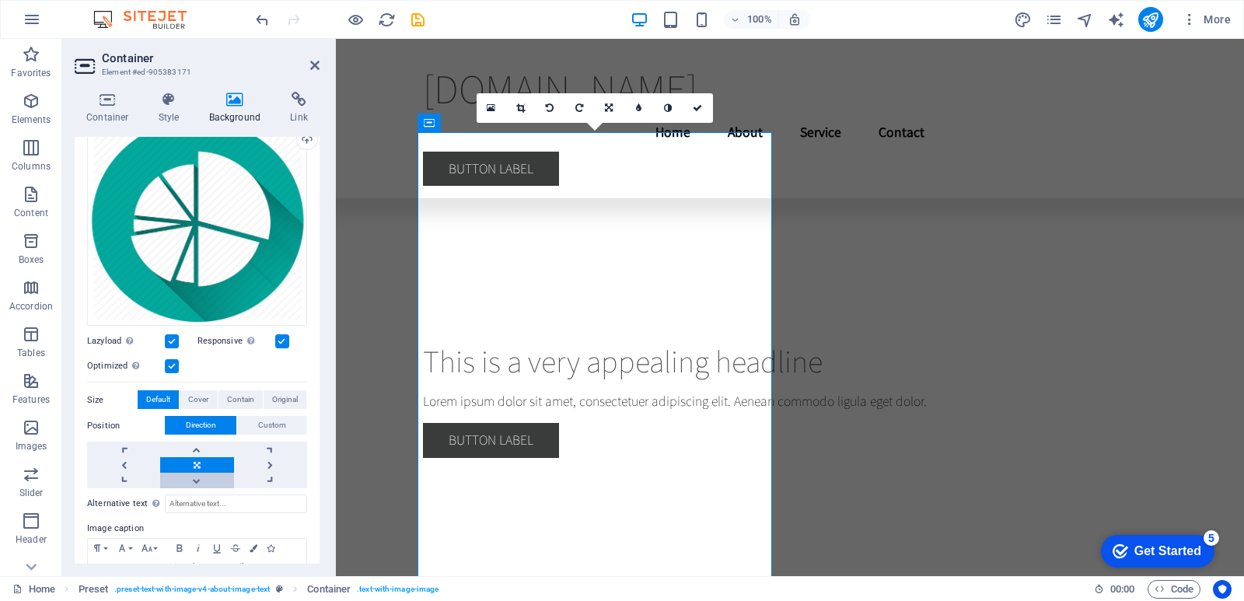
click at [198, 477] on link at bounding box center [196, 481] width 73 height 16
click at [520, 104] on icon at bounding box center [520, 107] width 9 height 9
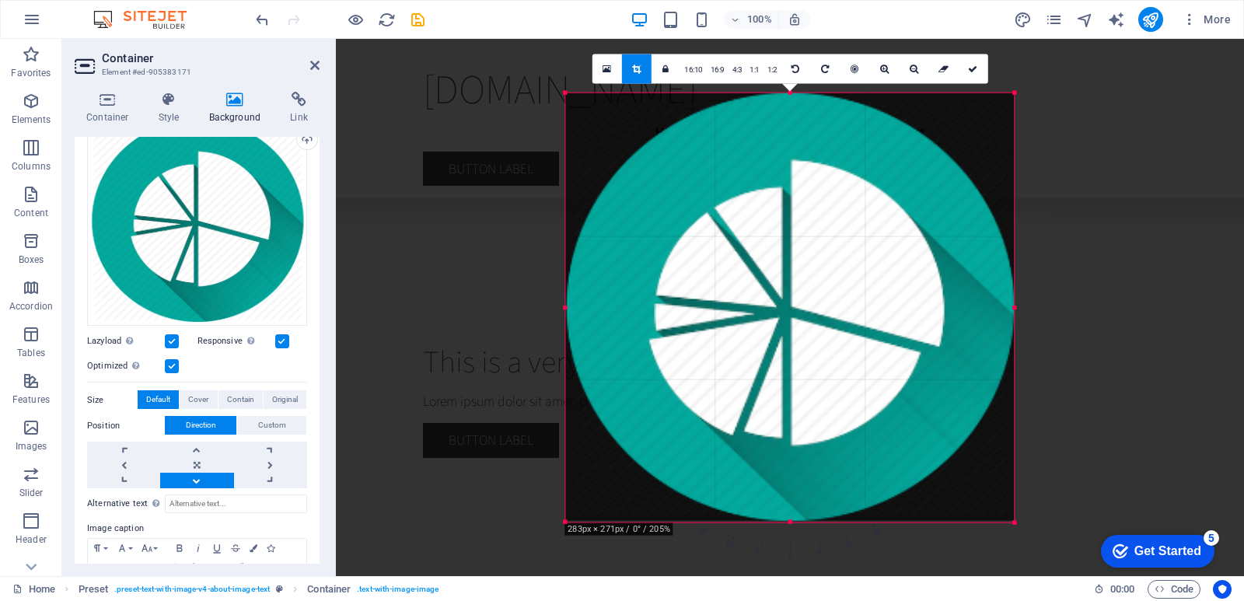
drag, startPoint x: 1016, startPoint y: 526, endPoint x: 1014, endPoint y: 542, distance: 15.6
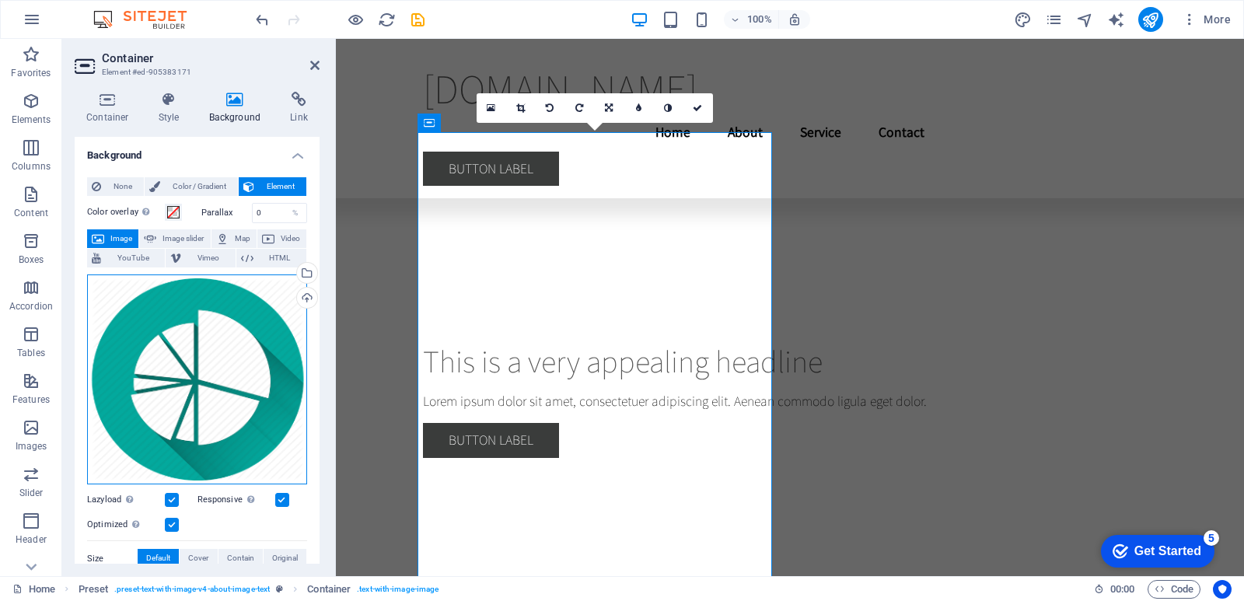
click at [258, 350] on div "Drag files here, click to choose files or select files from Files or our free s…" at bounding box center [197, 379] width 220 height 210
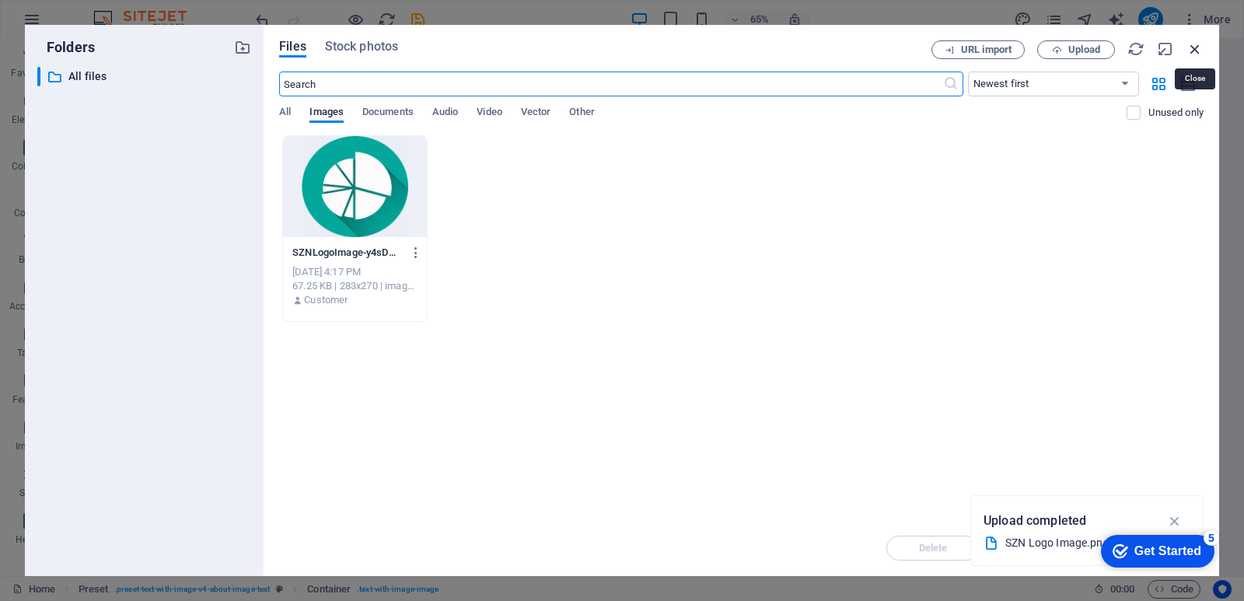
click at [1193, 52] on icon "button" at bounding box center [1194, 48] width 17 height 17
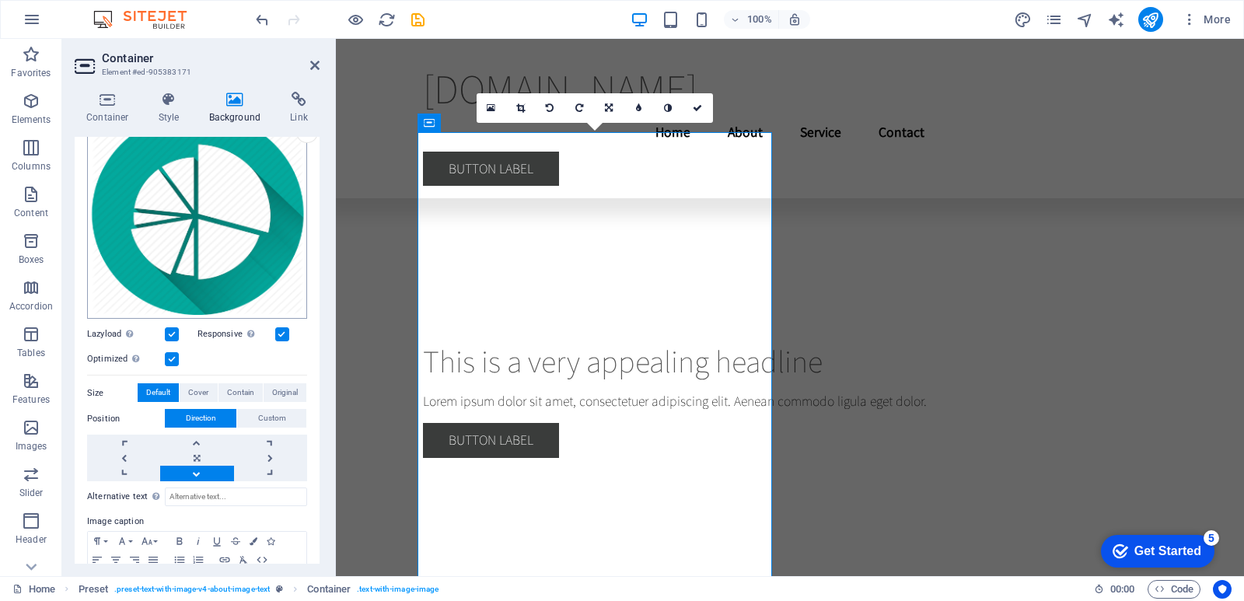
scroll to position [229, 0]
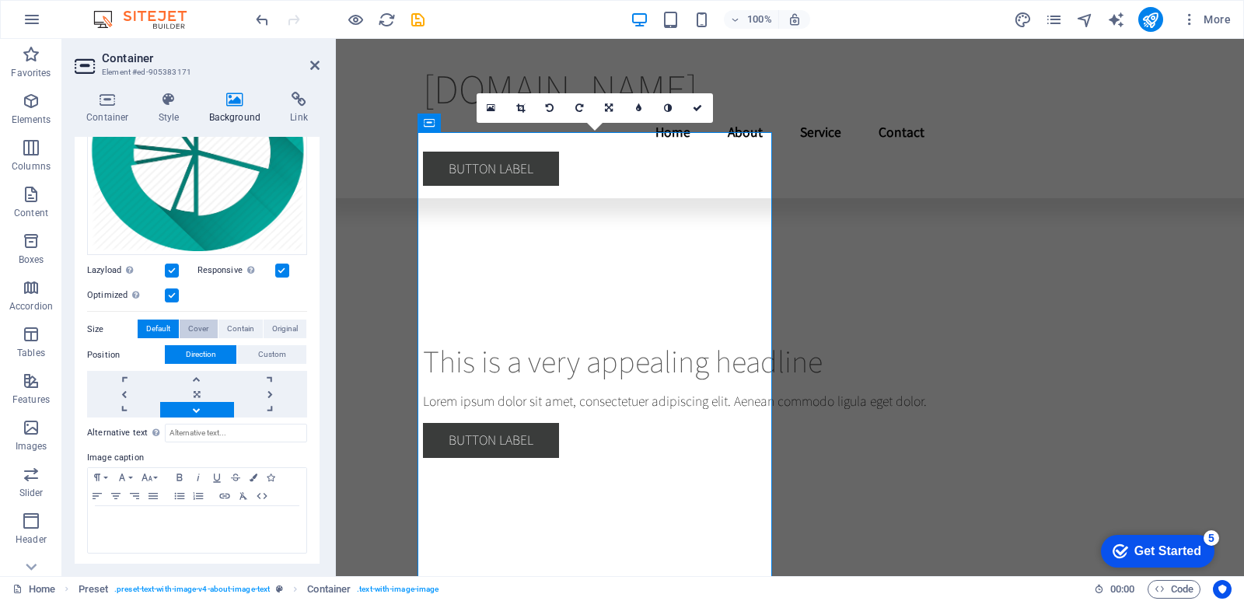
click at [201, 323] on span "Cover" at bounding box center [198, 328] width 20 height 19
click at [244, 329] on span "Contain" at bounding box center [240, 328] width 27 height 19
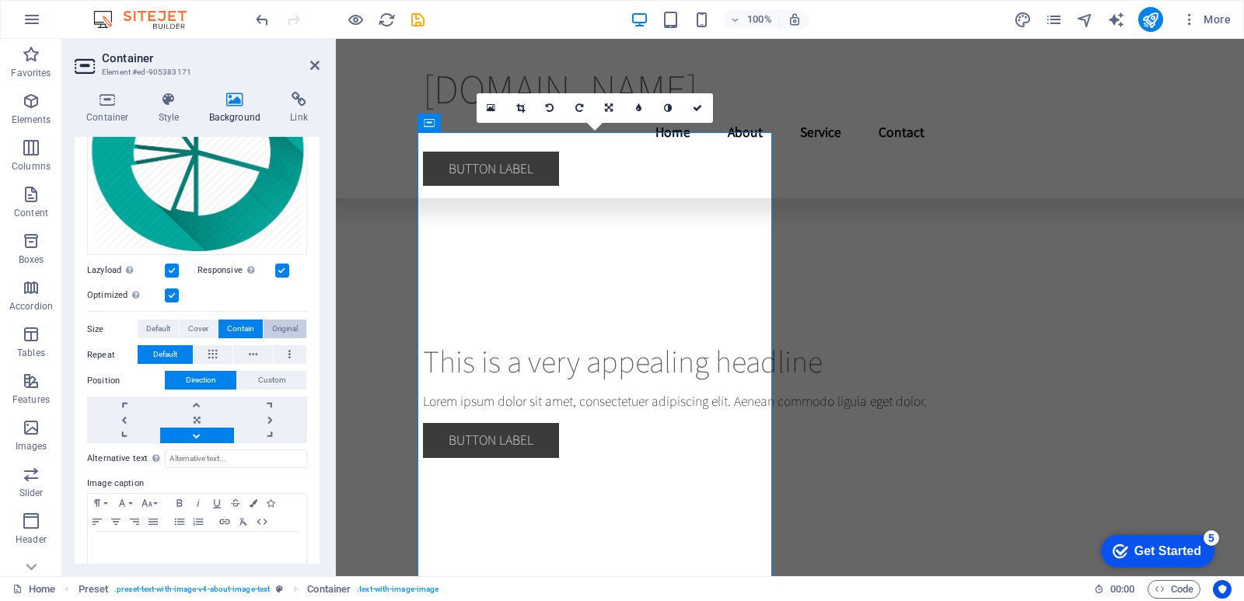
click at [284, 324] on span "Original" at bounding box center [285, 328] width 26 height 19
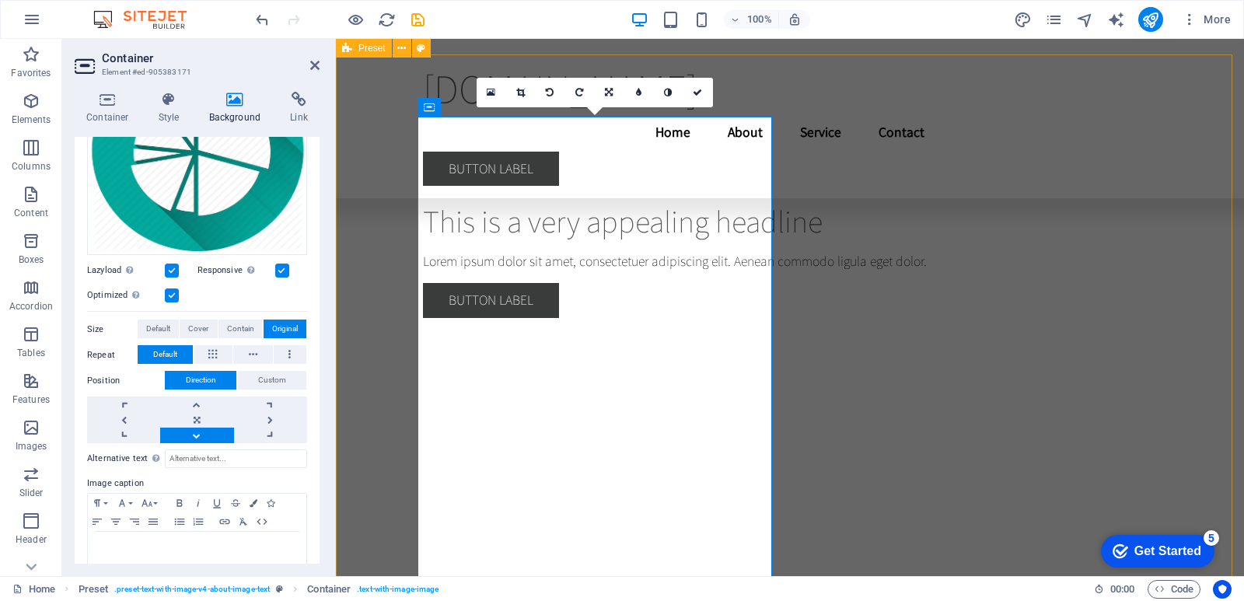
scroll to position [554, 0]
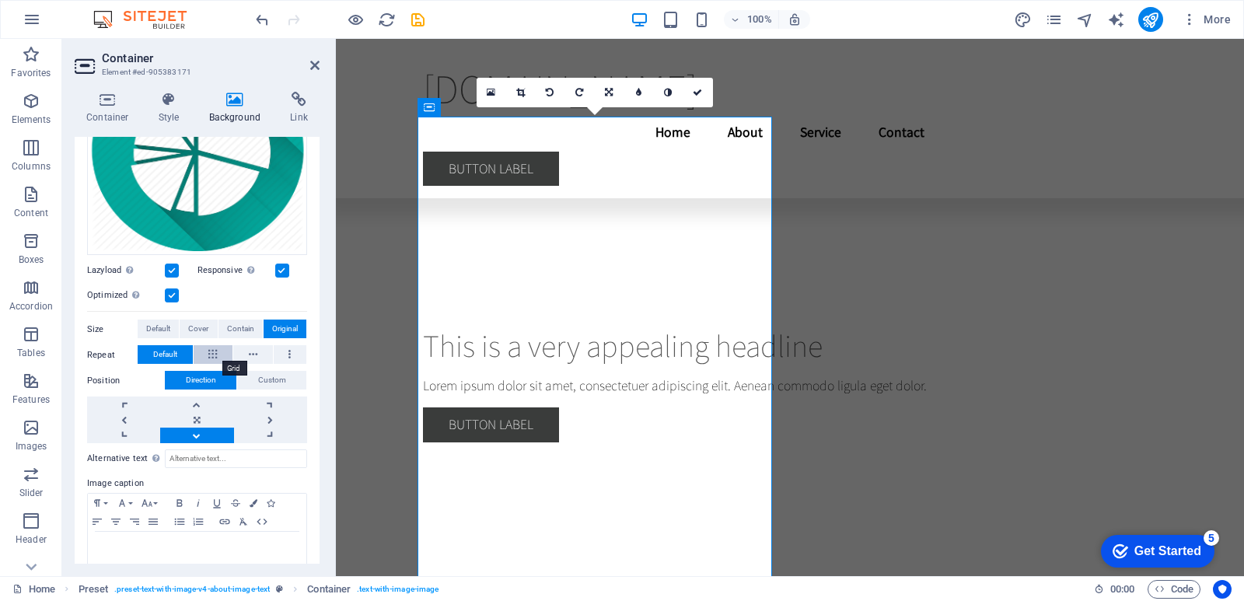
click at [207, 348] on button at bounding box center [214, 354] width 40 height 19
click at [253, 355] on icon at bounding box center [253, 354] width 9 height 19
click at [295, 356] on button at bounding box center [290, 354] width 33 height 19
click at [163, 352] on span "Default" at bounding box center [165, 354] width 24 height 19
click at [208, 347] on icon at bounding box center [212, 354] width 9 height 19
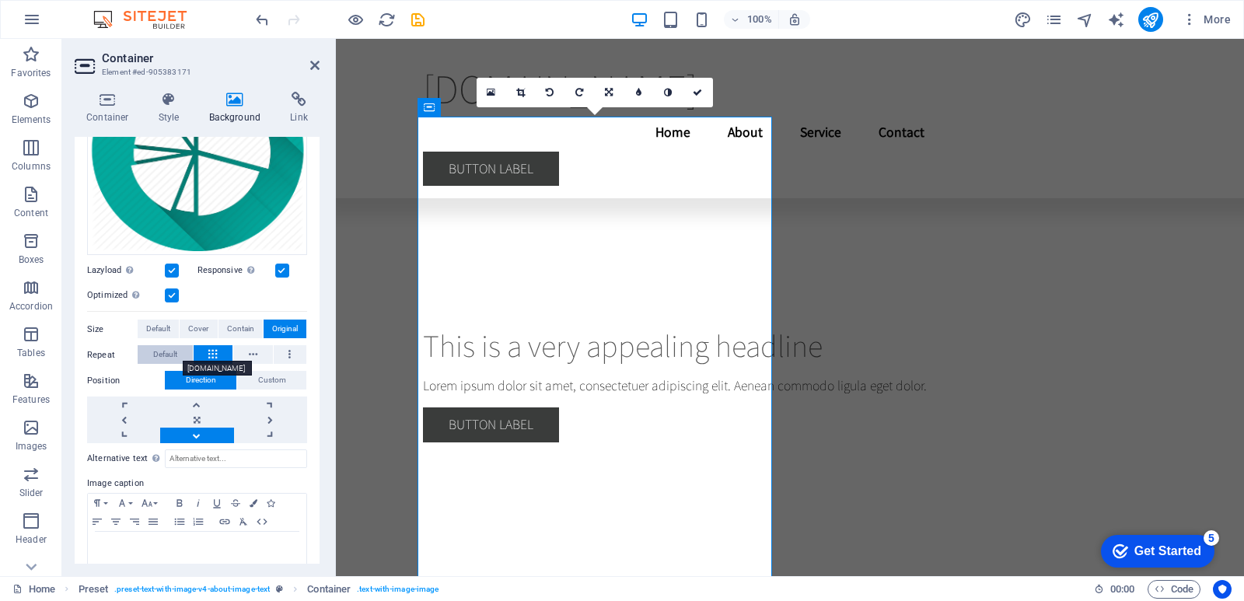
click at [168, 347] on span "Default" at bounding box center [165, 354] width 24 height 19
click at [227, 325] on span "Contain" at bounding box center [240, 328] width 27 height 19
click at [201, 326] on span "Cover" at bounding box center [198, 328] width 20 height 19
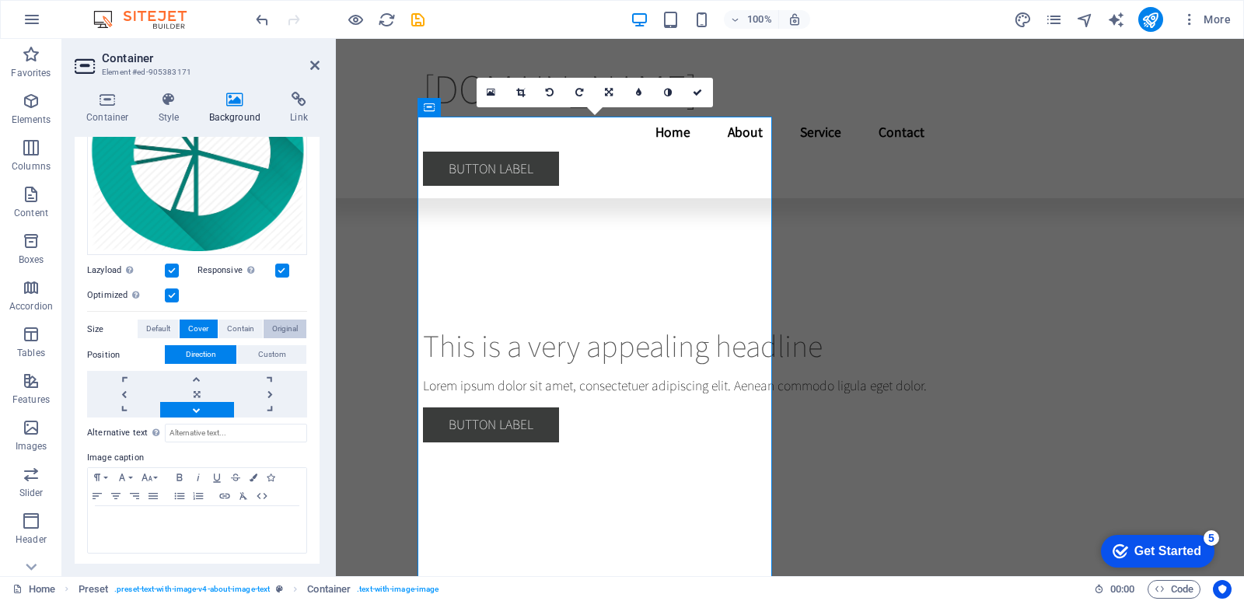
click at [265, 327] on button "Original" at bounding box center [285, 328] width 43 height 19
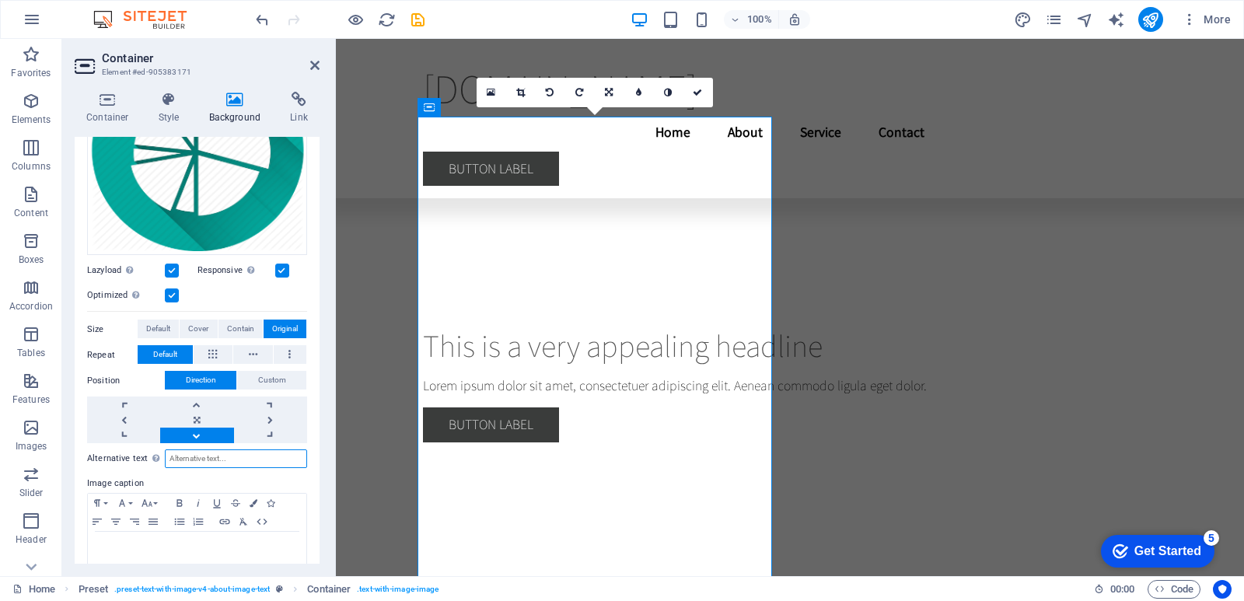
click at [226, 456] on input "Alternative text The alternative text is used by devices that cannot display im…" at bounding box center [236, 458] width 142 height 19
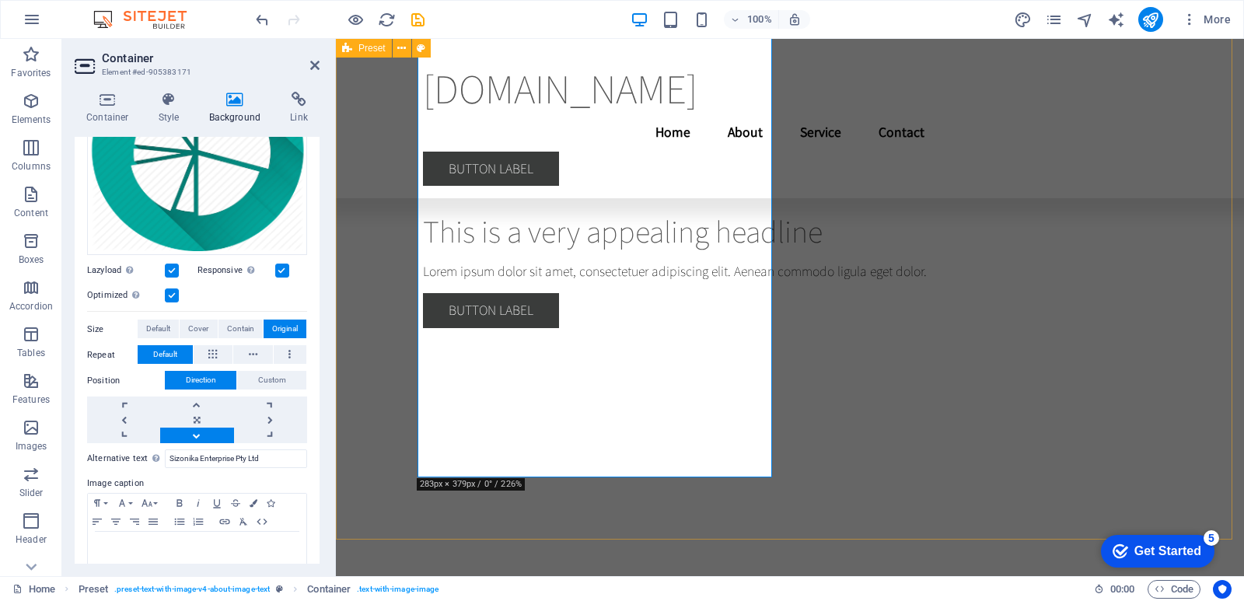
scroll to position [529, 0]
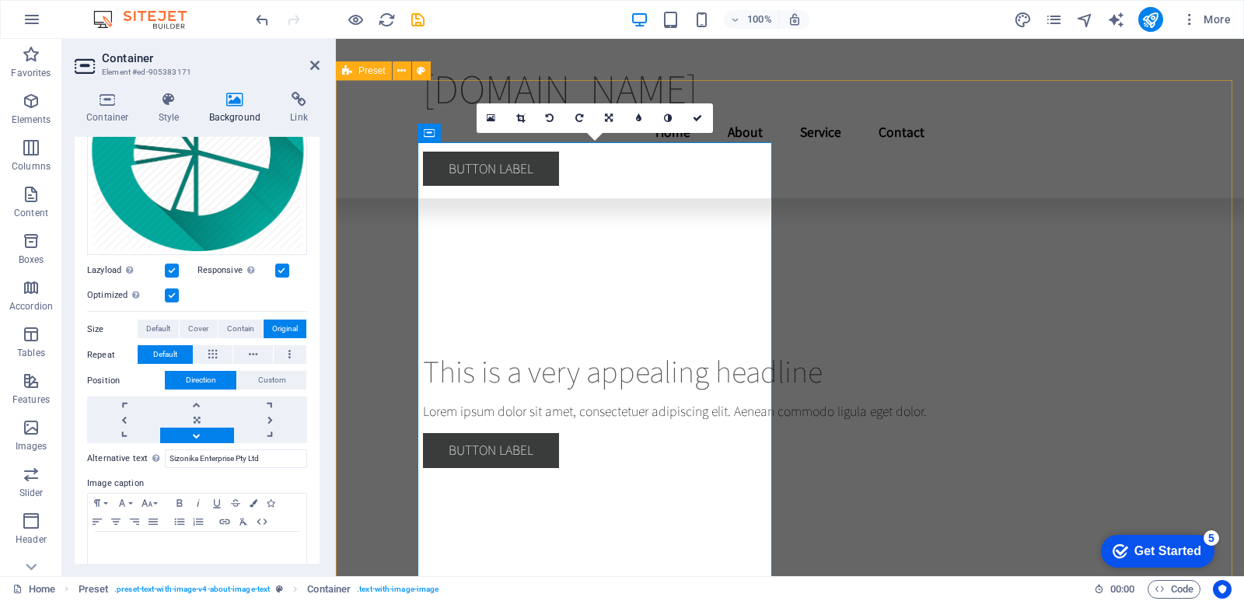
click at [271, 456] on input "Sizonika Enterprise Pty Ltd" at bounding box center [236, 458] width 142 height 19
type input "S"
click at [269, 378] on span "Custom" at bounding box center [272, 380] width 28 height 19
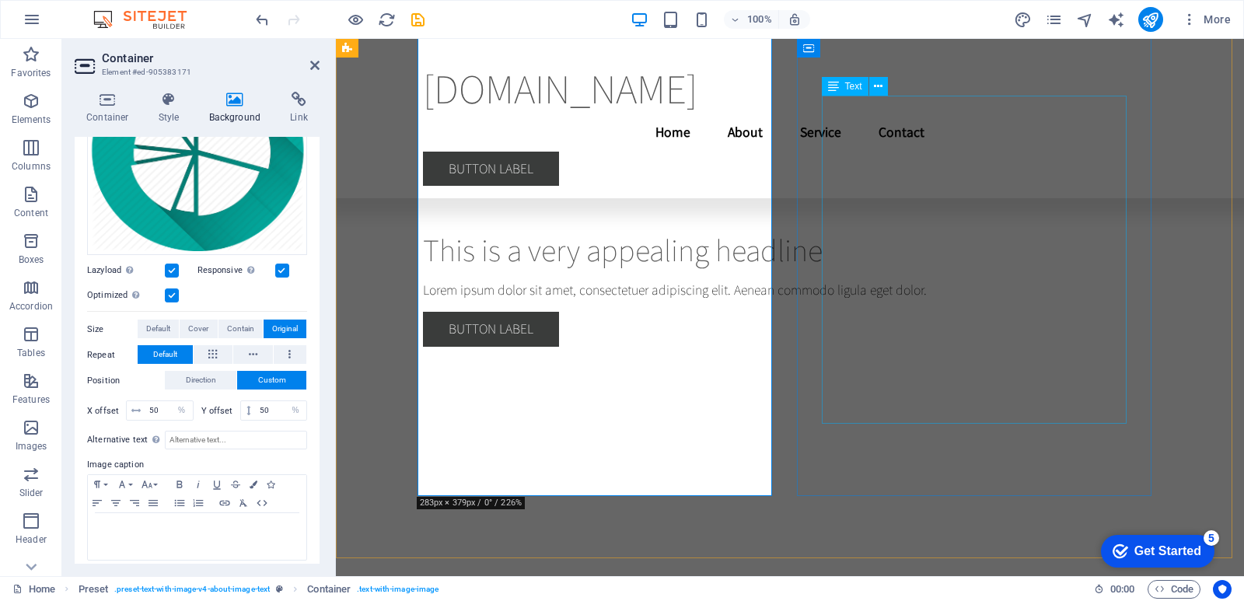
scroll to position [588, 0]
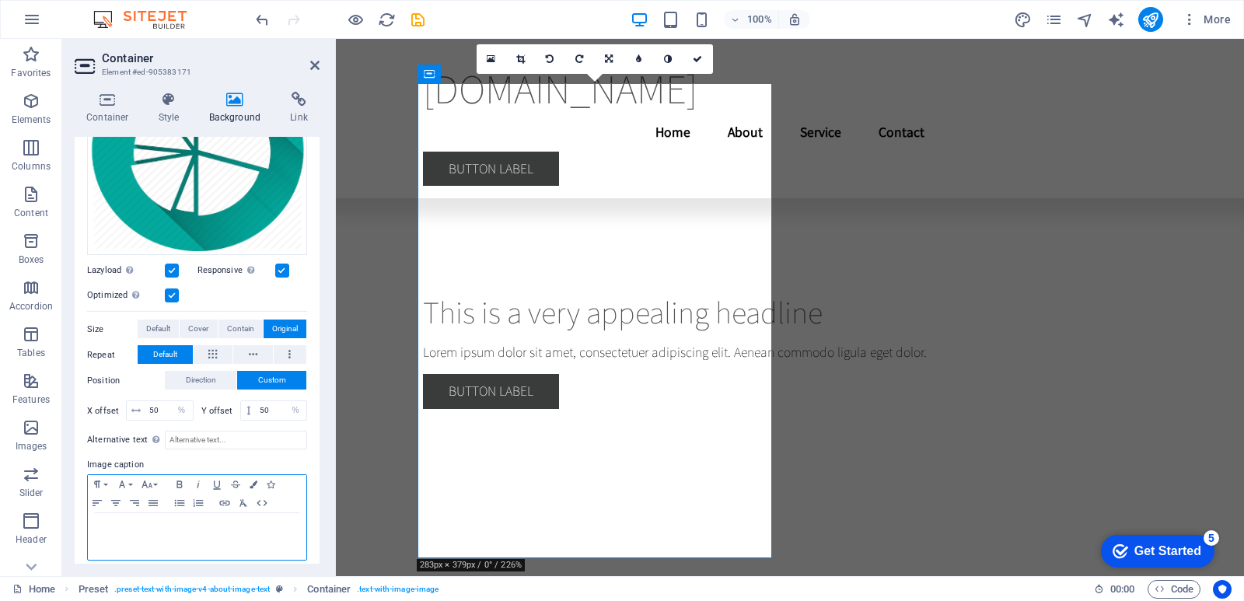
click at [194, 526] on p at bounding box center [197, 528] width 203 height 14
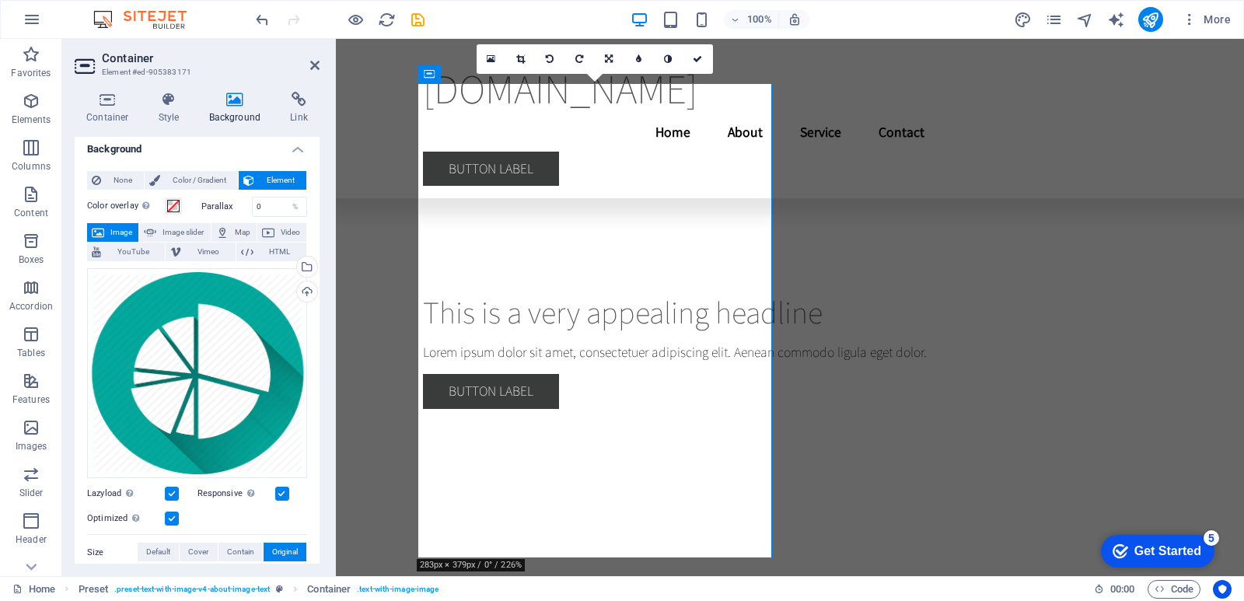
scroll to position [0, 0]
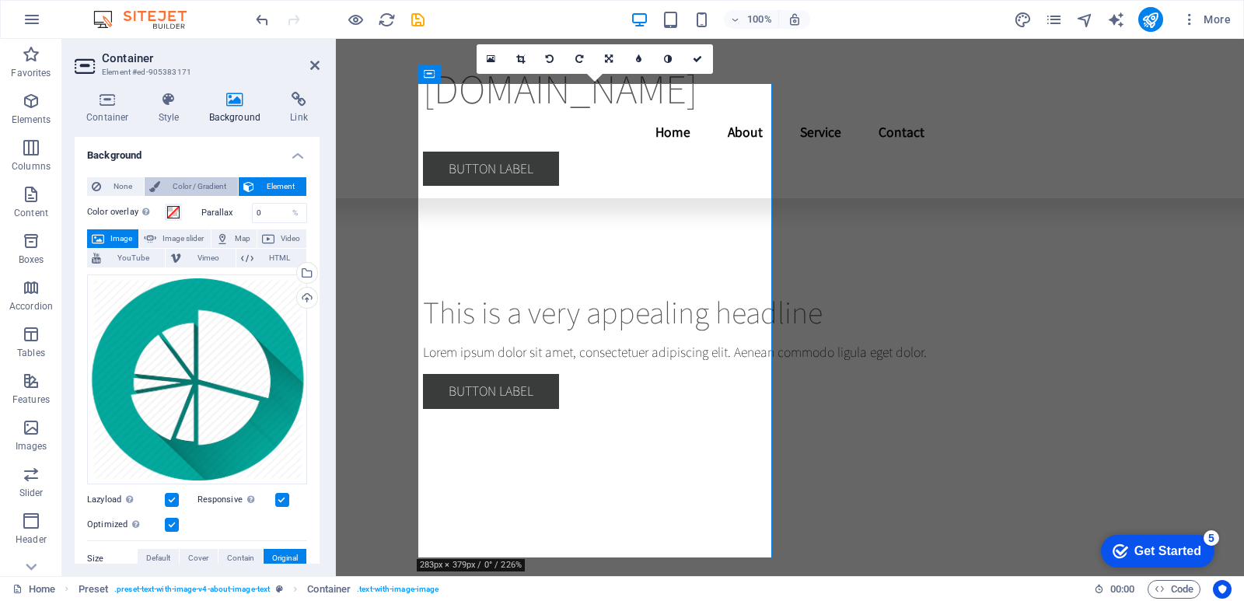
click at [194, 183] on span "Color / Gradient" at bounding box center [199, 186] width 68 height 19
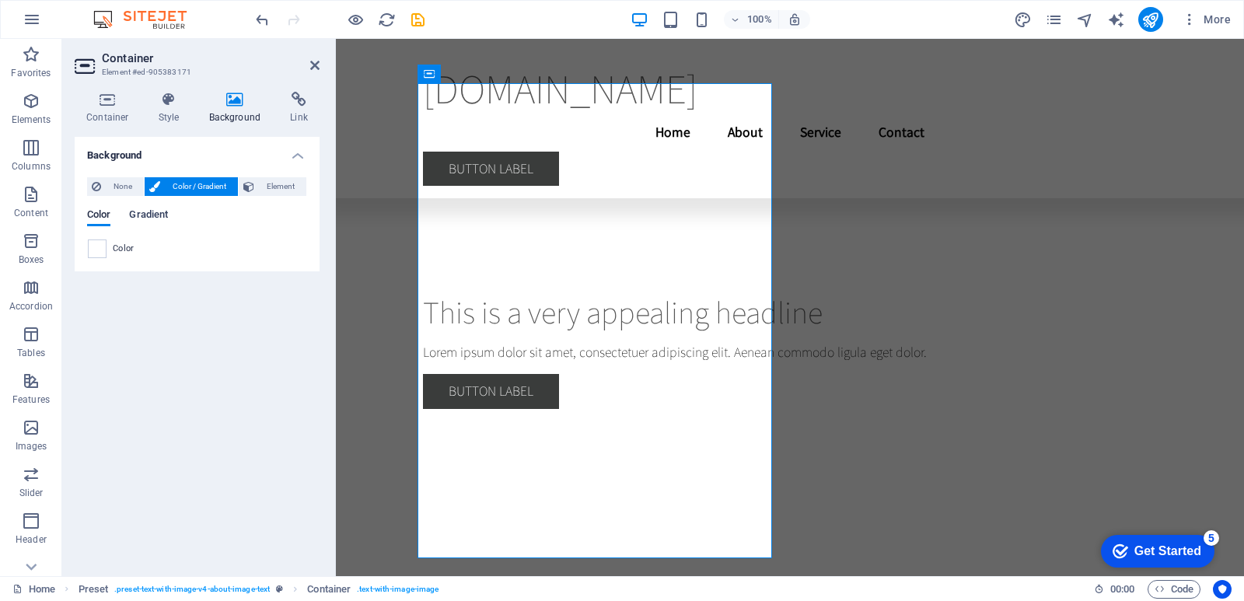
click at [149, 216] on span "Gradient" at bounding box center [148, 216] width 39 height 22
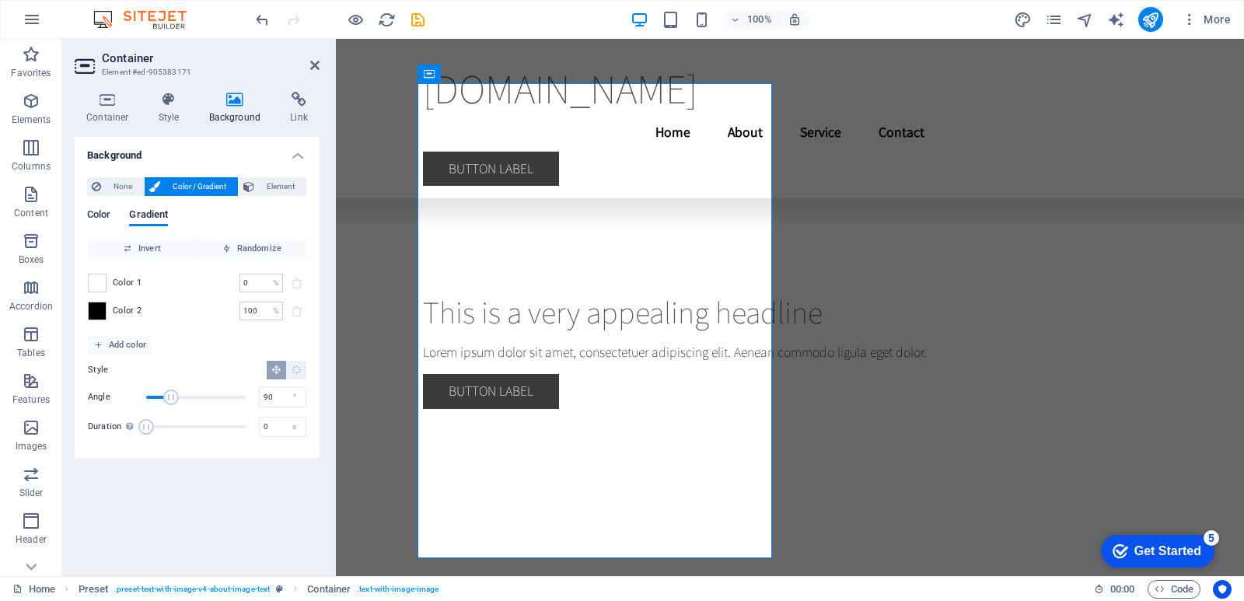
click at [110, 220] on span "Color" at bounding box center [98, 216] width 23 height 22
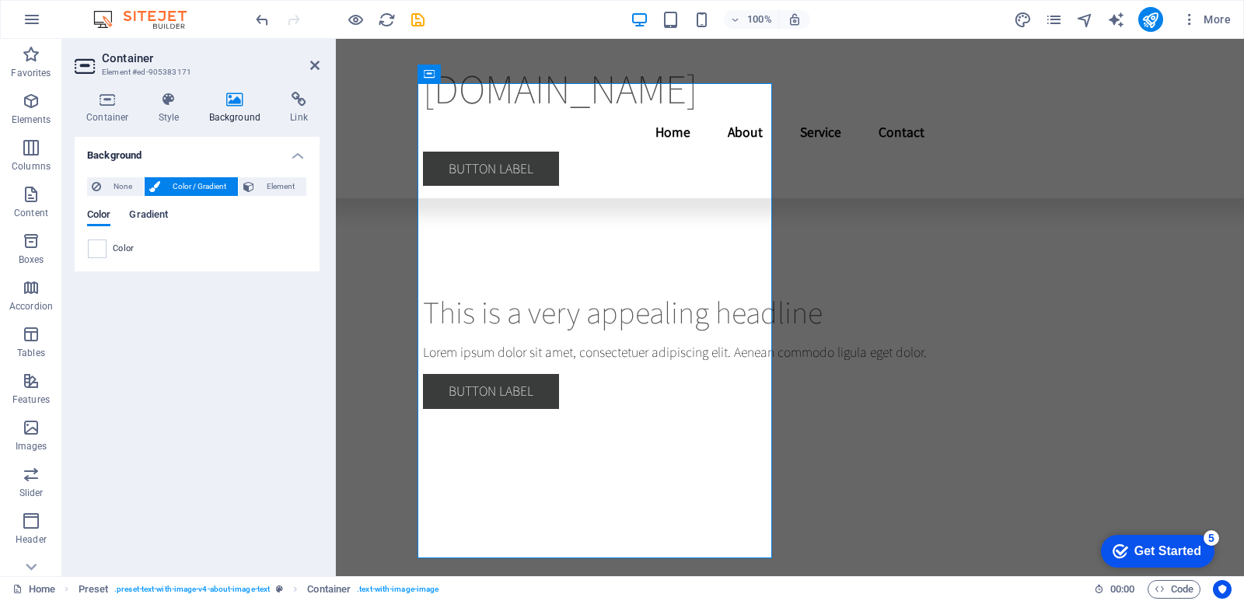
click at [146, 212] on span "Gradient" at bounding box center [148, 216] width 39 height 22
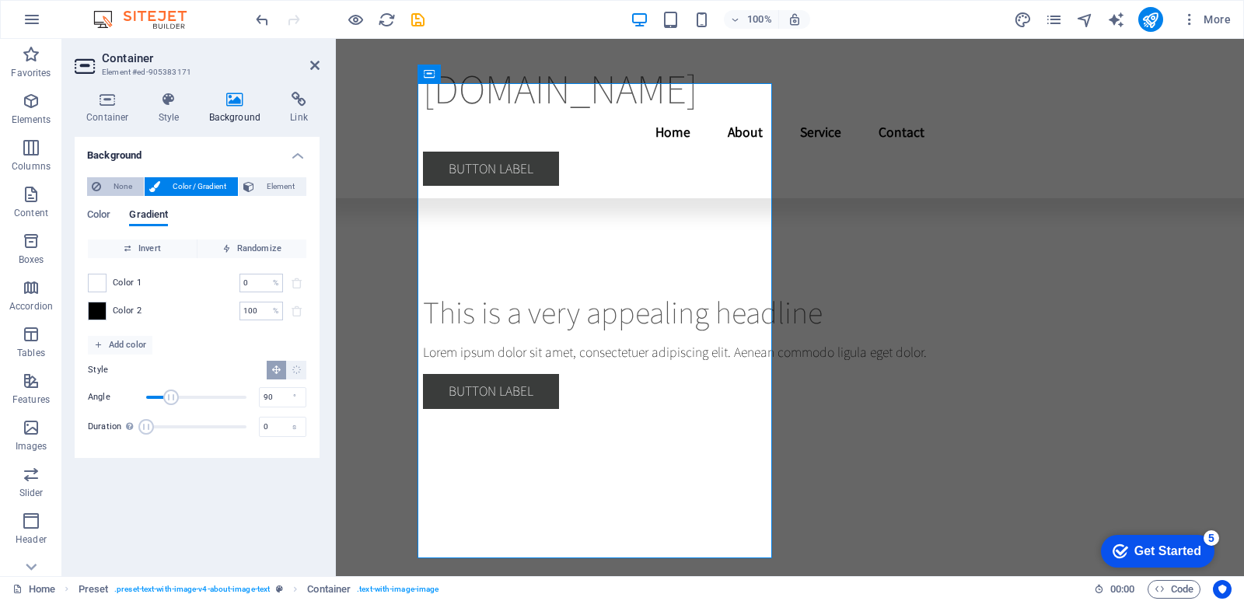
click at [127, 185] on span "None" at bounding box center [122, 186] width 33 height 19
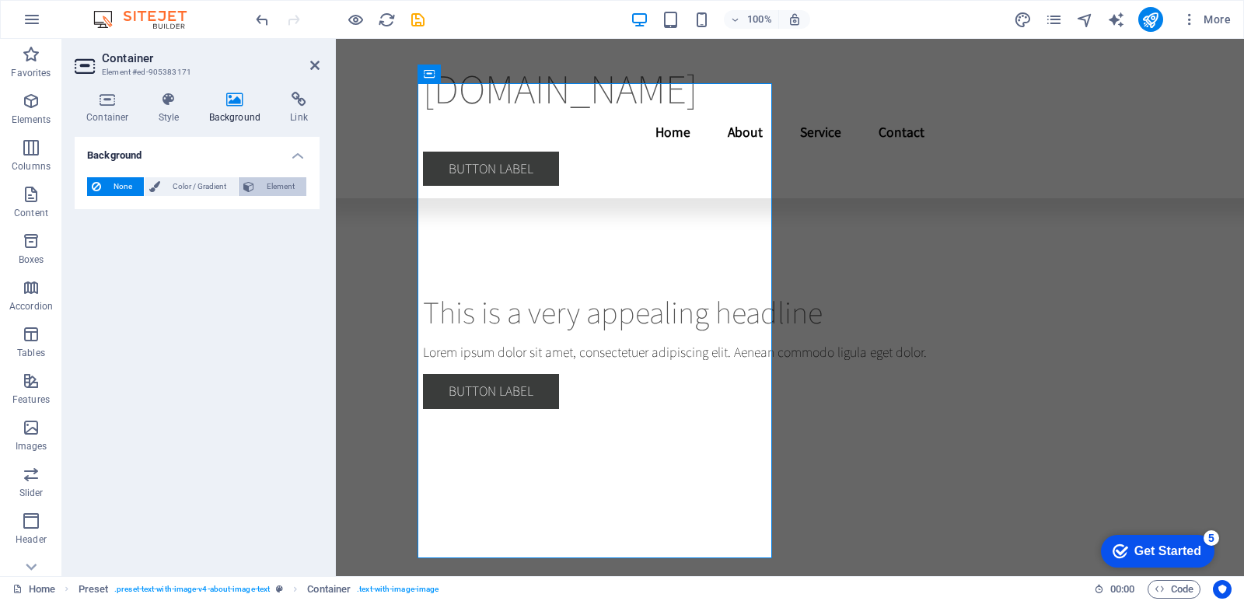
click at [281, 189] on span "Element" at bounding box center [280, 186] width 43 height 19
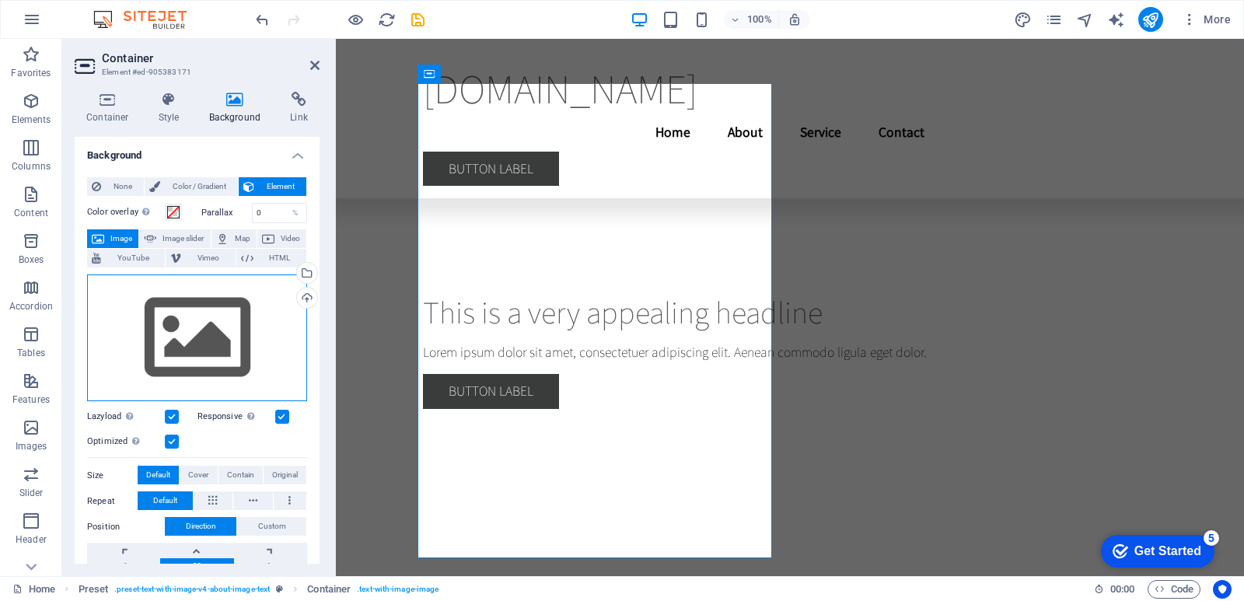
click at [257, 334] on div "Drag files here, click to choose files or select files from Files or our free s…" at bounding box center [197, 337] width 220 height 127
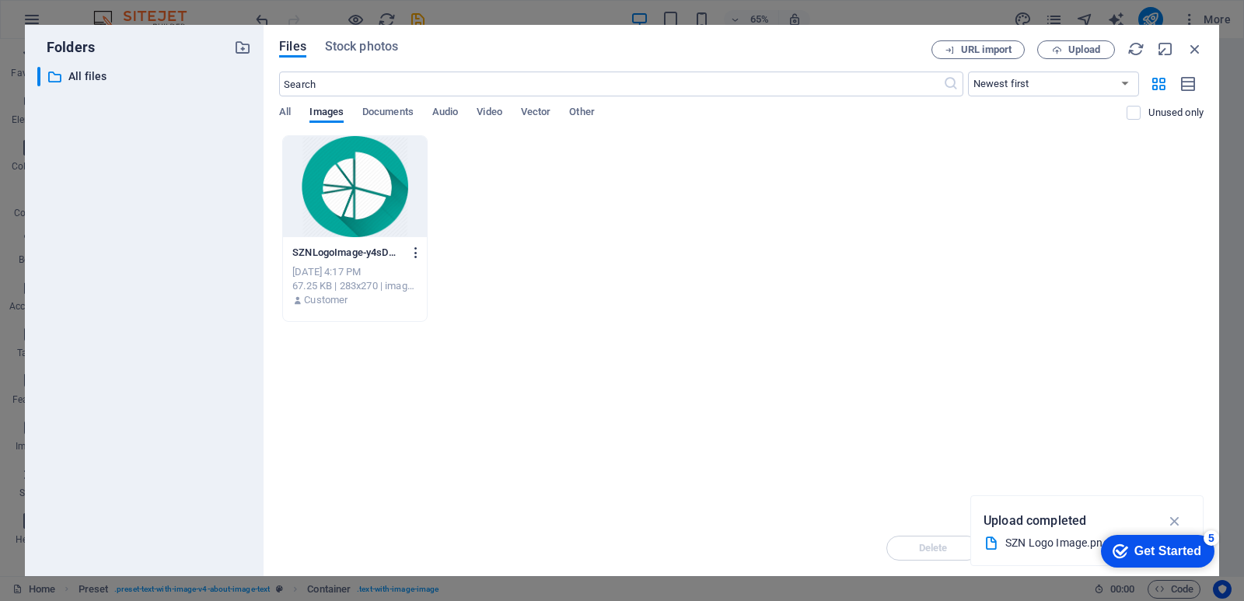
click at [416, 244] on button "button" at bounding box center [413, 252] width 21 height 25
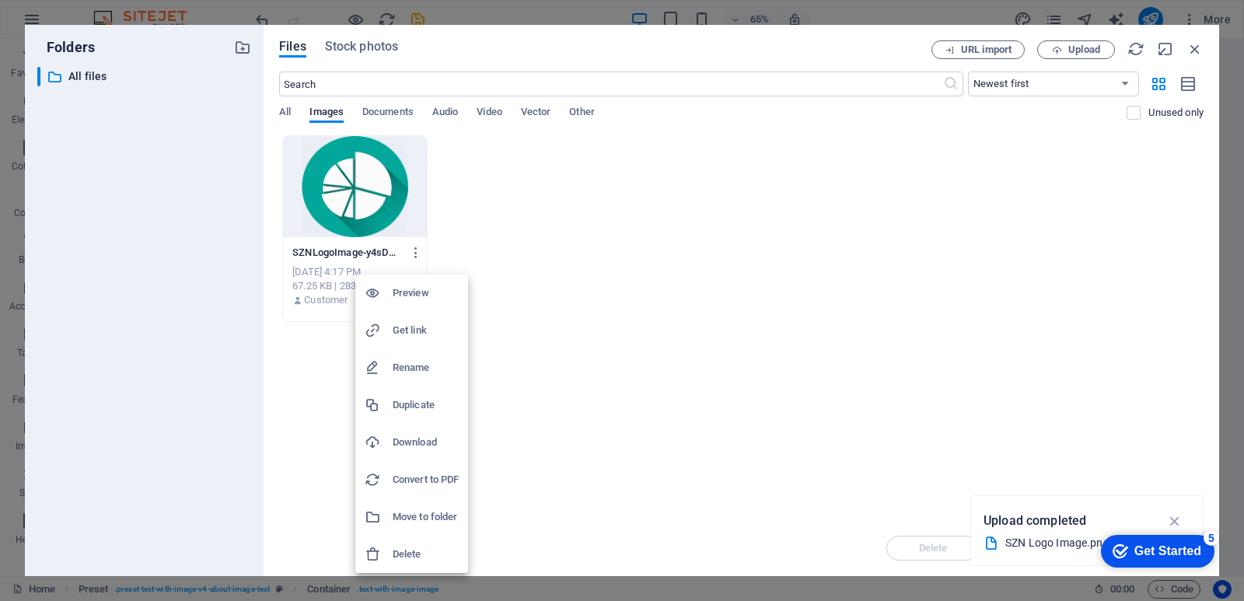
click at [365, 207] on div at bounding box center [622, 300] width 1244 height 601
click at [365, 207] on div "Preview Get link Rename Duplicate Download Convert to PDF Move to folder Delete" at bounding box center [622, 305] width 1244 height 592
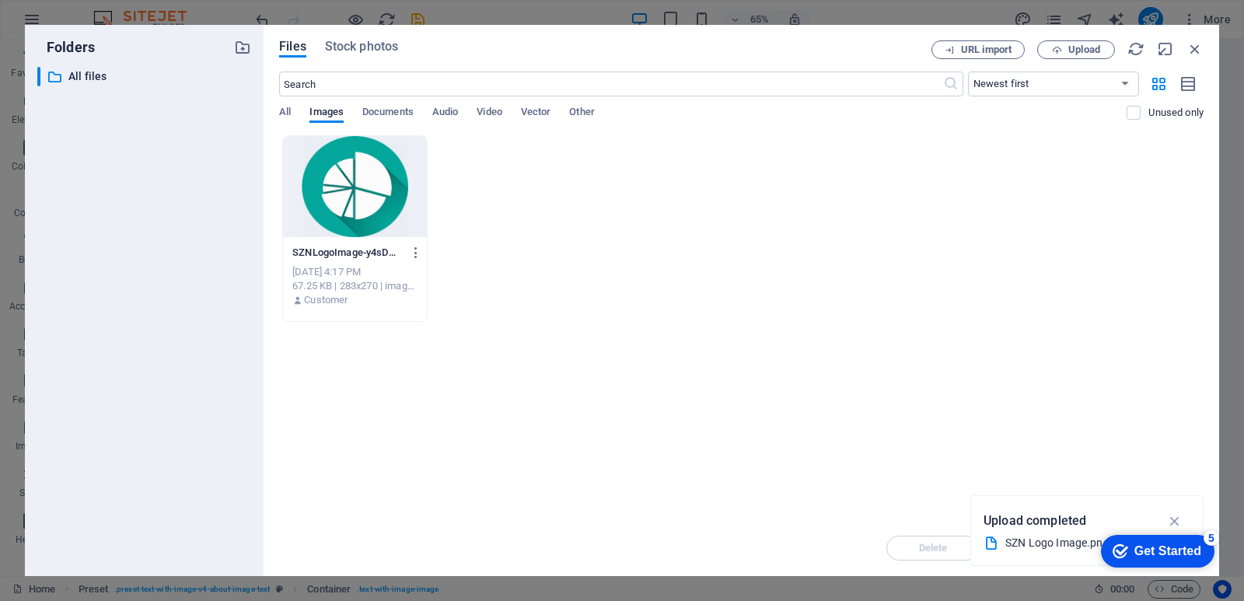
click at [365, 207] on div at bounding box center [355, 186] width 144 height 101
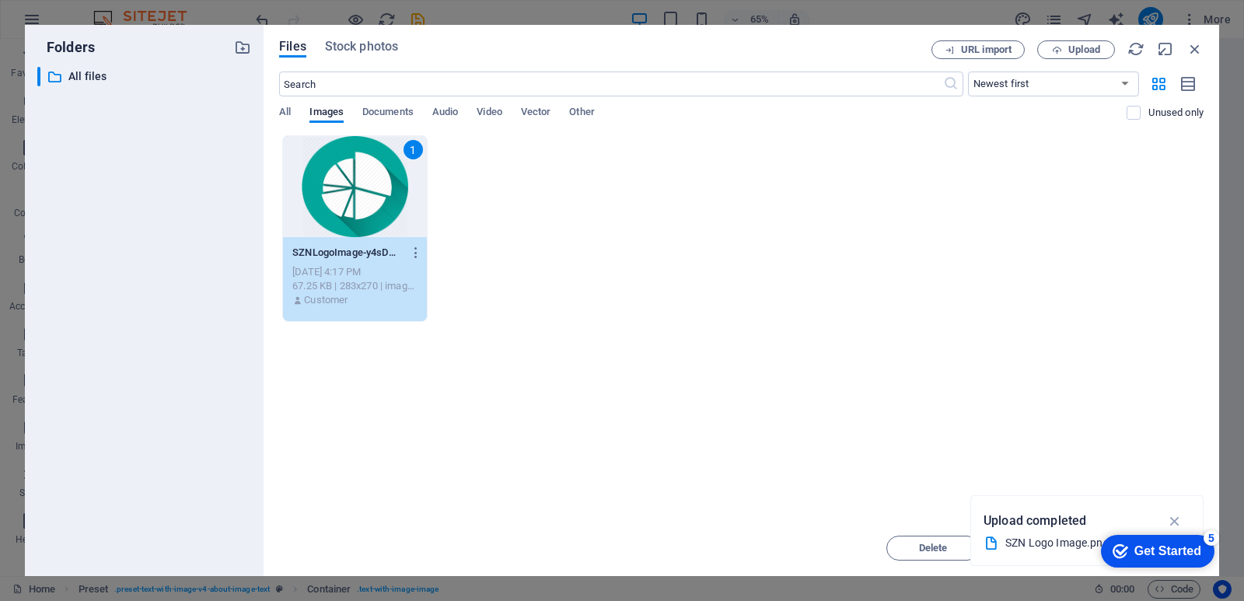
click at [365, 207] on div "1" at bounding box center [355, 186] width 144 height 101
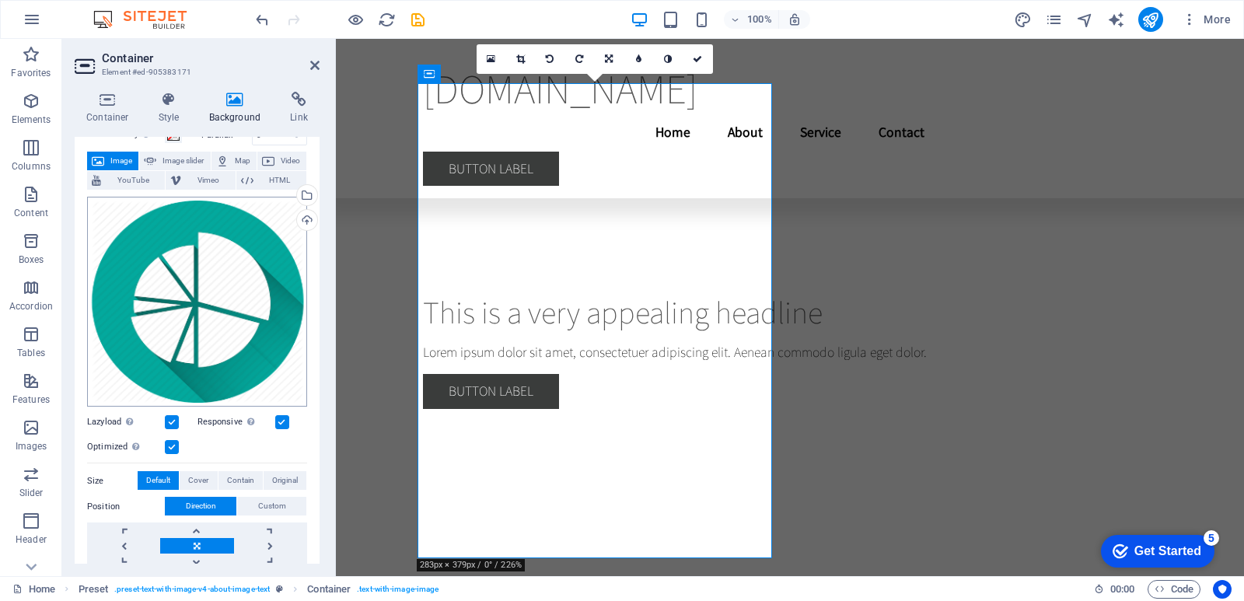
scroll to position [109, 0]
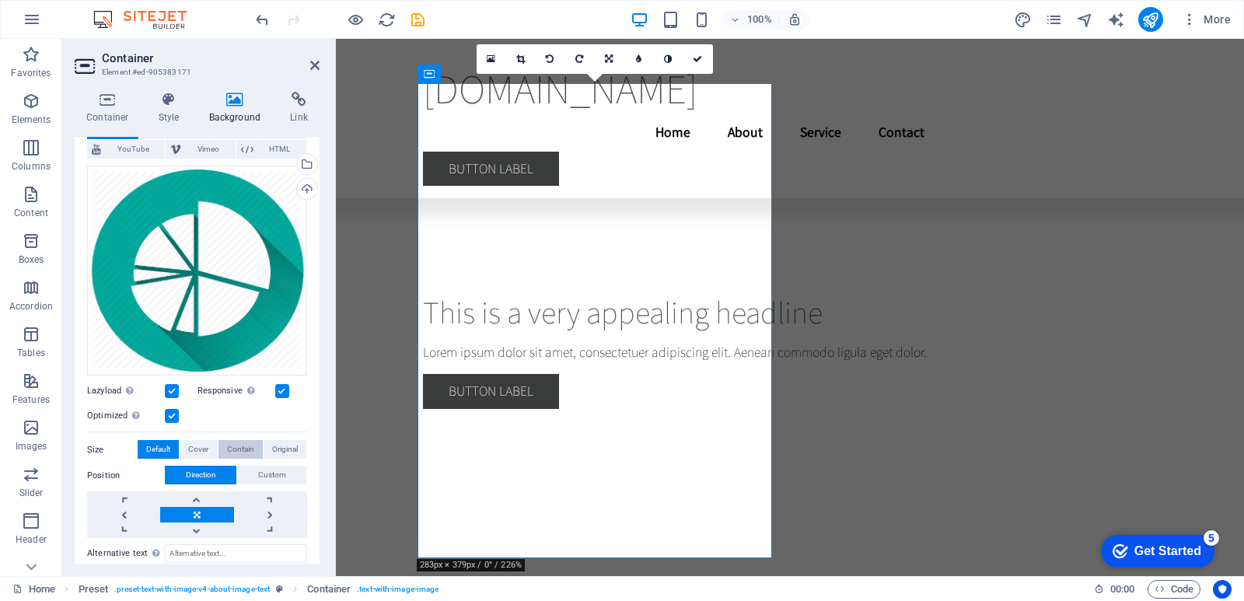
click at [248, 442] on span "Contain" at bounding box center [240, 449] width 27 height 19
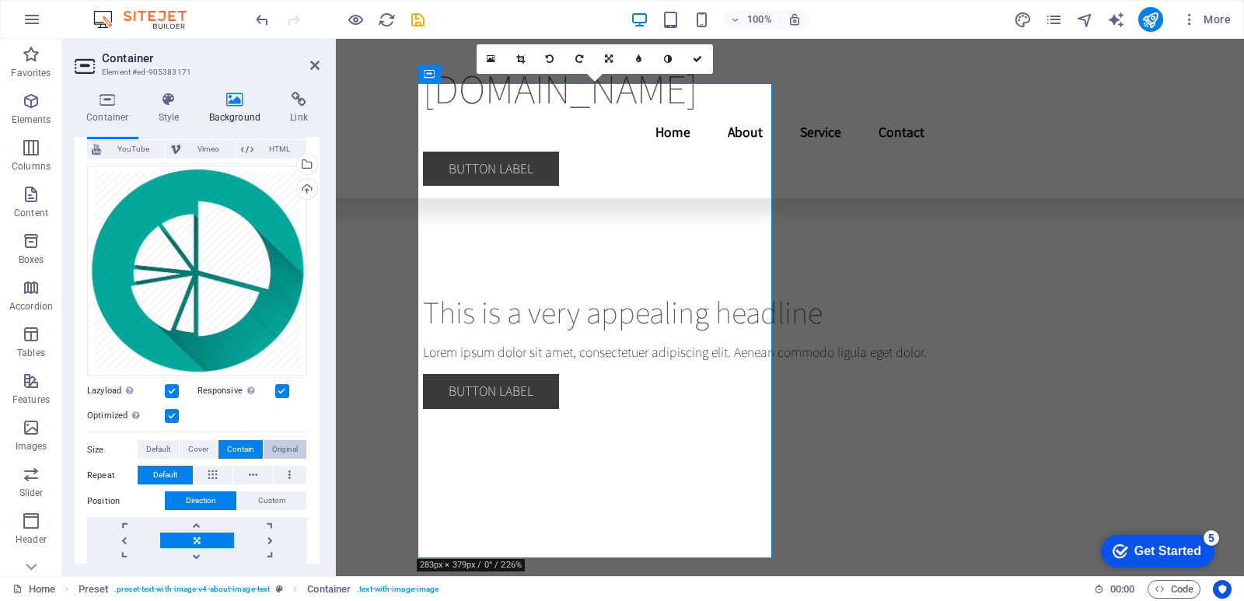
click at [275, 444] on span "Original" at bounding box center [285, 449] width 26 height 19
click at [231, 445] on span "Contain" at bounding box center [240, 449] width 27 height 19
click at [272, 442] on span "Original" at bounding box center [285, 449] width 26 height 19
click at [260, 499] on span "Custom" at bounding box center [272, 500] width 28 height 19
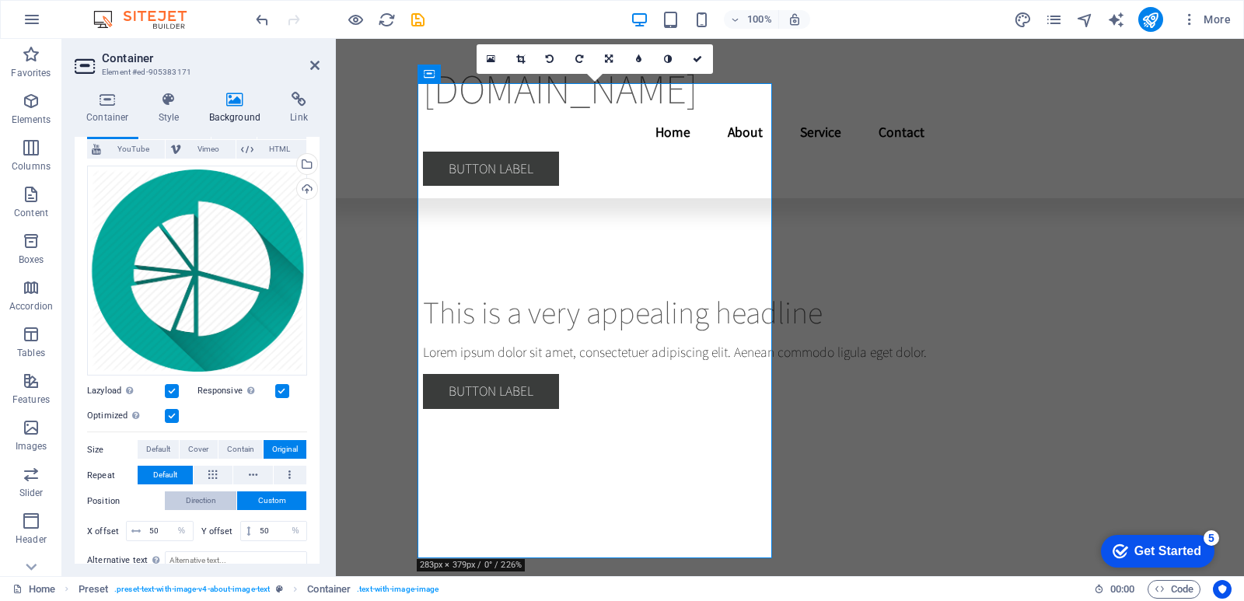
click at [204, 497] on span "Direction" at bounding box center [201, 500] width 30 height 19
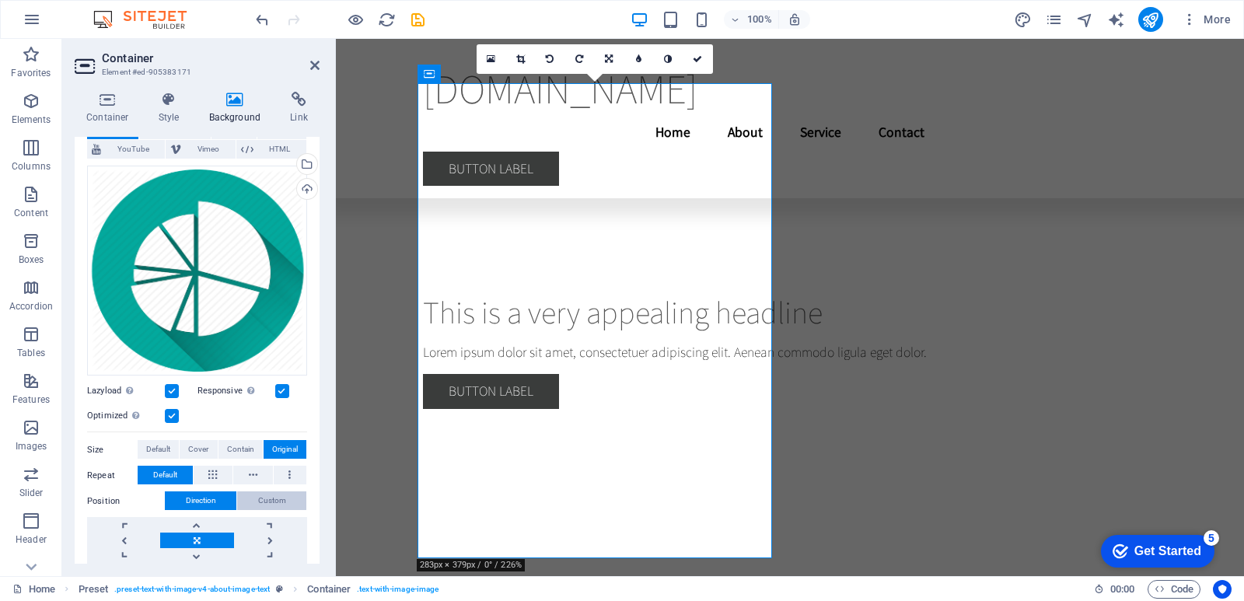
click at [260, 496] on span "Custom" at bounding box center [272, 500] width 28 height 19
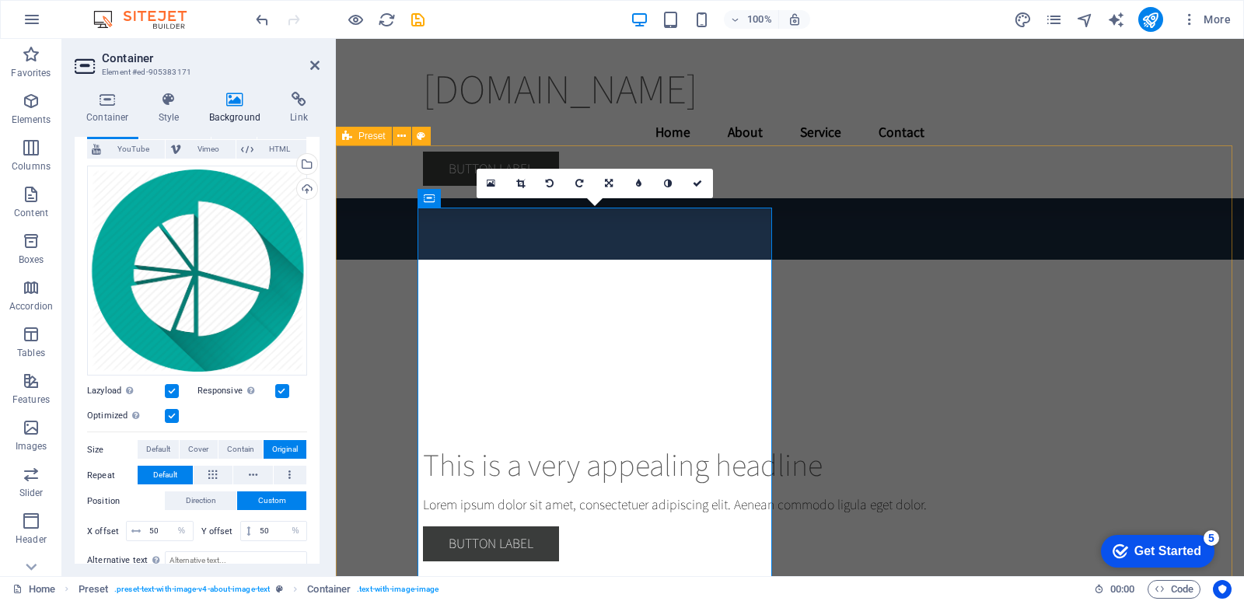
scroll to position [463, 0]
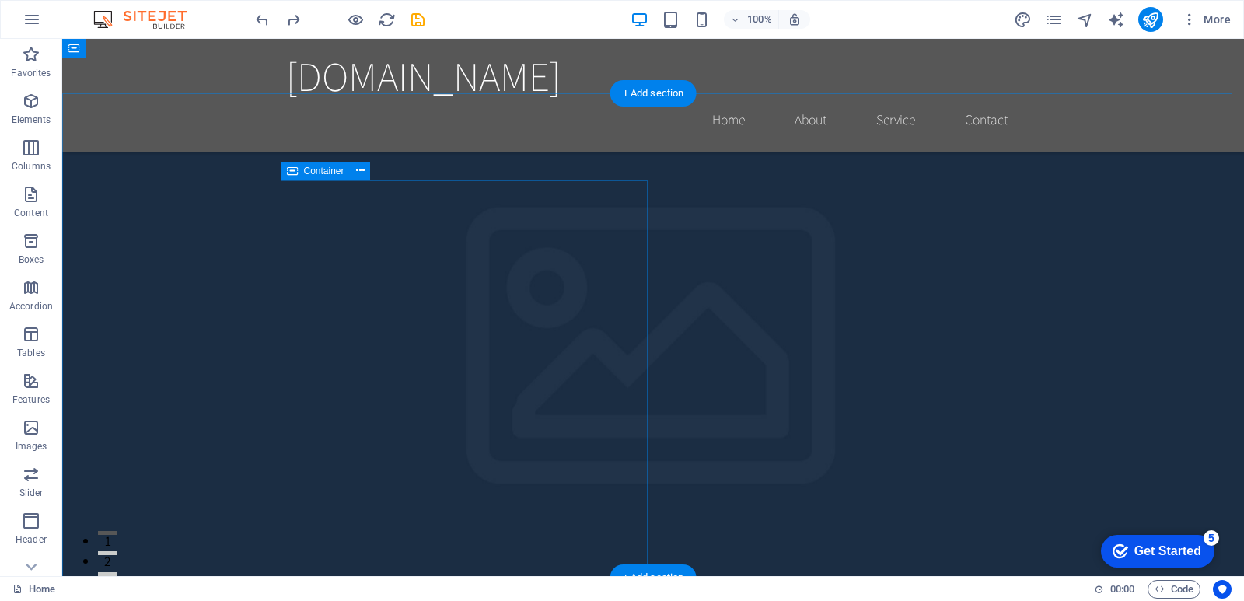
scroll to position [601, 0]
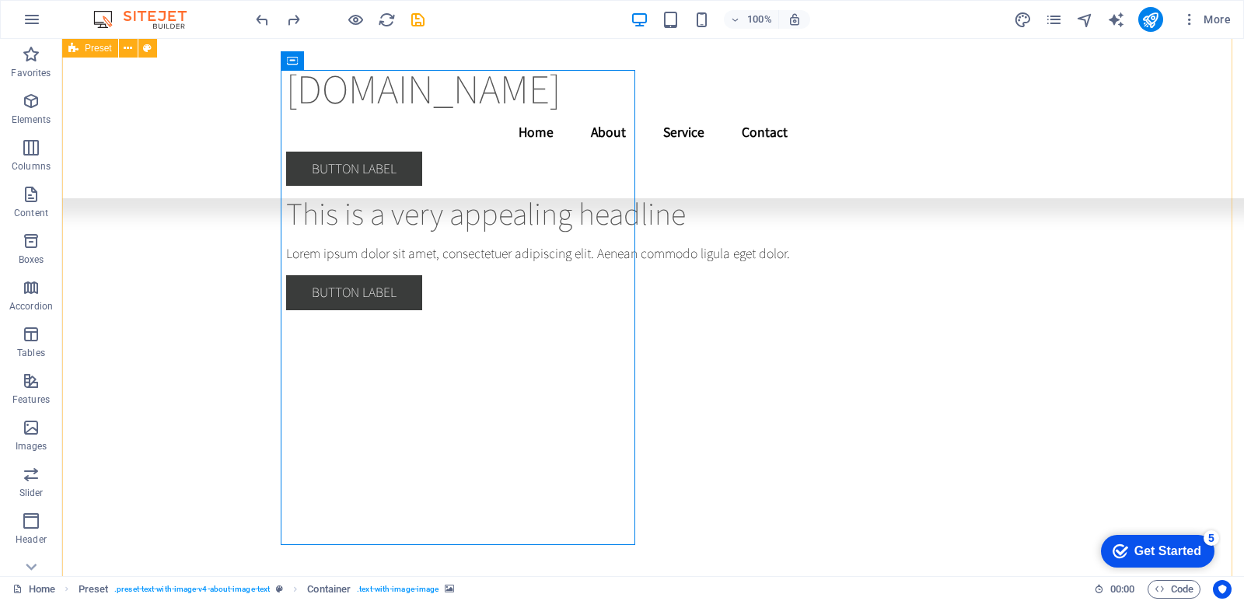
select select "%"
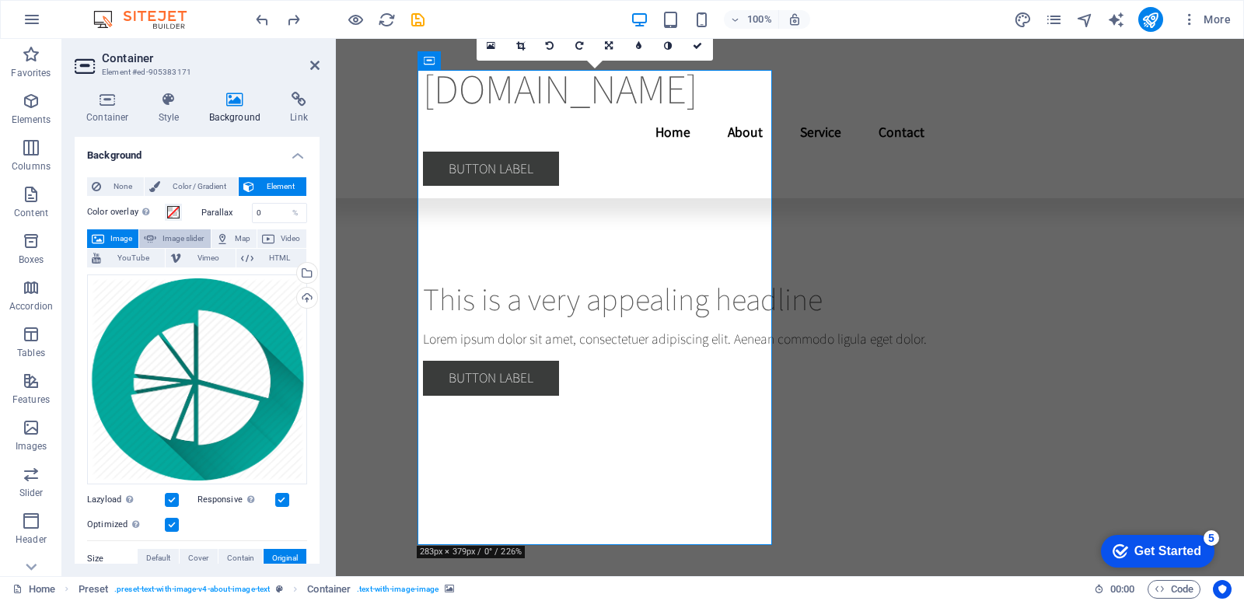
click at [173, 239] on span "Image slider" at bounding box center [183, 238] width 44 height 19
select select "ms"
select select "s"
select select "progressive"
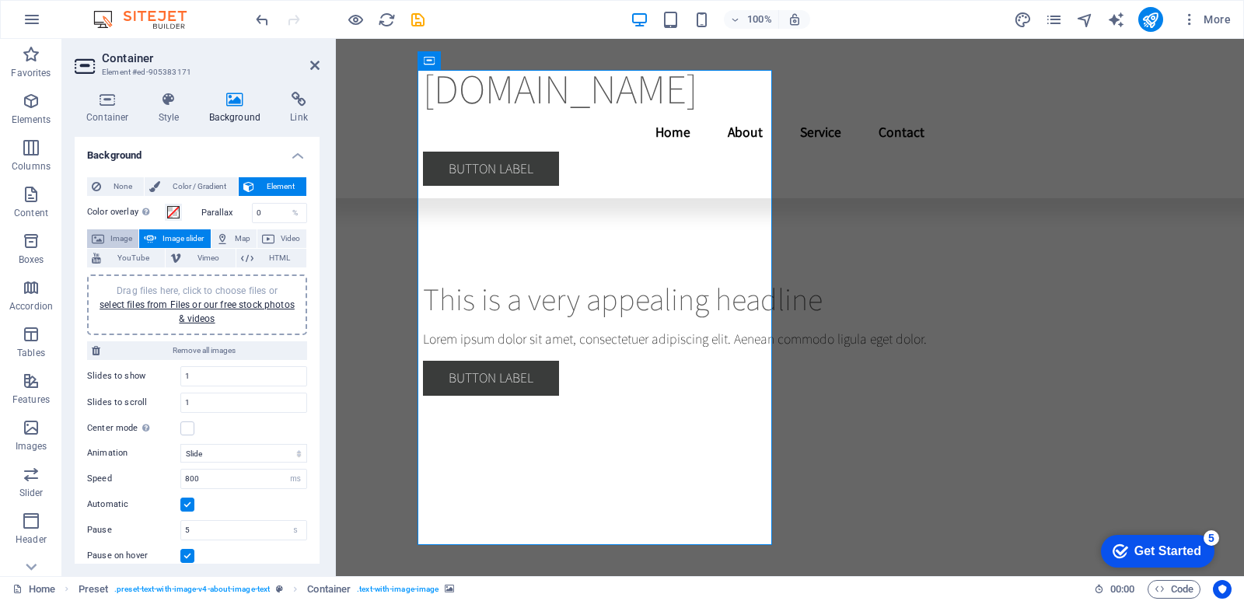
click at [118, 233] on span "Image" at bounding box center [121, 238] width 25 height 19
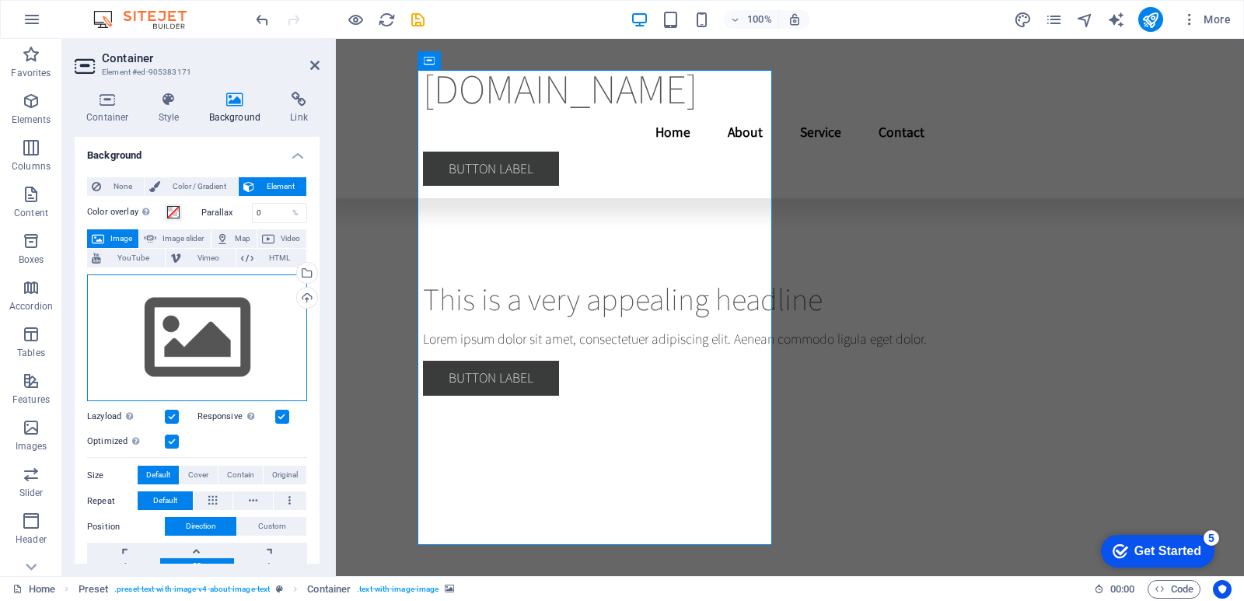
click at [275, 351] on div "Drag files here, click to choose files or select files from Files or our free s…" at bounding box center [197, 337] width 220 height 127
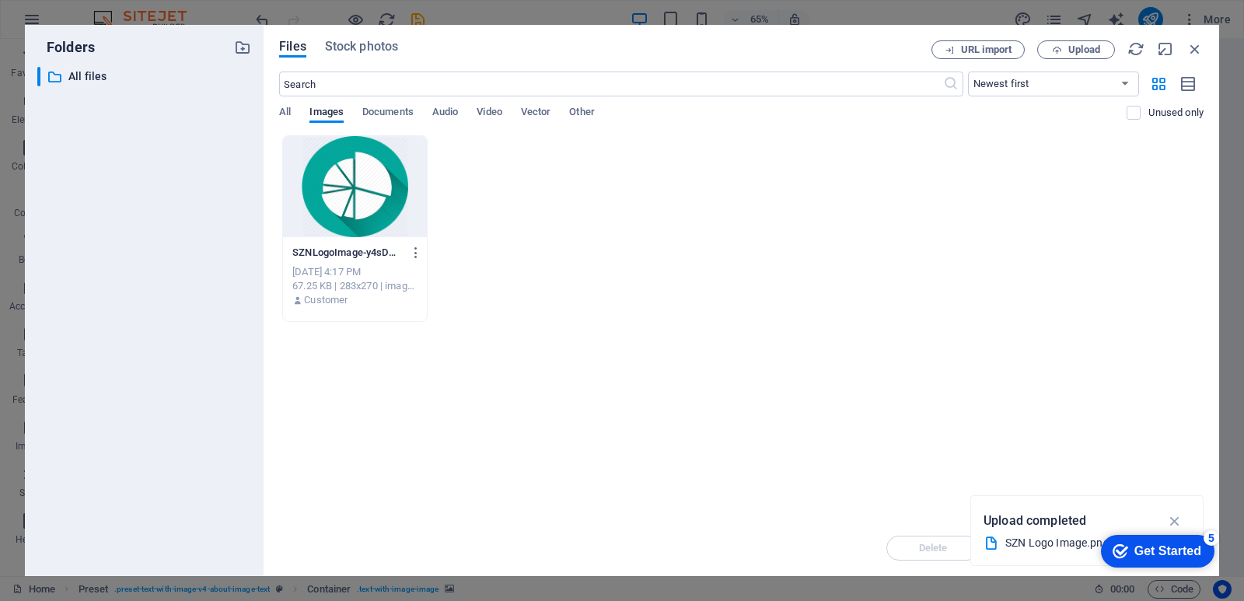
click at [379, 194] on div at bounding box center [355, 186] width 144 height 101
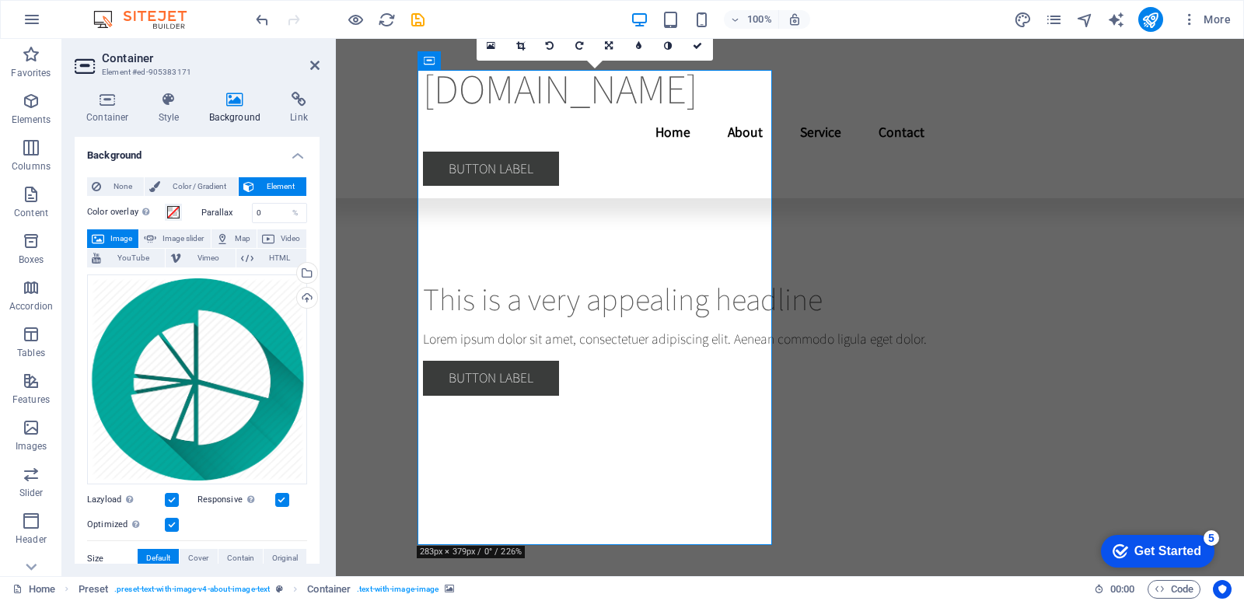
scroll to position [229, 0]
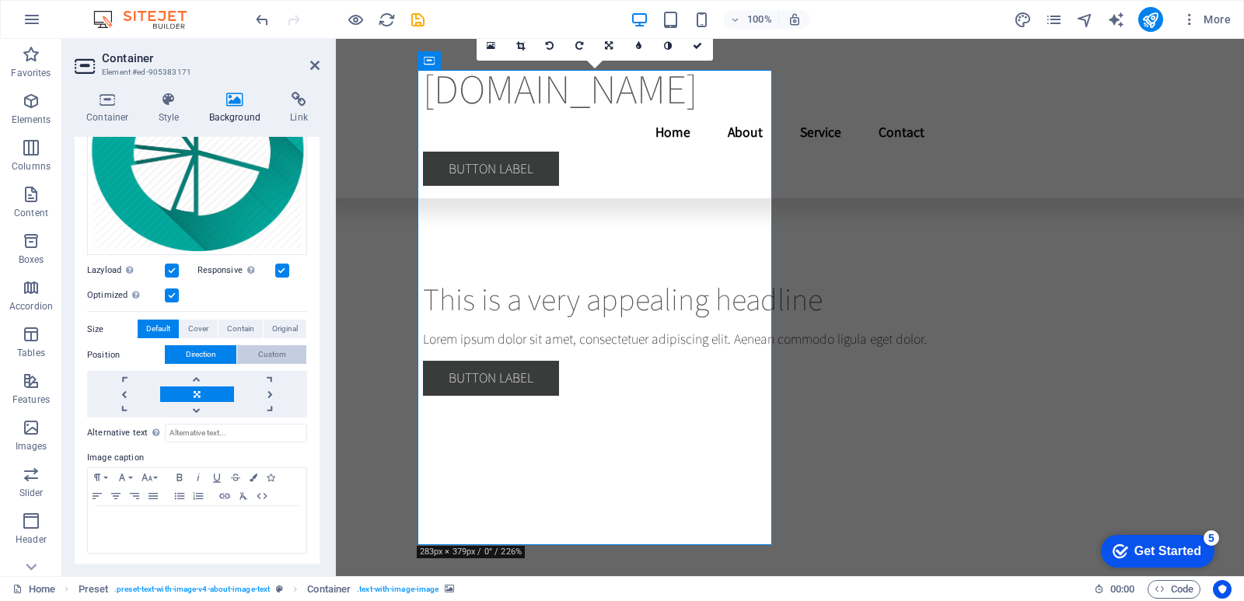
click at [258, 351] on span "Custom" at bounding box center [272, 354] width 28 height 19
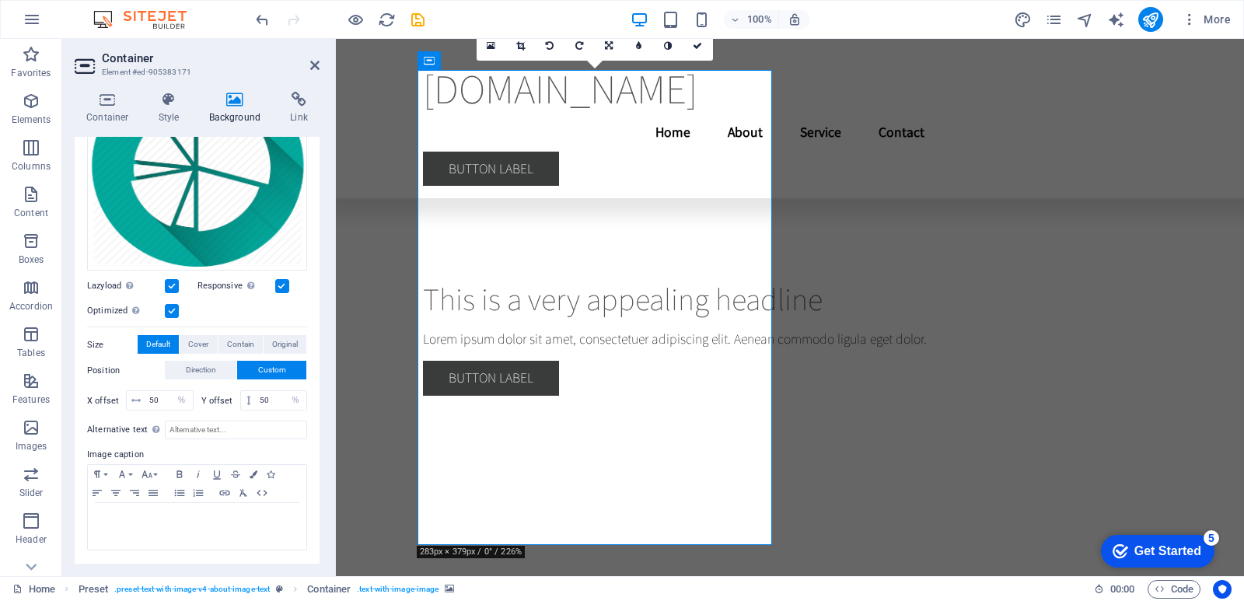
scroll to position [211, 0]
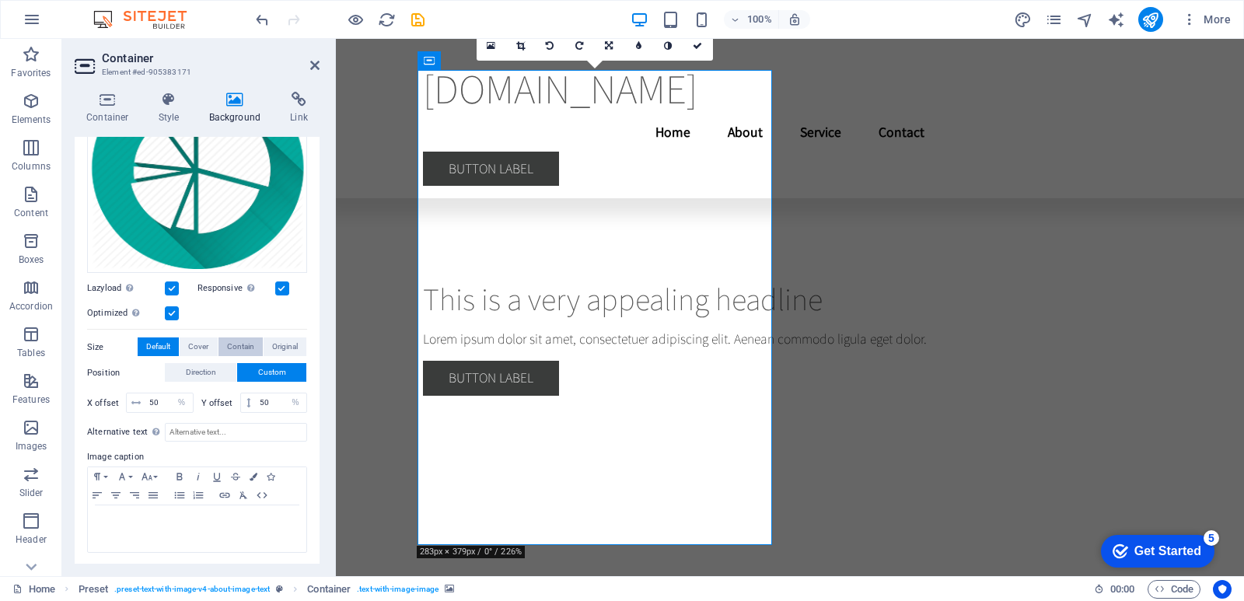
click at [232, 346] on span "Contain" at bounding box center [240, 346] width 27 height 19
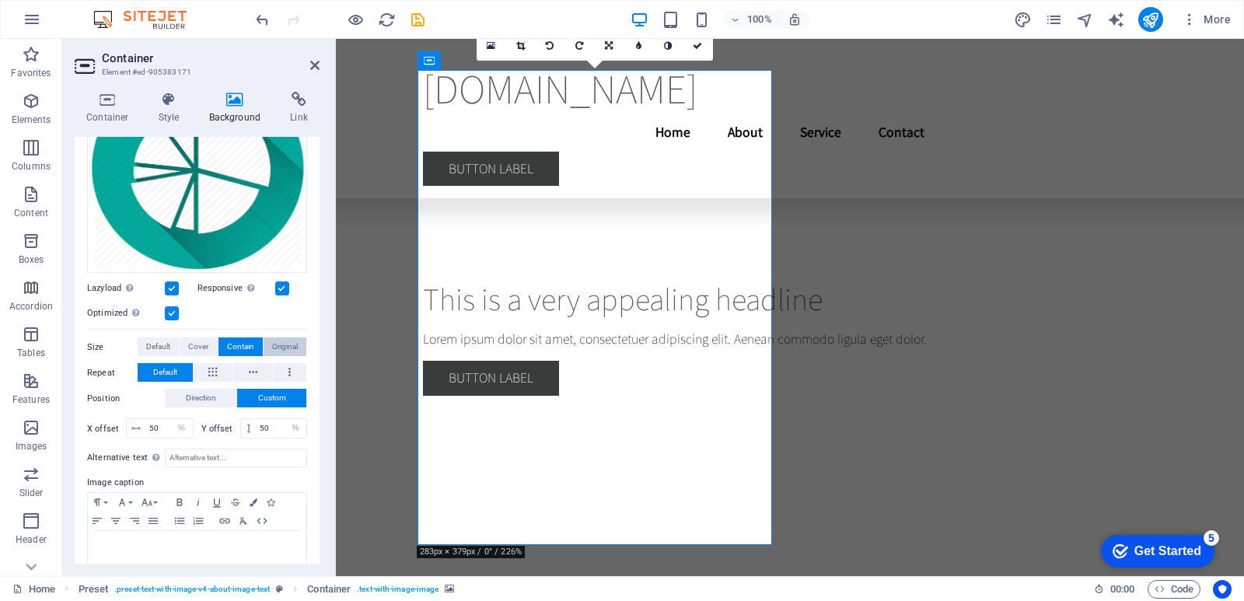
click at [289, 341] on span "Original" at bounding box center [285, 346] width 26 height 19
click at [227, 341] on span "Contain" at bounding box center [240, 346] width 27 height 19
click at [277, 340] on span "Original" at bounding box center [285, 346] width 26 height 19
click at [168, 337] on span "Default" at bounding box center [158, 346] width 24 height 19
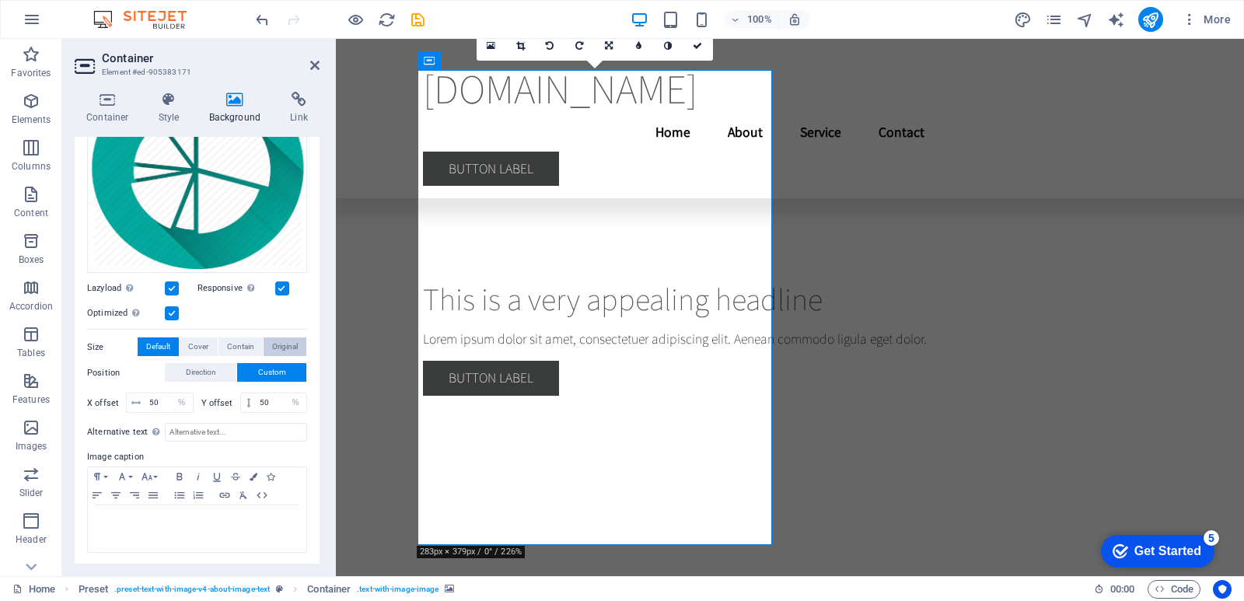
click at [279, 341] on span "Original" at bounding box center [285, 346] width 26 height 19
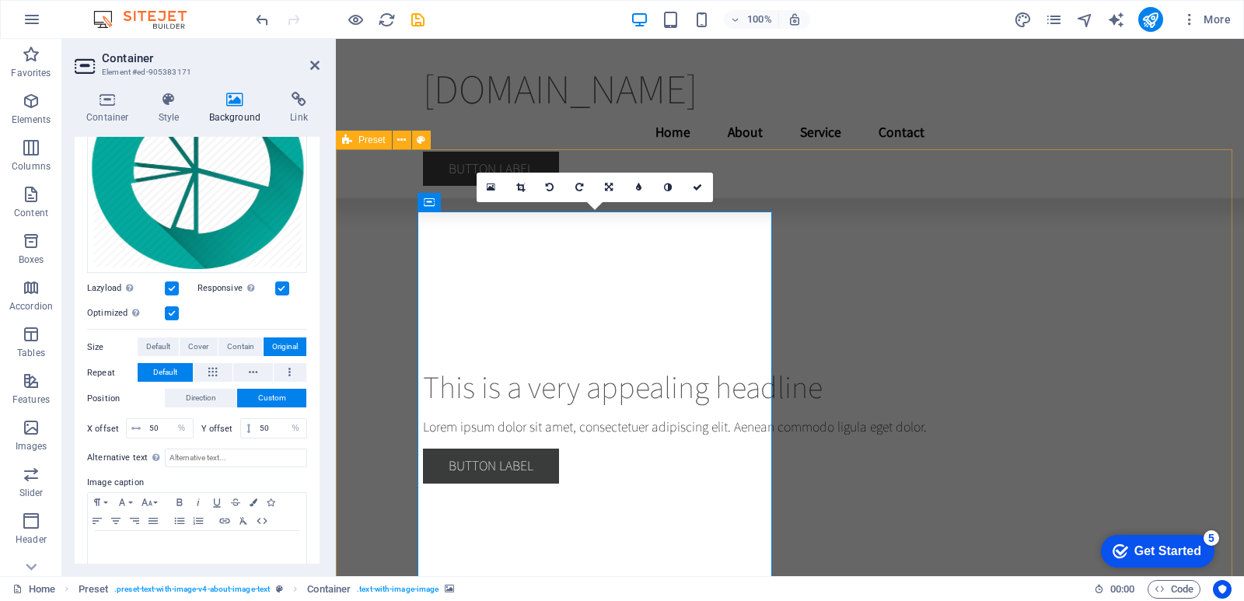
scroll to position [459, 0]
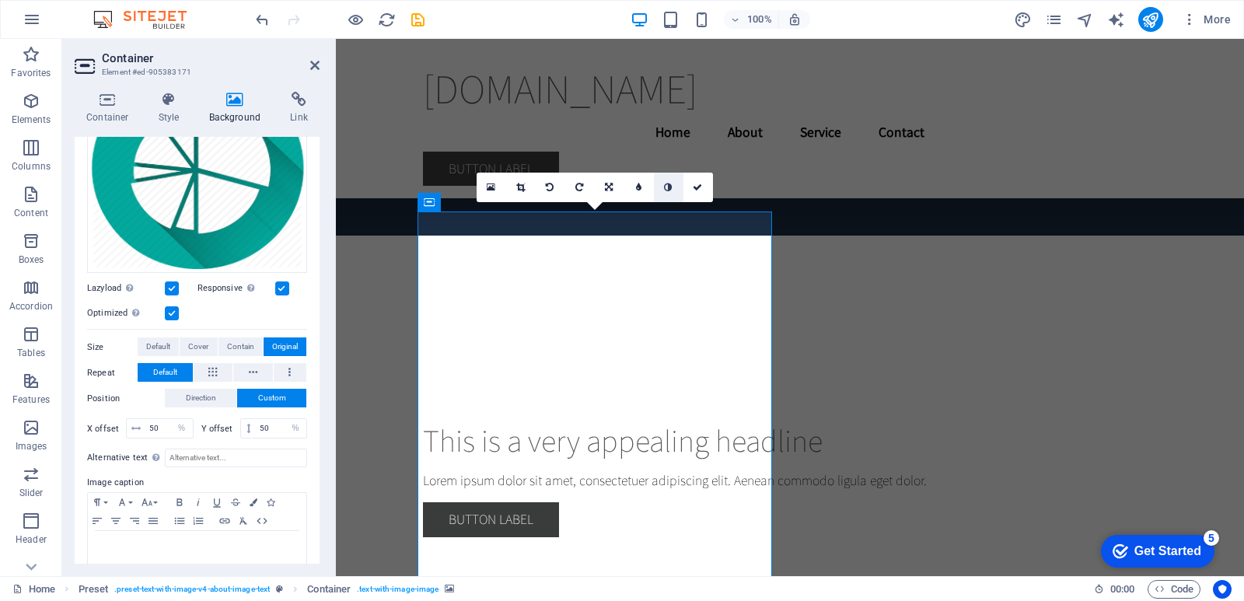
click at [665, 190] on icon at bounding box center [668, 187] width 8 height 9
click at [645, 190] on link at bounding box center [639, 188] width 30 height 30
click at [645, 190] on input "5" at bounding box center [653, 187] width 23 height 29
click at [633, 187] on link at bounding box center [628, 188] width 30 height 30
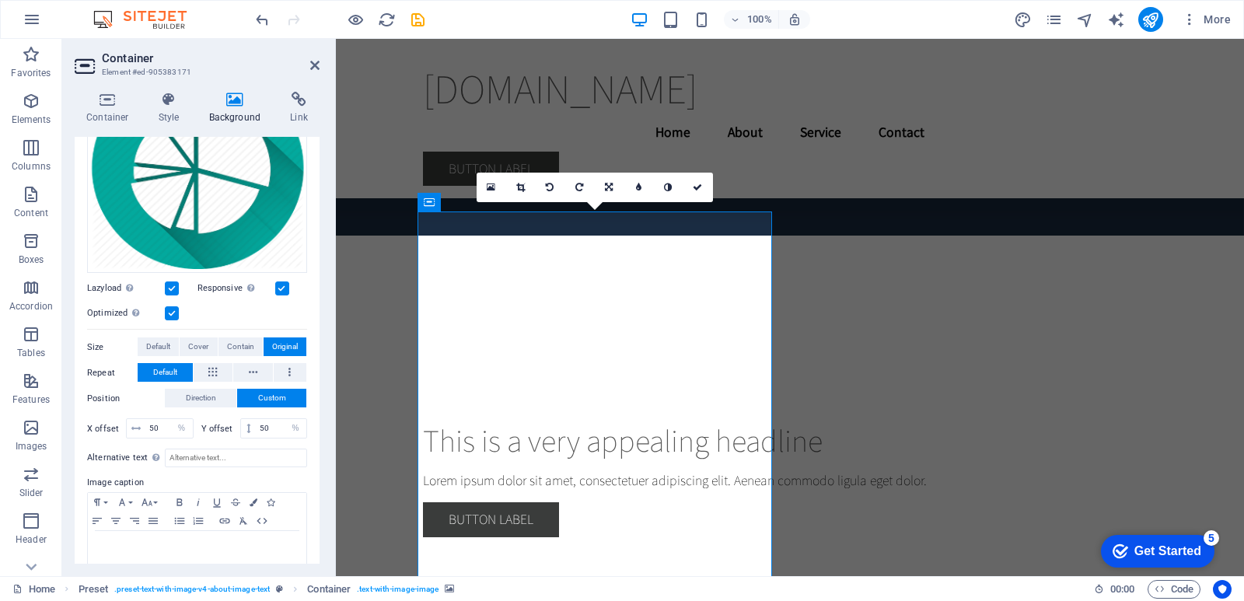
click at [633, 187] on link at bounding box center [639, 188] width 30 height 30
type input "4"
type input "2"
click at [662, 195] on input "1" at bounding box center [653, 187] width 23 height 29
type input "2"
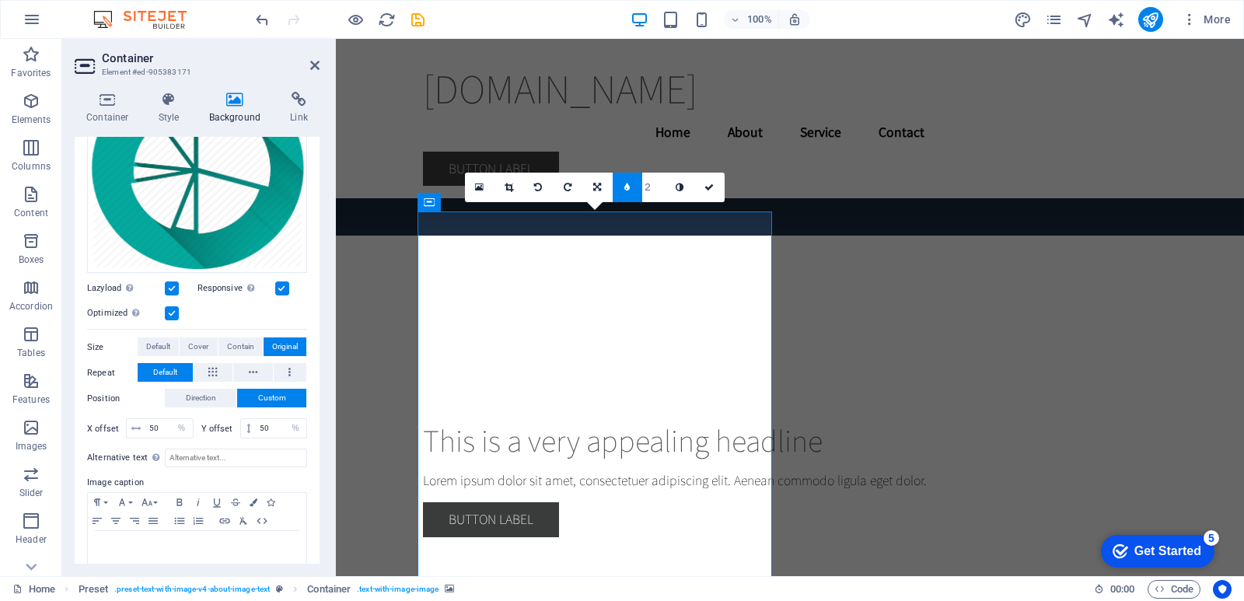
type input "3"
type input "6"
click at [629, 189] on icon at bounding box center [626, 187] width 5 height 9
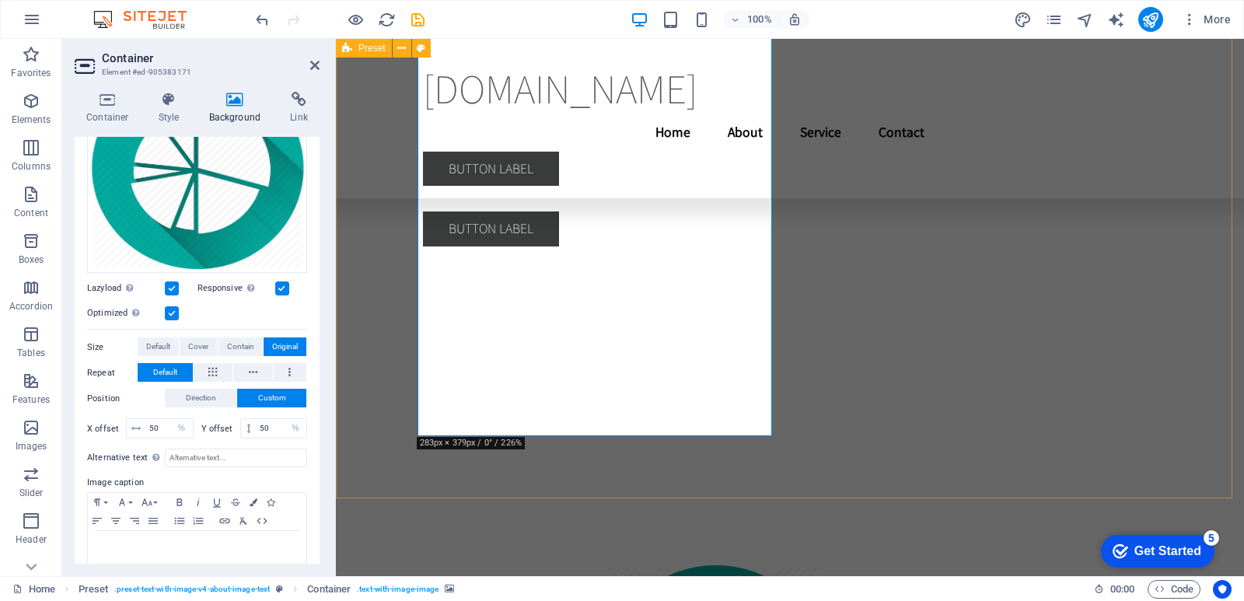
scroll to position [710, 0]
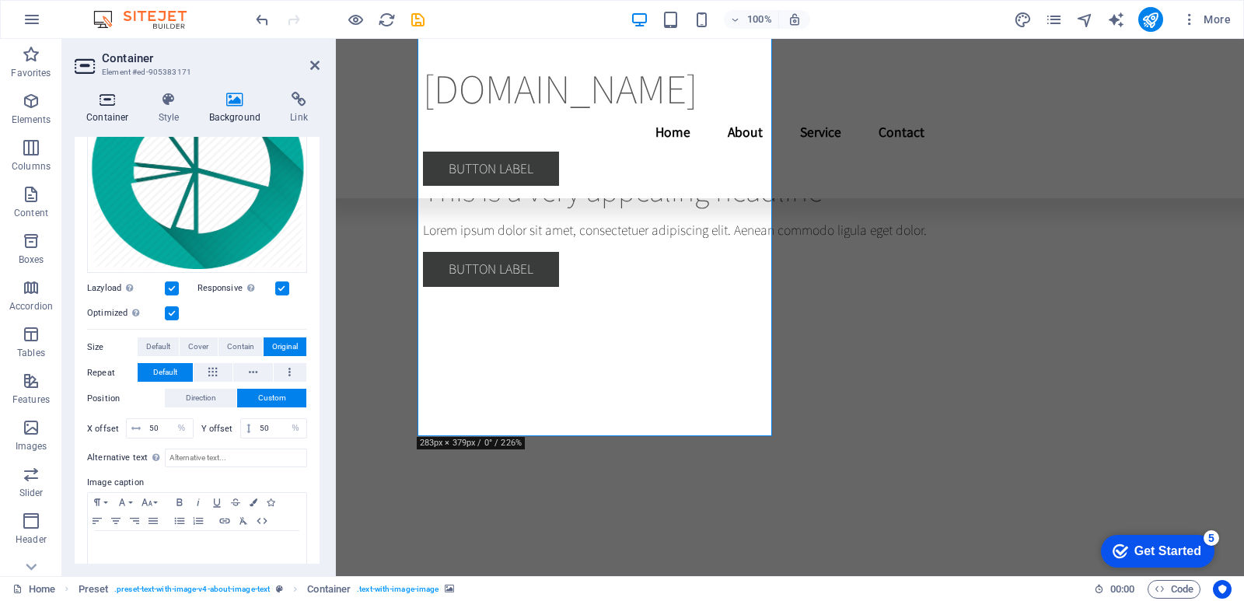
click at [106, 108] on h4 "Container" at bounding box center [111, 108] width 72 height 33
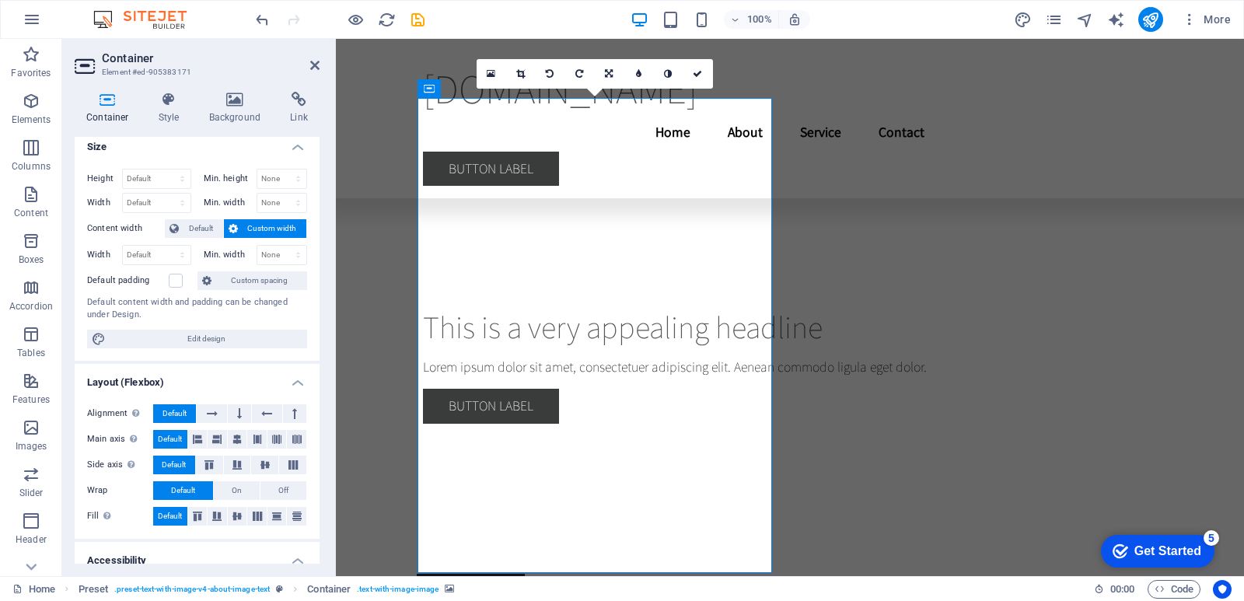
scroll to position [0, 0]
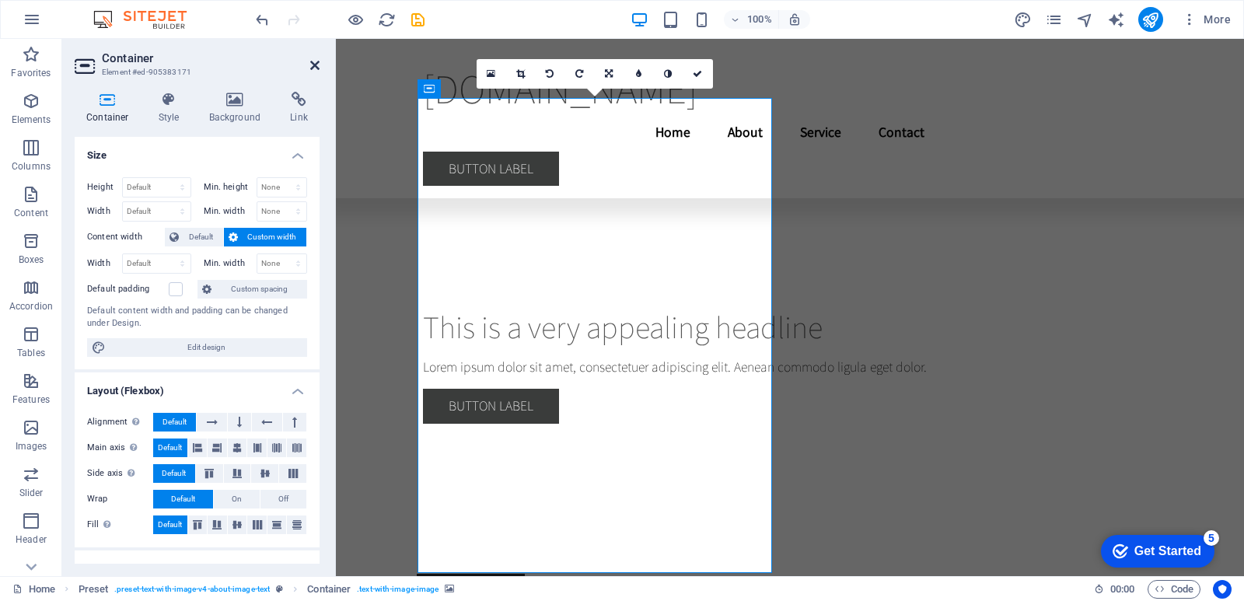
click at [314, 63] on icon at bounding box center [314, 65] width 9 height 12
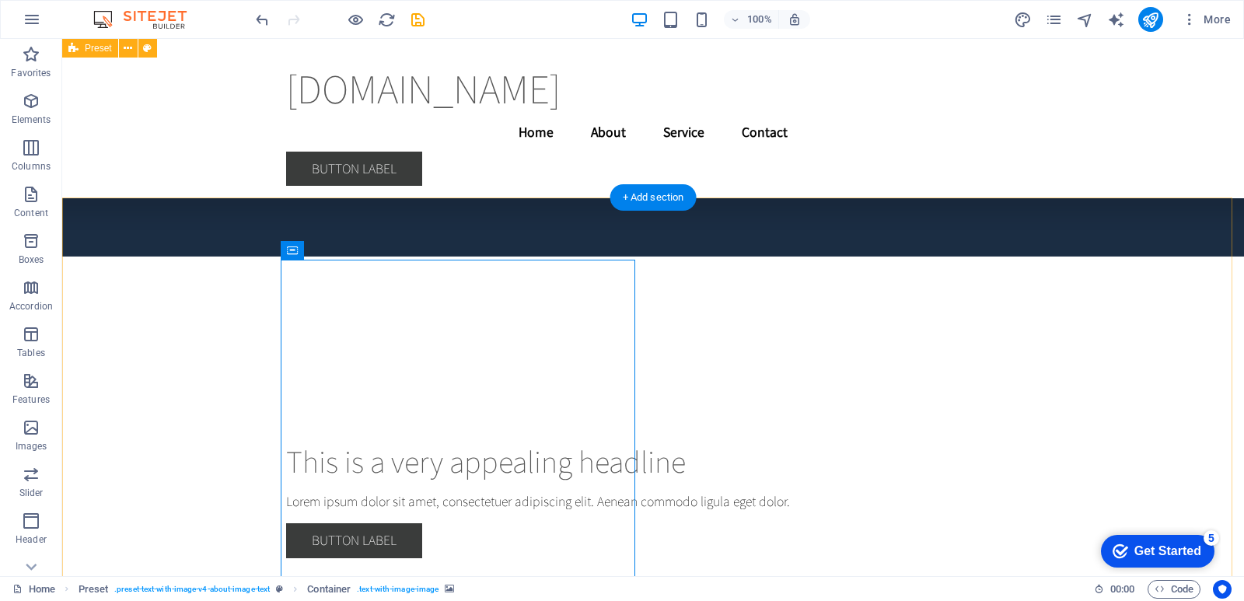
scroll to position [411, 0]
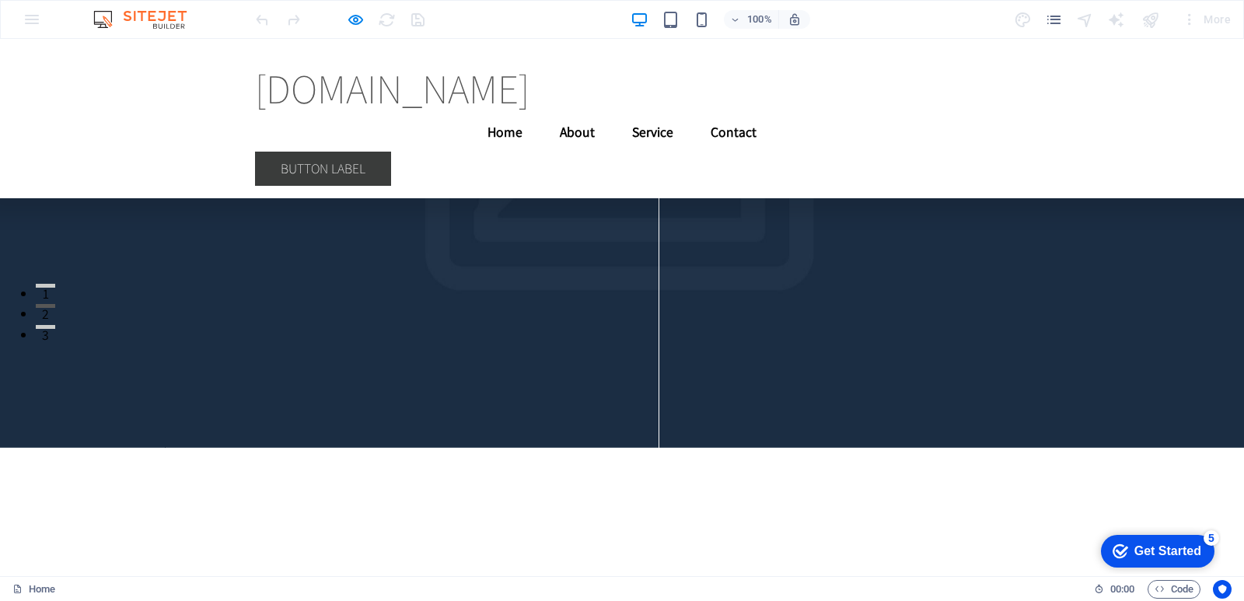
scroll to position [389, 0]
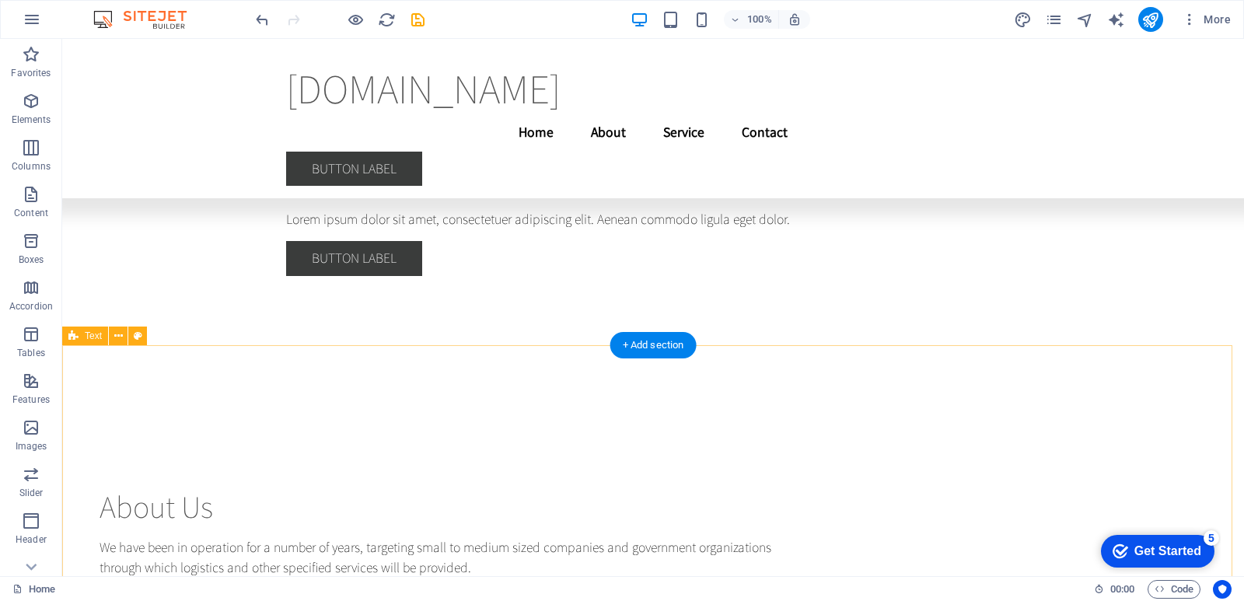
scroll to position [550, 0]
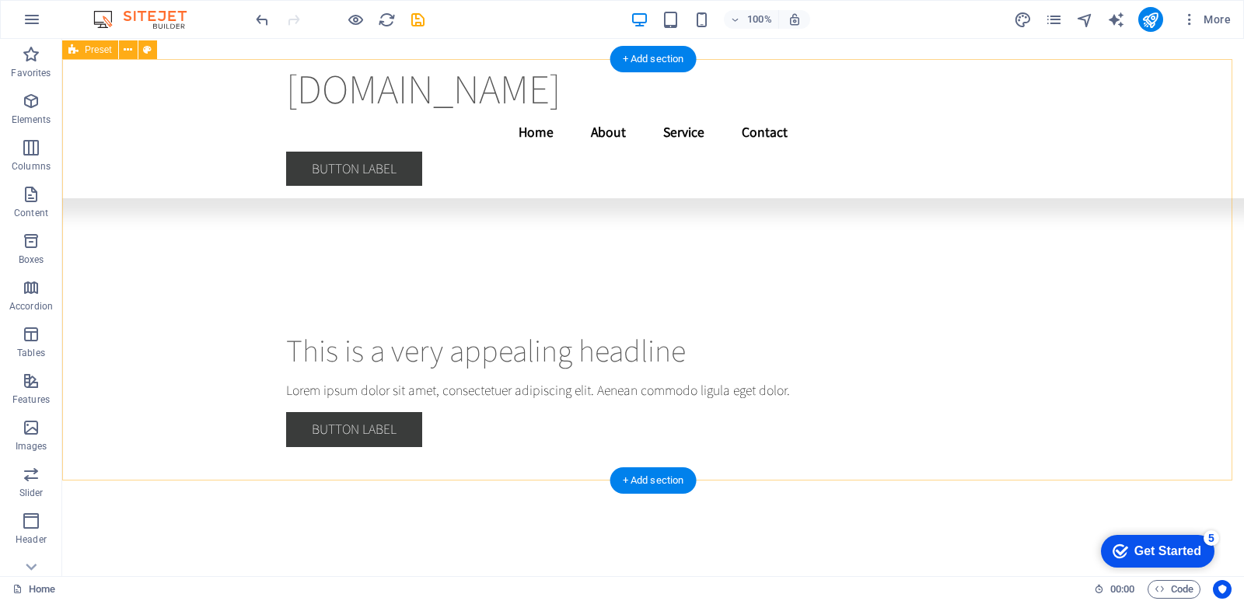
scroll to position [752, 0]
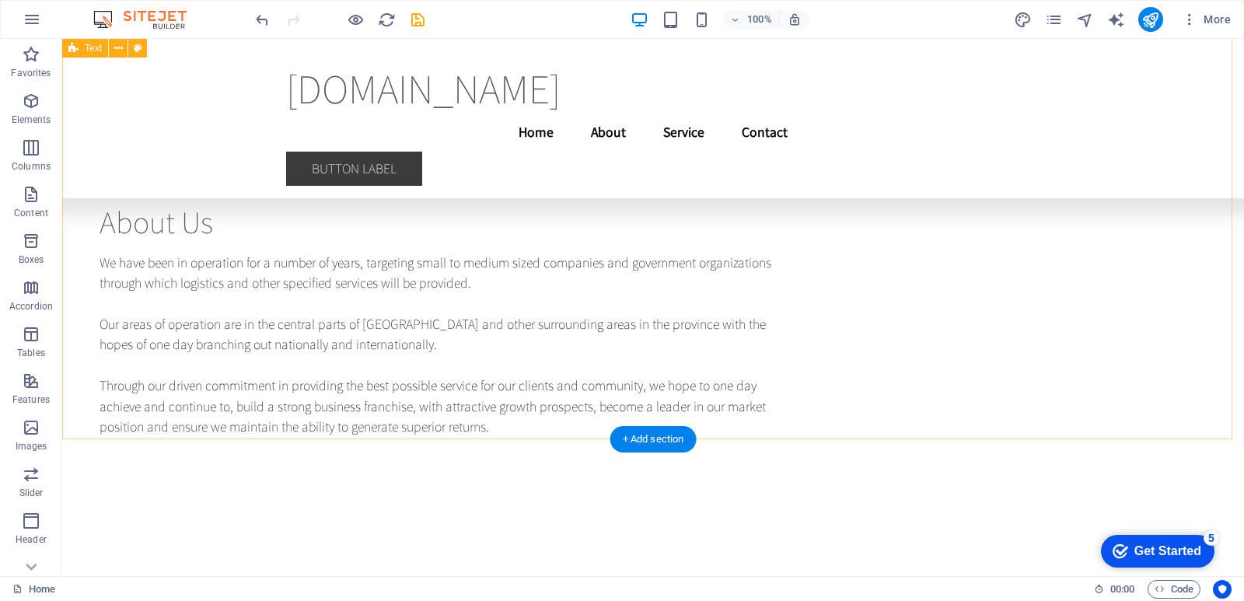
scroll to position [829, 0]
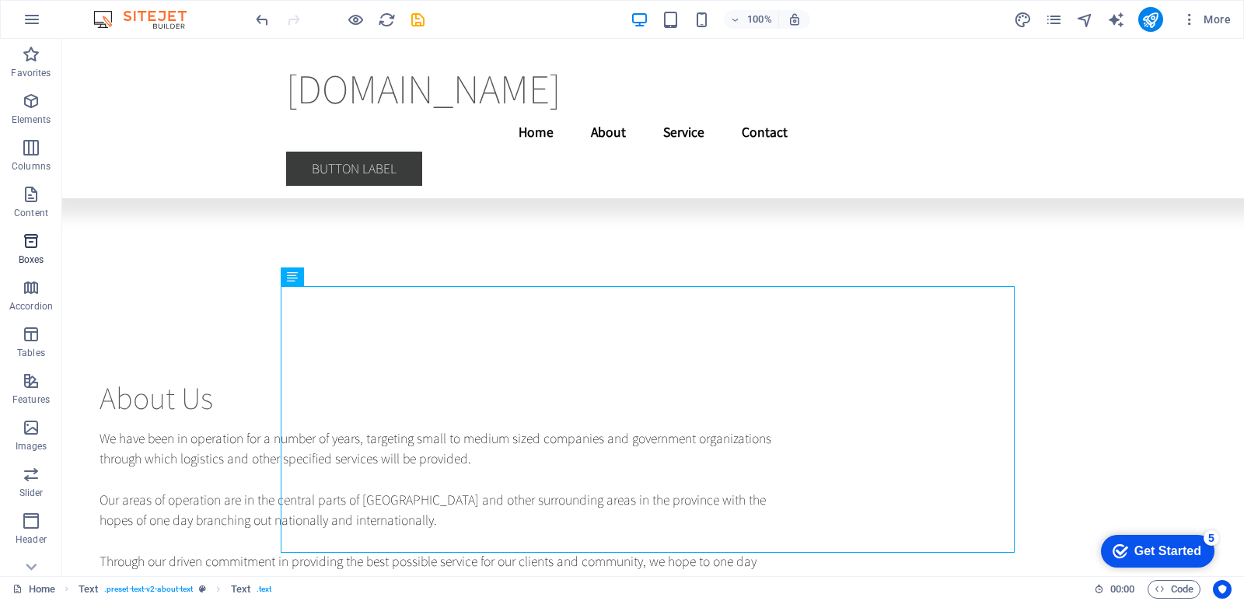
click at [33, 259] on p "Boxes" at bounding box center [32, 259] width 26 height 12
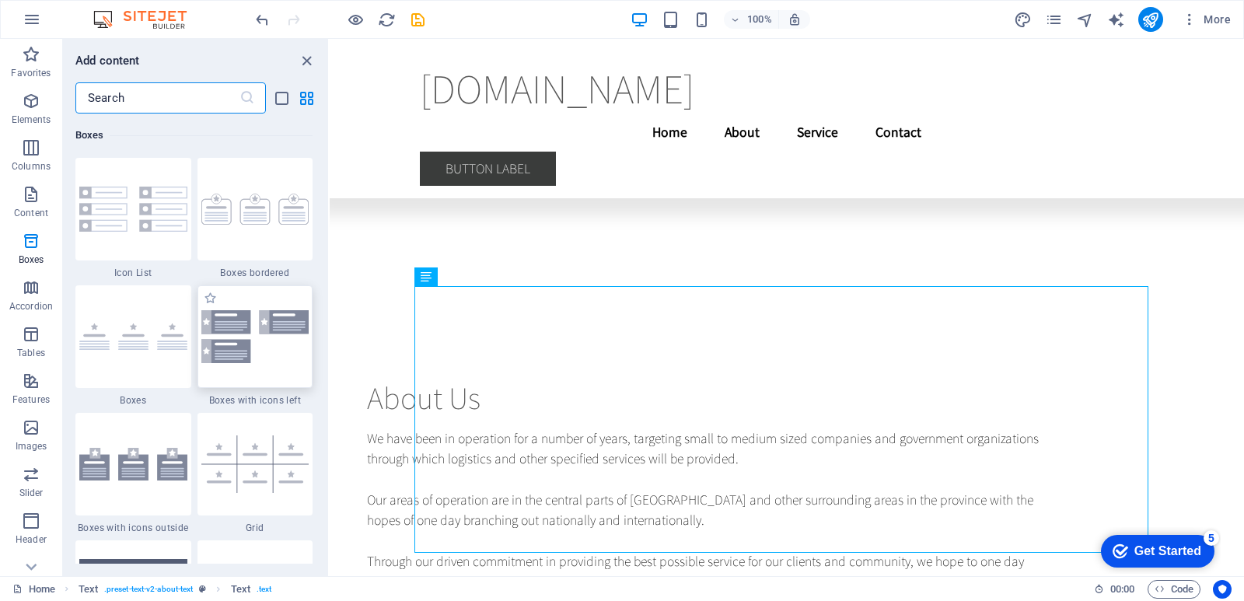
scroll to position [0, 0]
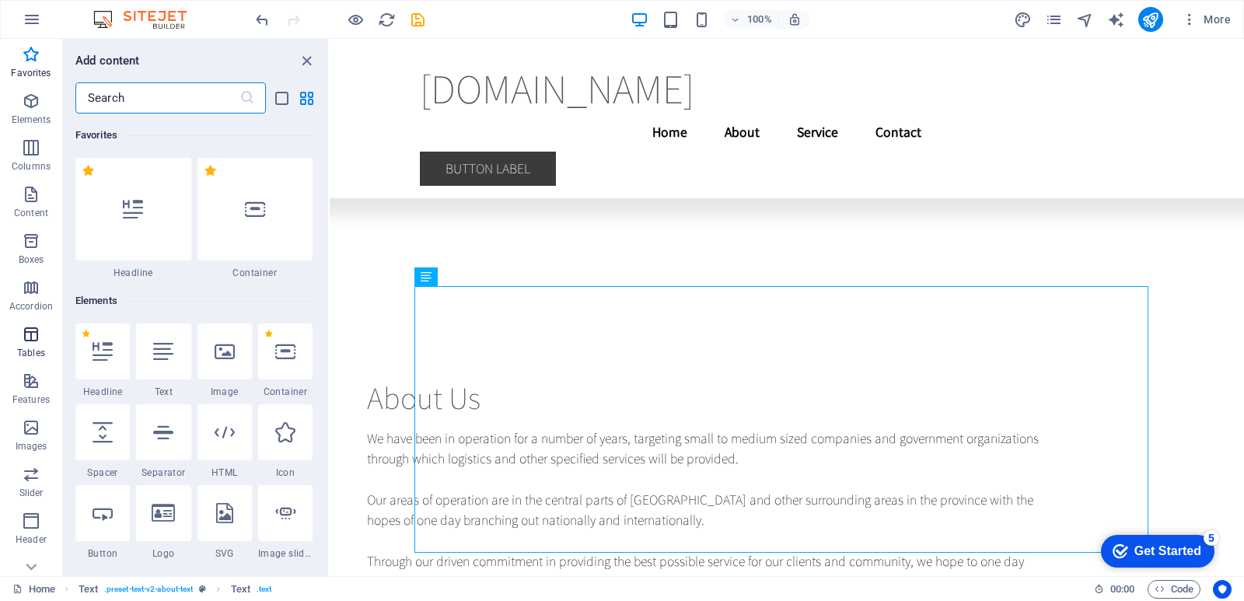
click at [43, 353] on p "Tables" at bounding box center [31, 353] width 28 height 12
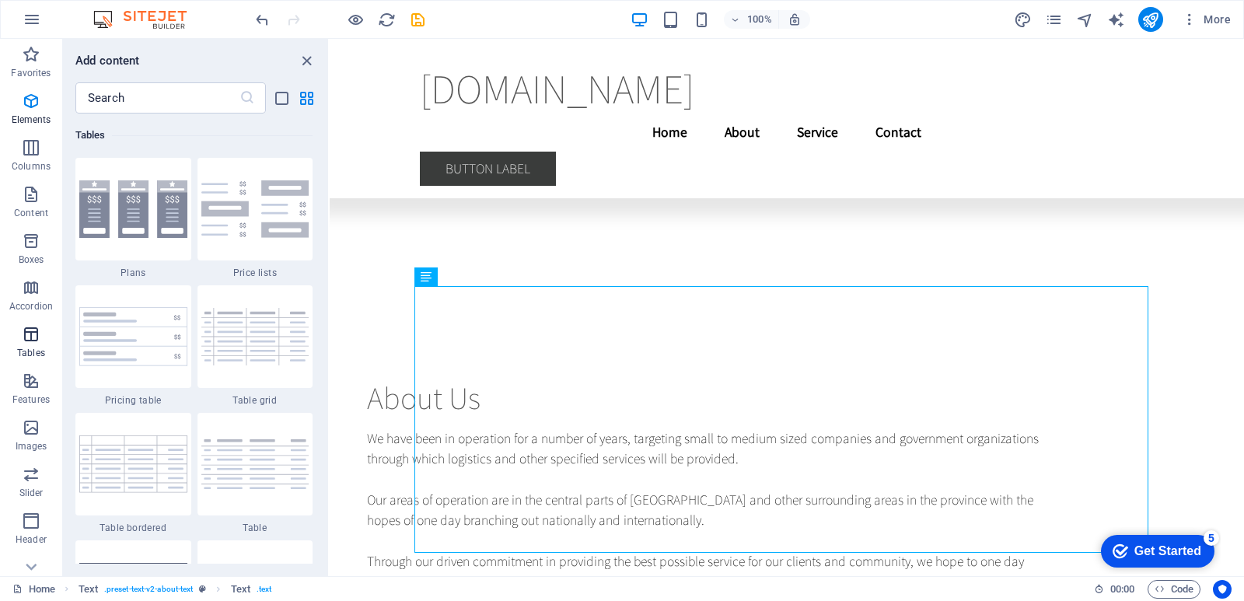
scroll to position [5384, 0]
click at [34, 155] on icon "button" at bounding box center [31, 147] width 19 height 19
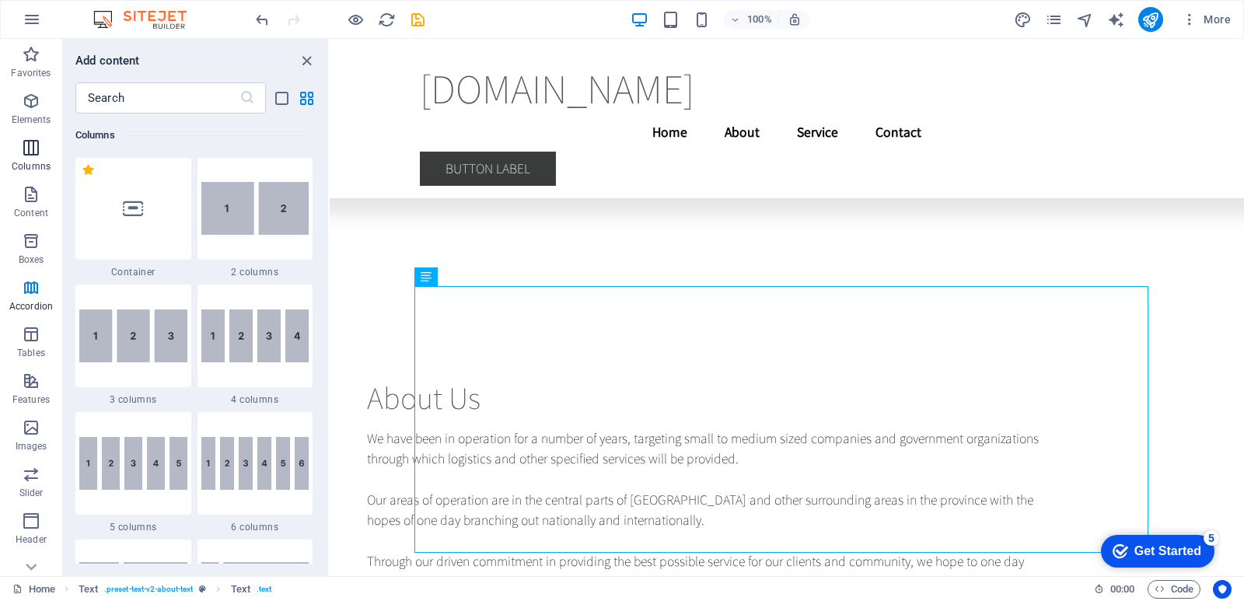
scroll to position [770, 0]
click at [31, 198] on icon "button" at bounding box center [31, 194] width 19 height 19
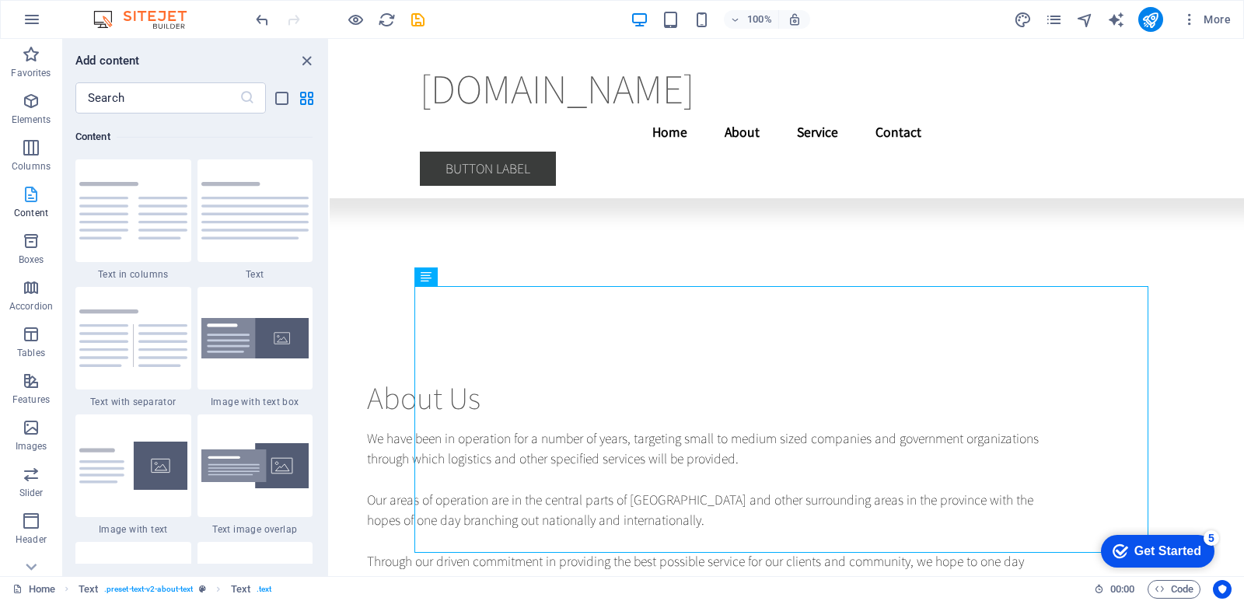
scroll to position [2720, 0]
click at [241, 233] on img at bounding box center [255, 209] width 108 height 58
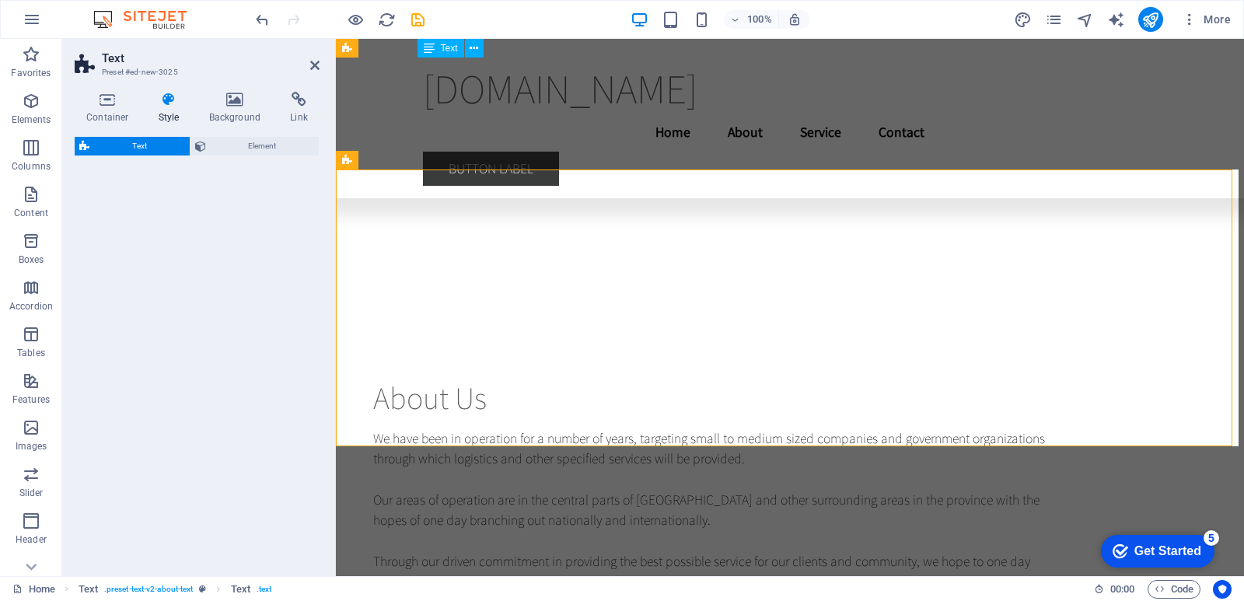
scroll to position [1275, 0]
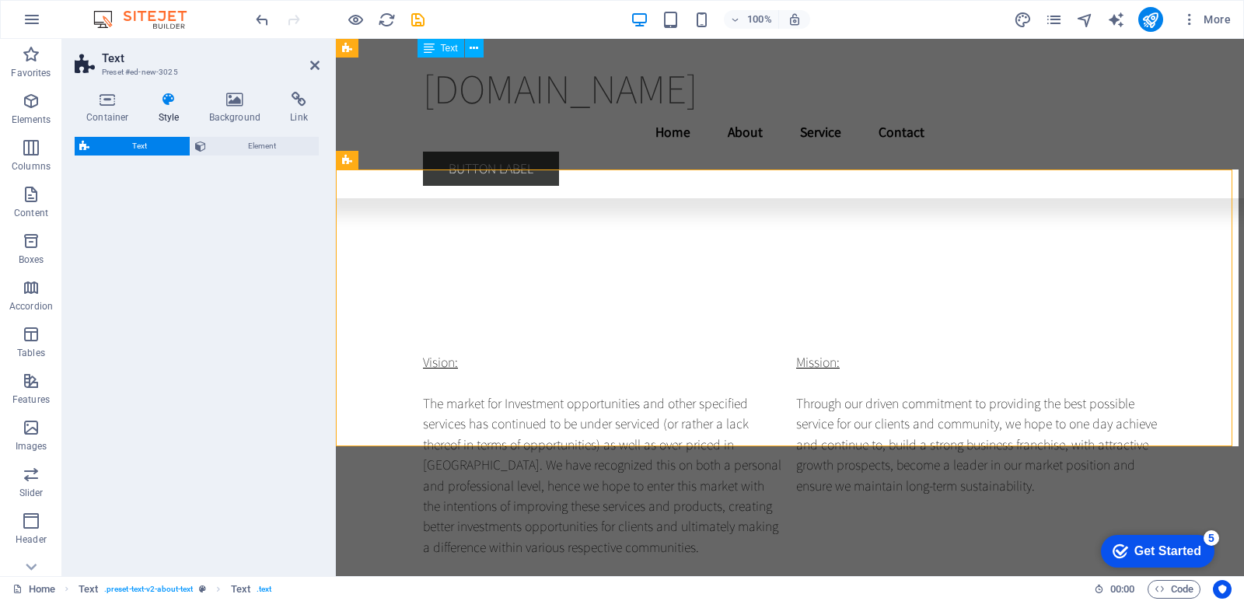
select select "preset-text-v2-default"
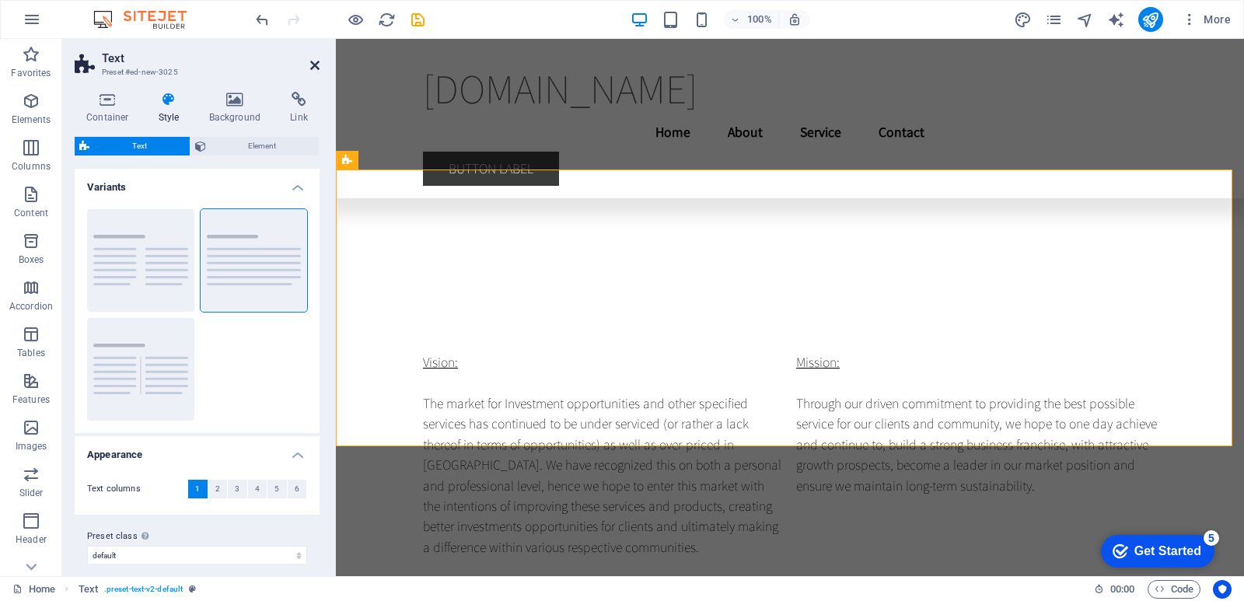
click at [319, 66] on icon at bounding box center [314, 65] width 9 height 12
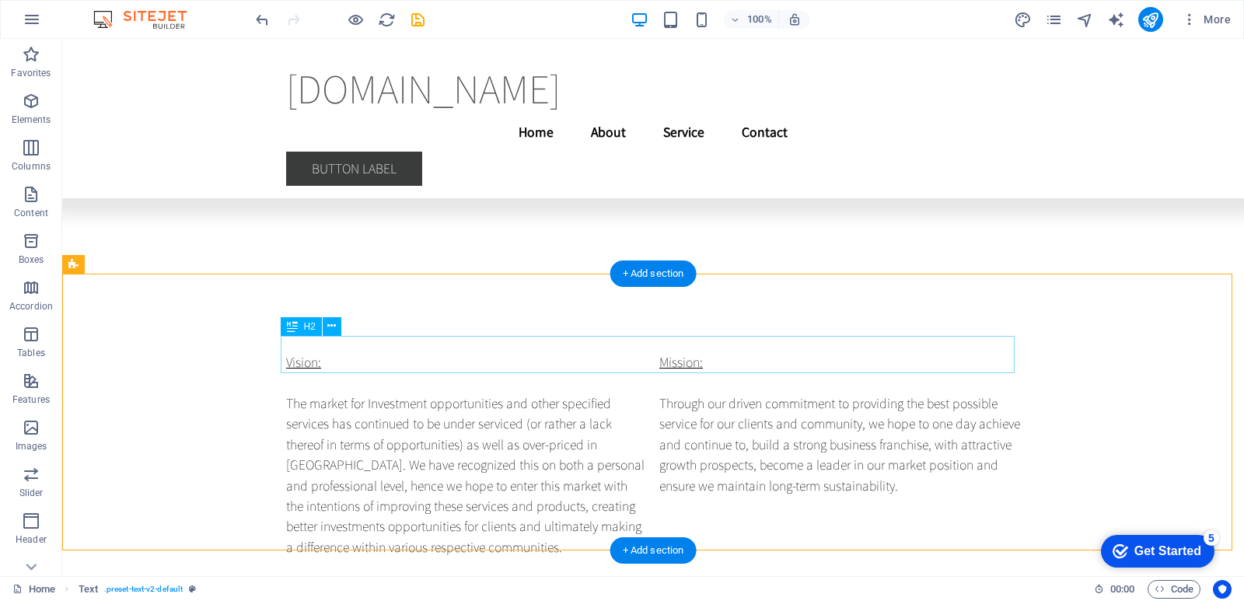
scroll to position [875, 0]
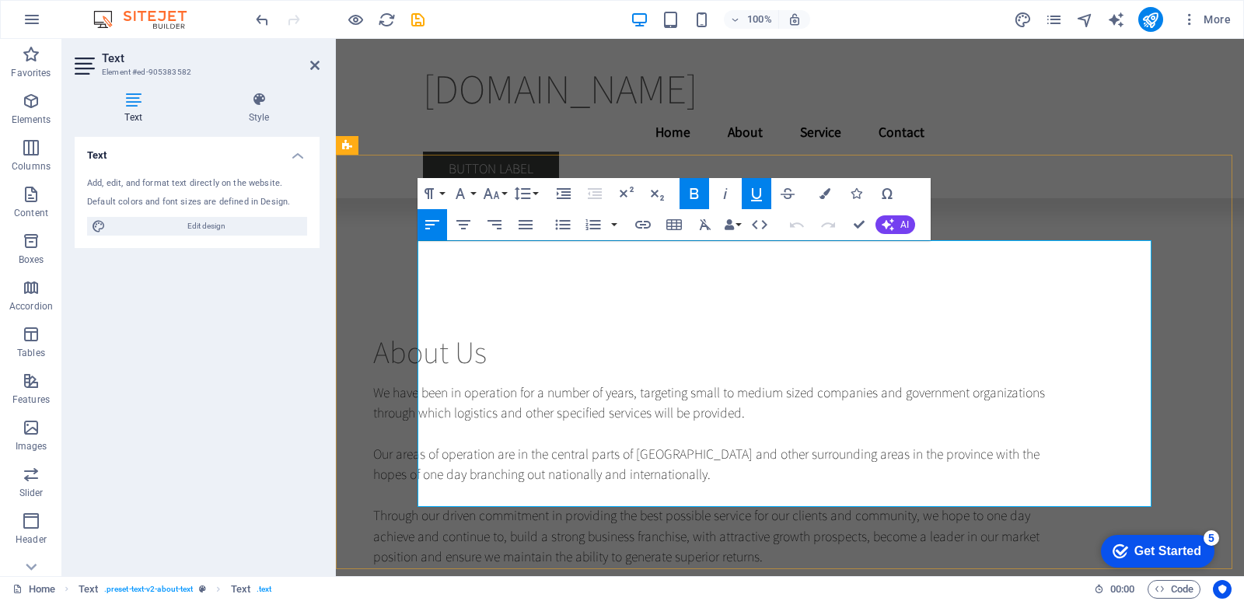
drag, startPoint x: 1106, startPoint y: 372, endPoint x: 791, endPoint y: 253, distance: 336.3
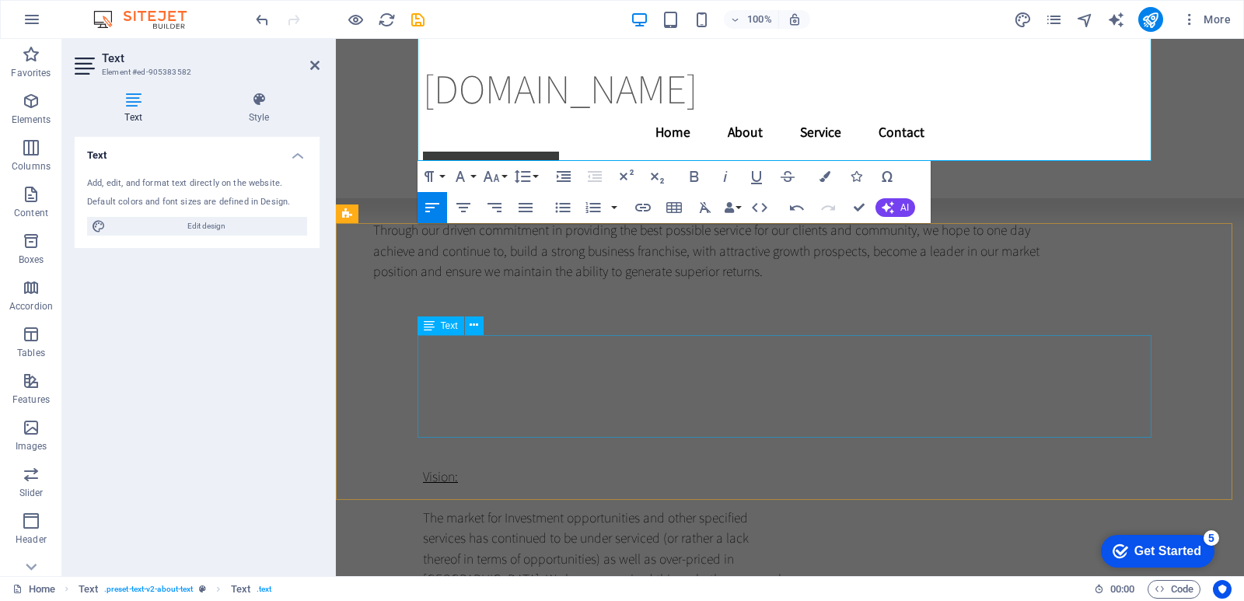
scroll to position [995, 0]
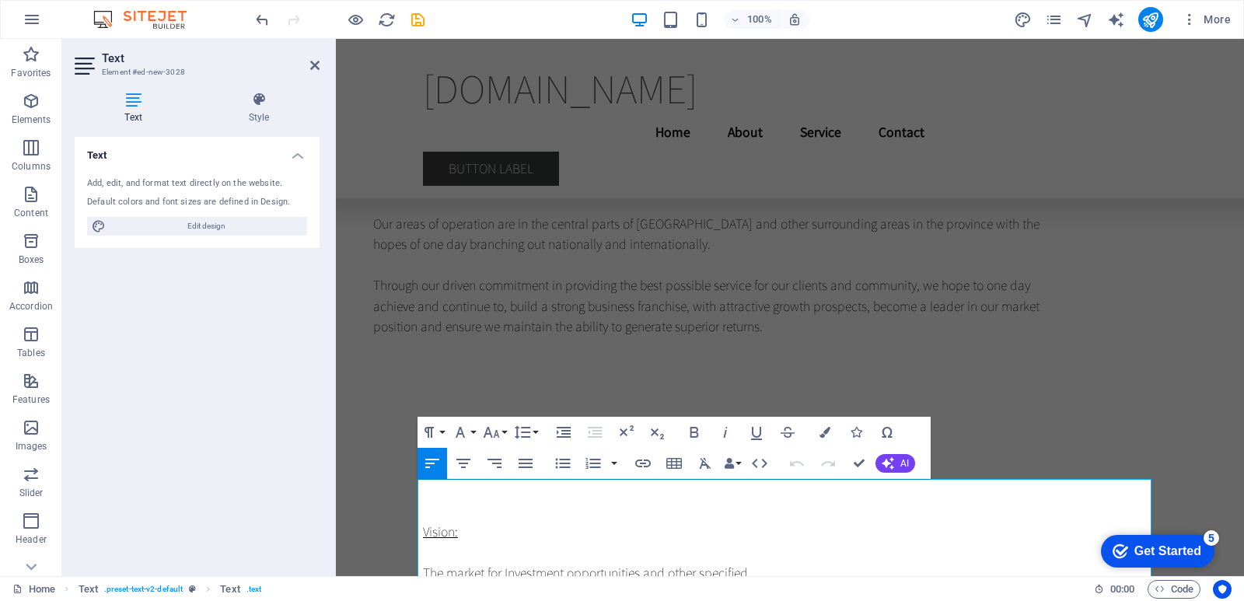
scroll to position [1391, 0]
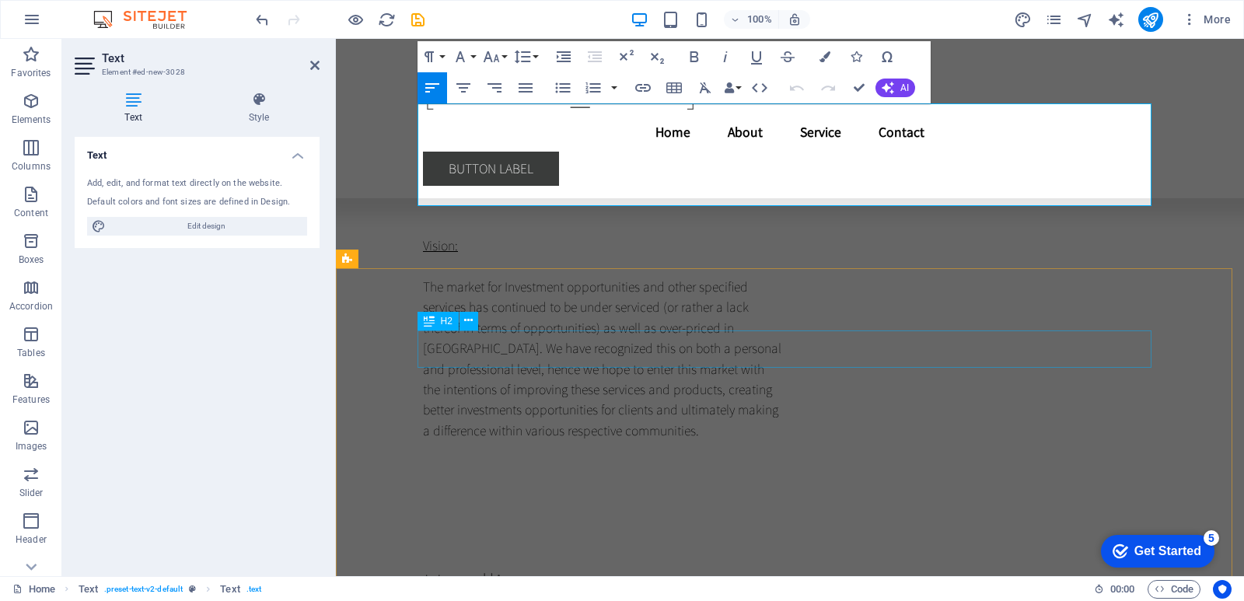
drag, startPoint x: 419, startPoint y: 508, endPoint x: 917, endPoint y: 323, distance: 530.8
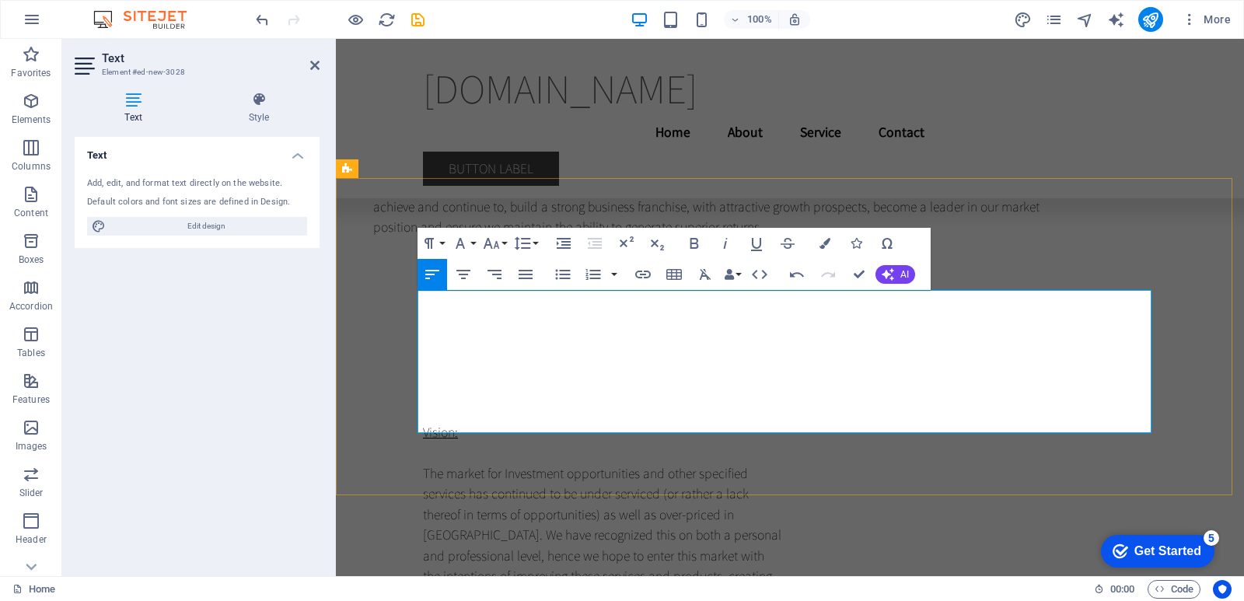
scroll to position [4557, 2]
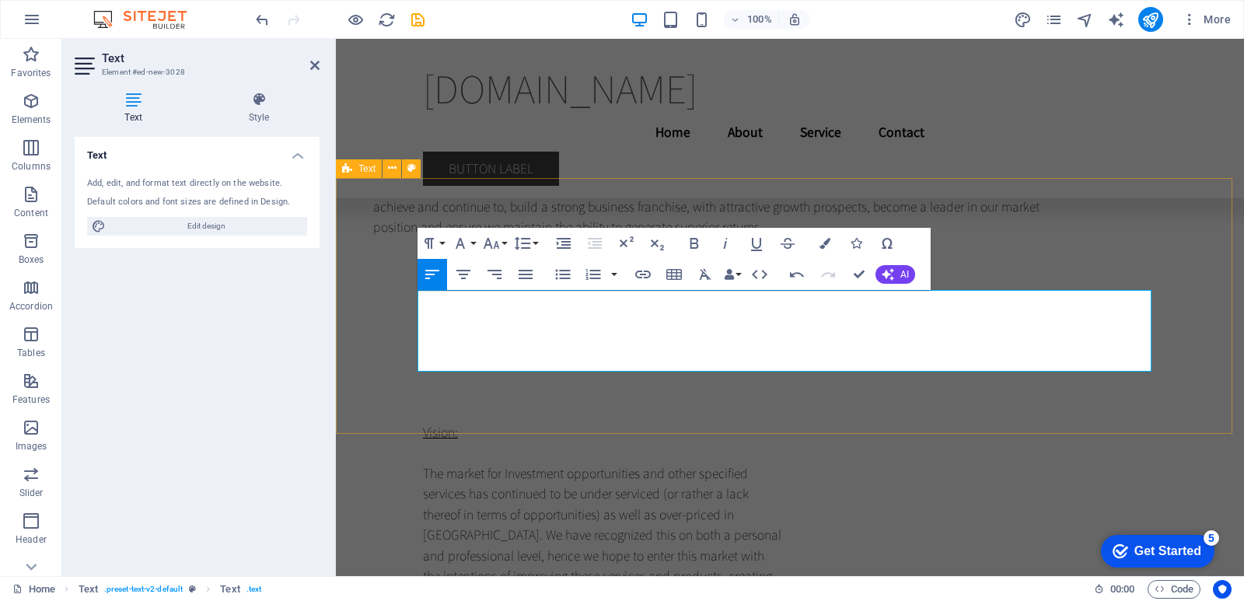
drag, startPoint x: 462, startPoint y: 306, endPoint x: 413, endPoint y: 295, distance: 50.0
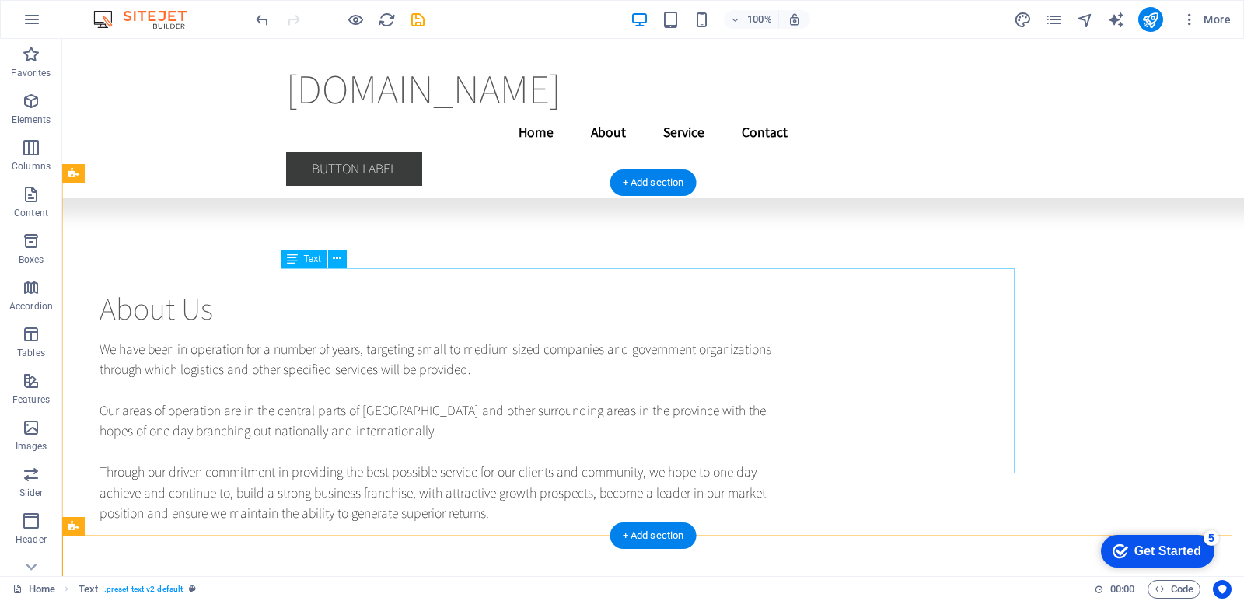
scroll to position [847, 0]
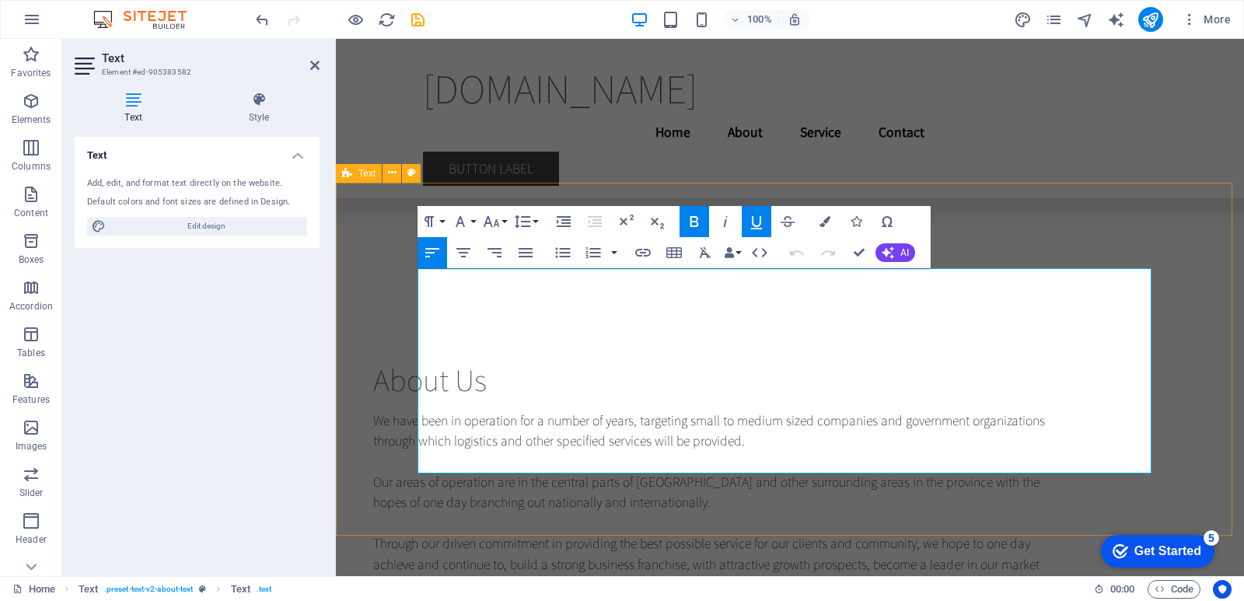
drag, startPoint x: 709, startPoint y: 466, endPoint x: 412, endPoint y: 269, distance: 356.2
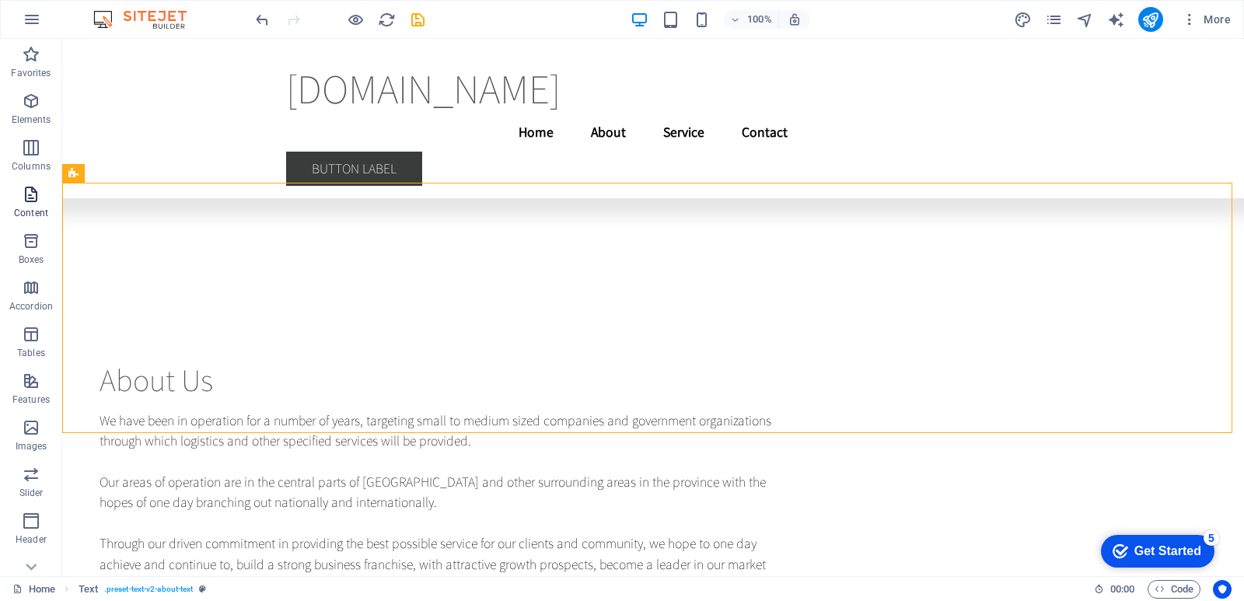
click at [34, 207] on p "Content" at bounding box center [31, 213] width 34 height 12
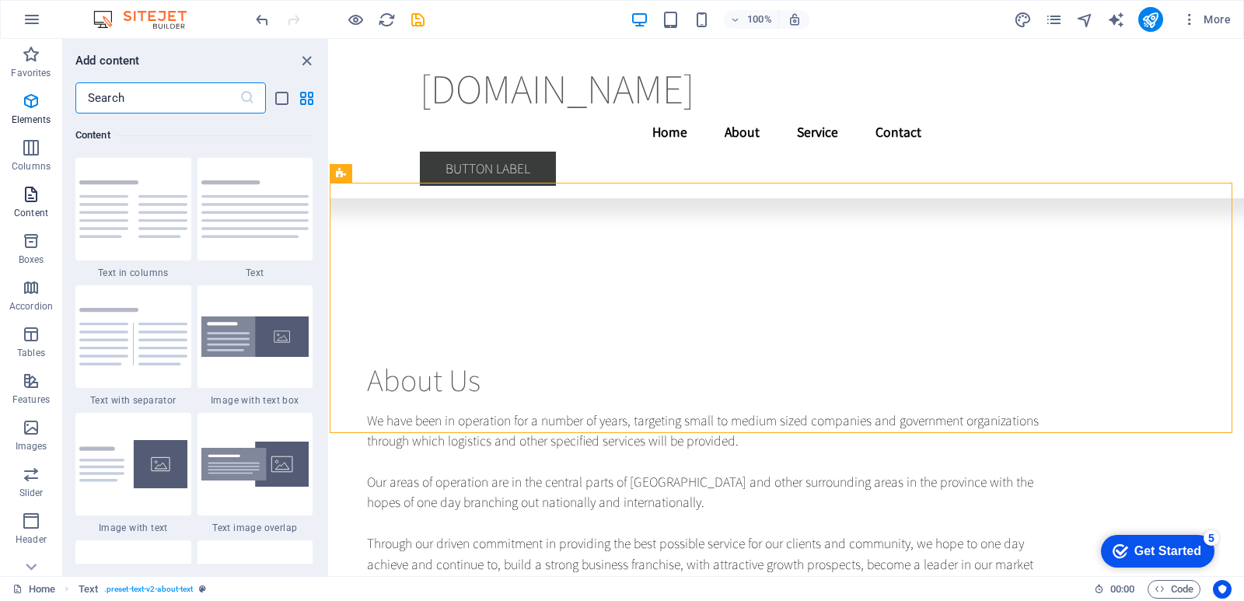
scroll to position [2720, 0]
click at [298, 233] on img at bounding box center [255, 209] width 108 height 58
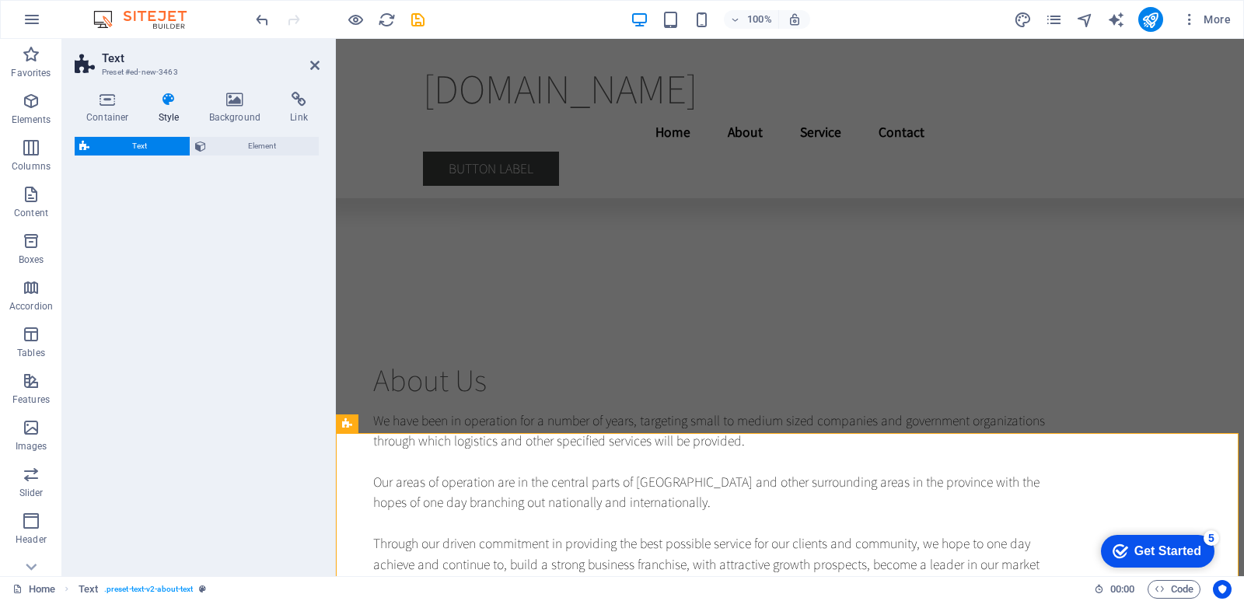
select select "preset-text-v2-default"
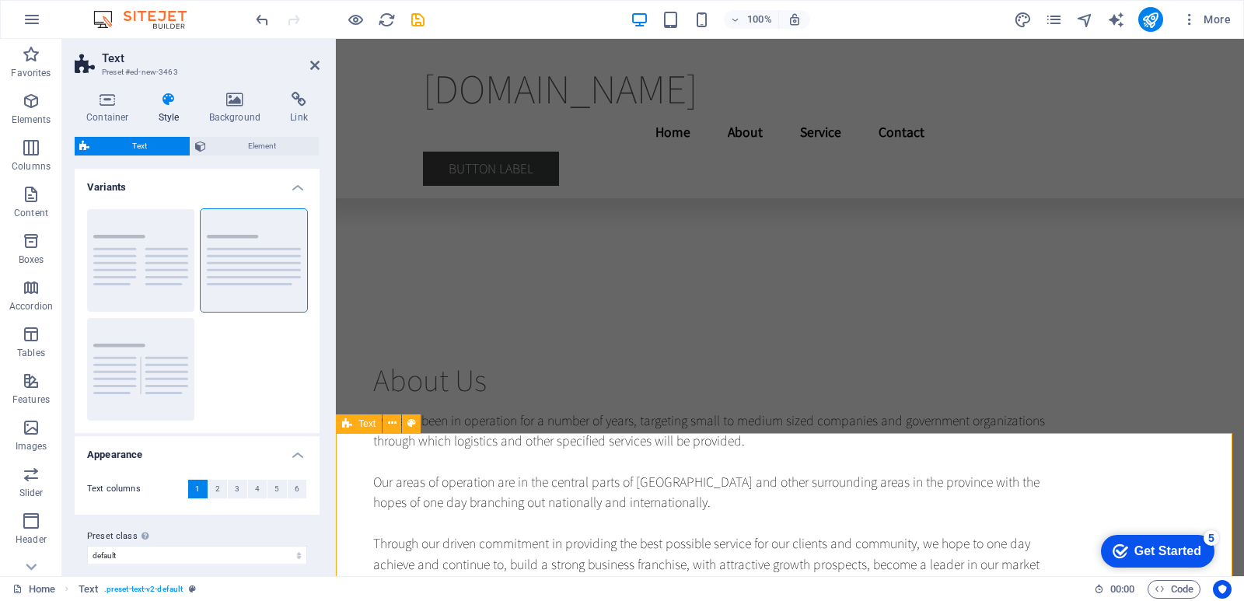
click at [312, 65] on icon at bounding box center [314, 65] width 9 height 12
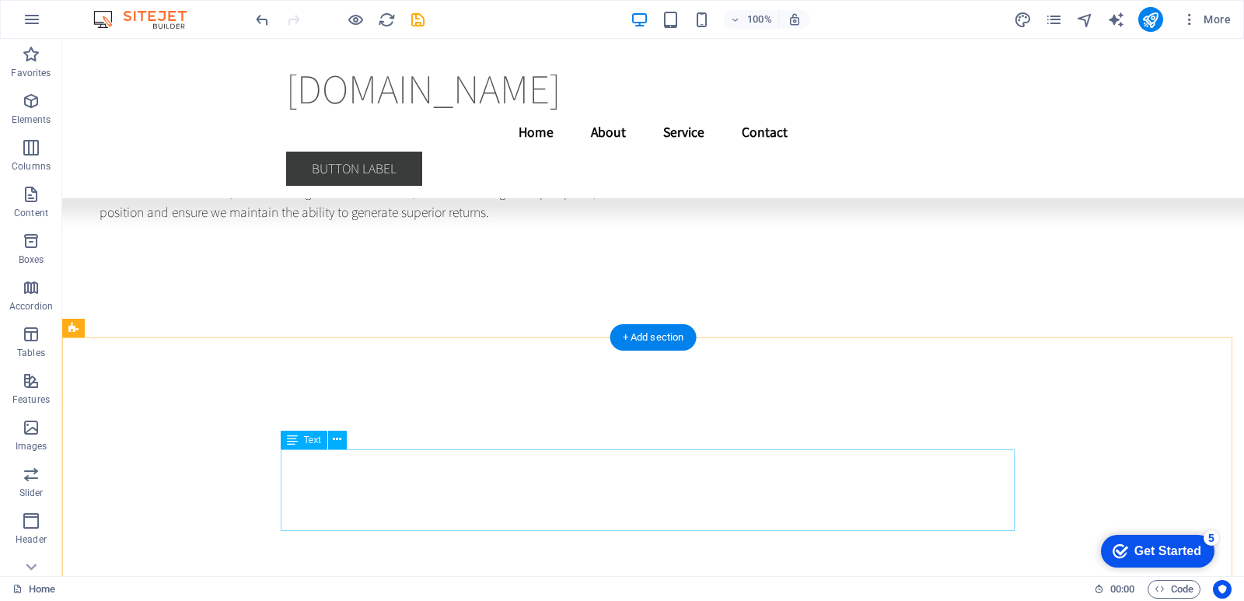
scroll to position [1075, 0]
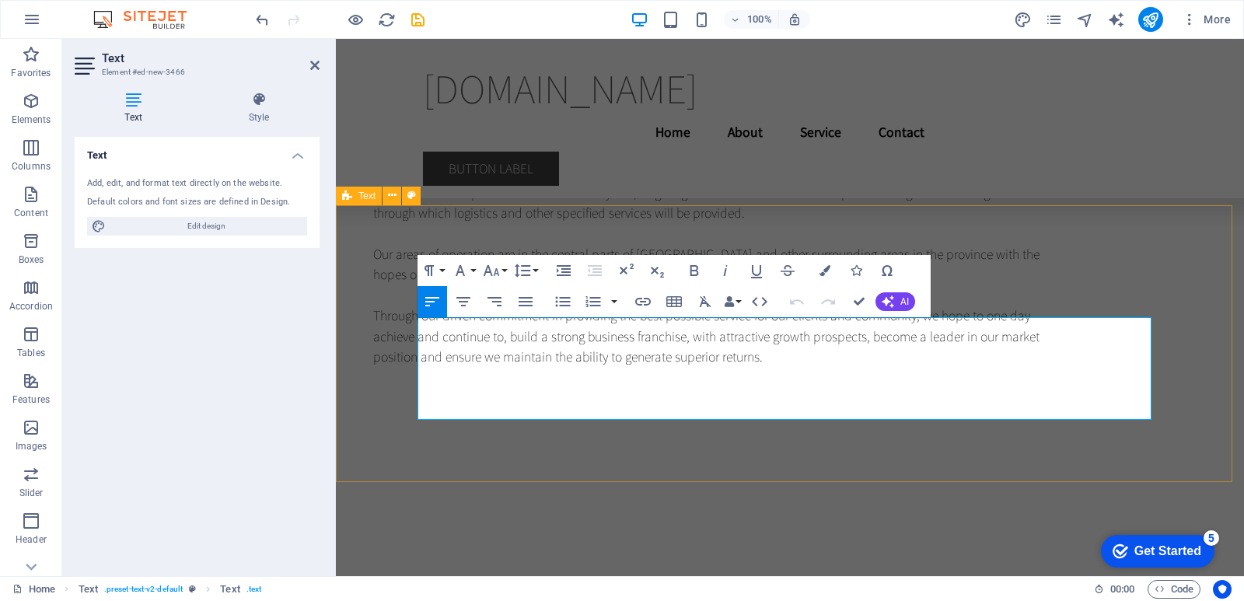
drag, startPoint x: 896, startPoint y: 410, endPoint x: 415, endPoint y: 312, distance: 490.4
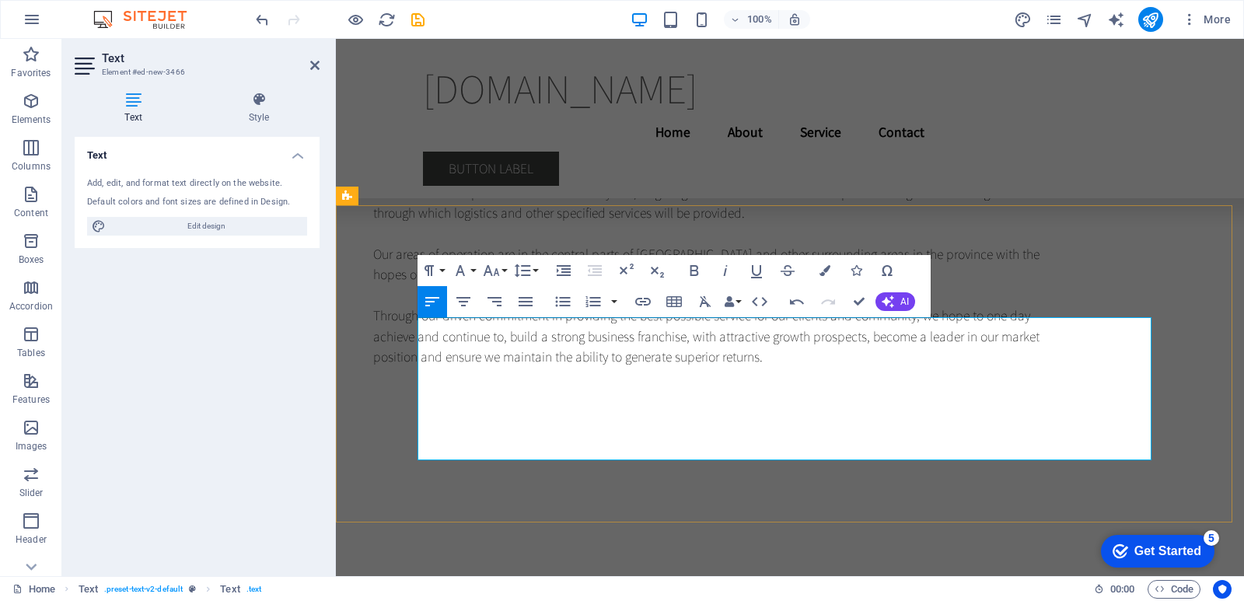
scroll to position [7603, 2]
drag, startPoint x: 460, startPoint y: 326, endPoint x: 411, endPoint y: 330, distance: 49.1
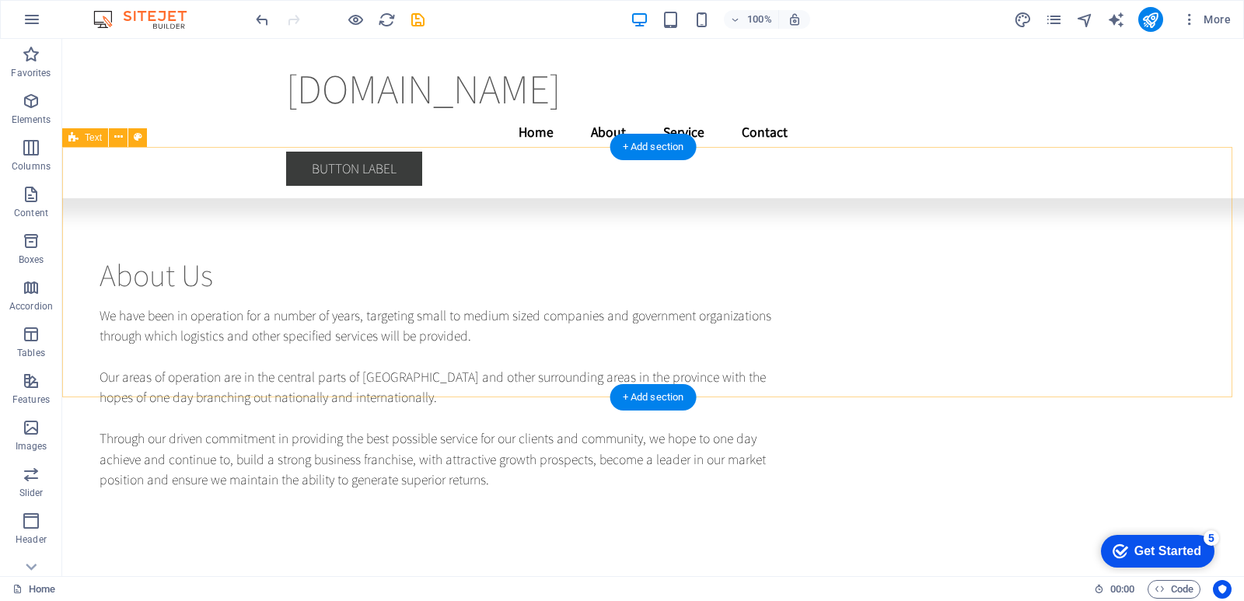
scroll to position [883, 0]
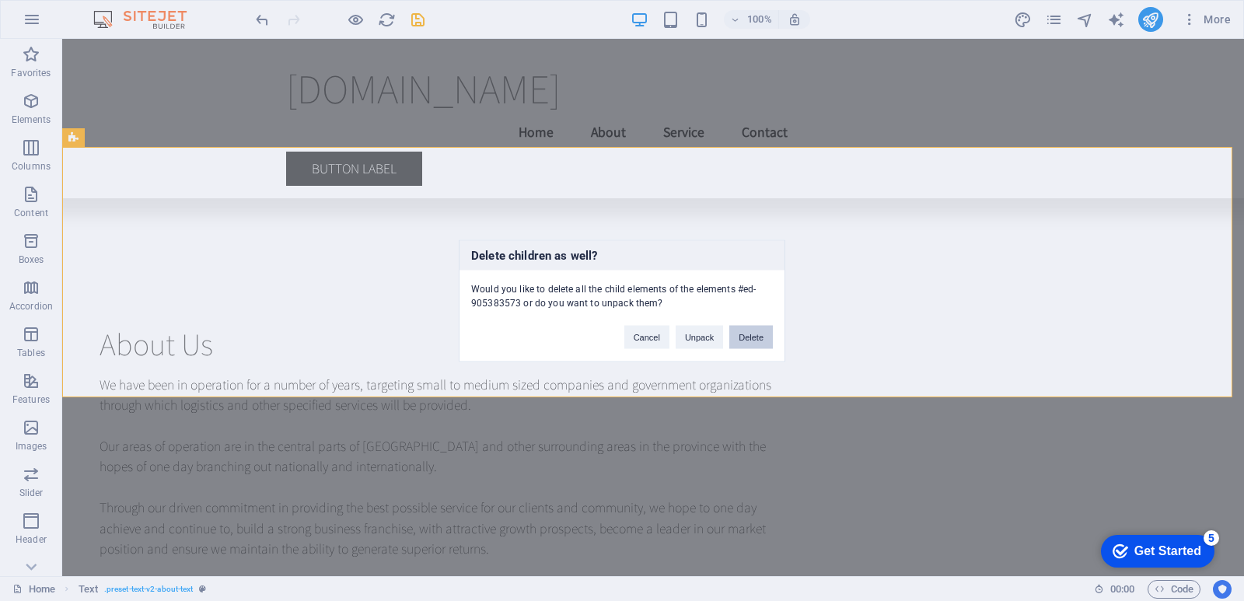
click at [755, 336] on button "Delete" at bounding box center [751, 336] width 44 height 23
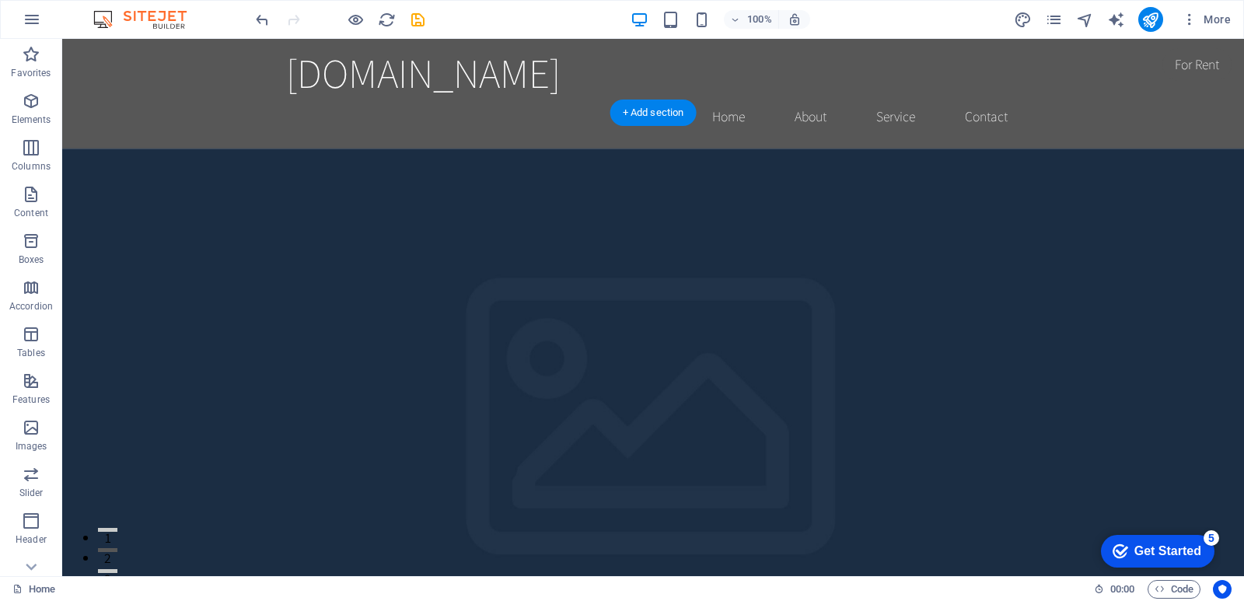
scroll to position [0, 0]
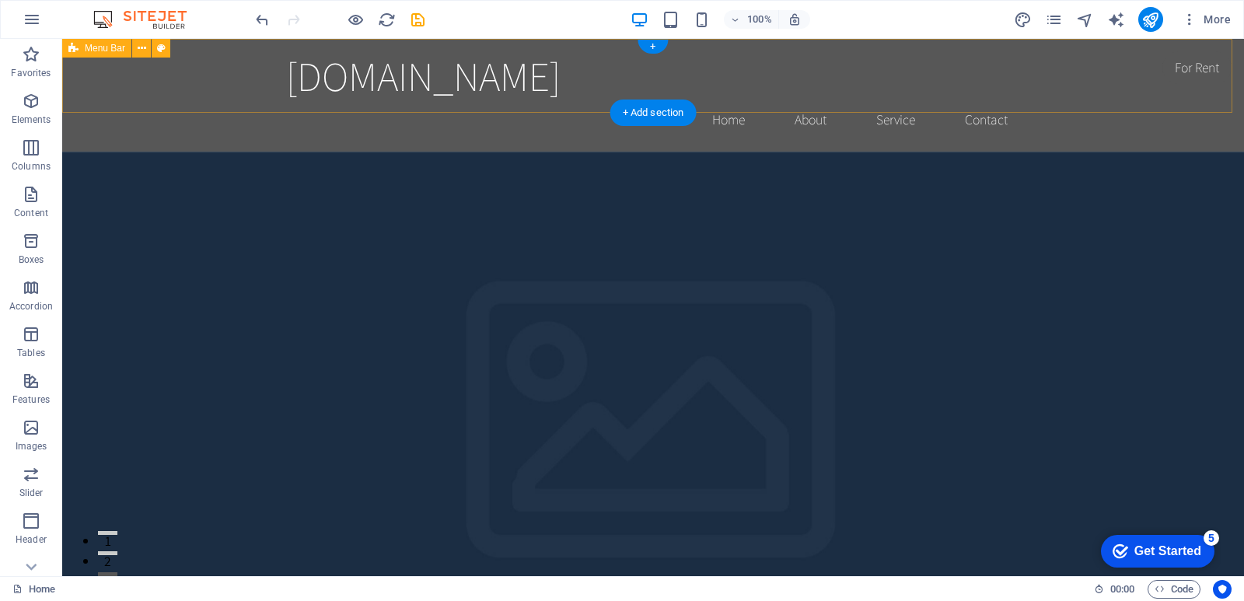
click at [124, 97] on div "sizonika.co.za Home About Service Contact" at bounding box center [653, 95] width 1182 height 113
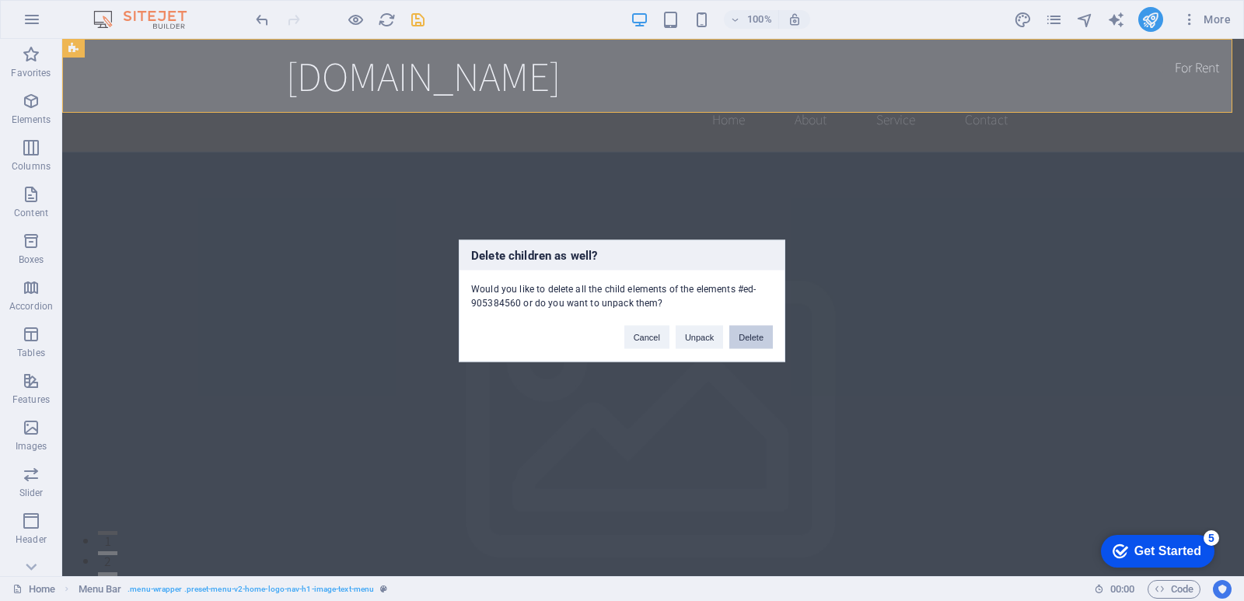
click at [745, 331] on button "Delete" at bounding box center [751, 336] width 44 height 23
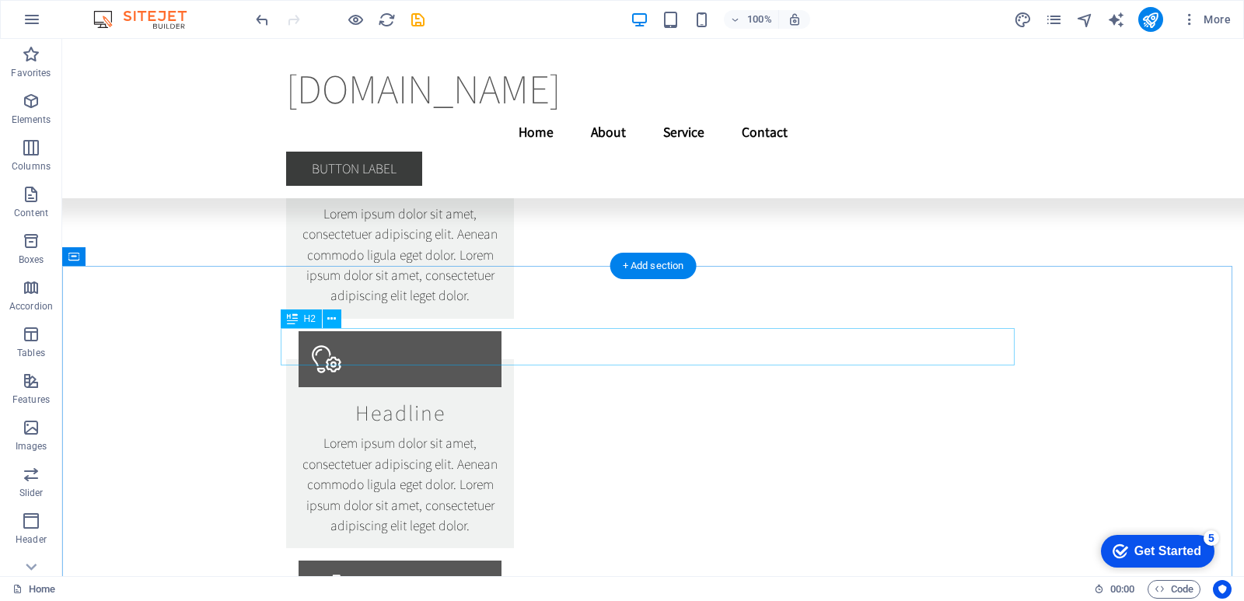
scroll to position [3818, 0]
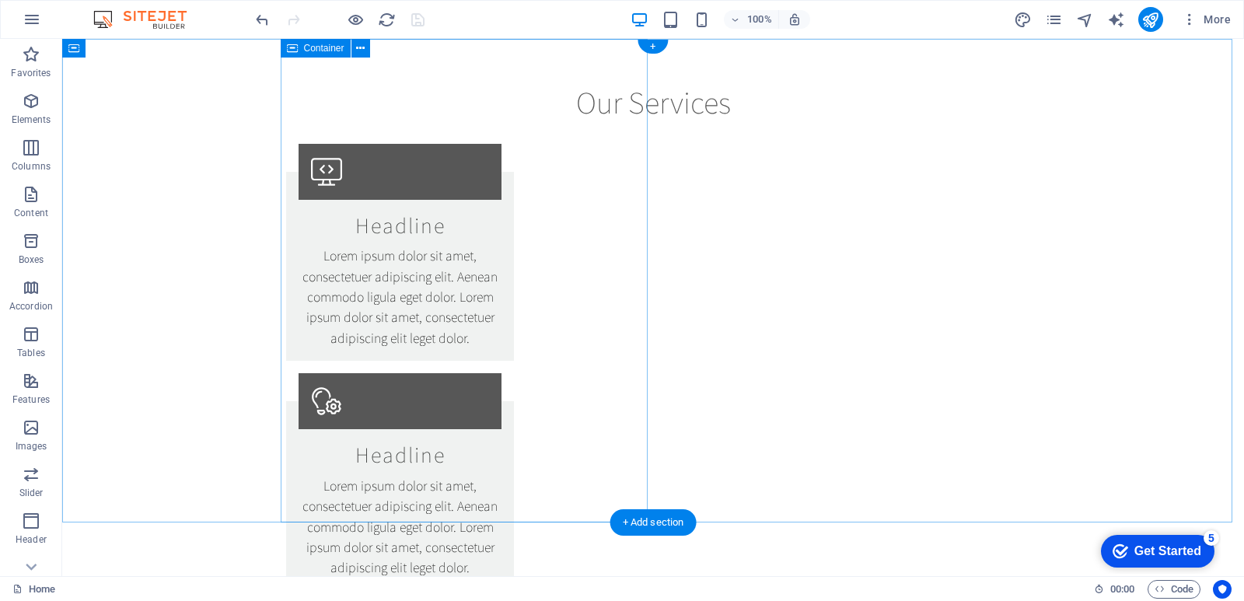
scroll to position [0, 0]
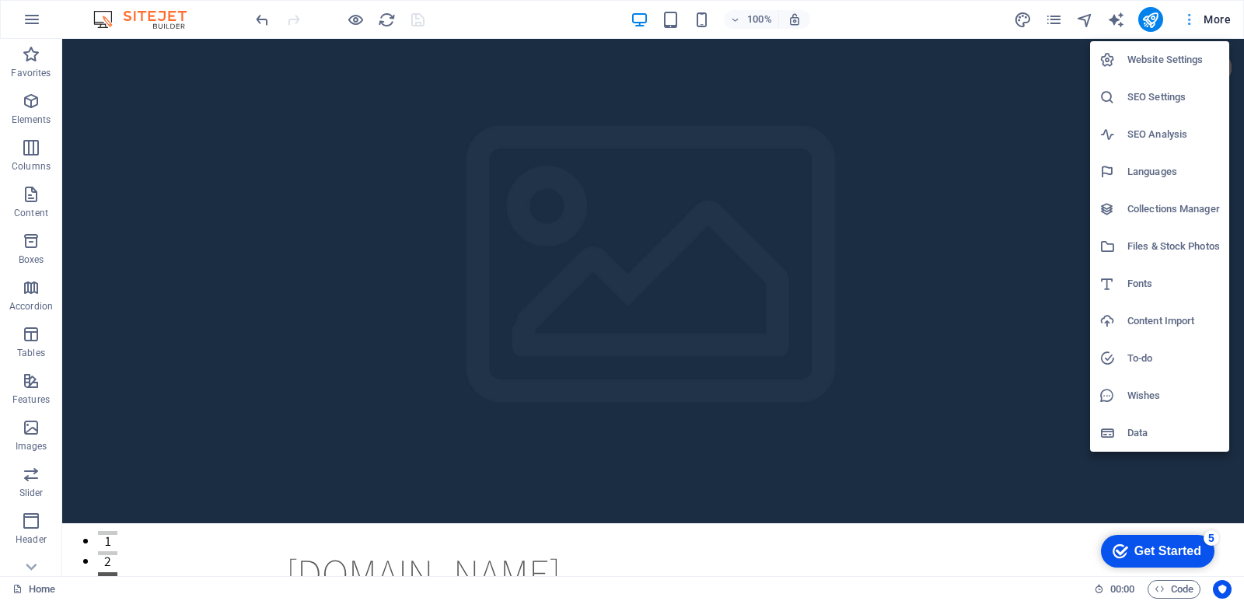
click at [1190, 19] on div at bounding box center [622, 300] width 1244 height 601
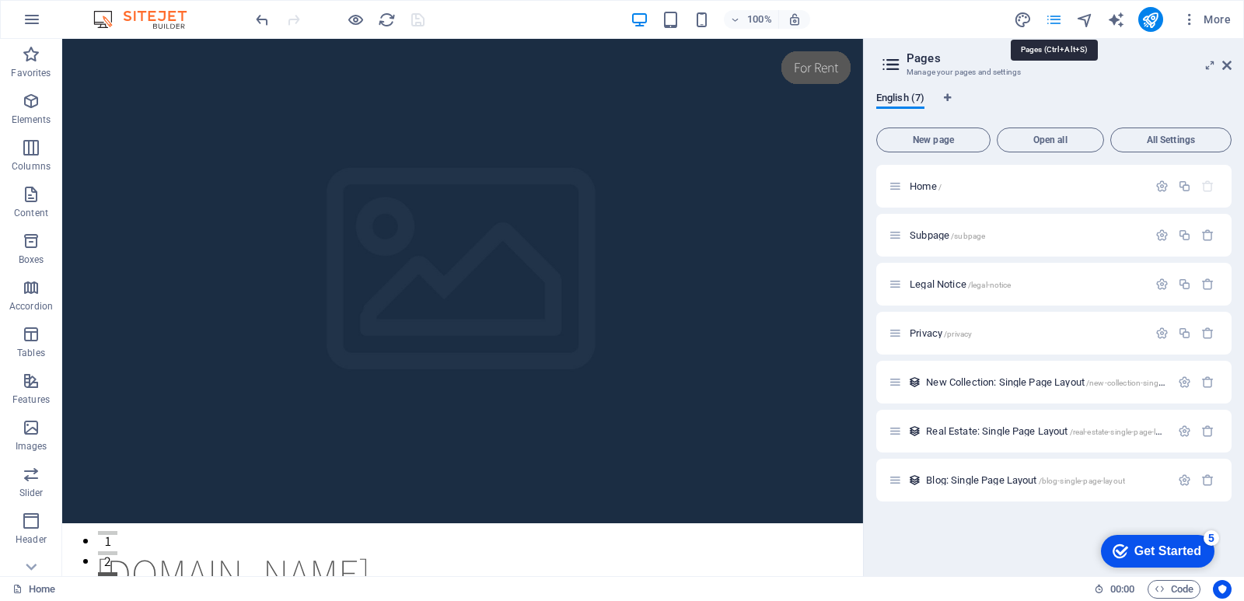
select select "rem"
select select "200"
select select "px"
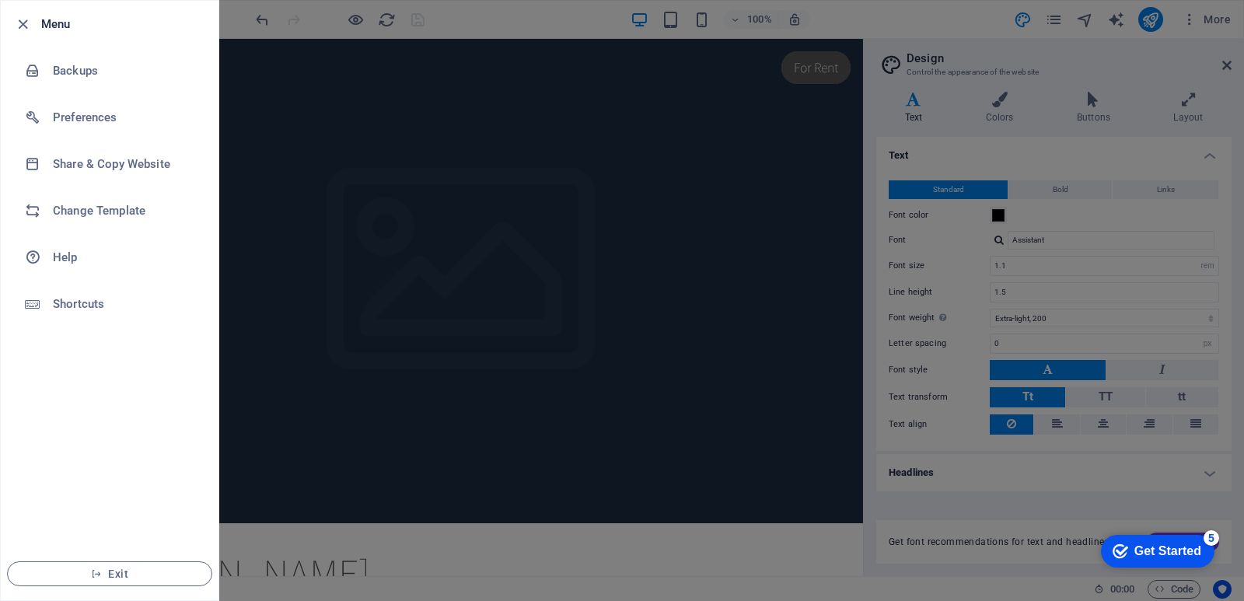
click at [372, 205] on div at bounding box center [622, 300] width 1244 height 601
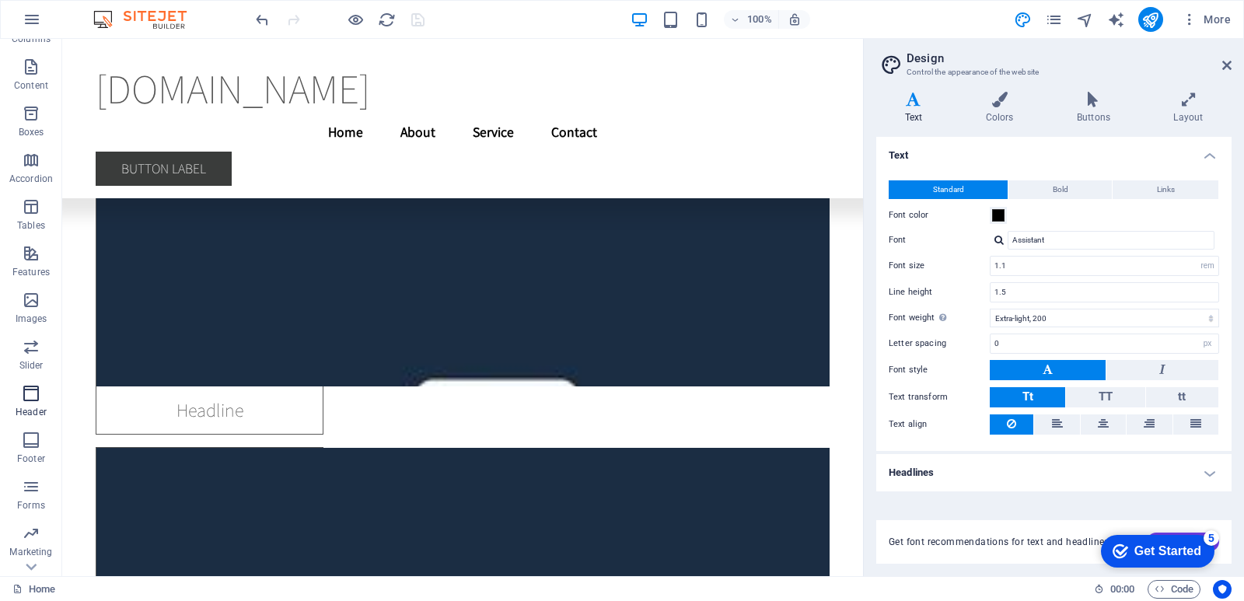
scroll to position [162, 0]
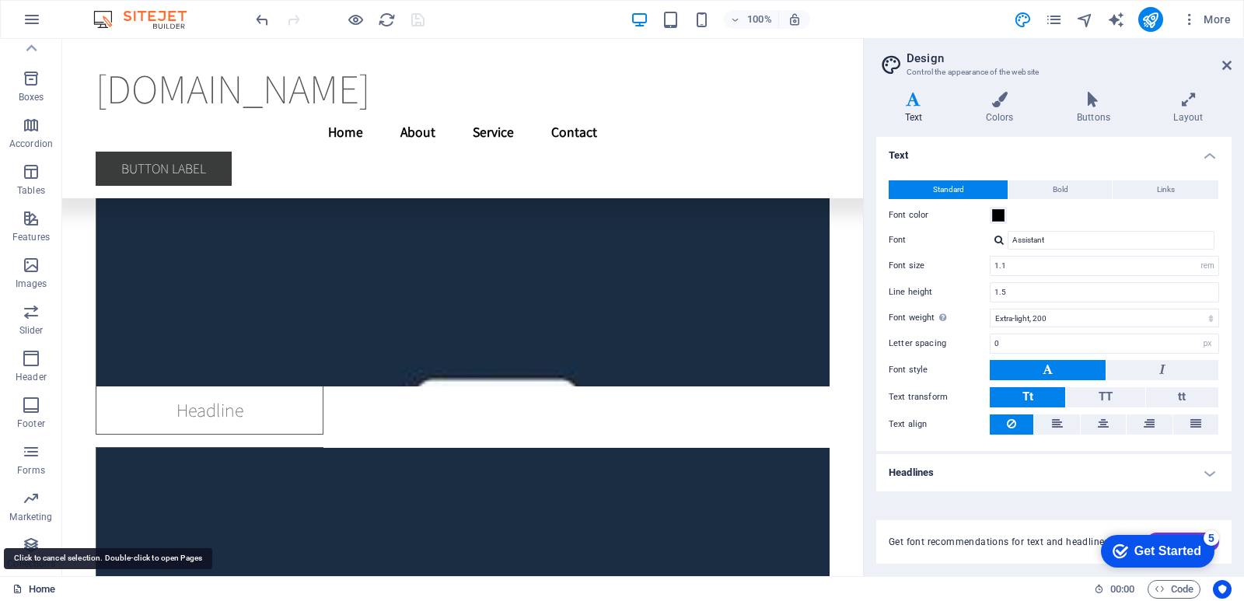
click at [40, 587] on link "Home" at bounding box center [33, 589] width 43 height 19
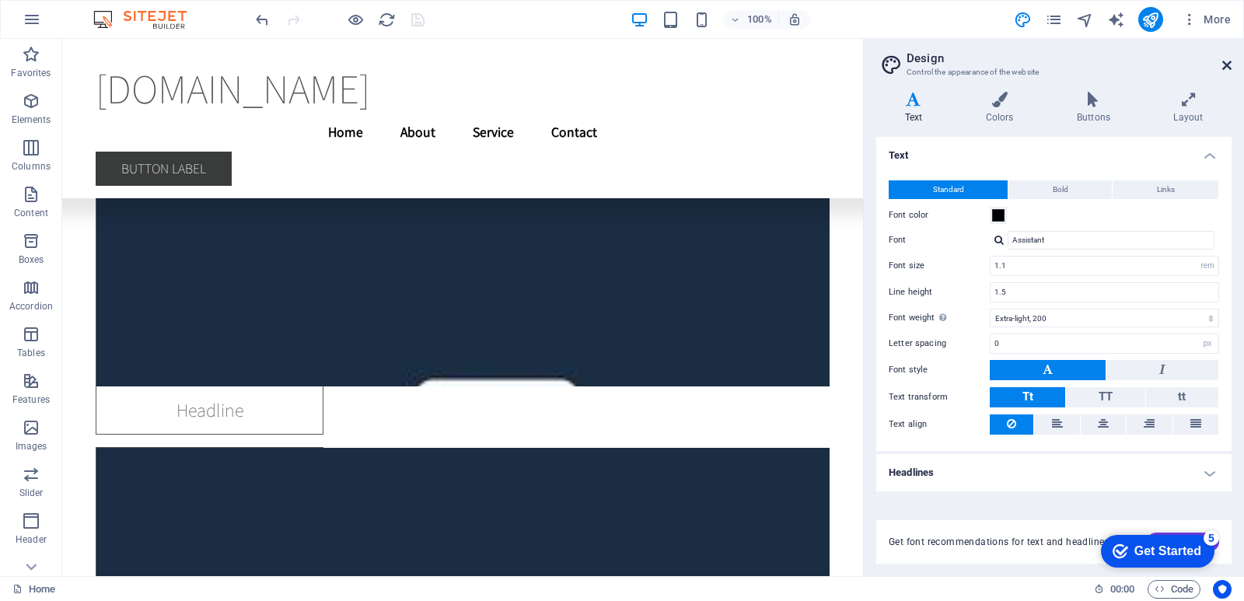
click at [1227, 62] on icon at bounding box center [1226, 65] width 9 height 12
